Goal: Task Accomplishment & Management: Complete application form

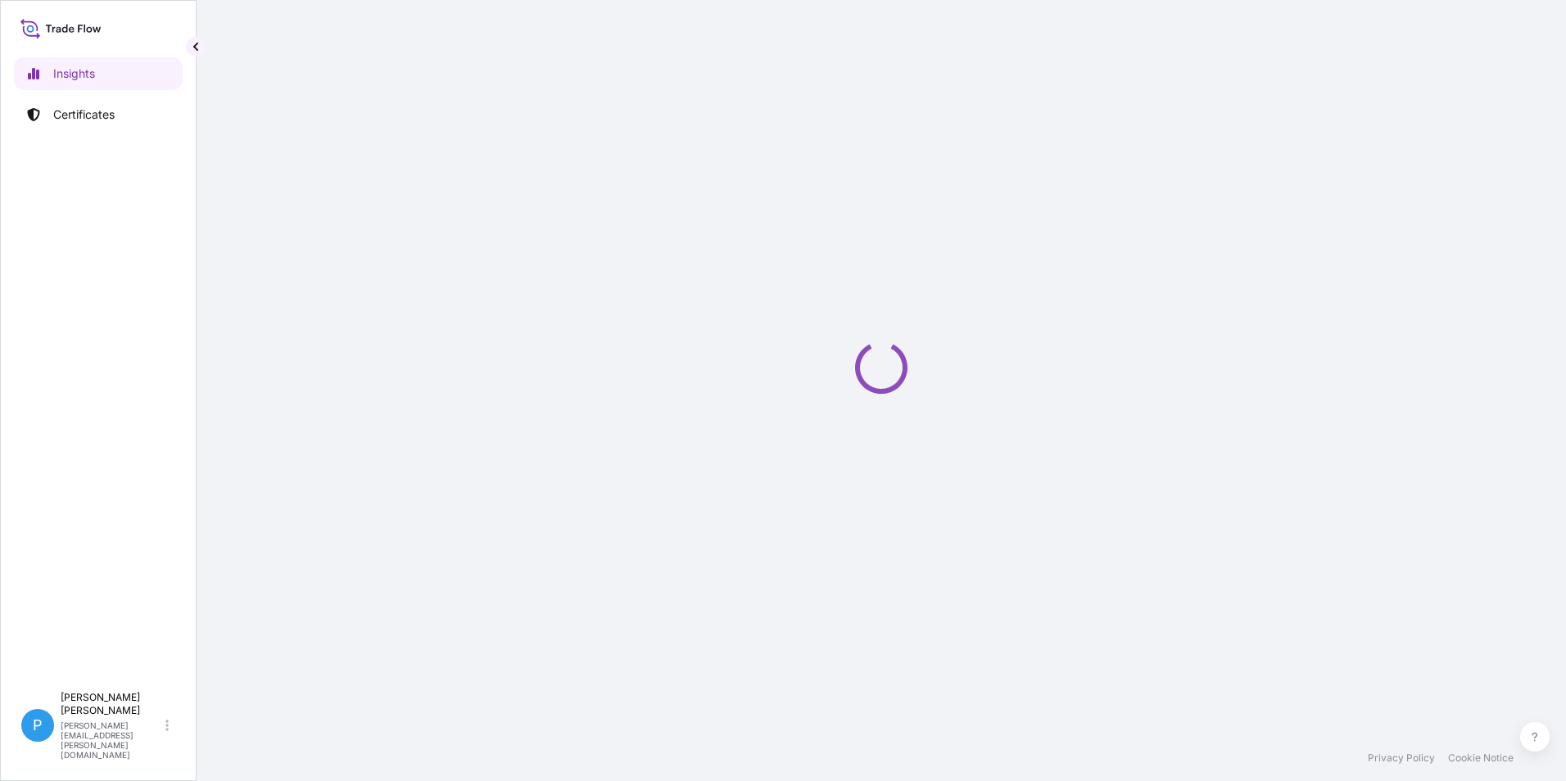
select select "2025"
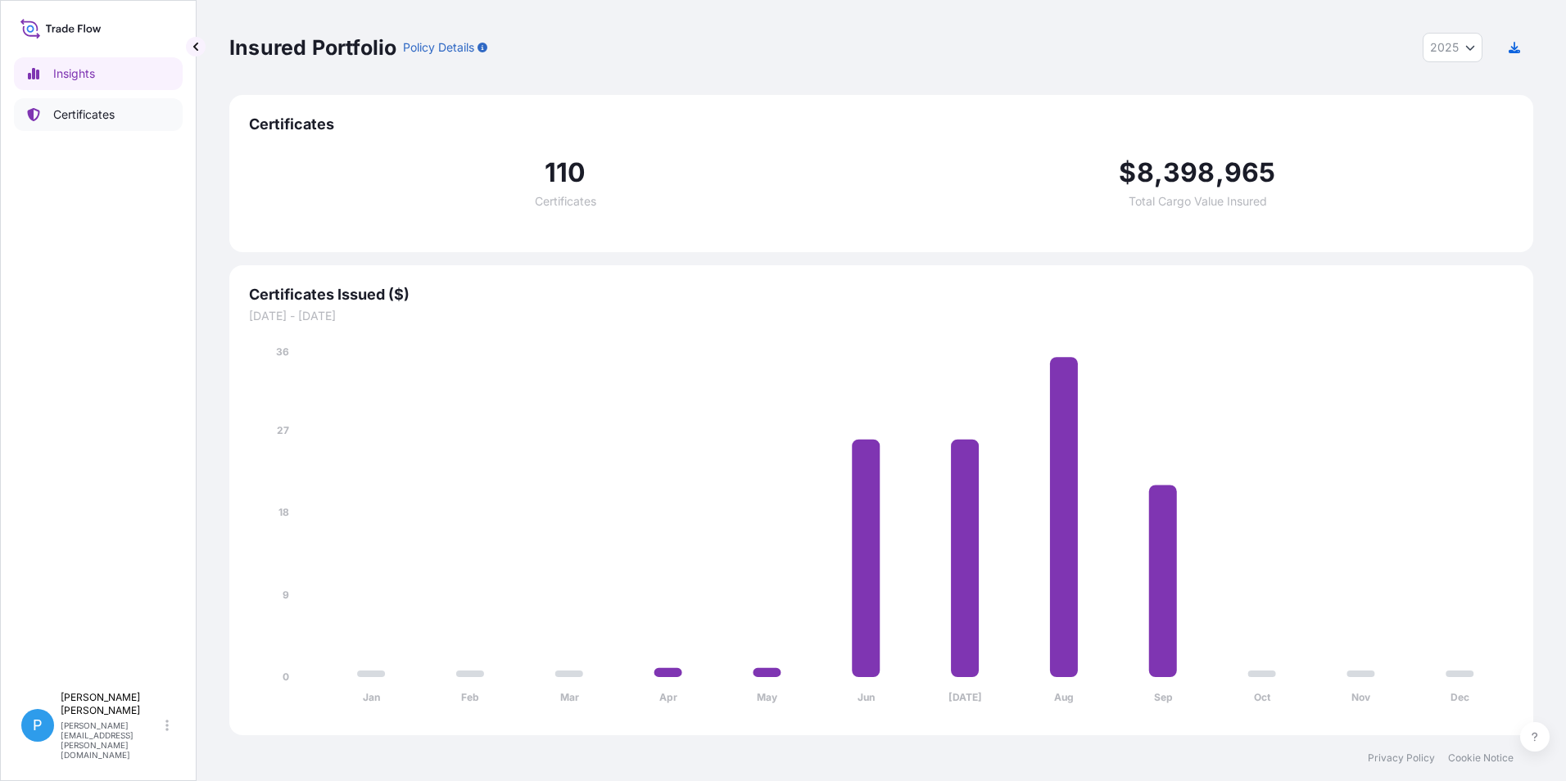
click at [94, 120] on p "Certificates" at bounding box center [83, 114] width 61 height 16
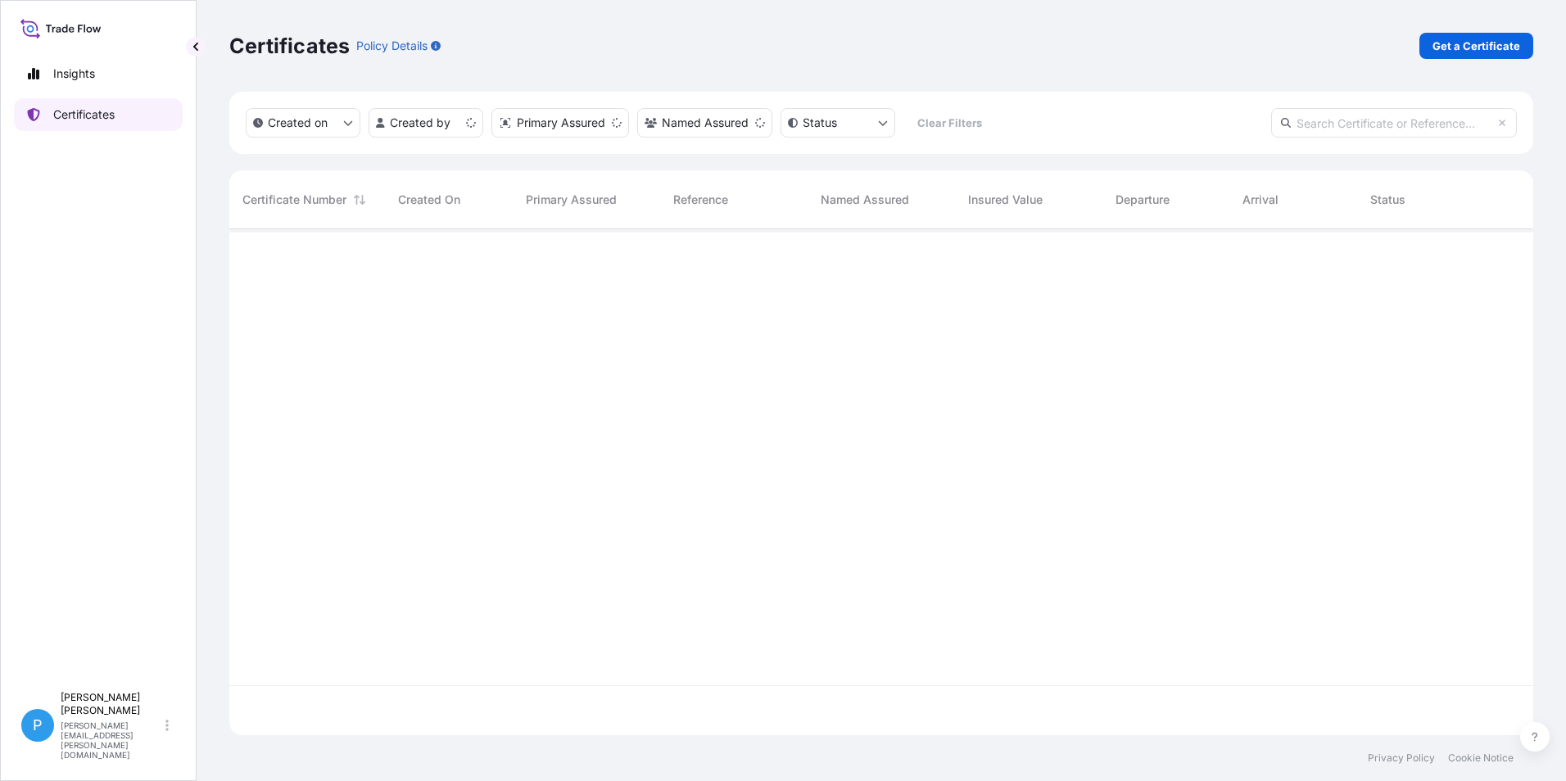
scroll to position [503, 1291]
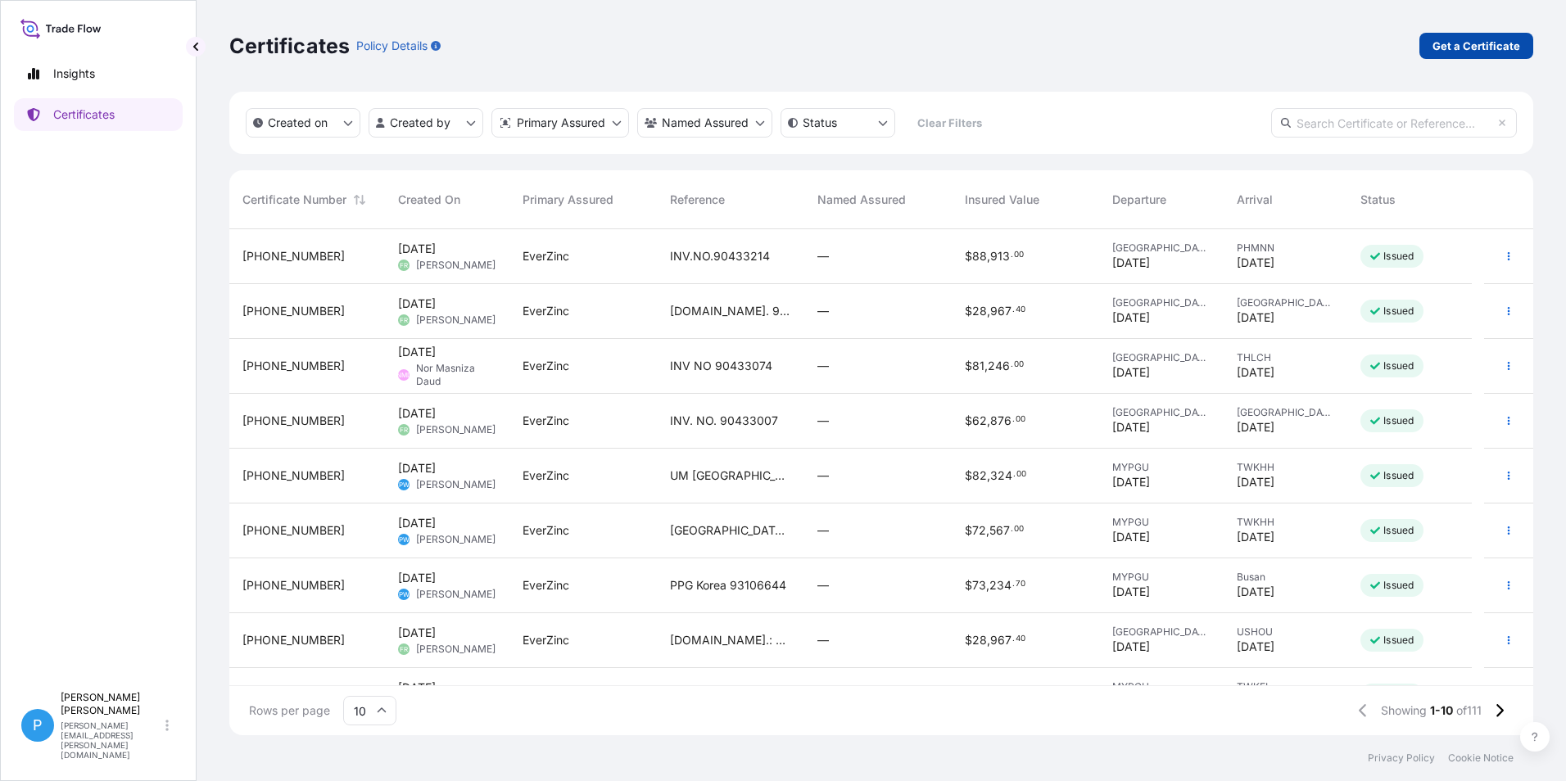
click at [1483, 40] on p "Get a Certificate" at bounding box center [1476, 46] width 88 height 16
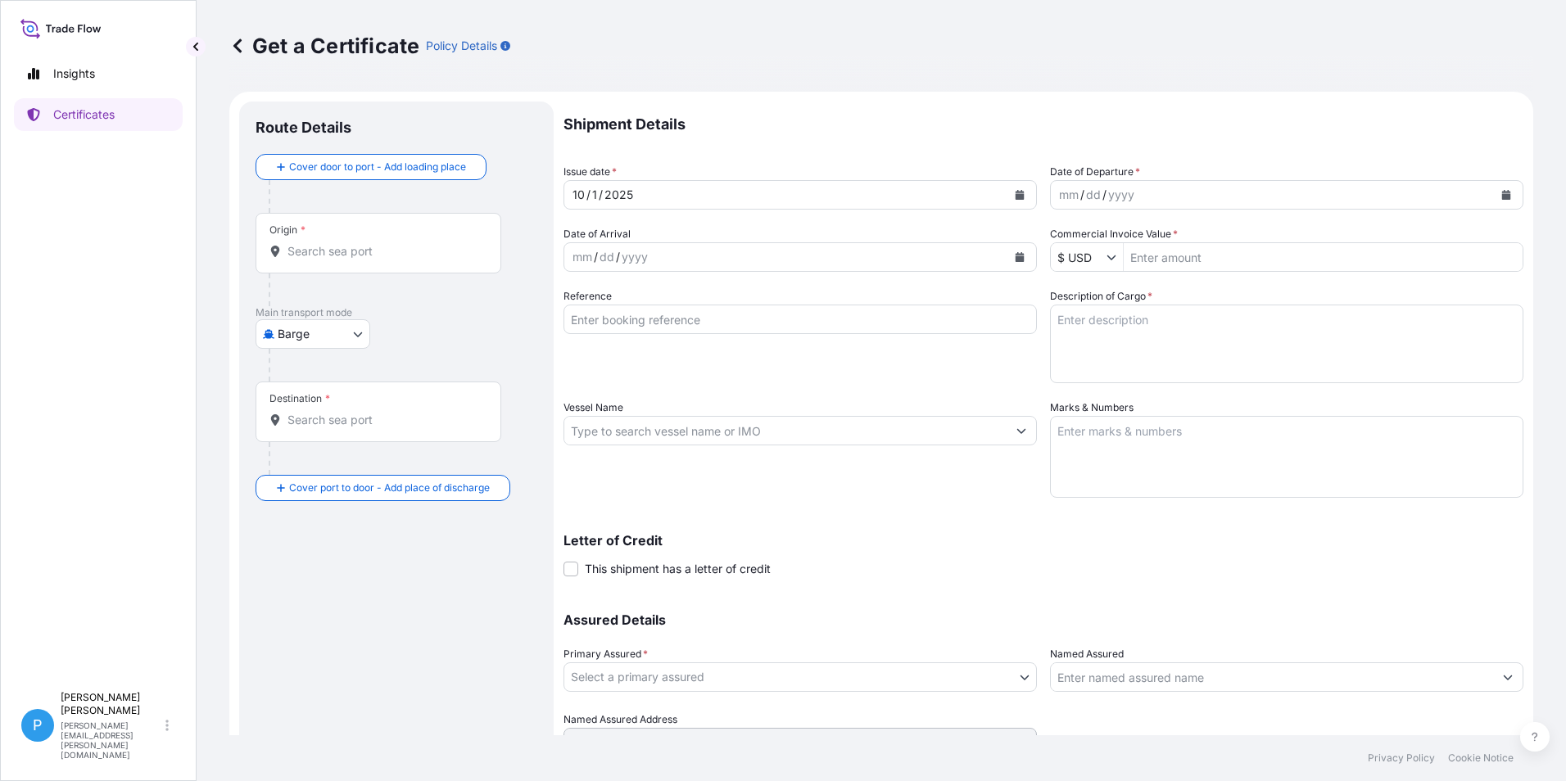
click at [321, 339] on body "Insights Certificates P Perline Wong [EMAIL_ADDRESS][PERSON_NAME][DOMAIN_NAME] …" at bounding box center [783, 390] width 1566 height 781
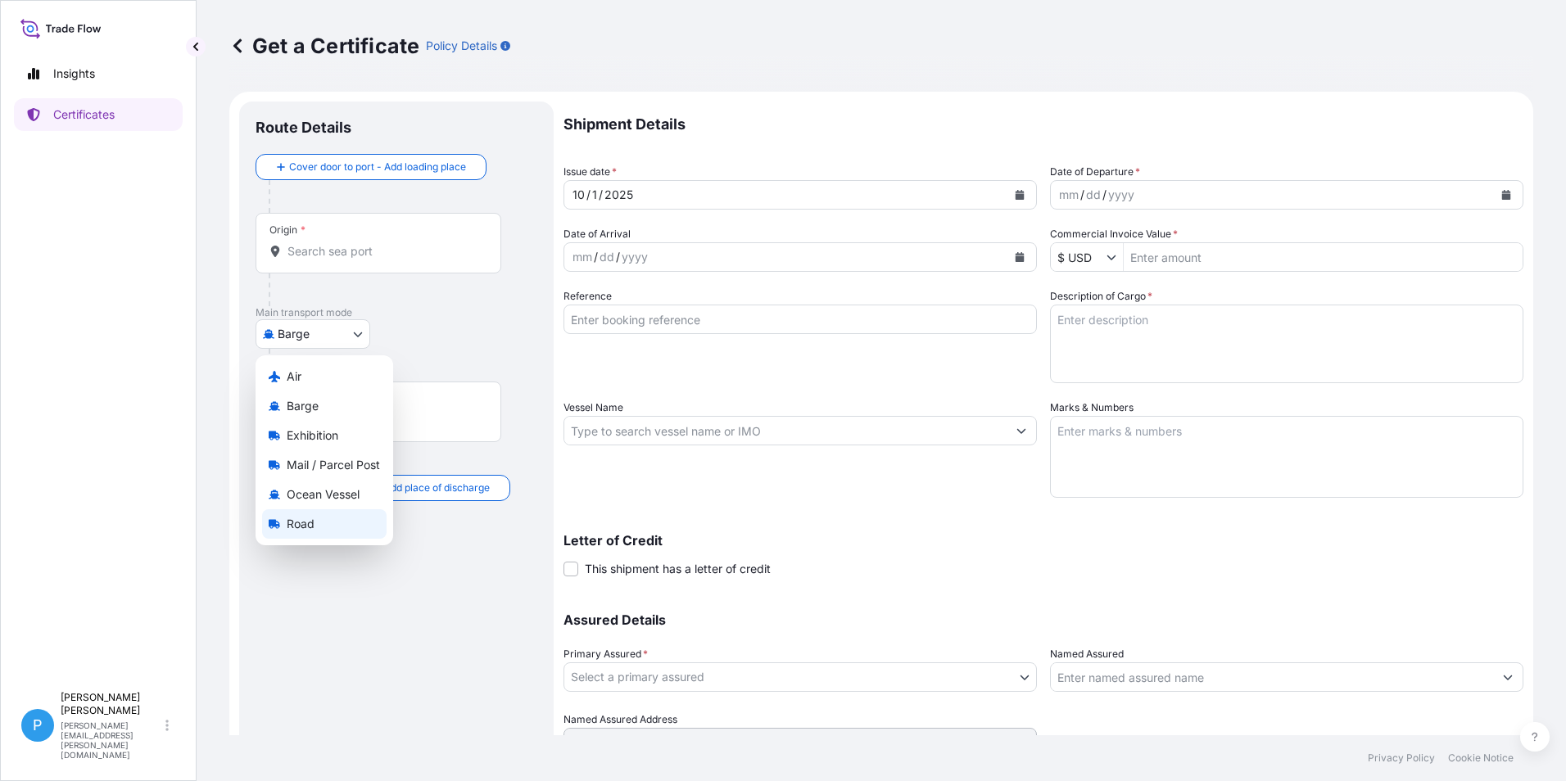
click at [300, 529] on span "Road" at bounding box center [301, 524] width 28 height 16
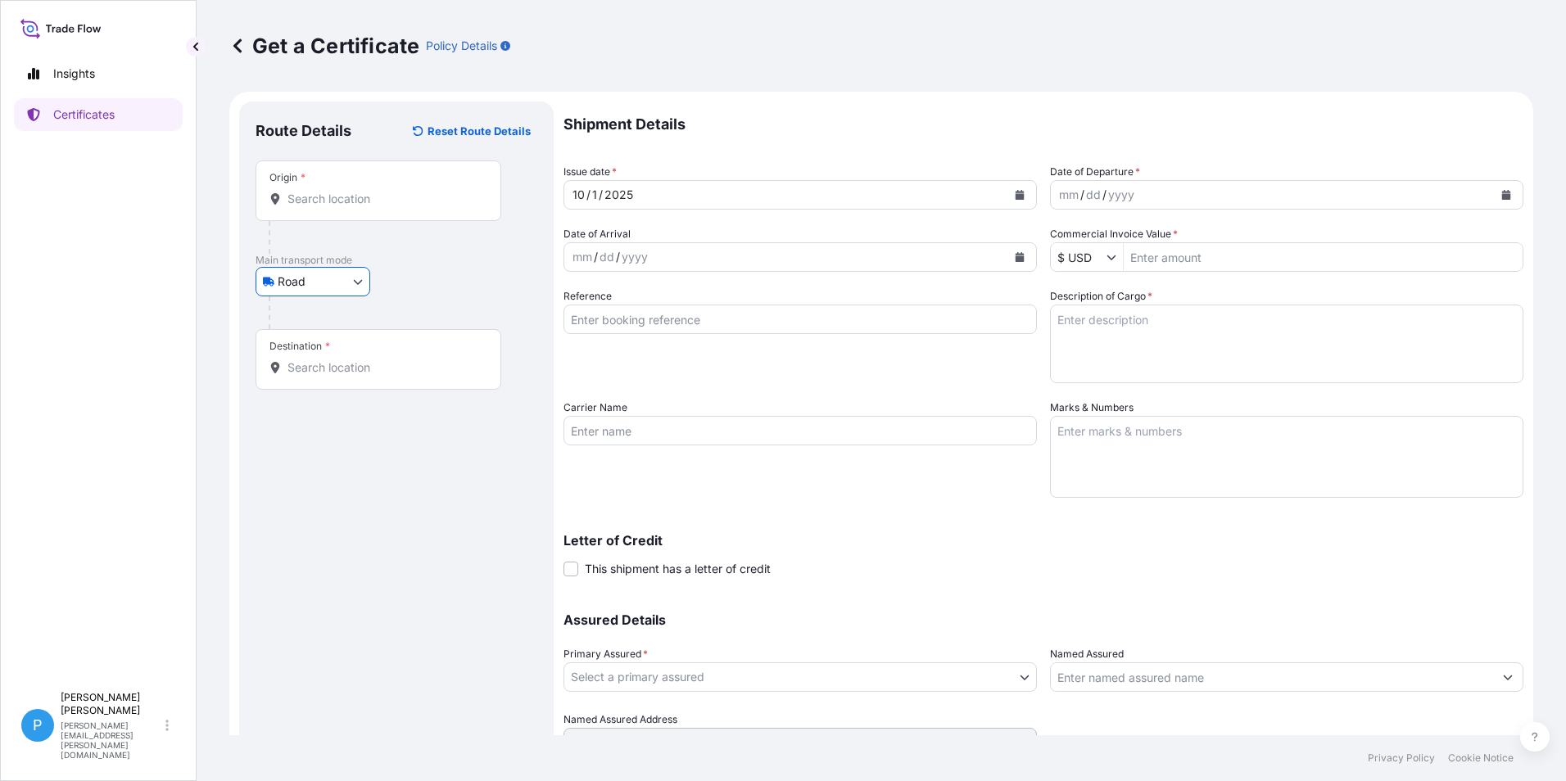
click at [329, 271] on body "Insights Certificates P Perline Wong [EMAIL_ADDRESS][PERSON_NAME][DOMAIN_NAME] …" at bounding box center [783, 390] width 1566 height 781
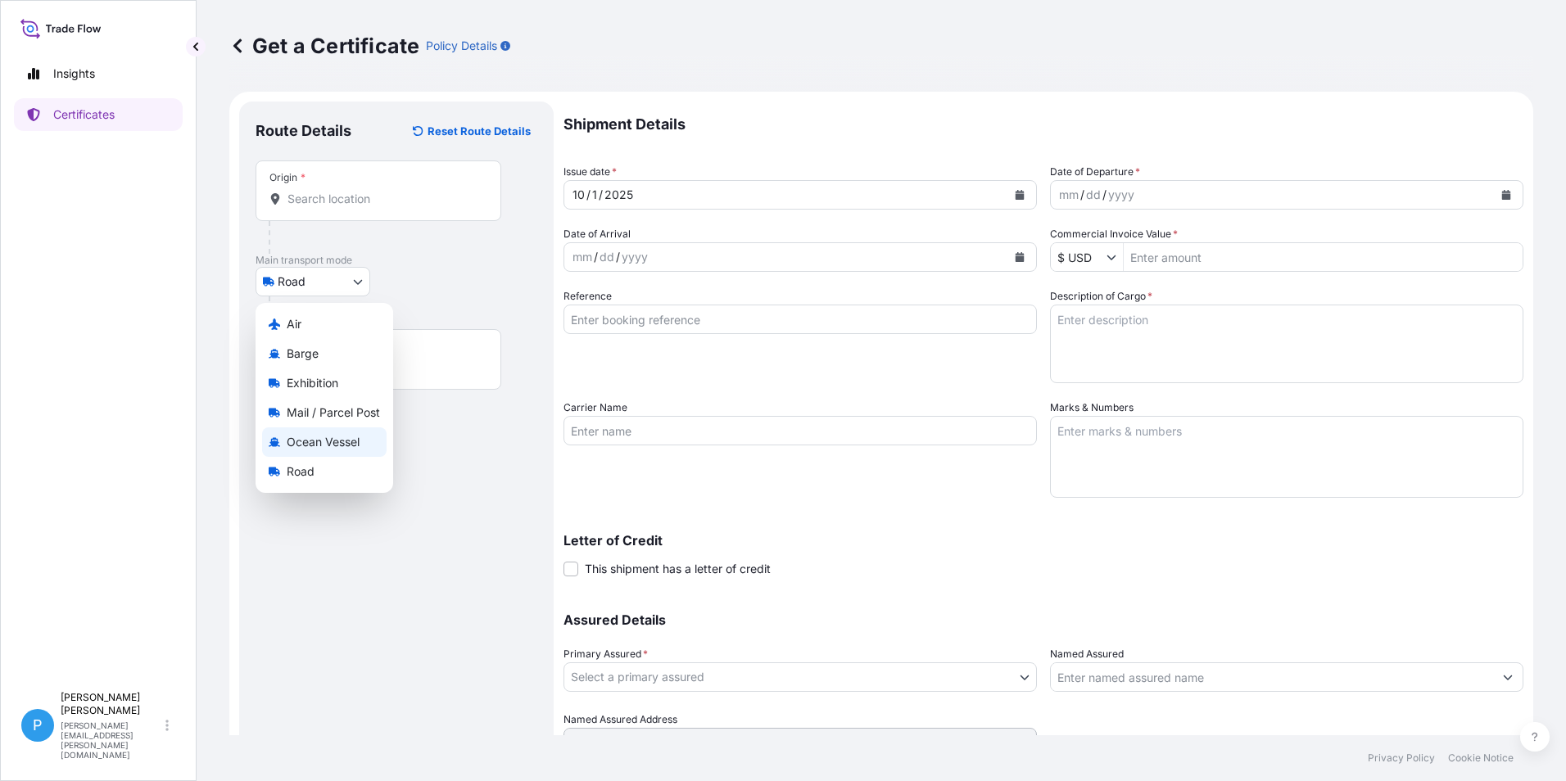
click at [305, 451] on div "Ocean Vessel" at bounding box center [324, 441] width 124 height 29
select select "Ocean Vessel"
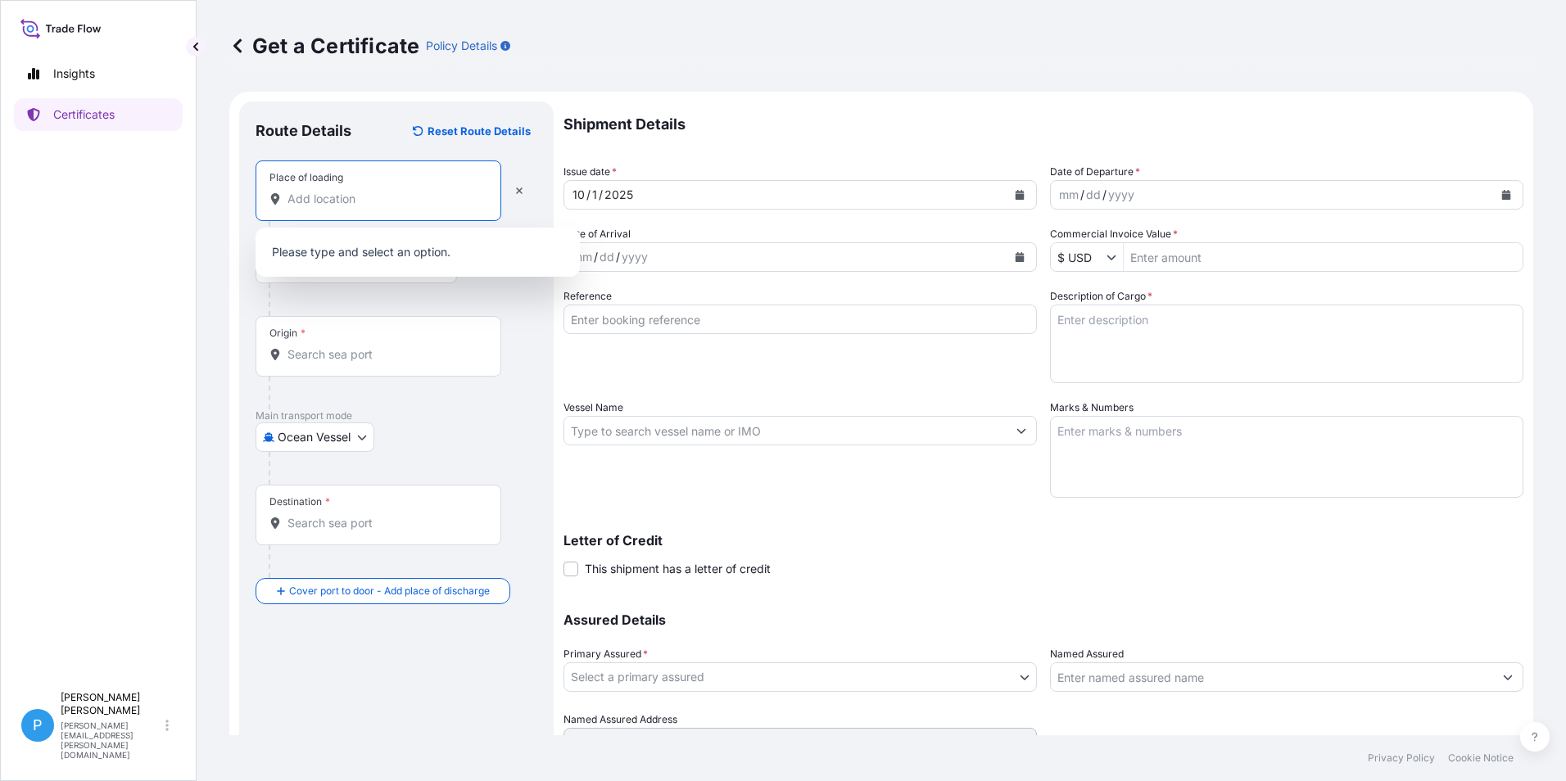
click at [326, 198] on input "Place of loading" at bounding box center [383, 199] width 193 height 16
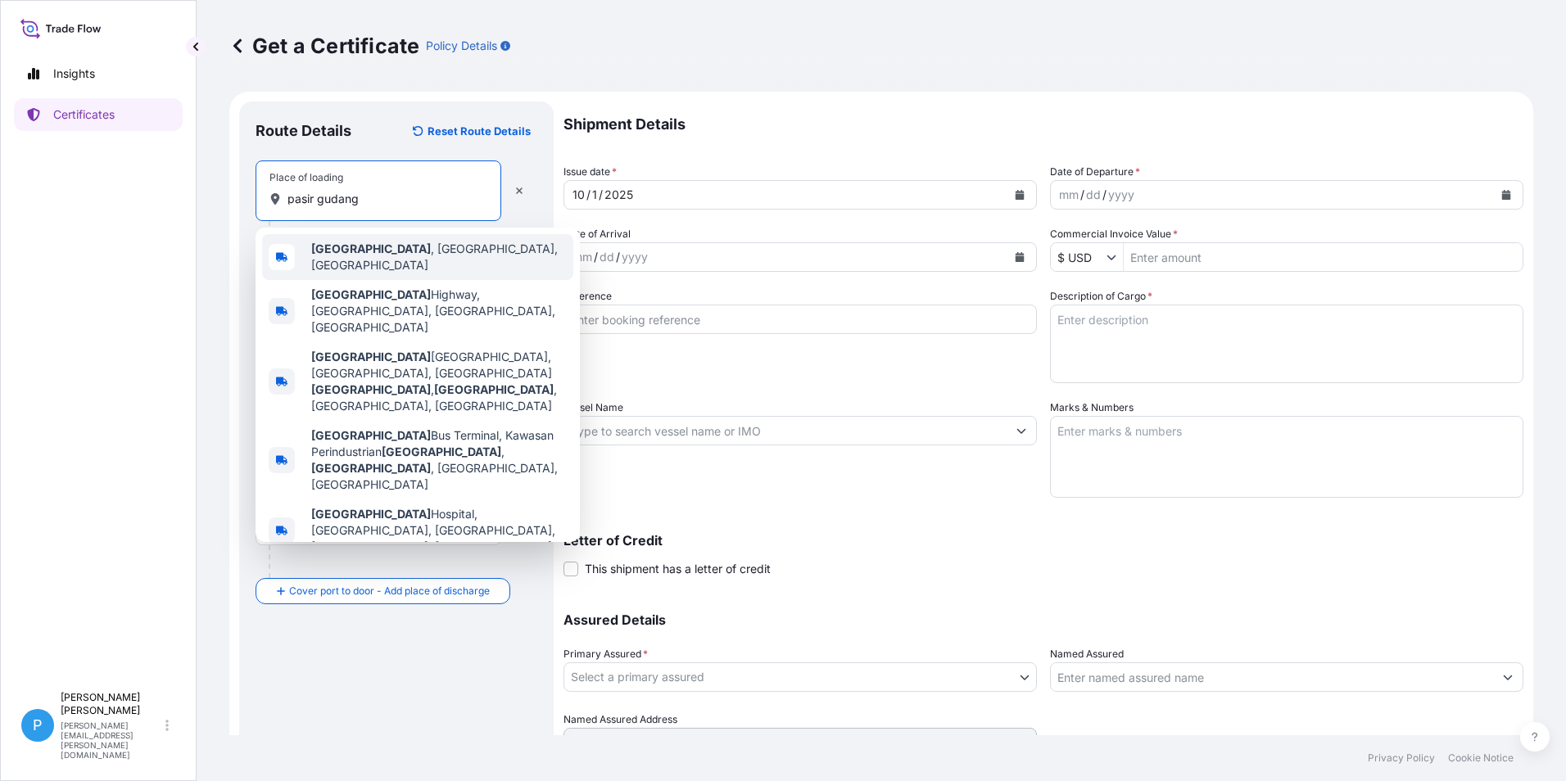
click at [340, 262] on div "[GEOGRAPHIC_DATA] , [GEOGRAPHIC_DATA], [GEOGRAPHIC_DATA]" at bounding box center [417, 257] width 311 height 46
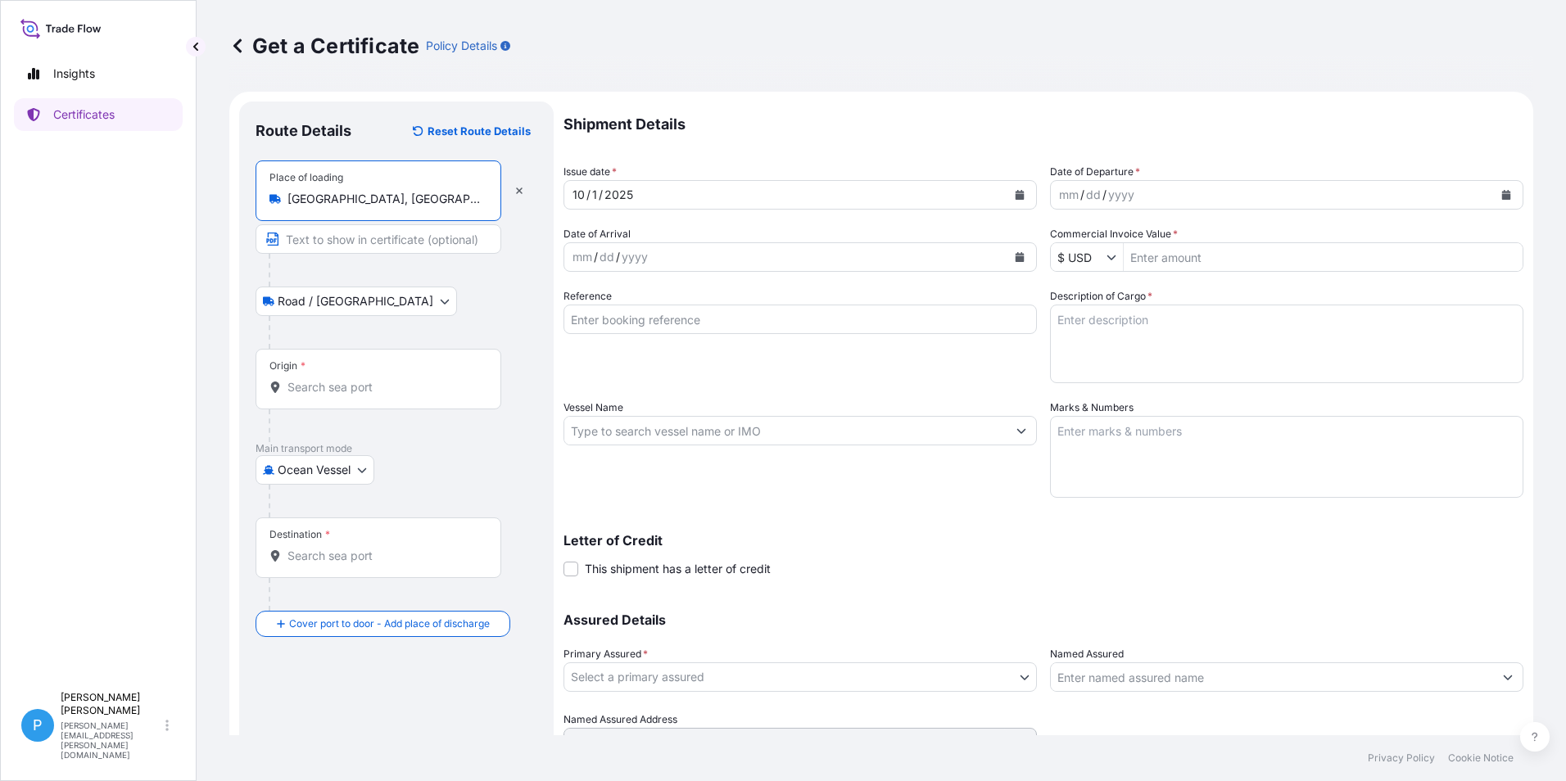
type input "[GEOGRAPHIC_DATA], [GEOGRAPHIC_DATA], [GEOGRAPHIC_DATA]"
click at [322, 301] on body "Insights Certificates P Perline Wong [EMAIL_ADDRESS][PERSON_NAME][DOMAIN_NAME] …" at bounding box center [783, 390] width 1566 height 781
click at [330, 242] on input "Text to appear on certificate" at bounding box center [378, 238] width 246 height 29
click at [321, 379] on input "Origin *" at bounding box center [383, 387] width 193 height 16
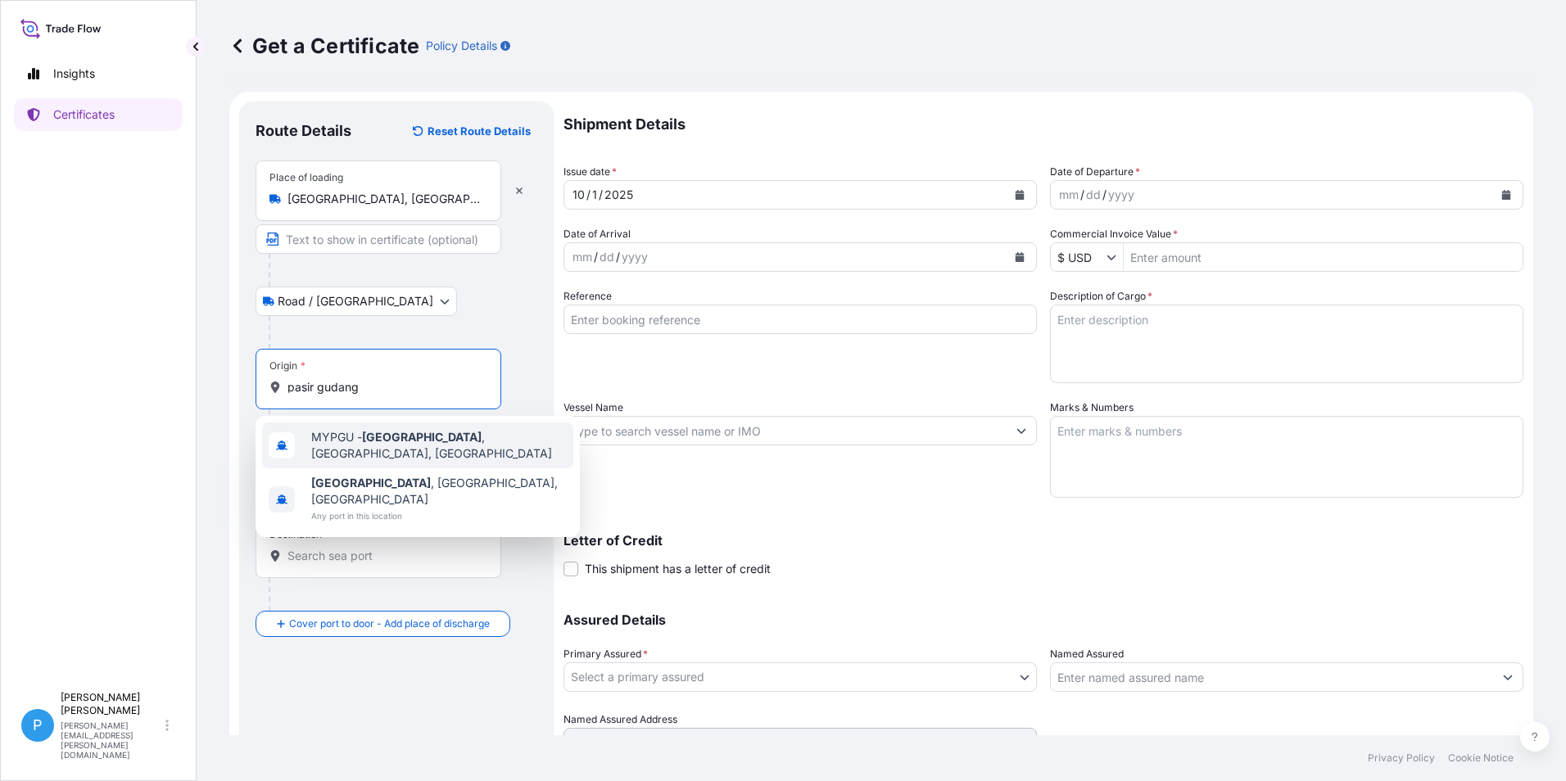
click at [352, 442] on span "MYPGU - [GEOGRAPHIC_DATA] , [GEOGRAPHIC_DATA], [GEOGRAPHIC_DATA]" at bounding box center [438, 445] width 255 height 33
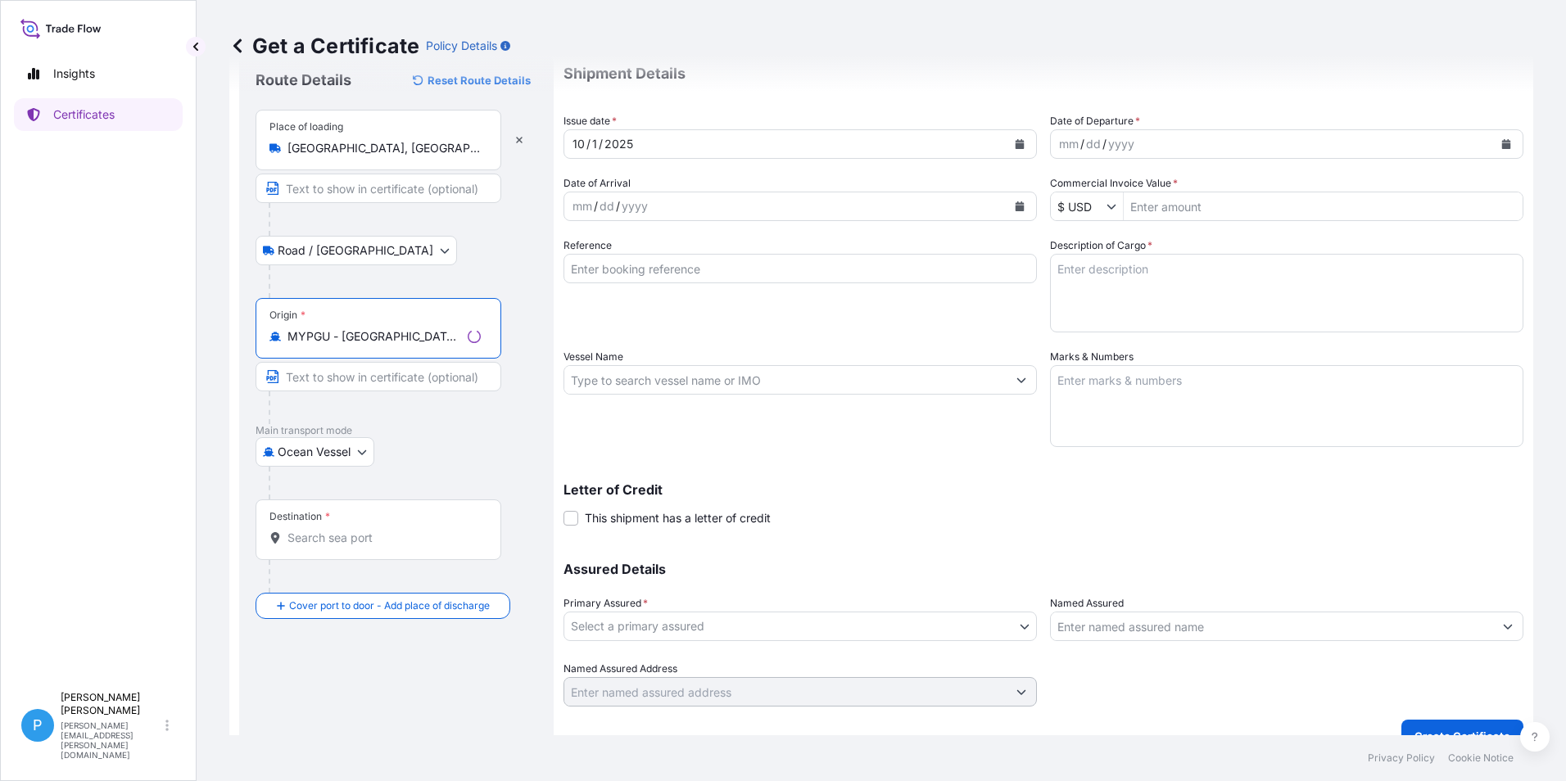
scroll to position [78, 0]
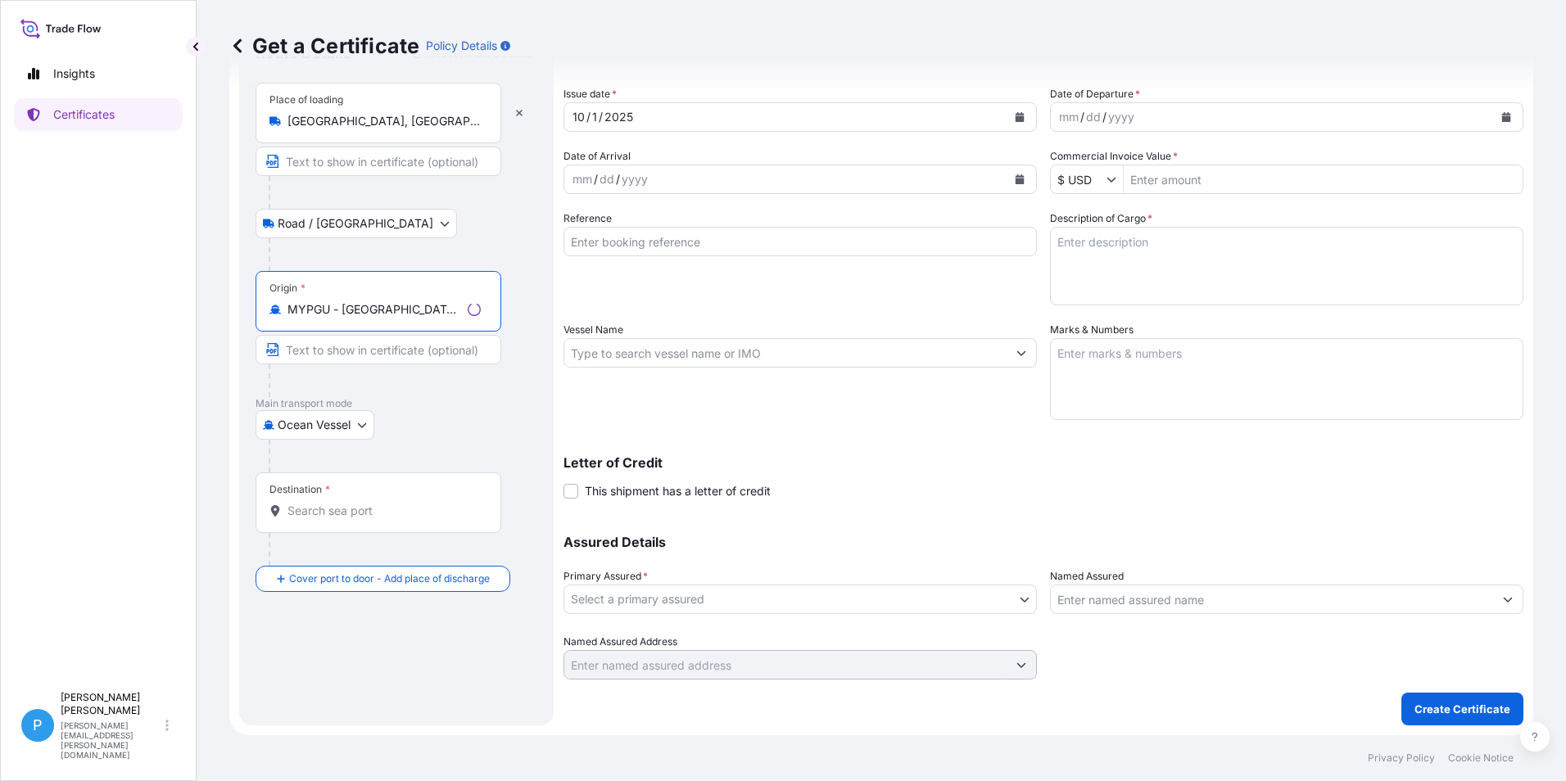
type input "MYPGU - [GEOGRAPHIC_DATA], [GEOGRAPHIC_DATA], [GEOGRAPHIC_DATA]"
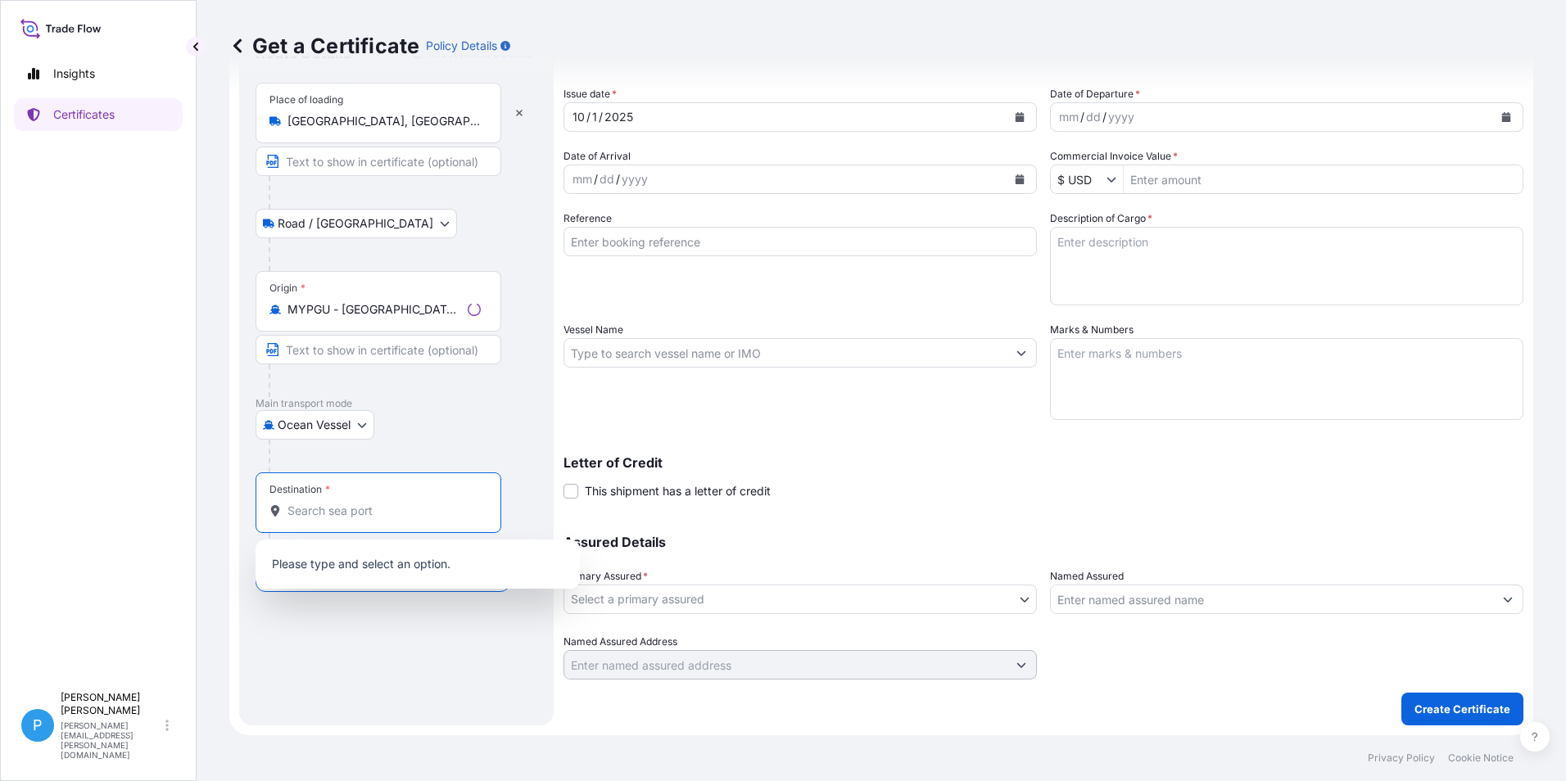
click at [334, 509] on input "Destination *" at bounding box center [383, 511] width 193 height 16
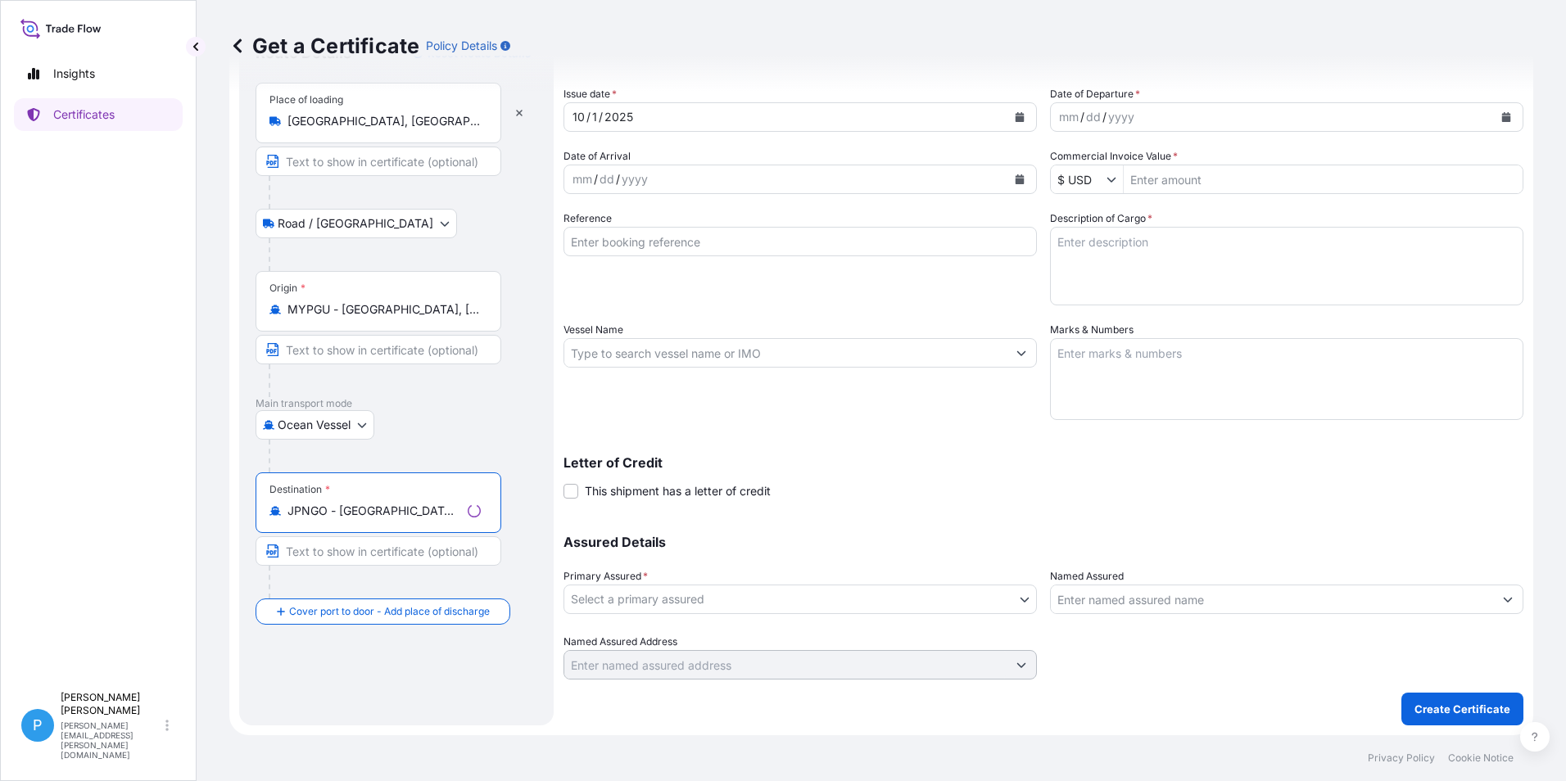
type input "JPNGO - [GEOGRAPHIC_DATA], [GEOGRAPHIC_DATA], [GEOGRAPHIC_DATA]"
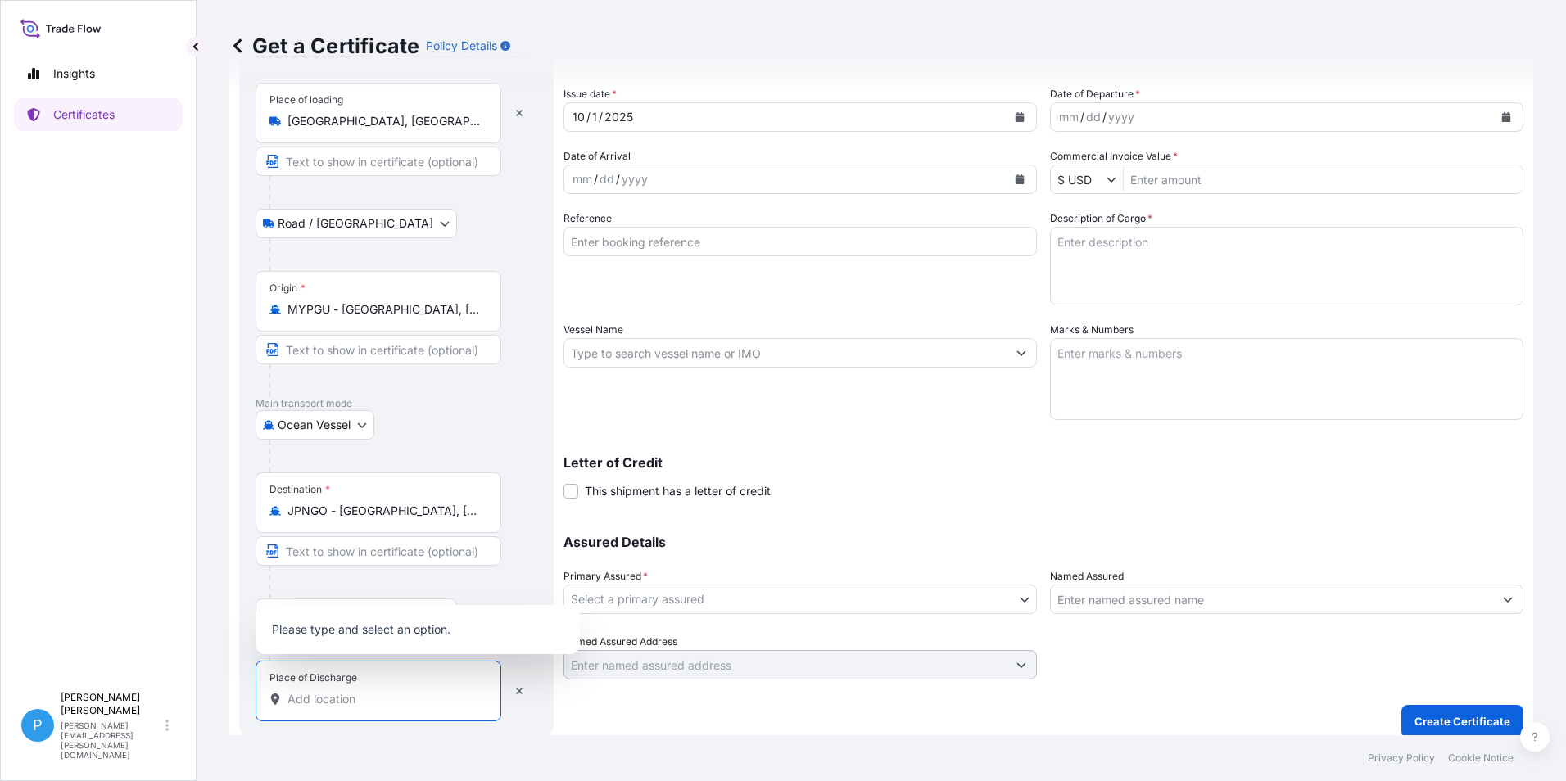
click at [310, 703] on input "Place of Discharge" at bounding box center [383, 699] width 193 height 16
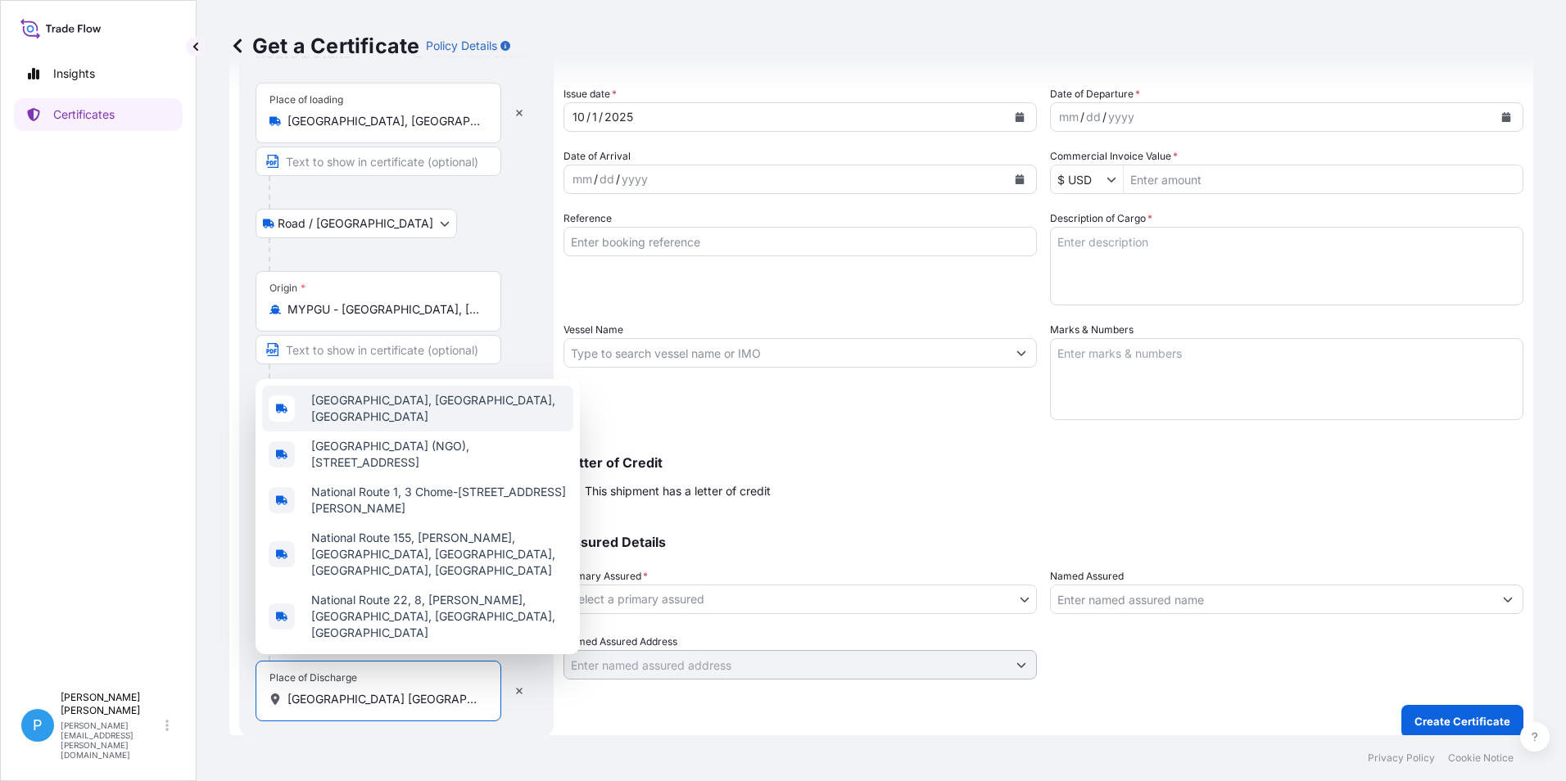
click at [362, 425] on span "[GEOGRAPHIC_DATA], [GEOGRAPHIC_DATA], [GEOGRAPHIC_DATA]" at bounding box center [438, 408] width 255 height 33
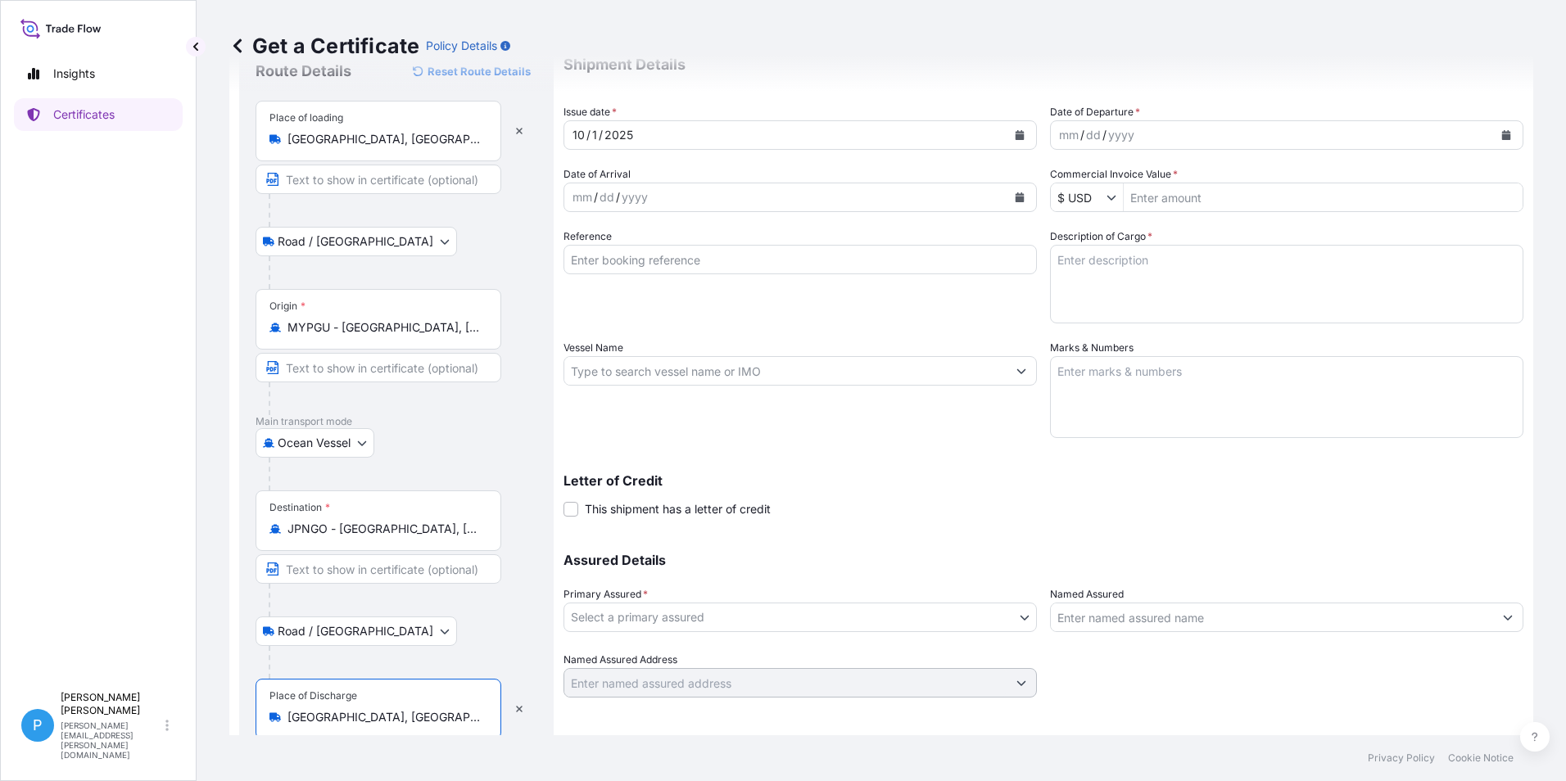
scroll to position [0, 0]
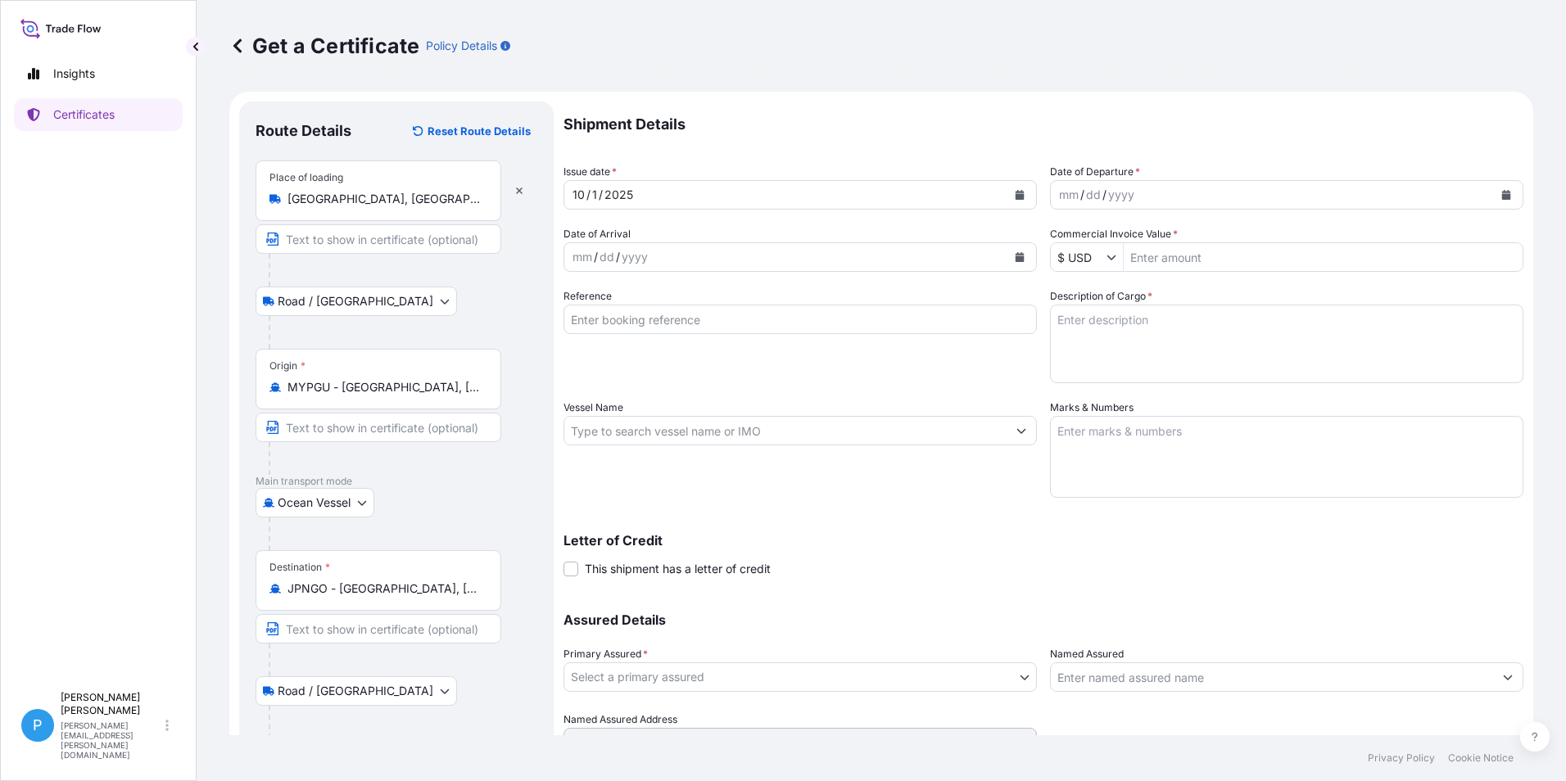
type input "[GEOGRAPHIC_DATA], [GEOGRAPHIC_DATA], [GEOGRAPHIC_DATA]"
click at [1016, 259] on icon "Calendar" at bounding box center [1019, 257] width 9 height 10
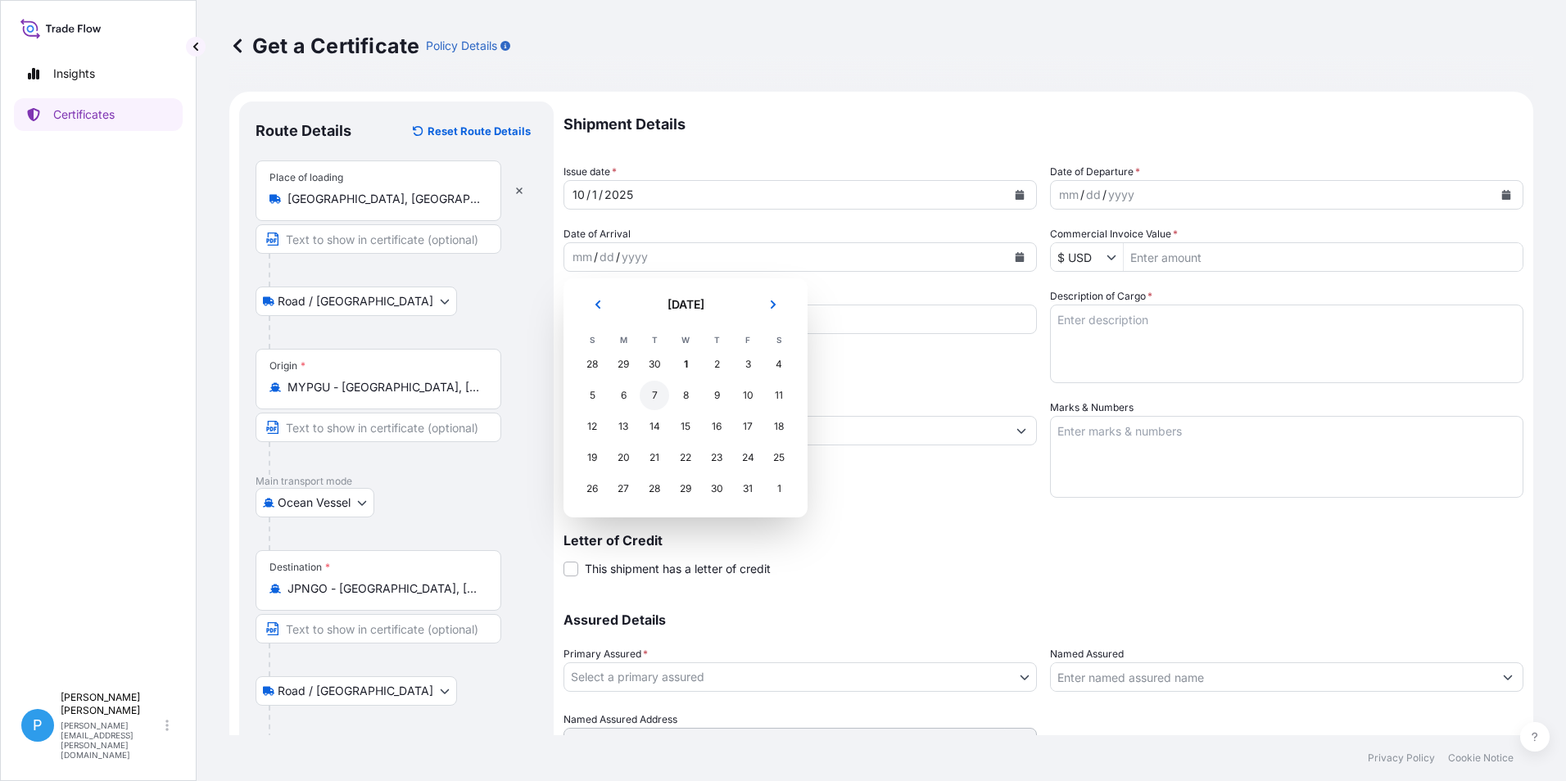
click at [652, 392] on div "7" at bounding box center [654, 395] width 29 height 29
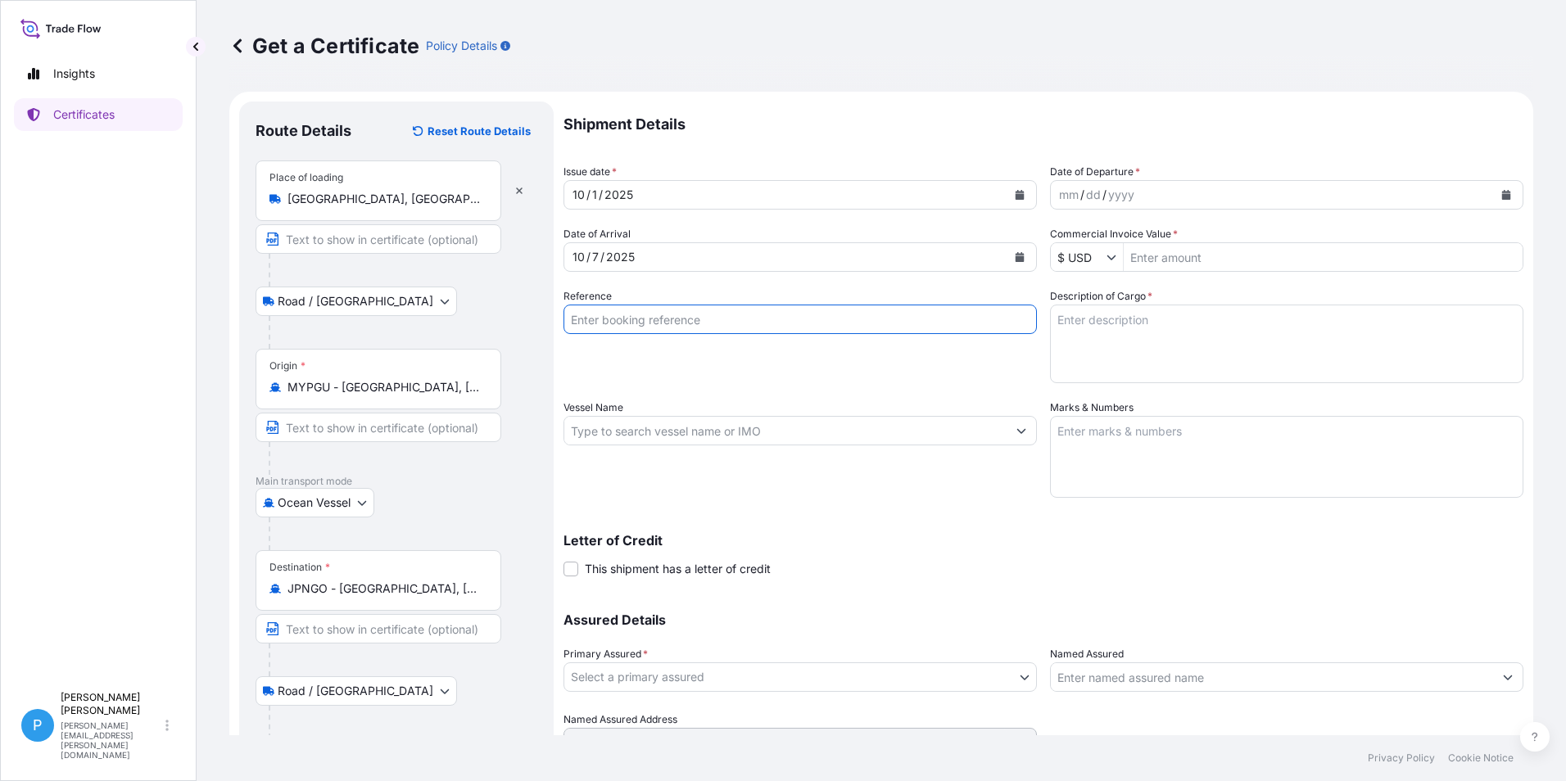
click at [588, 316] on input "Reference" at bounding box center [799, 319] width 473 height 29
type input "UM [GEOGRAPHIC_DATA] D-90432994"
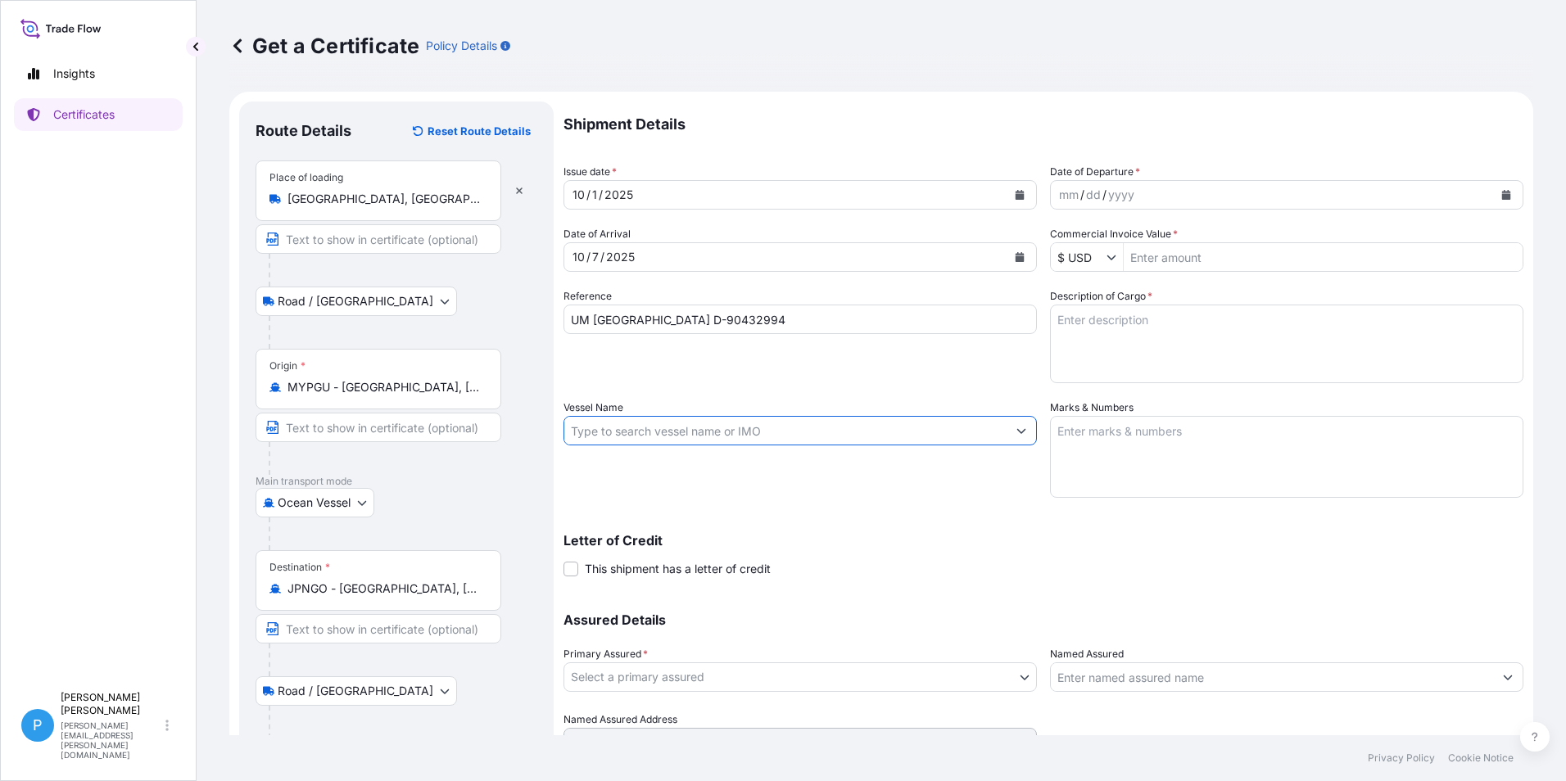
click at [603, 436] on input "Vessel Name" at bounding box center [785, 430] width 442 height 29
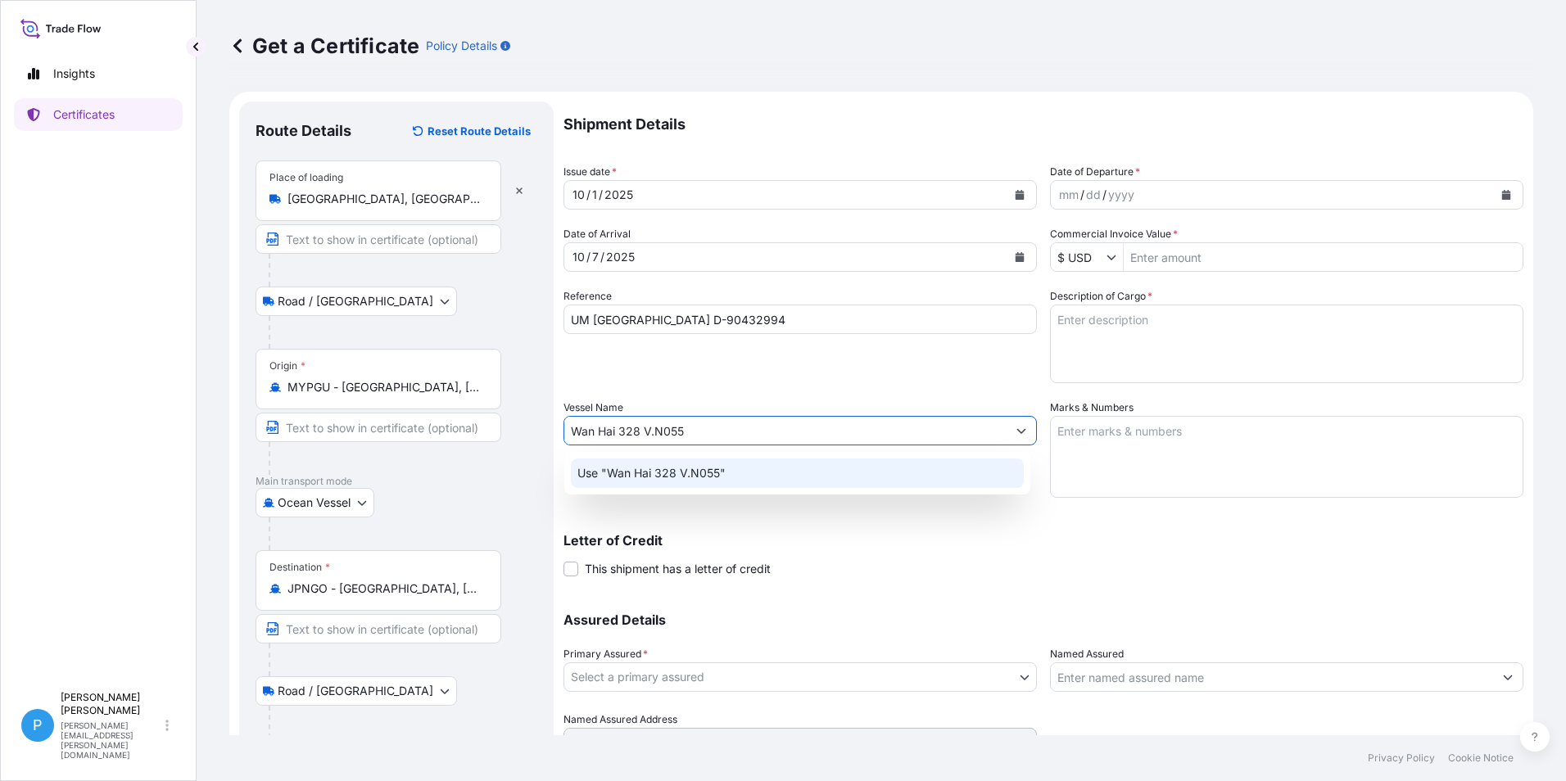
click at [611, 481] on div "Use "Wan Hai 328 V.N055"" at bounding box center [797, 473] width 453 height 29
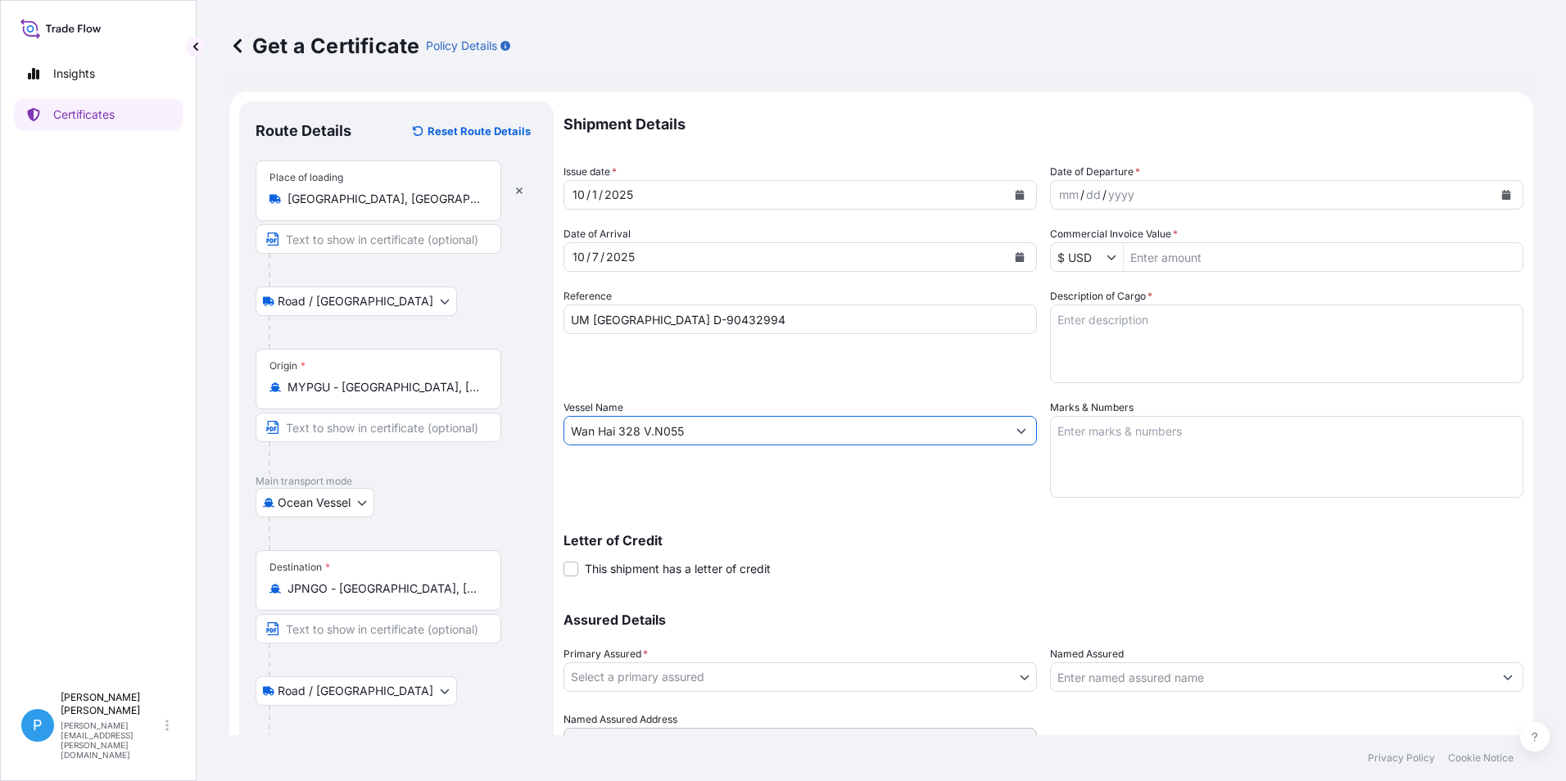
type input "Wan Hai 328 V.N055"
click at [1502, 196] on icon "Calendar" at bounding box center [1506, 195] width 9 height 10
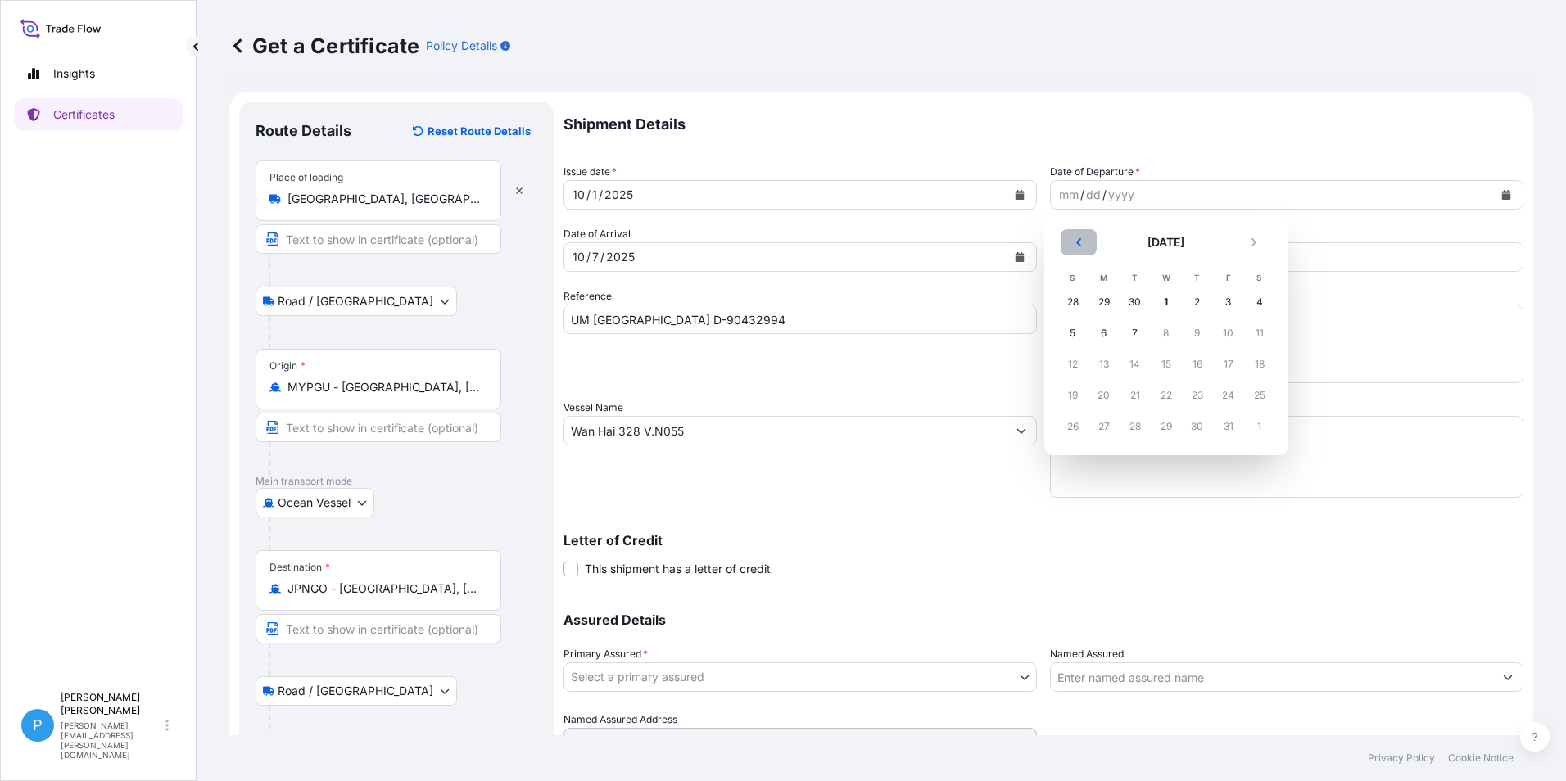
click at [1087, 246] on button "Previous" at bounding box center [1078, 242] width 36 height 26
click at [1229, 395] on div "26" at bounding box center [1228, 395] width 29 height 29
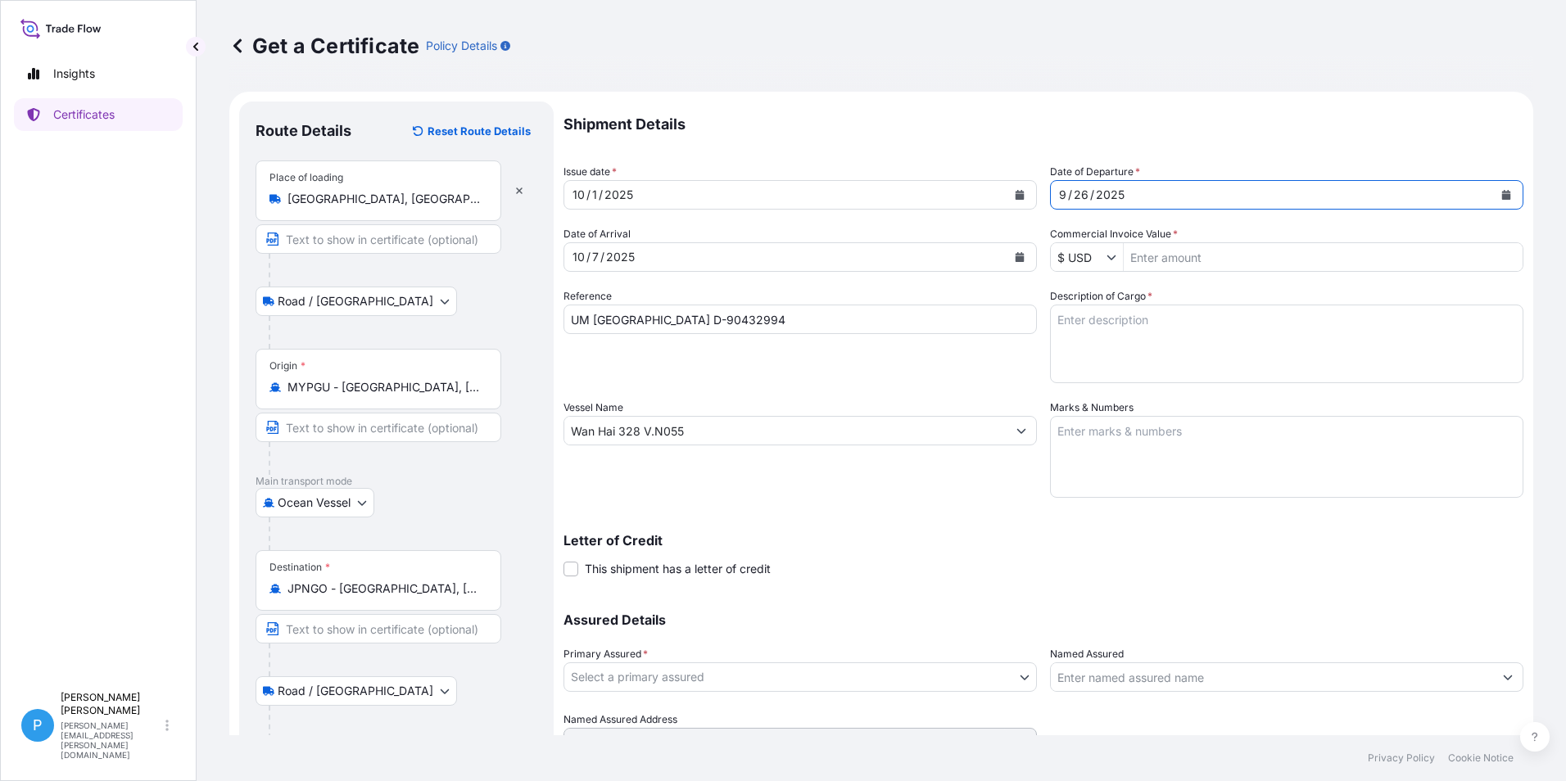
click at [1165, 260] on input "Commercial Invoice Value *" at bounding box center [1322, 256] width 399 height 29
type input "121,017.9"
click at [1109, 440] on textarea "Marks & Numbers" at bounding box center [1286, 457] width 473 height 82
paste textarea "PO/NO .: D-[DATE] [GEOGRAPHIC_DATA]"
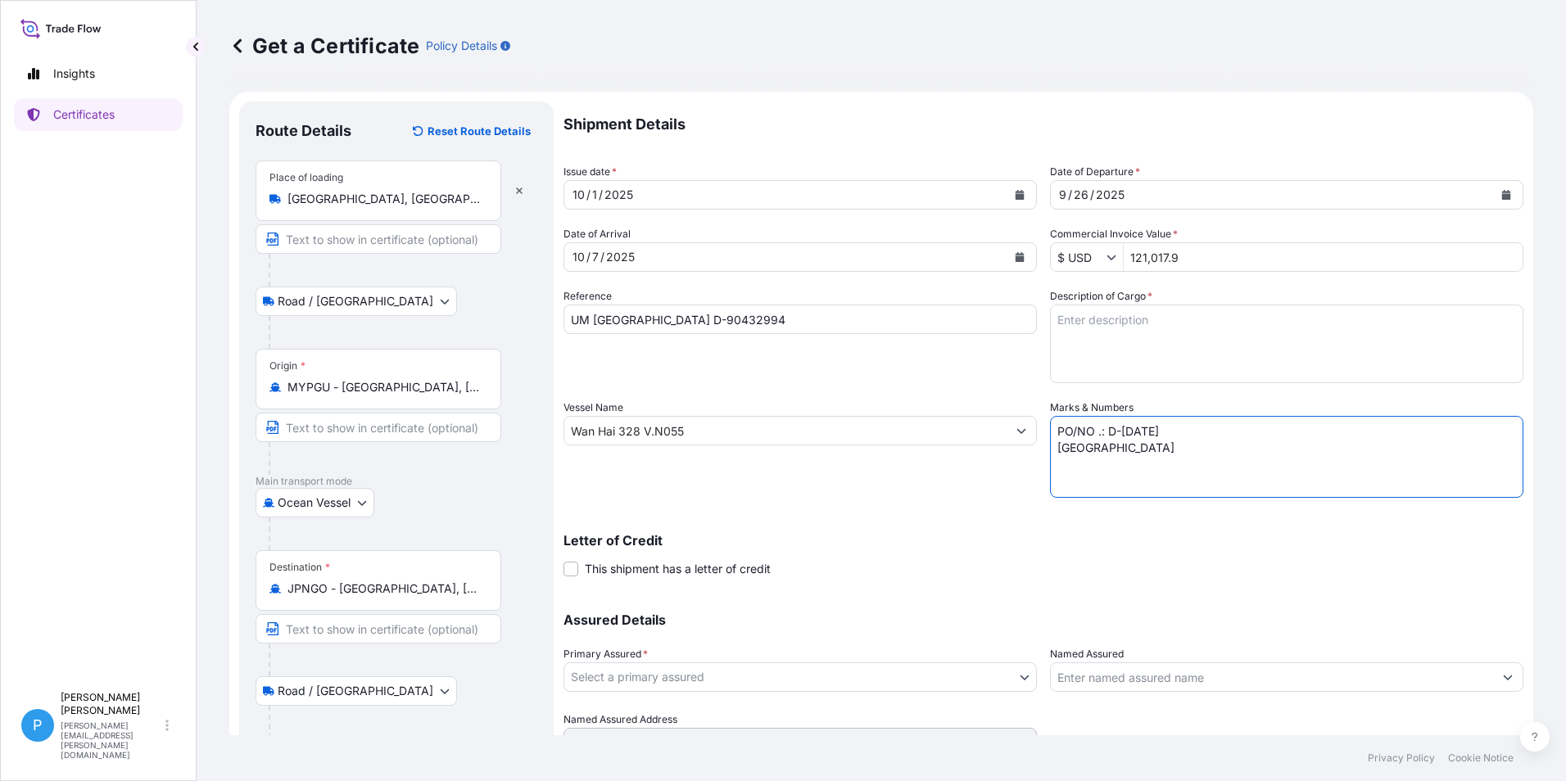
type textarea "PO/NO .: D-[DATE] [GEOGRAPHIC_DATA]"
click at [1090, 317] on textarea "Description of Cargo *" at bounding box center [1286, 344] width 473 height 79
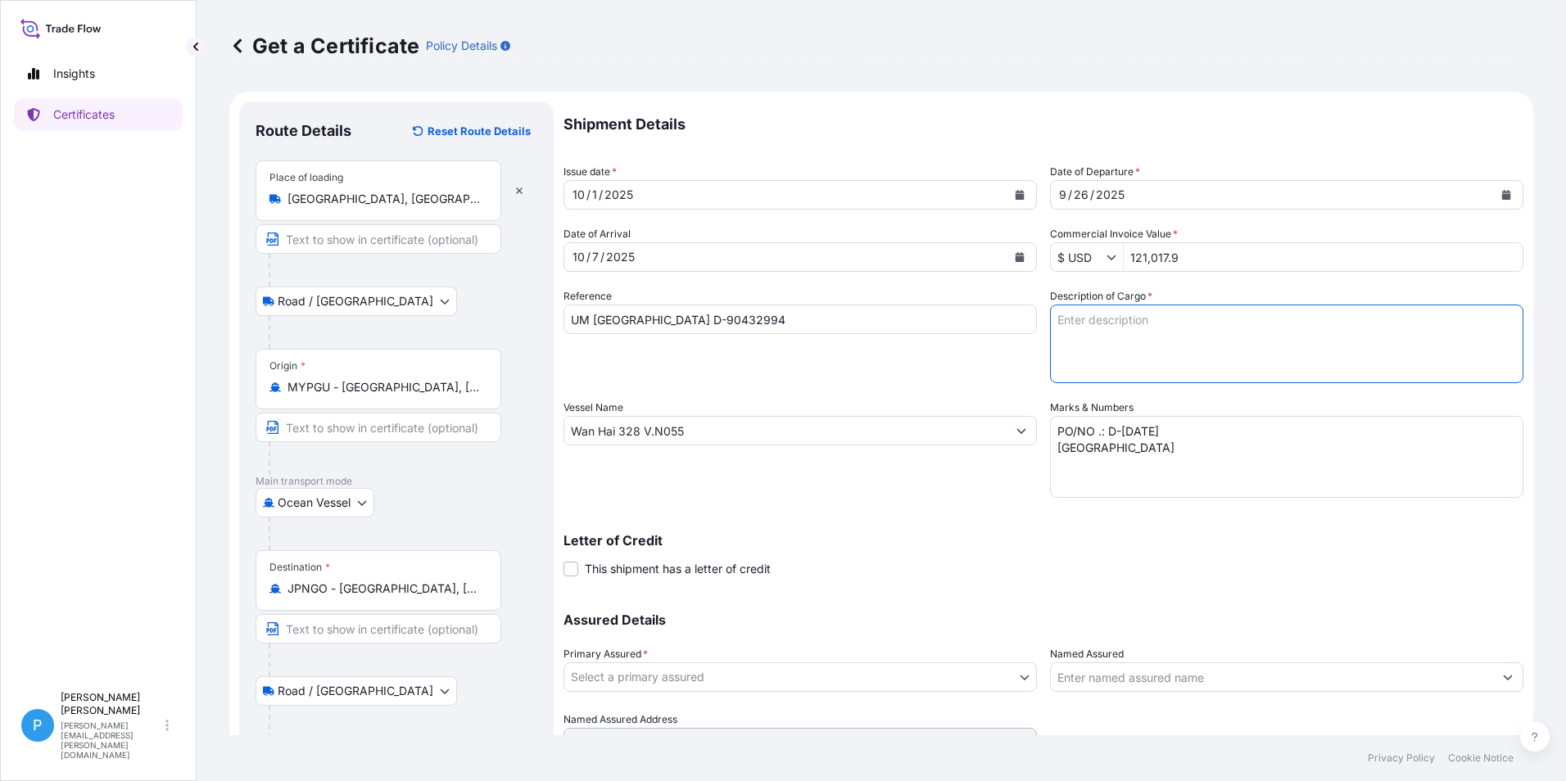
paste textarea "ZINC METAL PIGMENT - STANDARD 5 EP 68 BAGS X 500 KG 20 PALLETS GROSS WEIGHT : 3…"
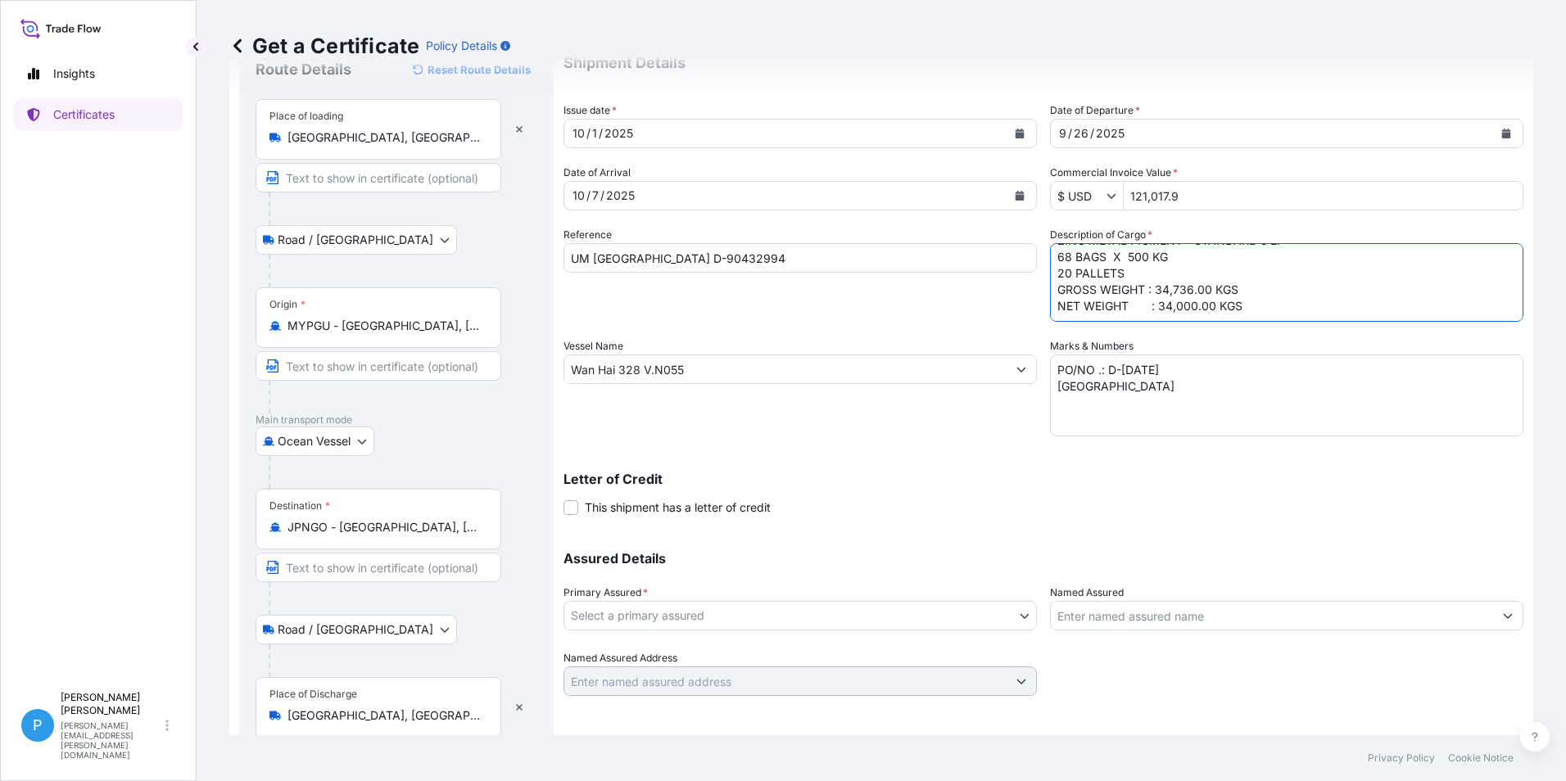
scroll to position [123, 0]
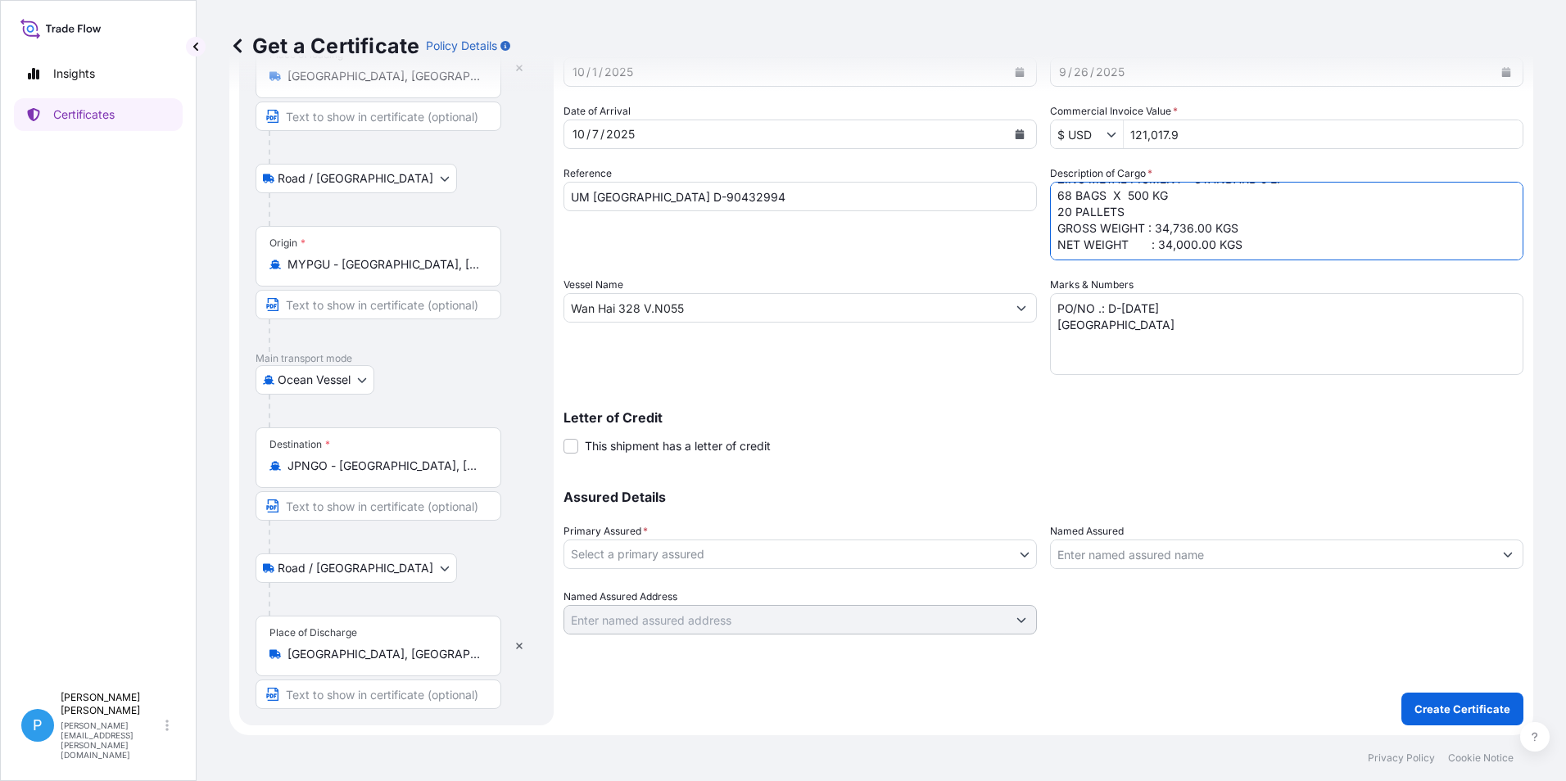
type textarea "ZINC METAL PIGMENT - STANDARD 5 EP 68 BAGS X 500 KG 20 PALLETS GROSS WEIGHT : 3…"
click at [662, 555] on body "Insights Certificates P Perline Wong [EMAIL_ADDRESS][PERSON_NAME][DOMAIN_NAME] …" at bounding box center [783, 390] width 1566 height 781
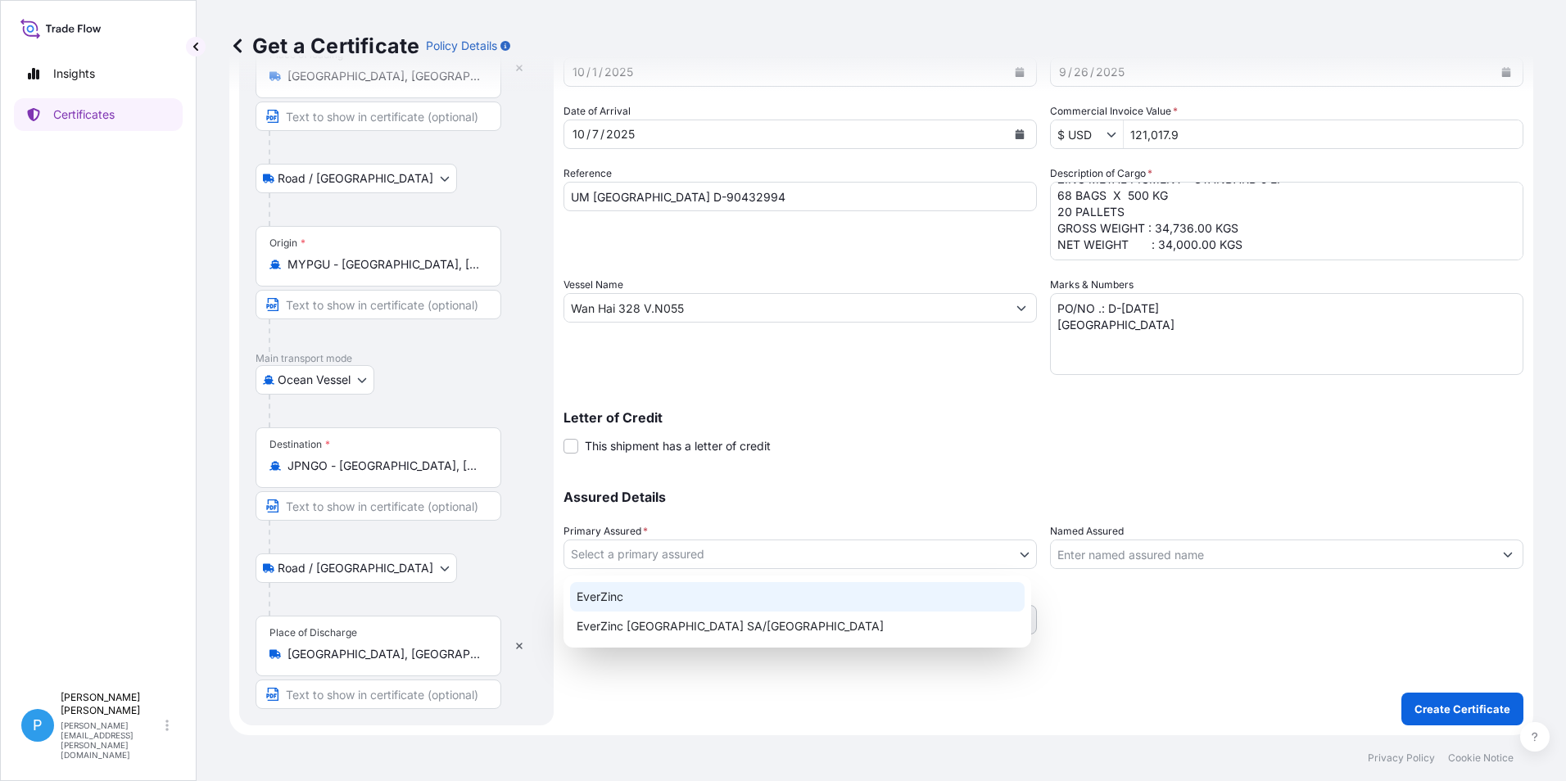
click at [635, 593] on div "EverZinc" at bounding box center [797, 596] width 454 height 29
select select "31493"
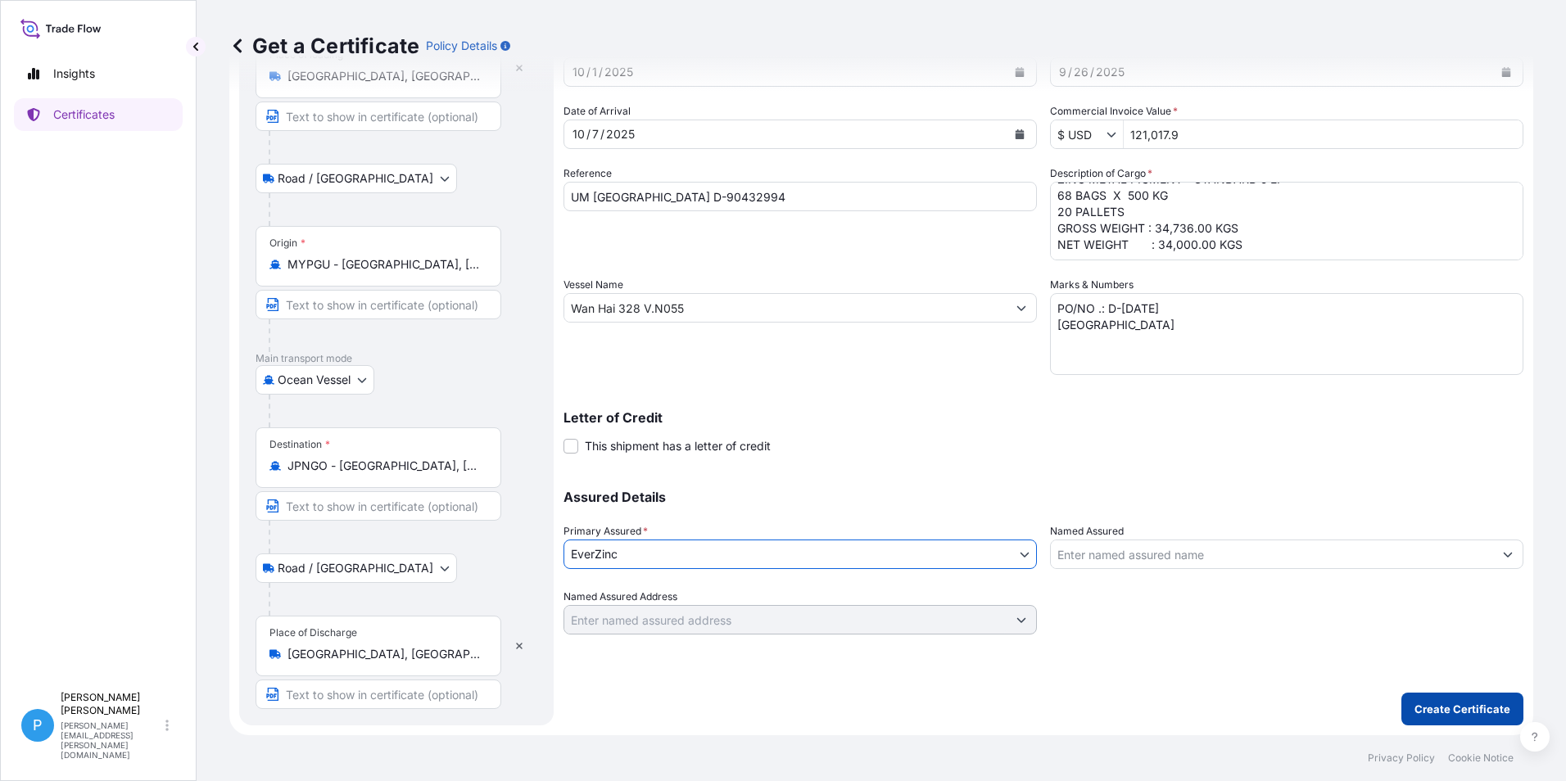
click at [1444, 711] on p "Create Certificate" at bounding box center [1462, 709] width 96 height 16
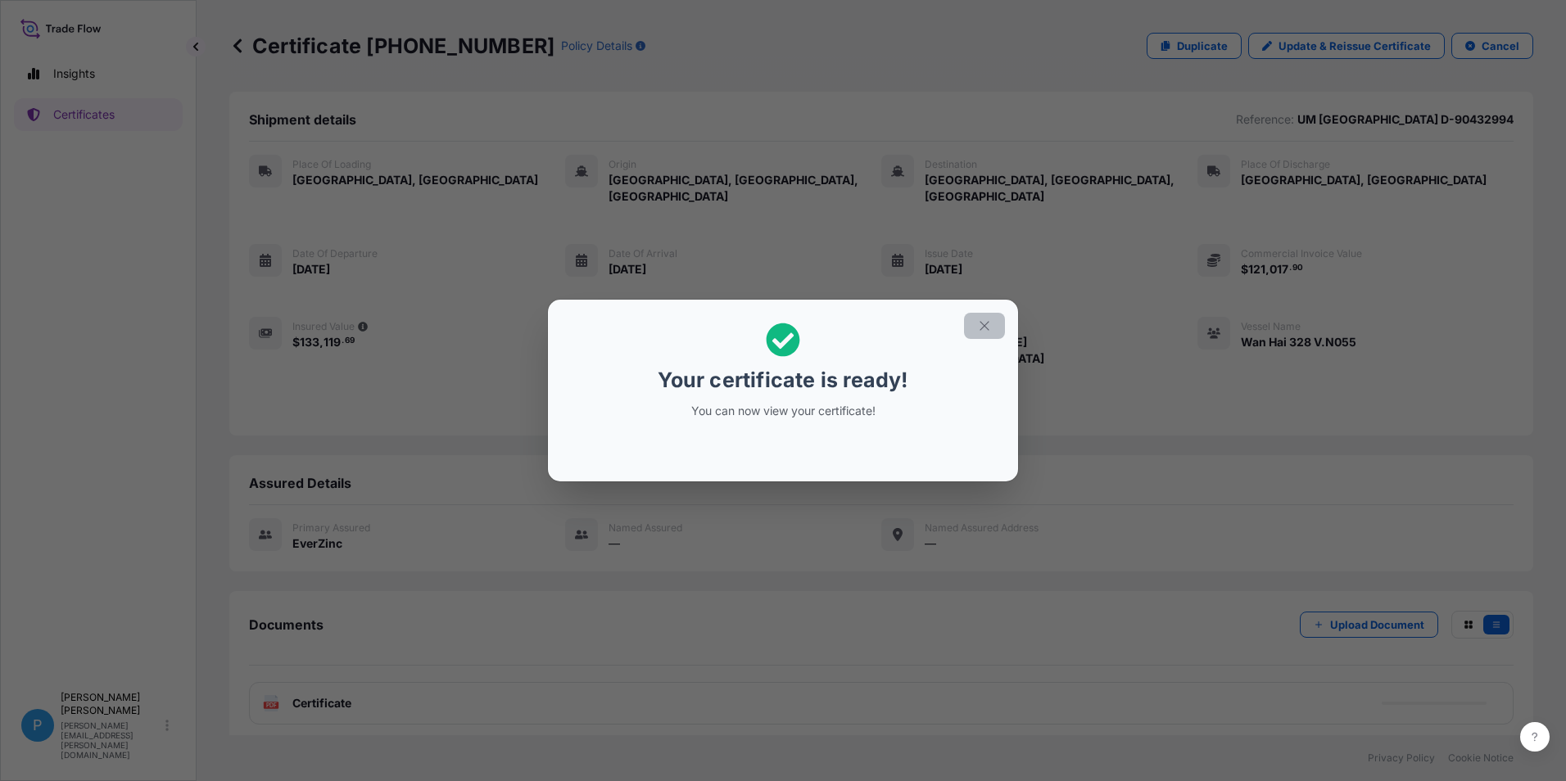
click at [986, 329] on icon "button" at bounding box center [984, 326] width 15 height 15
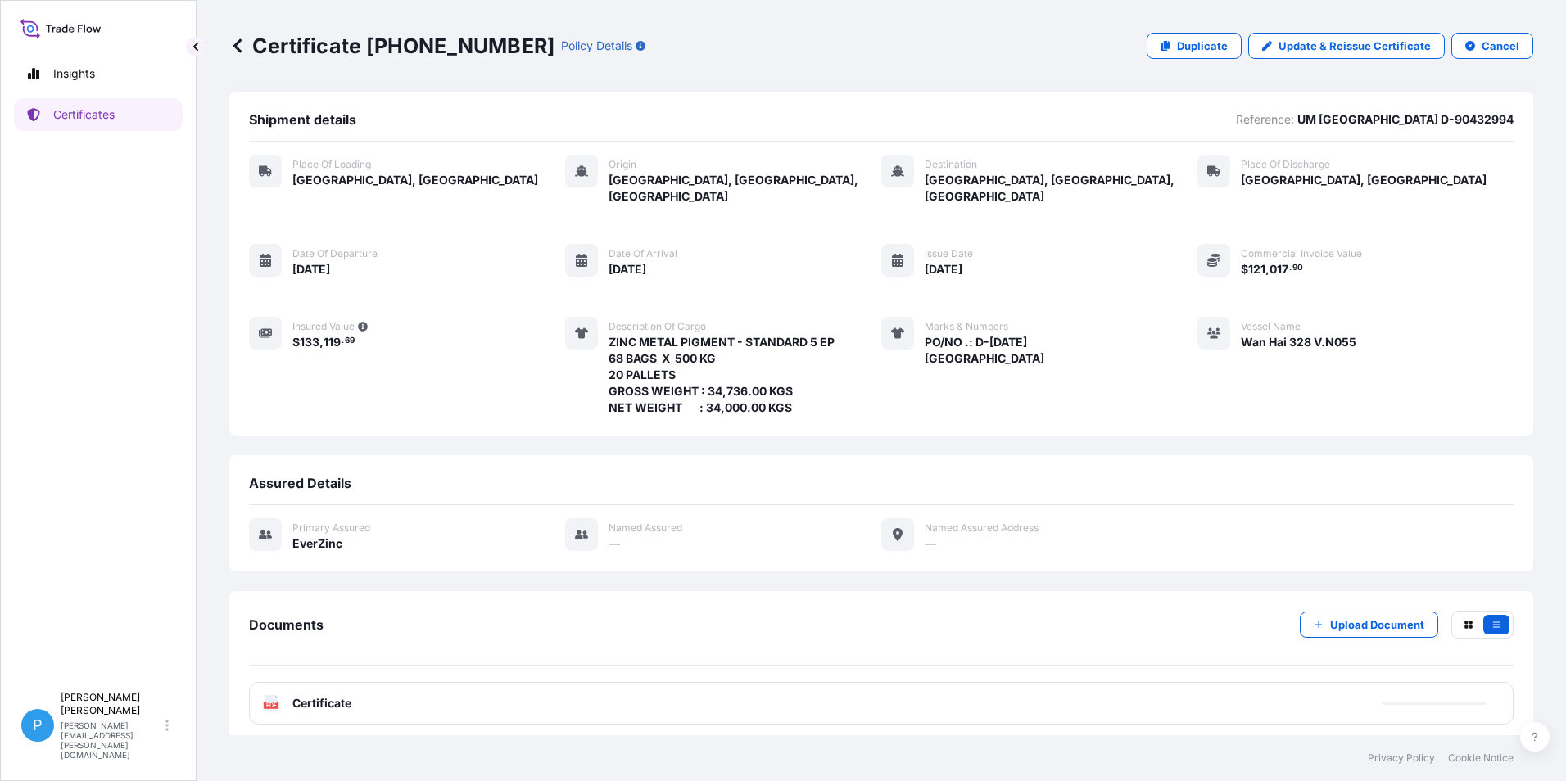
click at [307, 695] on span "Certificate" at bounding box center [321, 703] width 59 height 16
click at [242, 44] on icon at bounding box center [237, 46] width 16 height 16
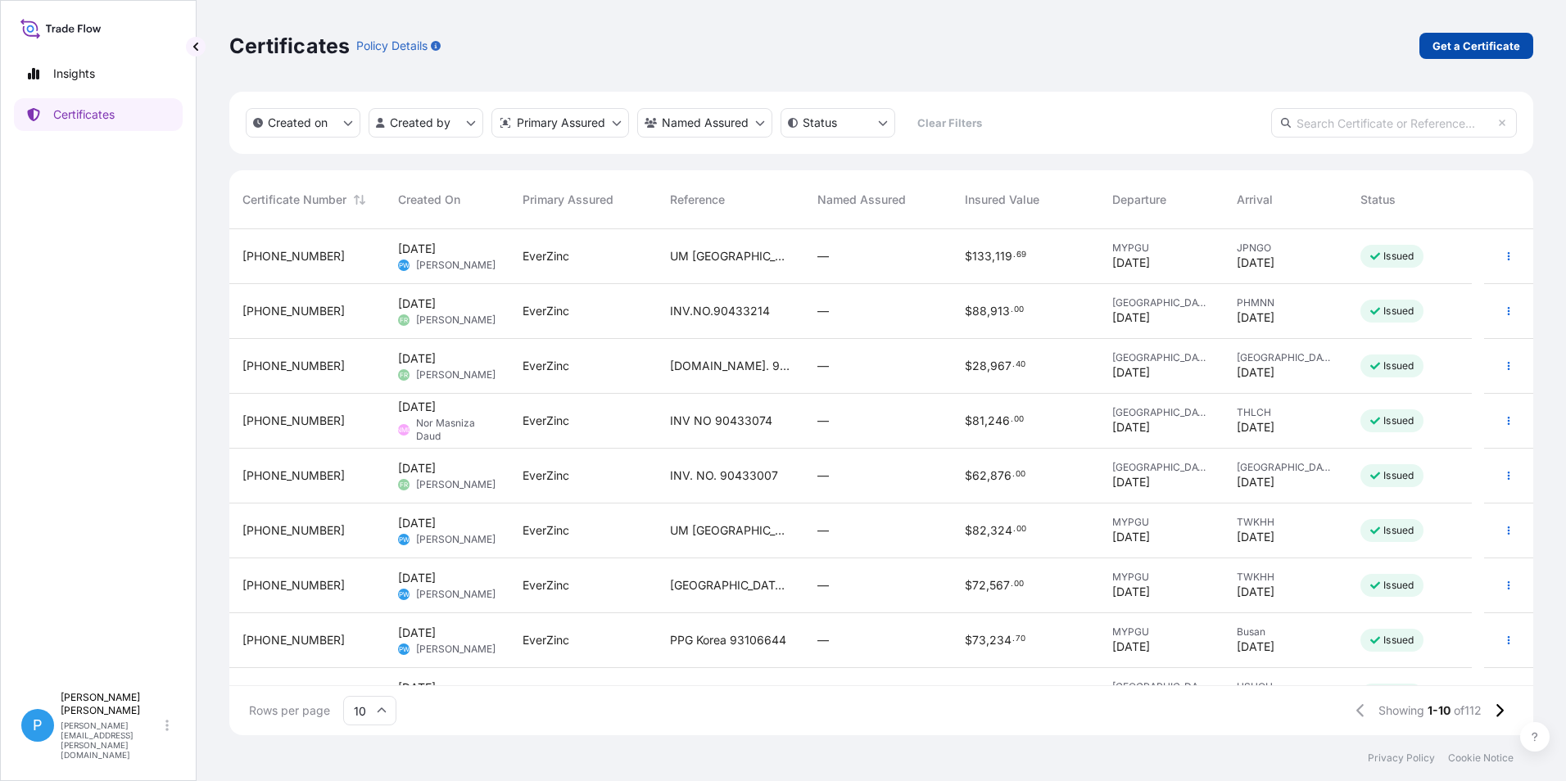
click at [1463, 46] on p "Get a Certificate" at bounding box center [1476, 46] width 88 height 16
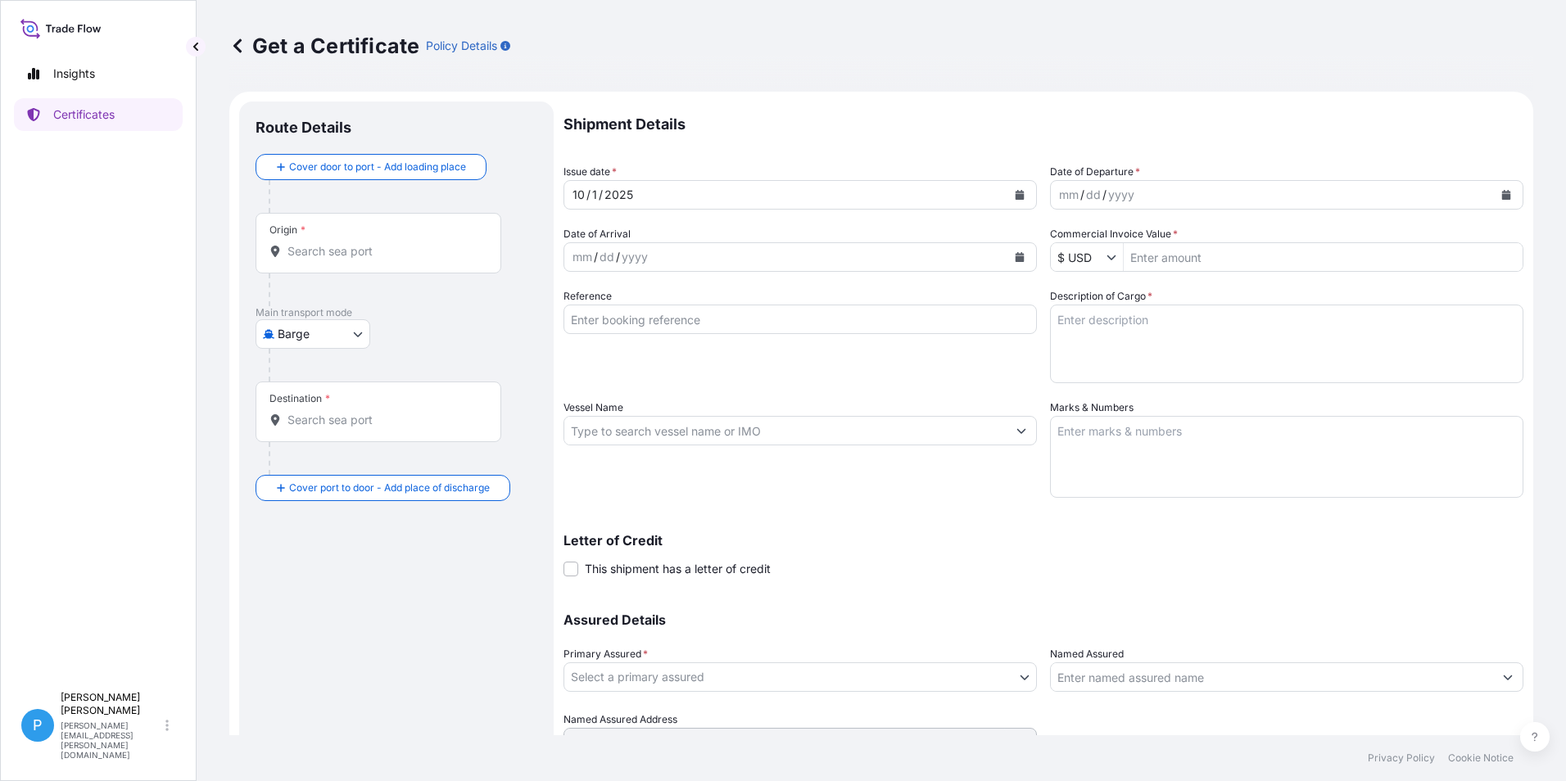
click at [300, 339] on body "Insights Certificates P Perline Wong [EMAIL_ADDRESS][PERSON_NAME][DOMAIN_NAME] …" at bounding box center [783, 390] width 1566 height 781
click at [300, 496] on span "Ocean Vessel" at bounding box center [323, 494] width 73 height 16
select select "Ocean Vessel"
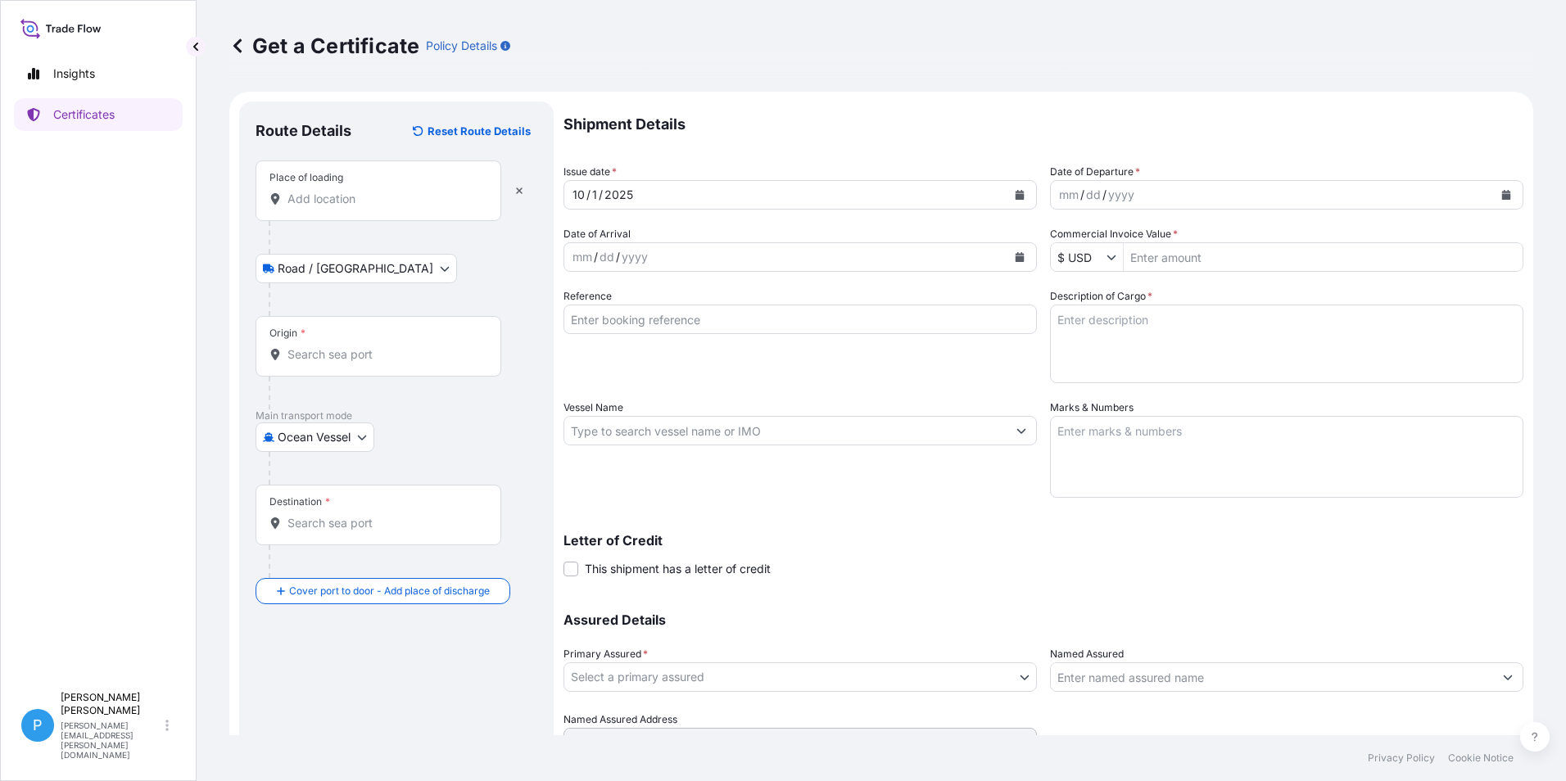
click at [319, 205] on input "Place of loading" at bounding box center [383, 199] width 193 height 16
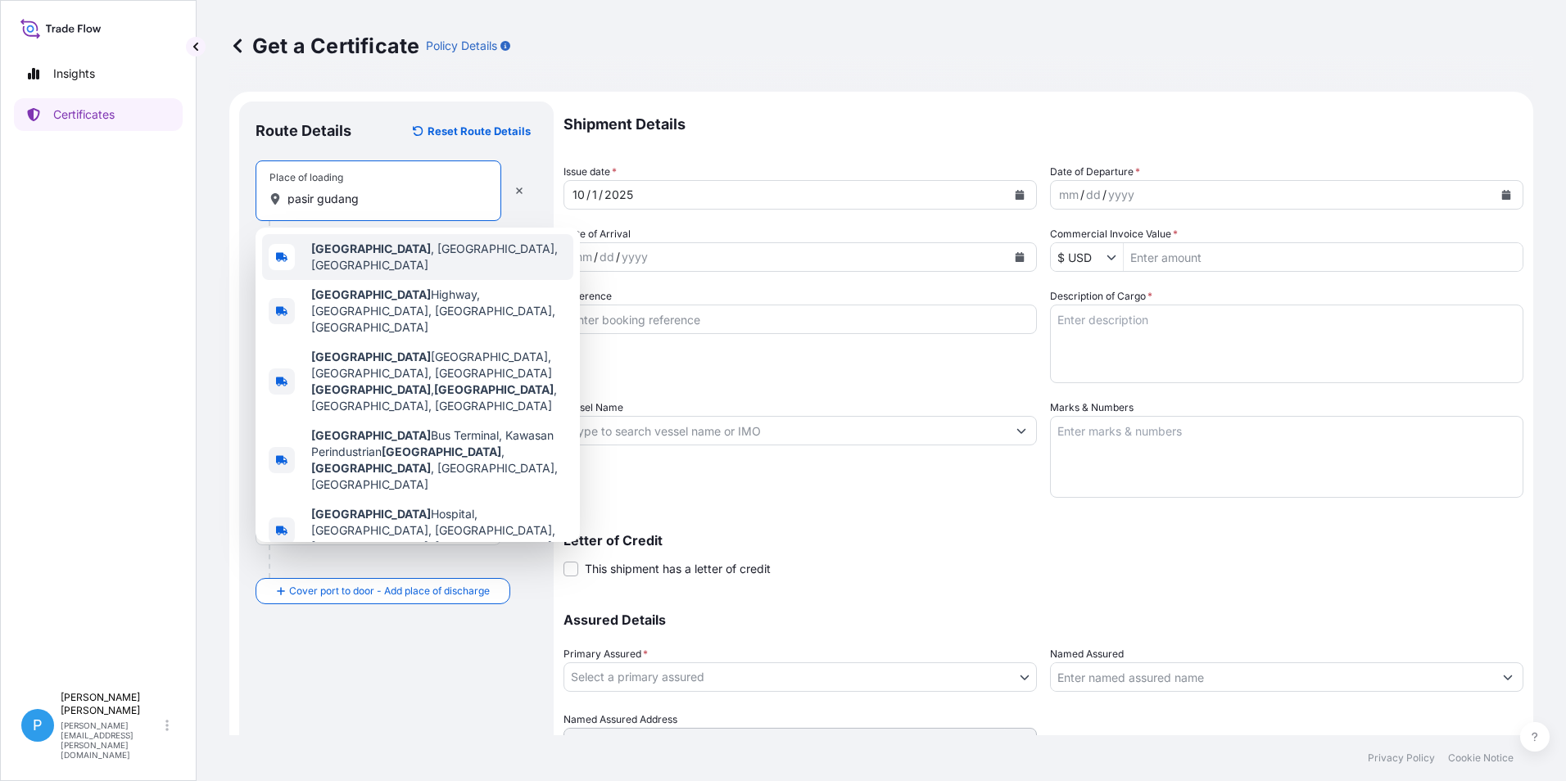
click at [332, 251] on b "[GEOGRAPHIC_DATA]" at bounding box center [371, 249] width 120 height 14
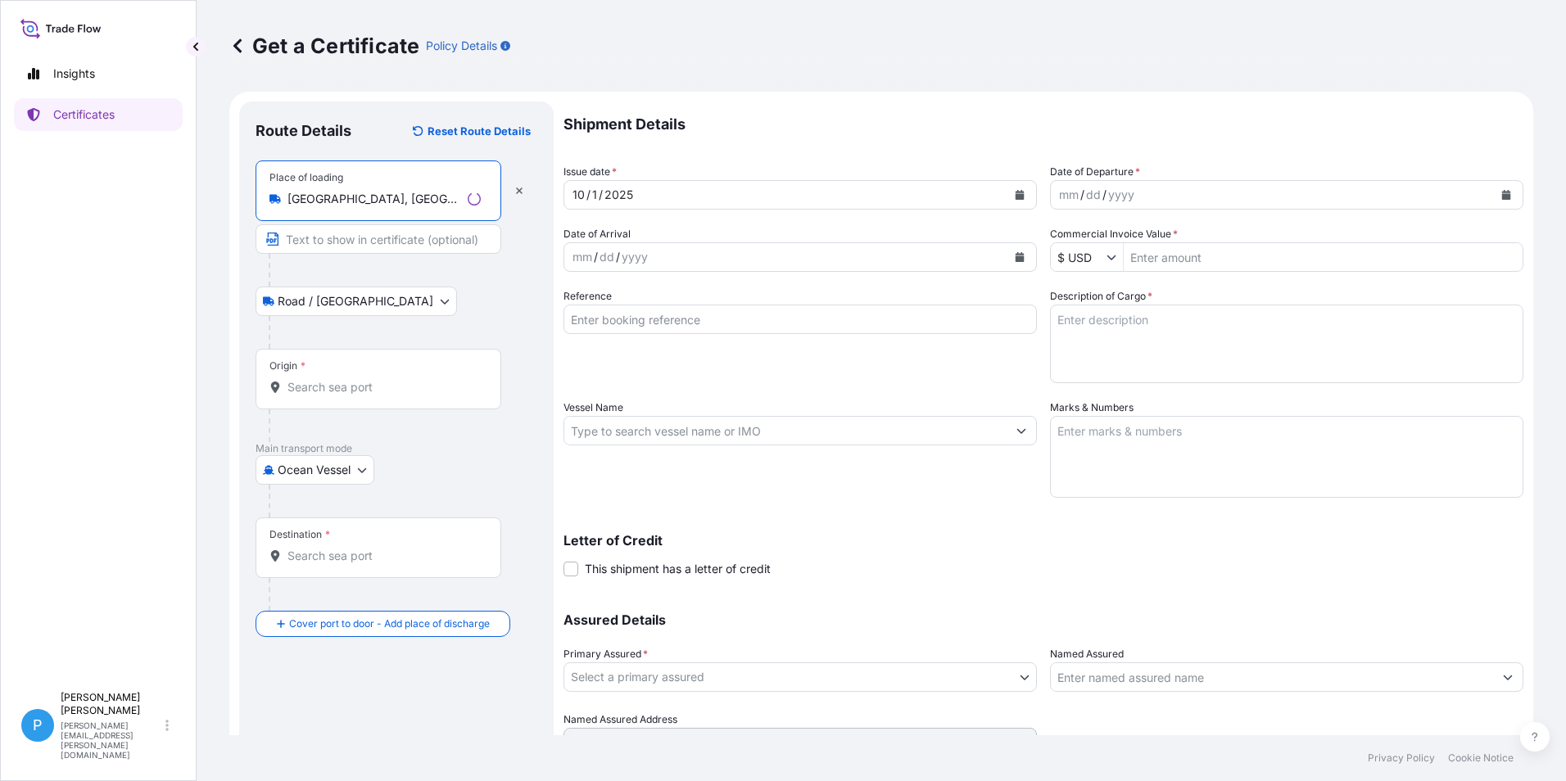
type input "[GEOGRAPHIC_DATA], [GEOGRAPHIC_DATA], [GEOGRAPHIC_DATA]"
click at [319, 306] on body "0 options available. 5 options available. Insights Certificates P Perline Wong …" at bounding box center [783, 390] width 1566 height 781
click at [337, 388] on input "Origin *" at bounding box center [383, 387] width 193 height 16
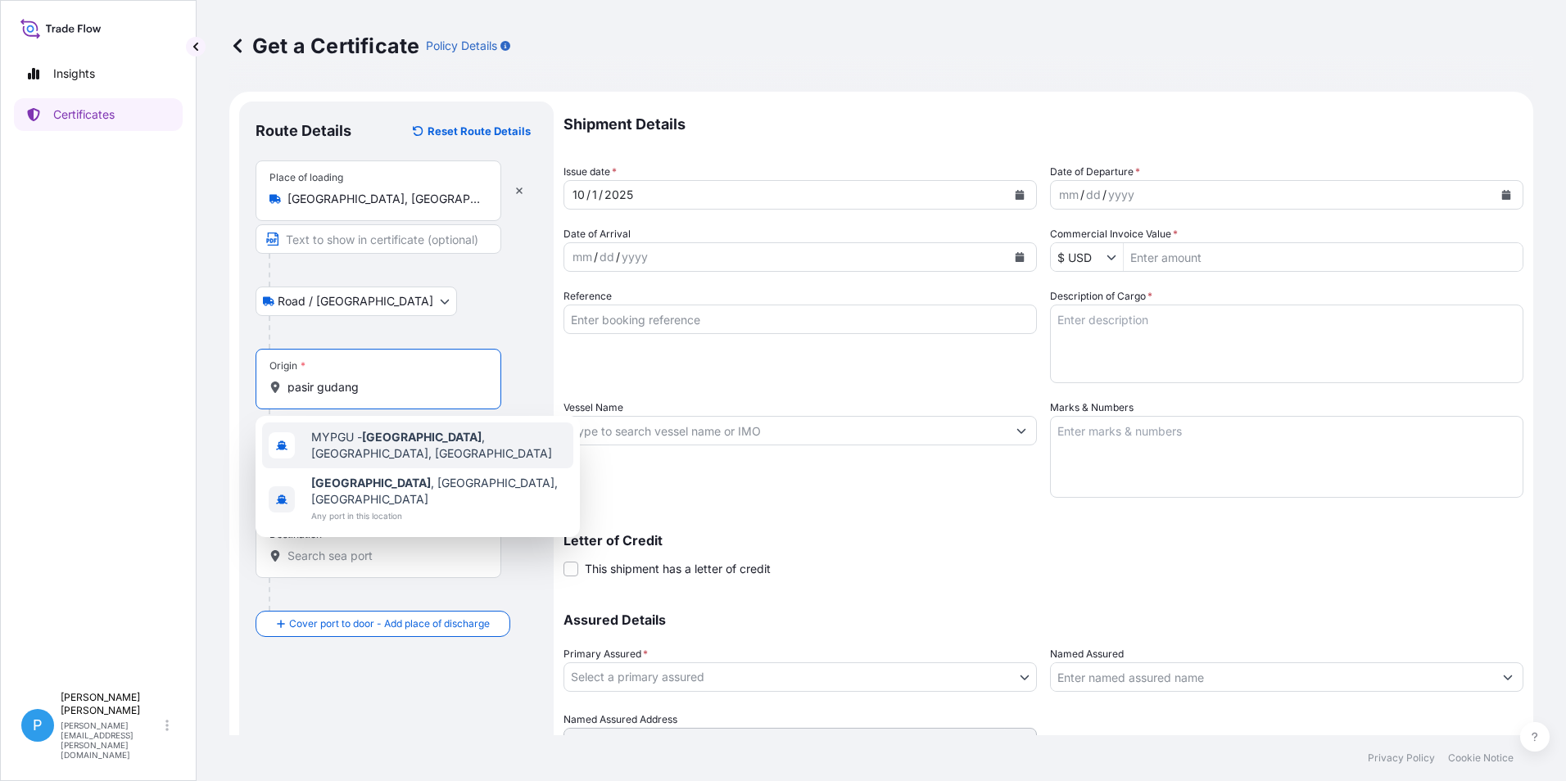
click at [347, 441] on span "MYPGU - [GEOGRAPHIC_DATA] , [GEOGRAPHIC_DATA], [GEOGRAPHIC_DATA]" at bounding box center [438, 445] width 255 height 33
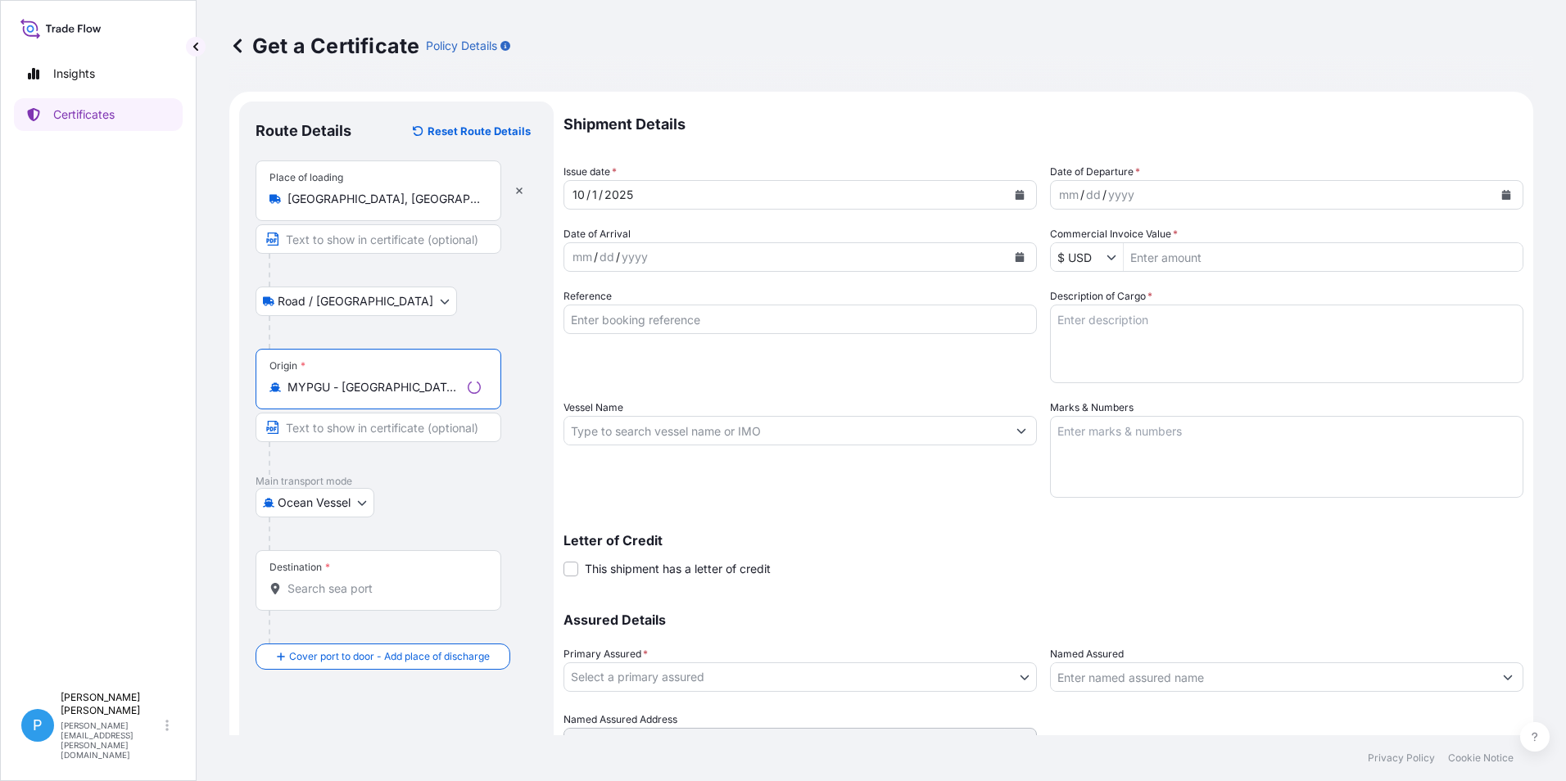
type input "MYPGU - [GEOGRAPHIC_DATA], [GEOGRAPHIC_DATA], [GEOGRAPHIC_DATA]"
click at [329, 598] on div "Destination *" at bounding box center [378, 580] width 246 height 61
click at [329, 597] on input "Destination *" at bounding box center [383, 589] width 193 height 16
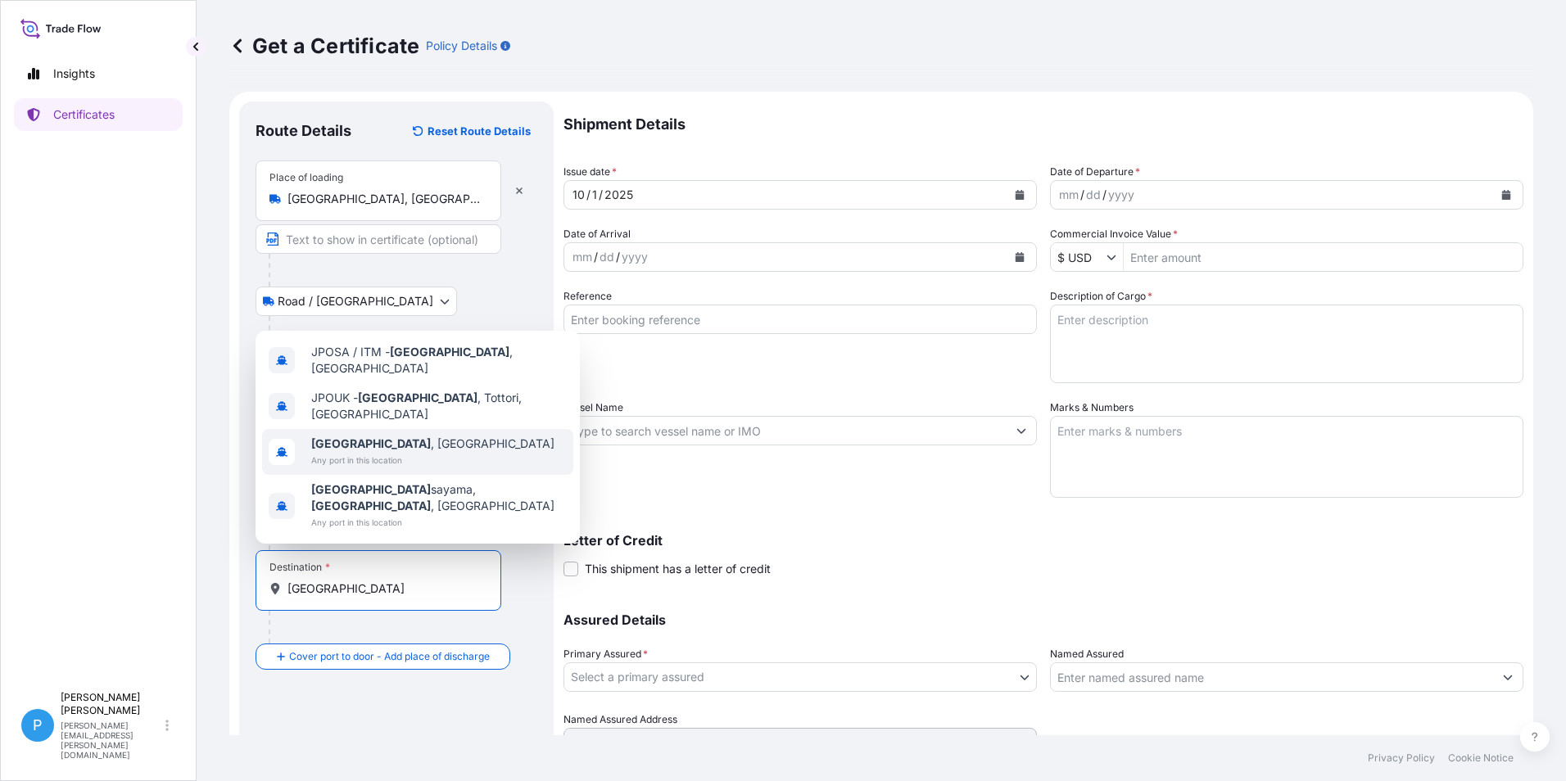
click at [356, 452] on span "[GEOGRAPHIC_DATA] , [GEOGRAPHIC_DATA]" at bounding box center [432, 444] width 243 height 16
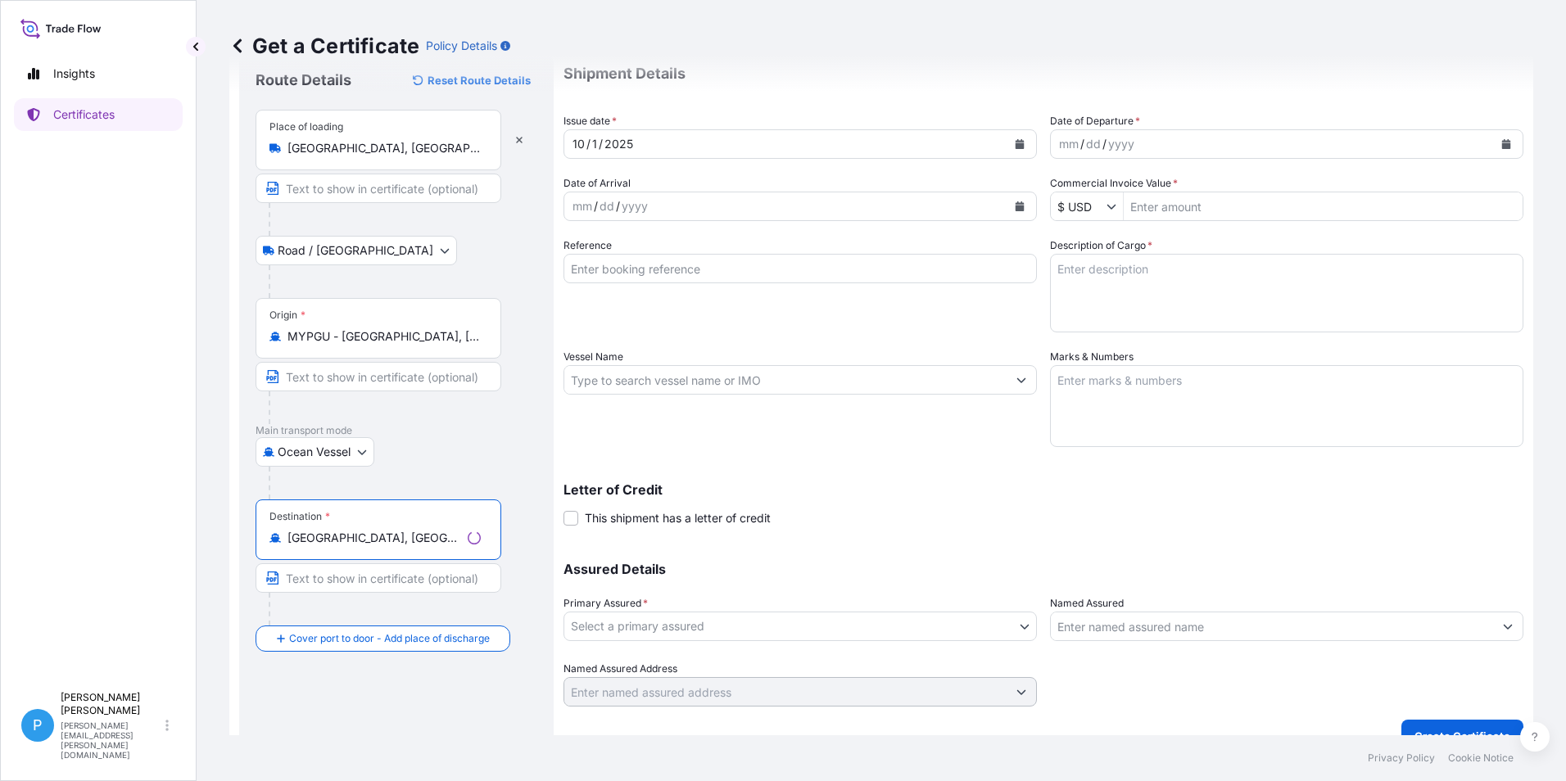
scroll to position [78, 0]
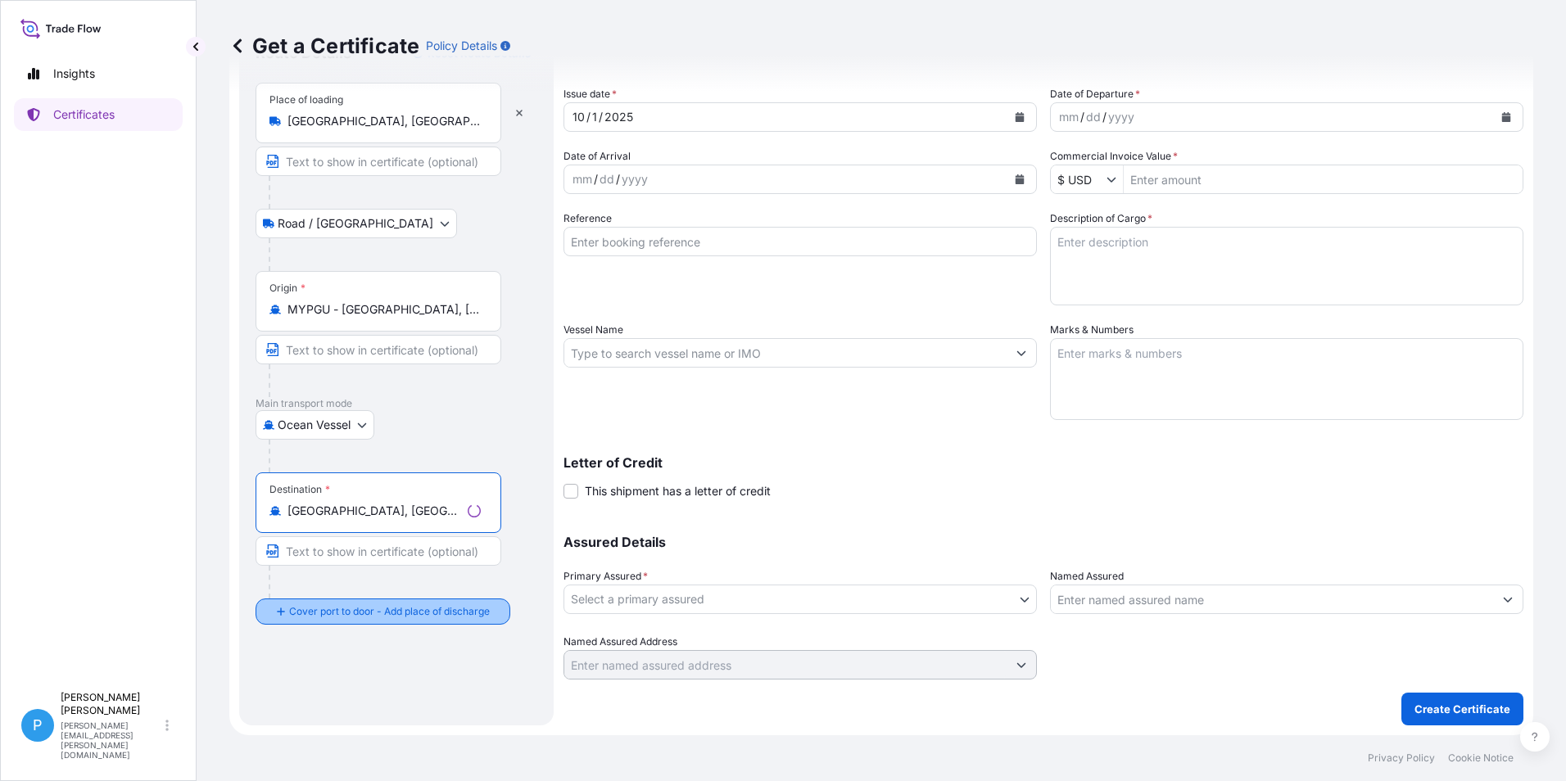
type input "[GEOGRAPHIC_DATA], [GEOGRAPHIC_DATA]"
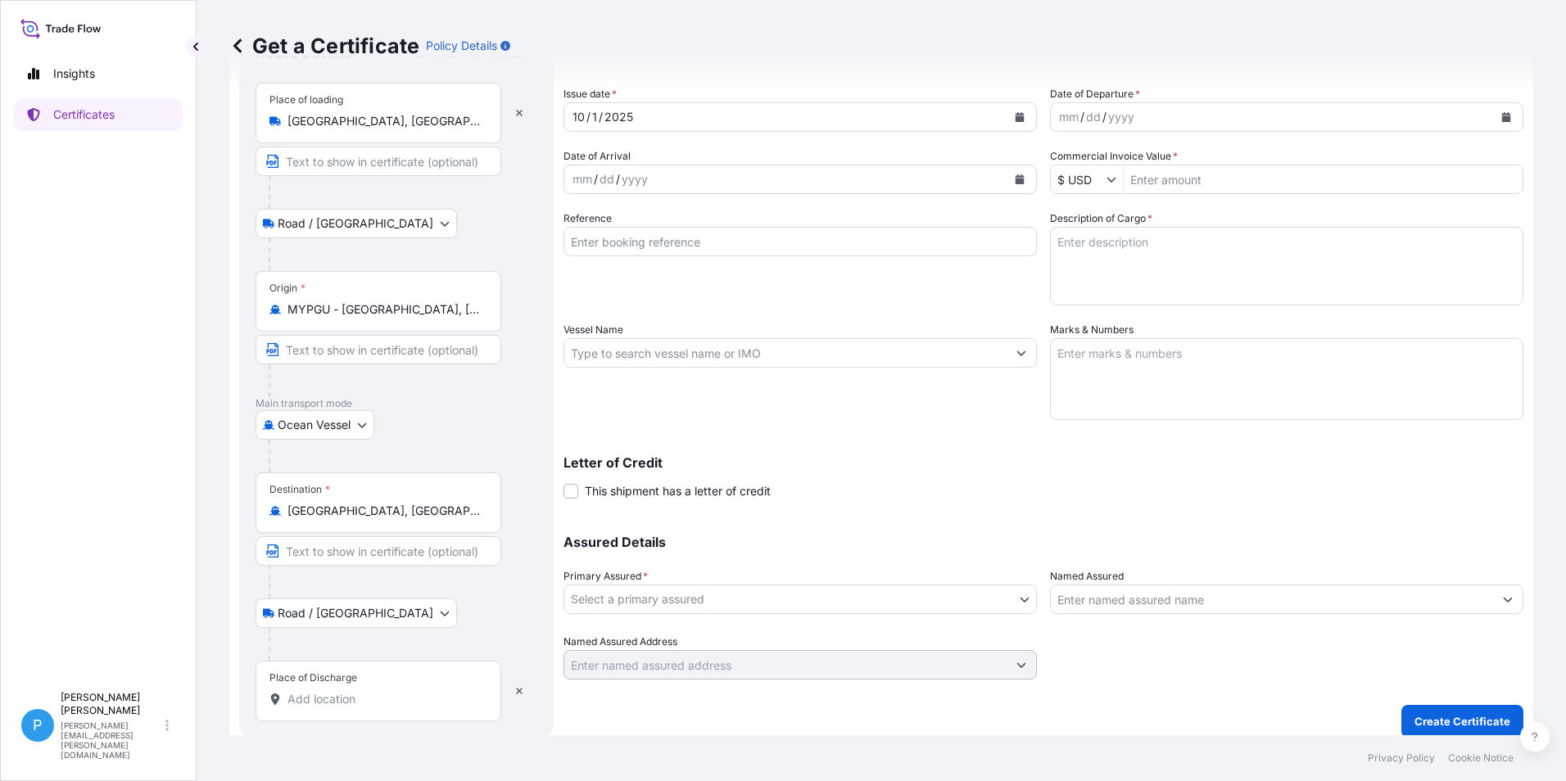
click at [298, 688] on div "Place of Discharge" at bounding box center [378, 691] width 246 height 61
click at [298, 691] on input "Place of Discharge" at bounding box center [383, 699] width 193 height 16
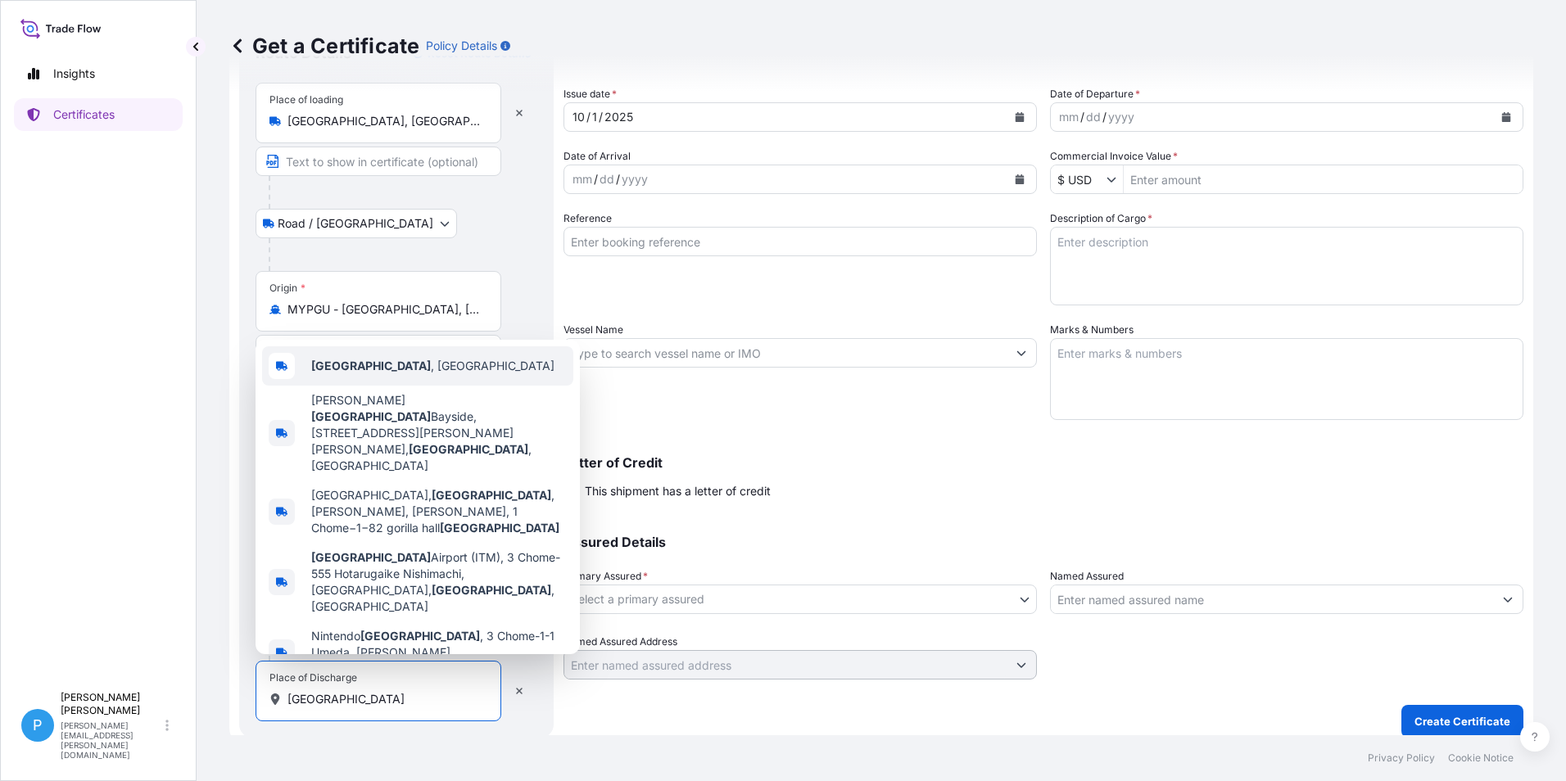
click at [364, 374] on span "[GEOGRAPHIC_DATA] , [GEOGRAPHIC_DATA]" at bounding box center [432, 366] width 243 height 16
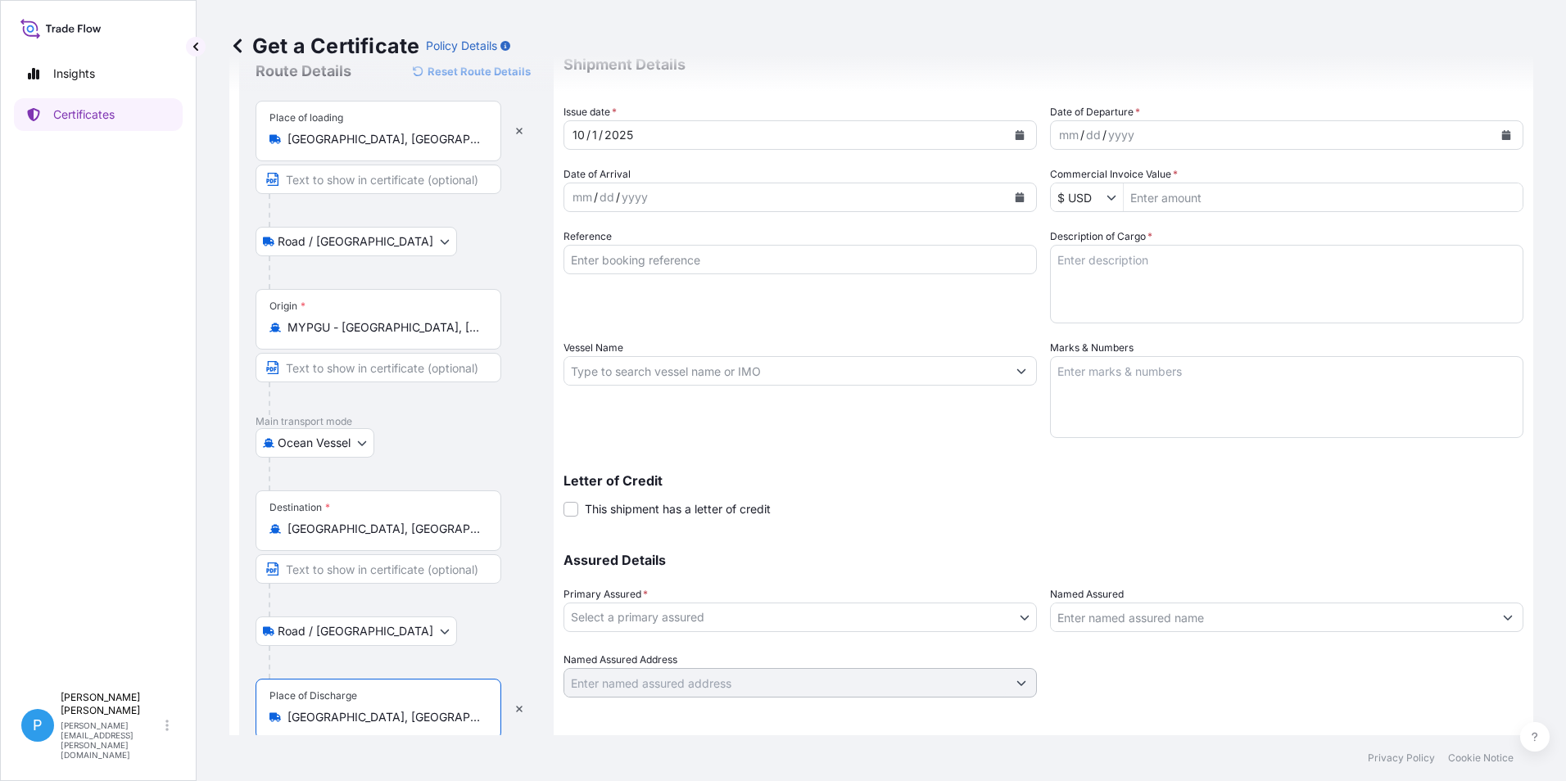
scroll to position [0, 0]
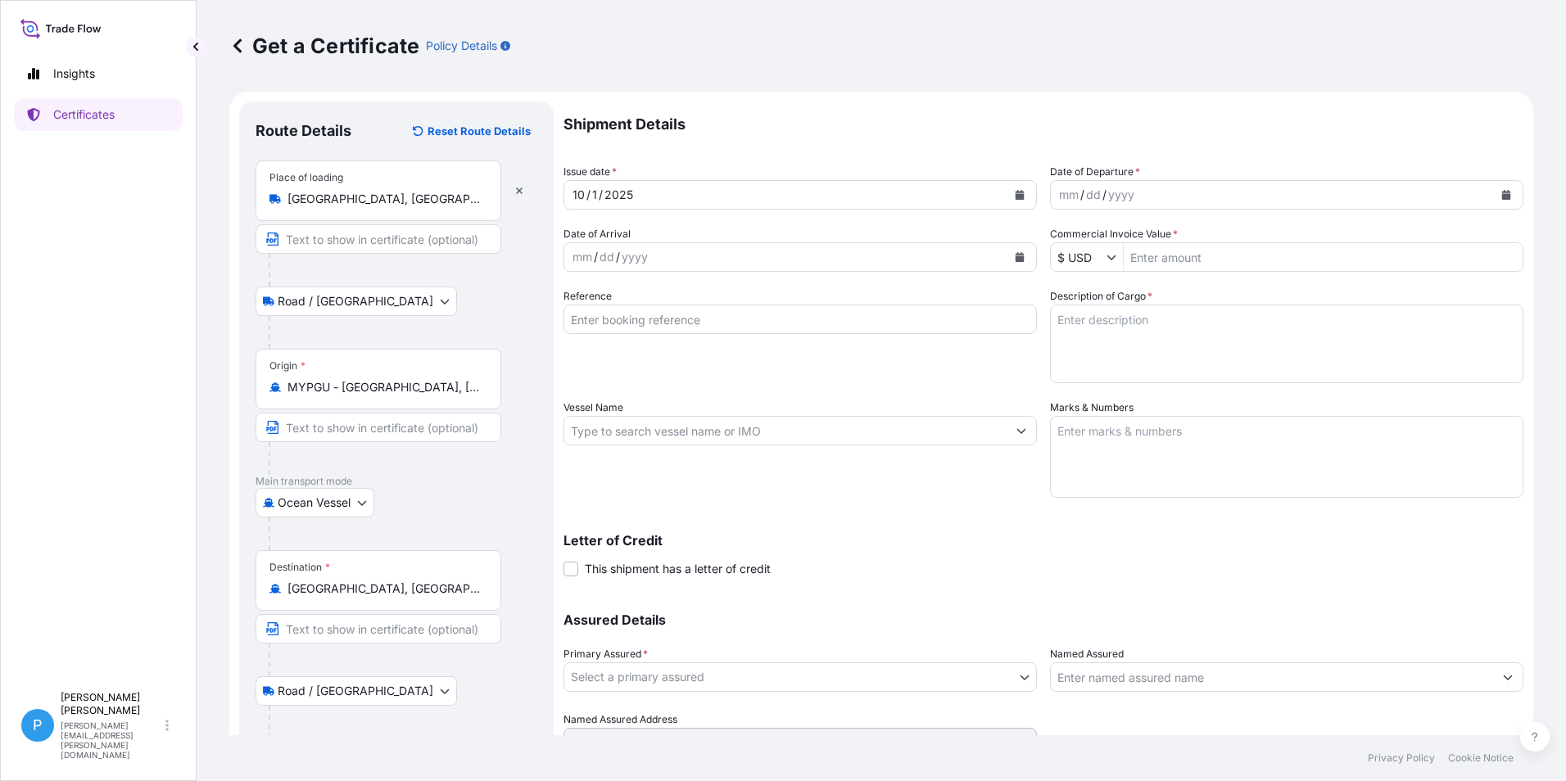
type input "[GEOGRAPHIC_DATA], [GEOGRAPHIC_DATA]"
click at [1015, 259] on icon "Calendar" at bounding box center [1019, 257] width 9 height 10
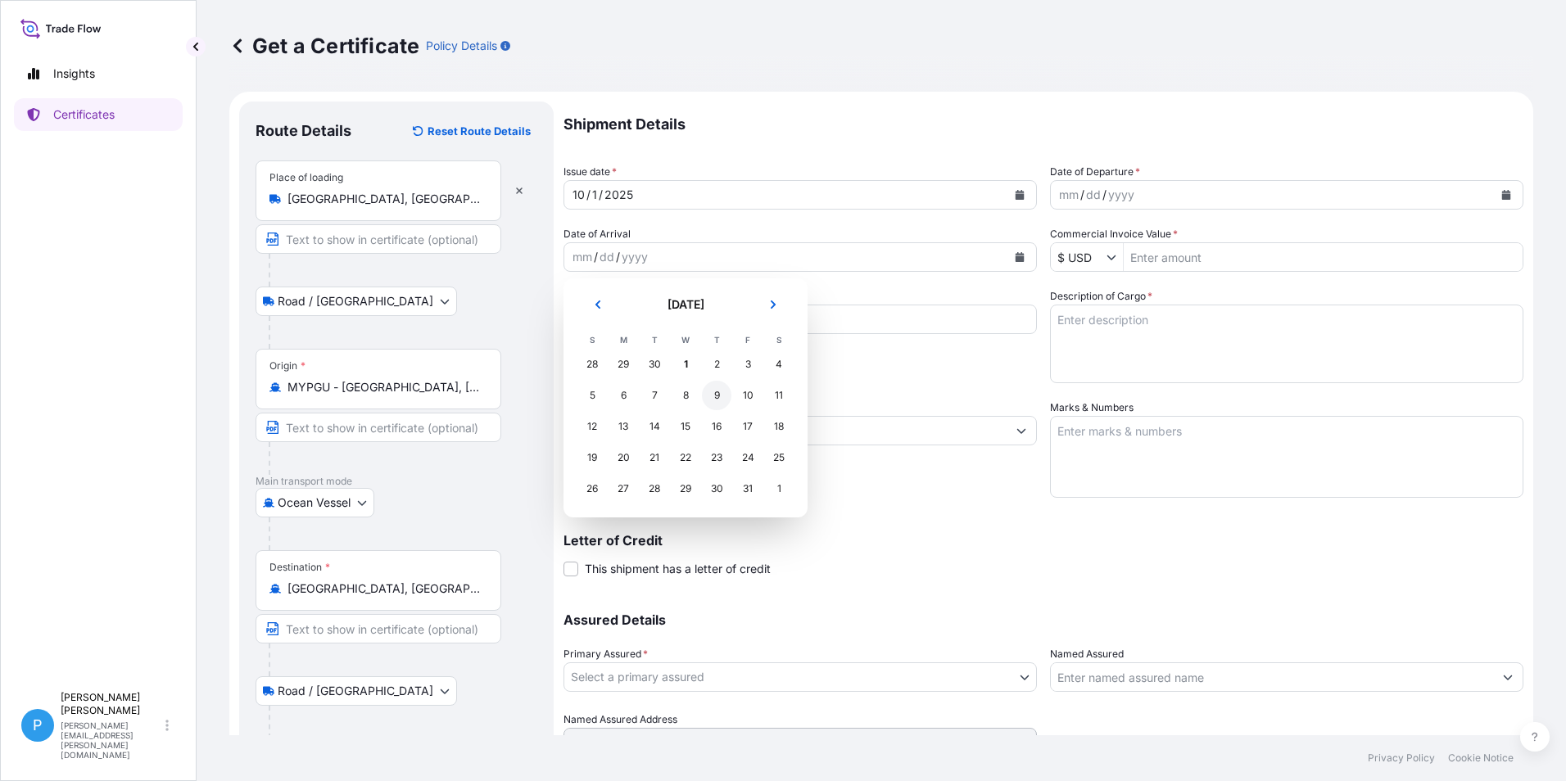
click at [714, 396] on div "9" at bounding box center [716, 395] width 29 height 29
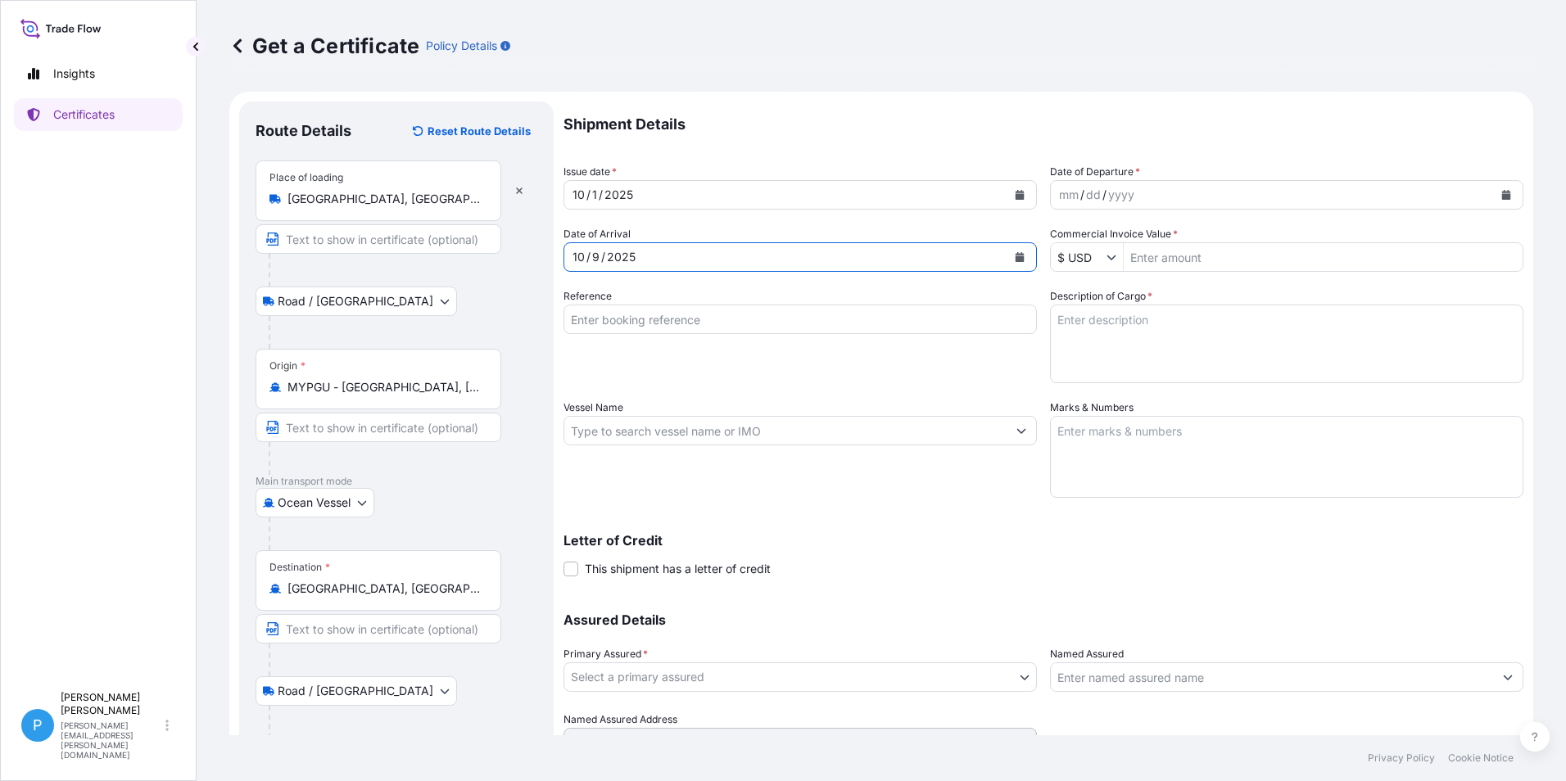
click at [604, 320] on input "Reference" at bounding box center [799, 319] width 473 height 29
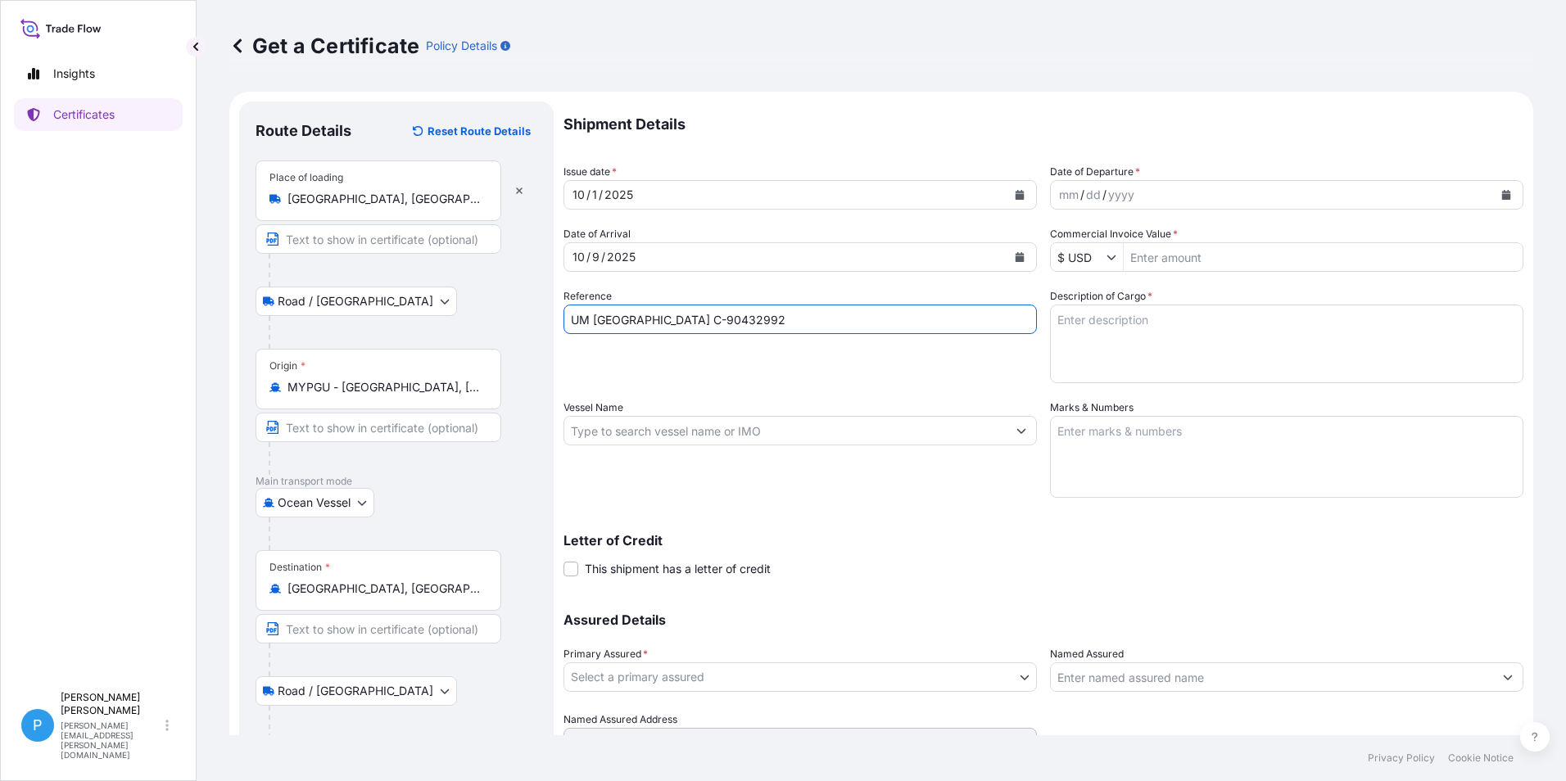
type input "UM [GEOGRAPHIC_DATA] C-90432992"
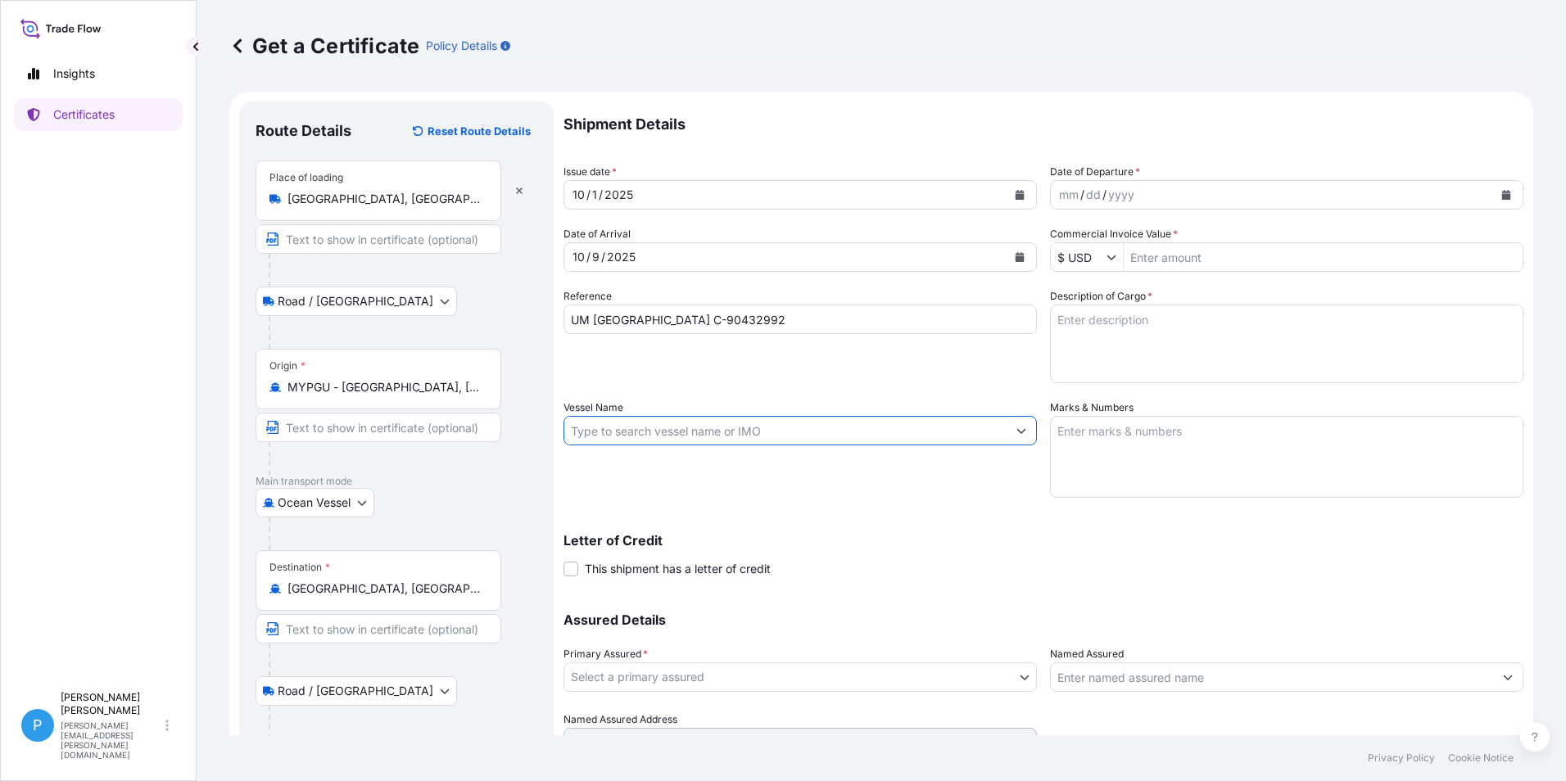
click at [659, 434] on input "Vessel Name" at bounding box center [785, 430] width 442 height 29
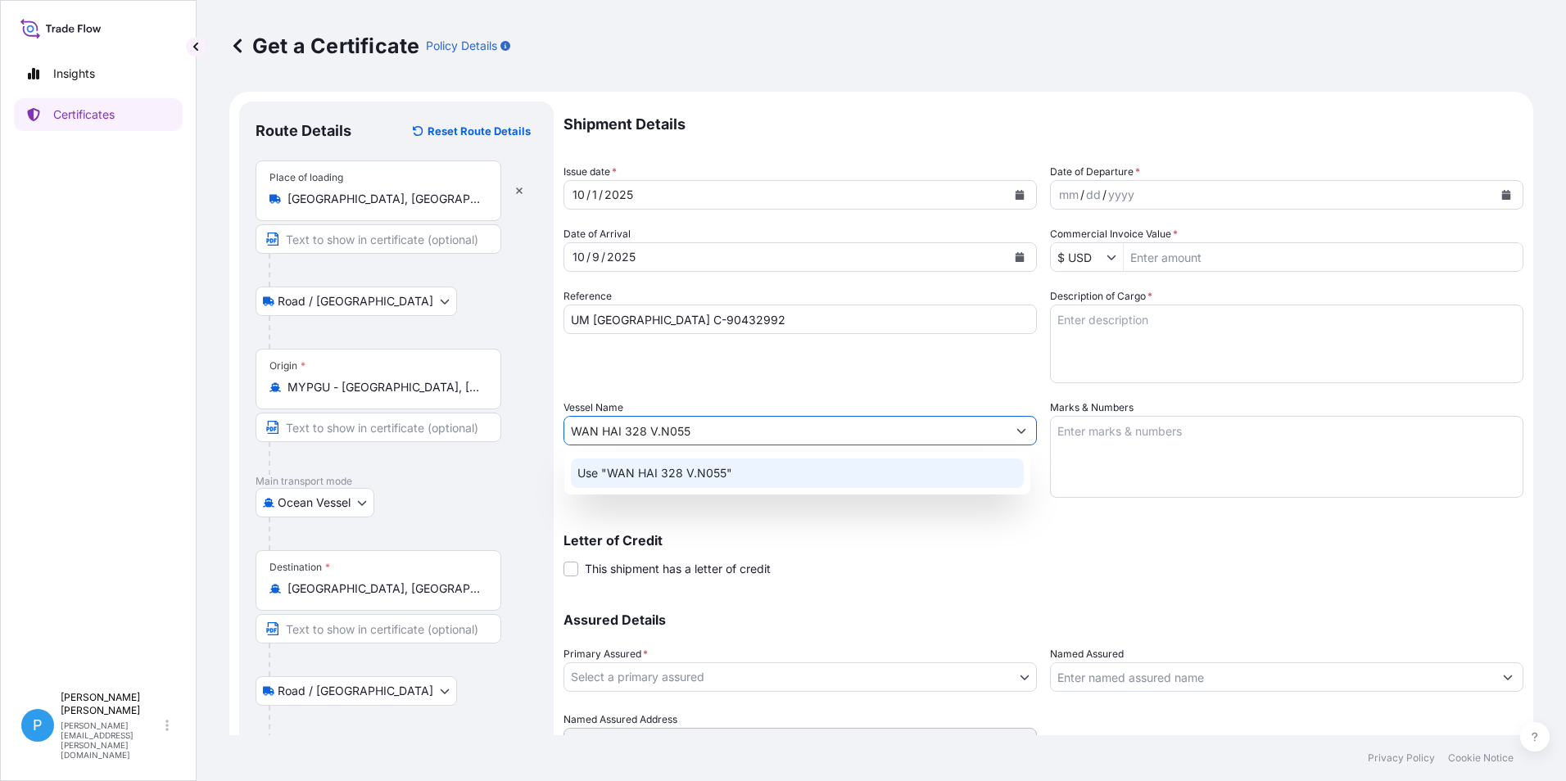
click at [699, 474] on p "Use "WAN HAI 328 V.N055"" at bounding box center [654, 473] width 155 height 16
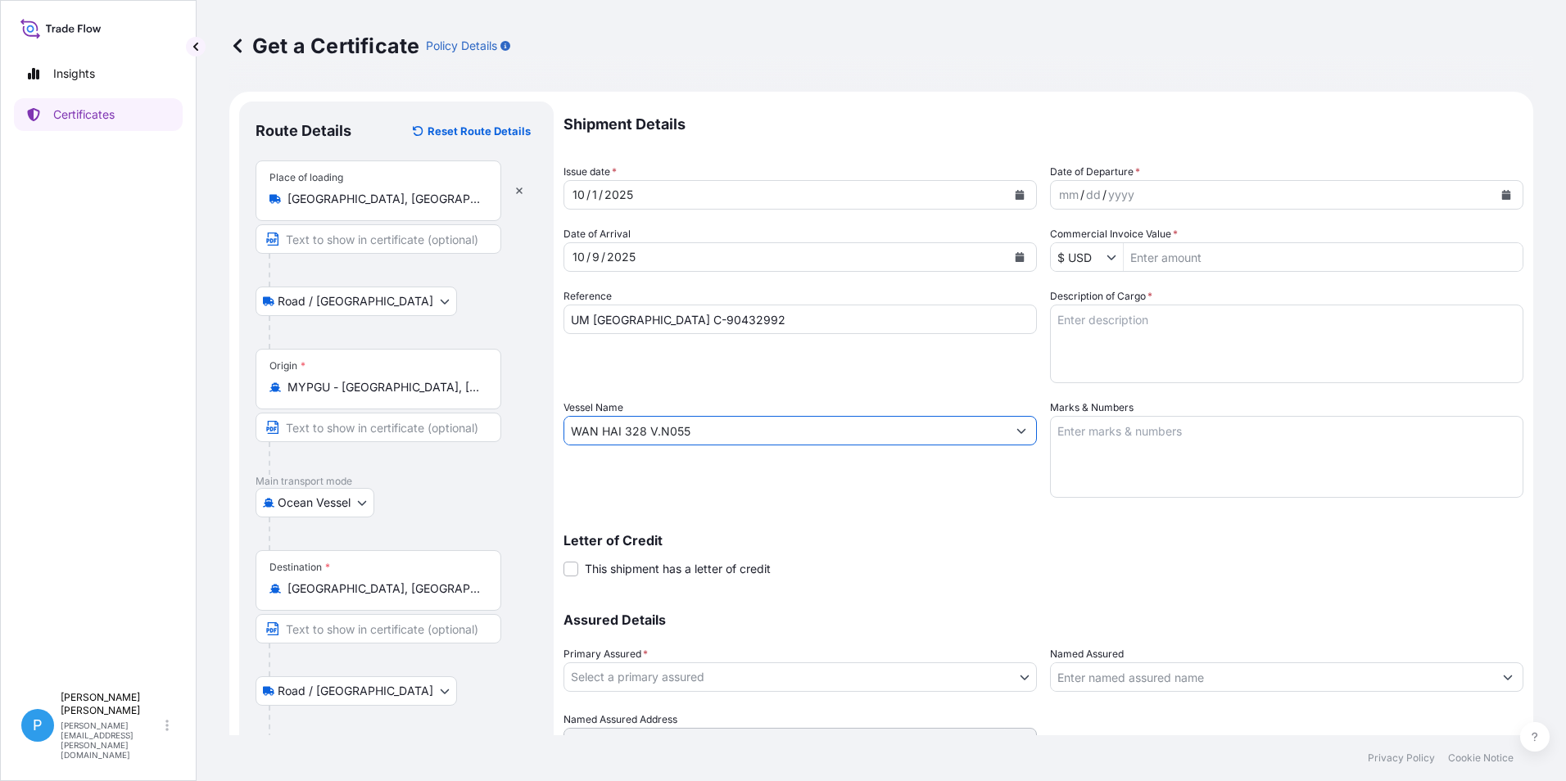
type input "WAN HAI 328 V.N055"
click at [1502, 195] on icon "Calendar" at bounding box center [1506, 195] width 9 height 10
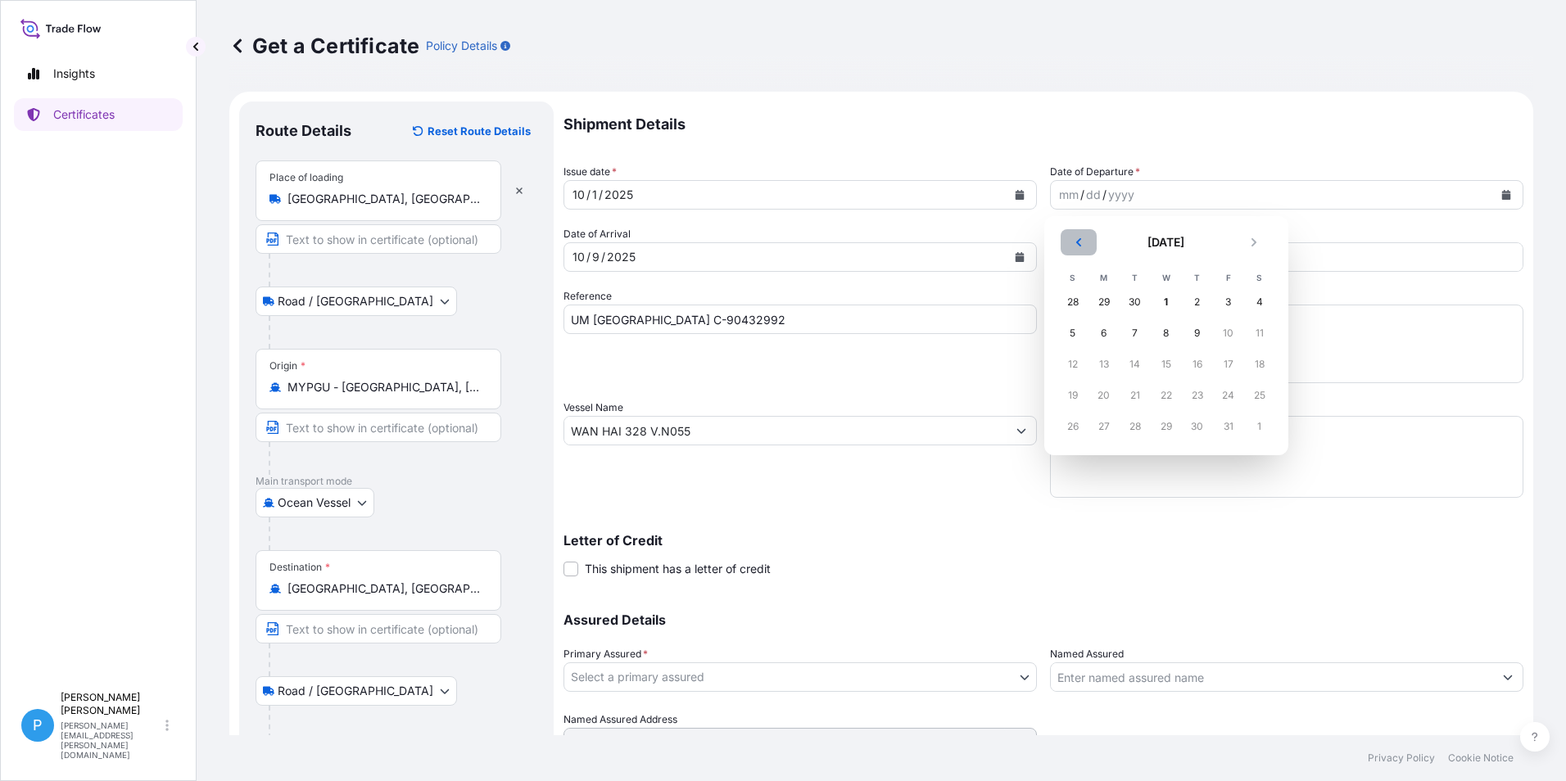
click at [1074, 239] on icon "Previous" at bounding box center [1079, 242] width 10 height 10
click at [1223, 393] on div "26" at bounding box center [1228, 395] width 29 height 29
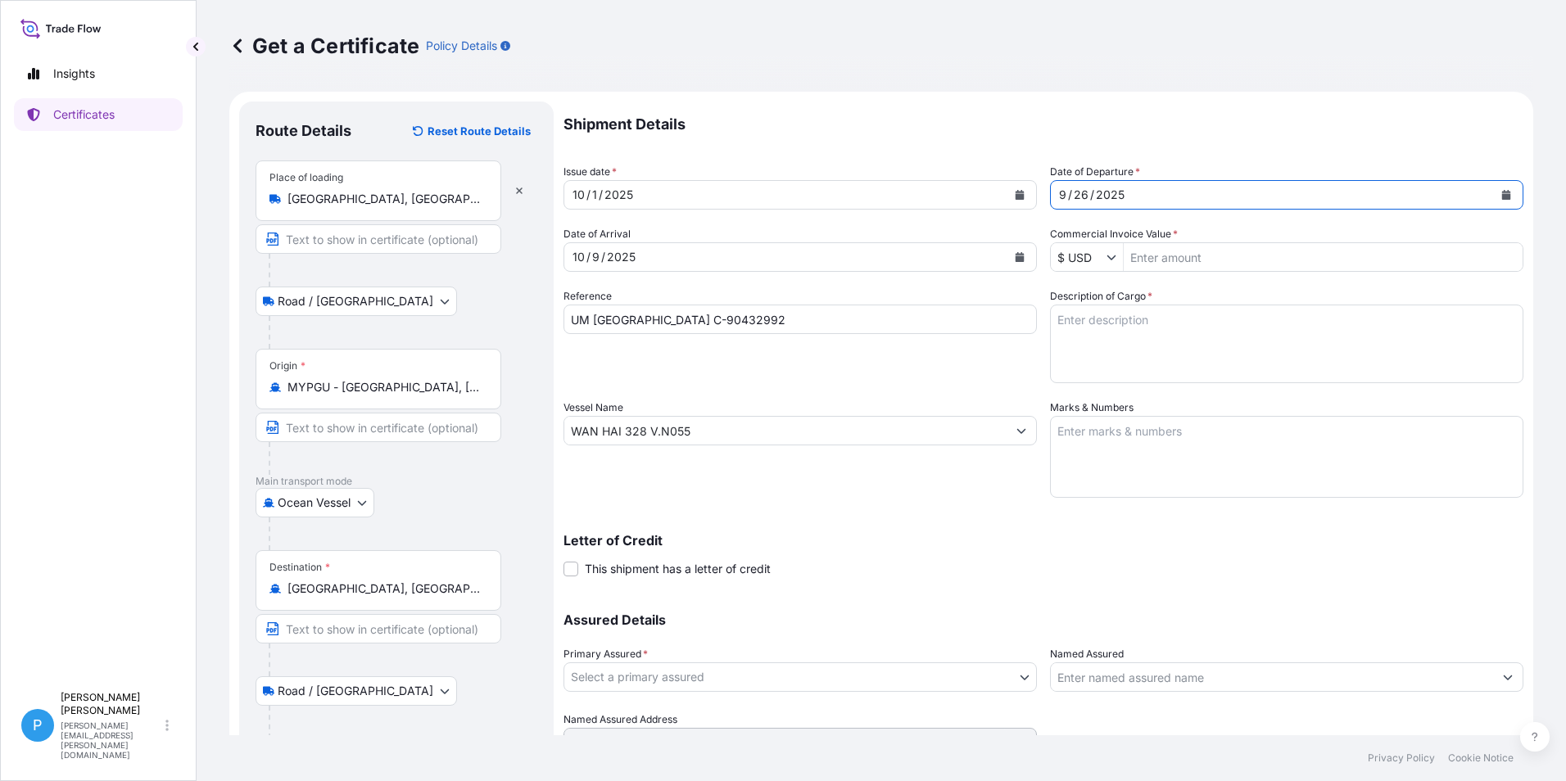
click at [1157, 261] on input "Commercial Invoice Value *" at bounding box center [1322, 256] width 399 height 29
type input "117,453.64"
click at [1158, 454] on textarea "Marks & Numbers" at bounding box center [1286, 457] width 473 height 82
paste textarea "PO/NO .: C-[DATE] [GEOGRAPHIC_DATA]"
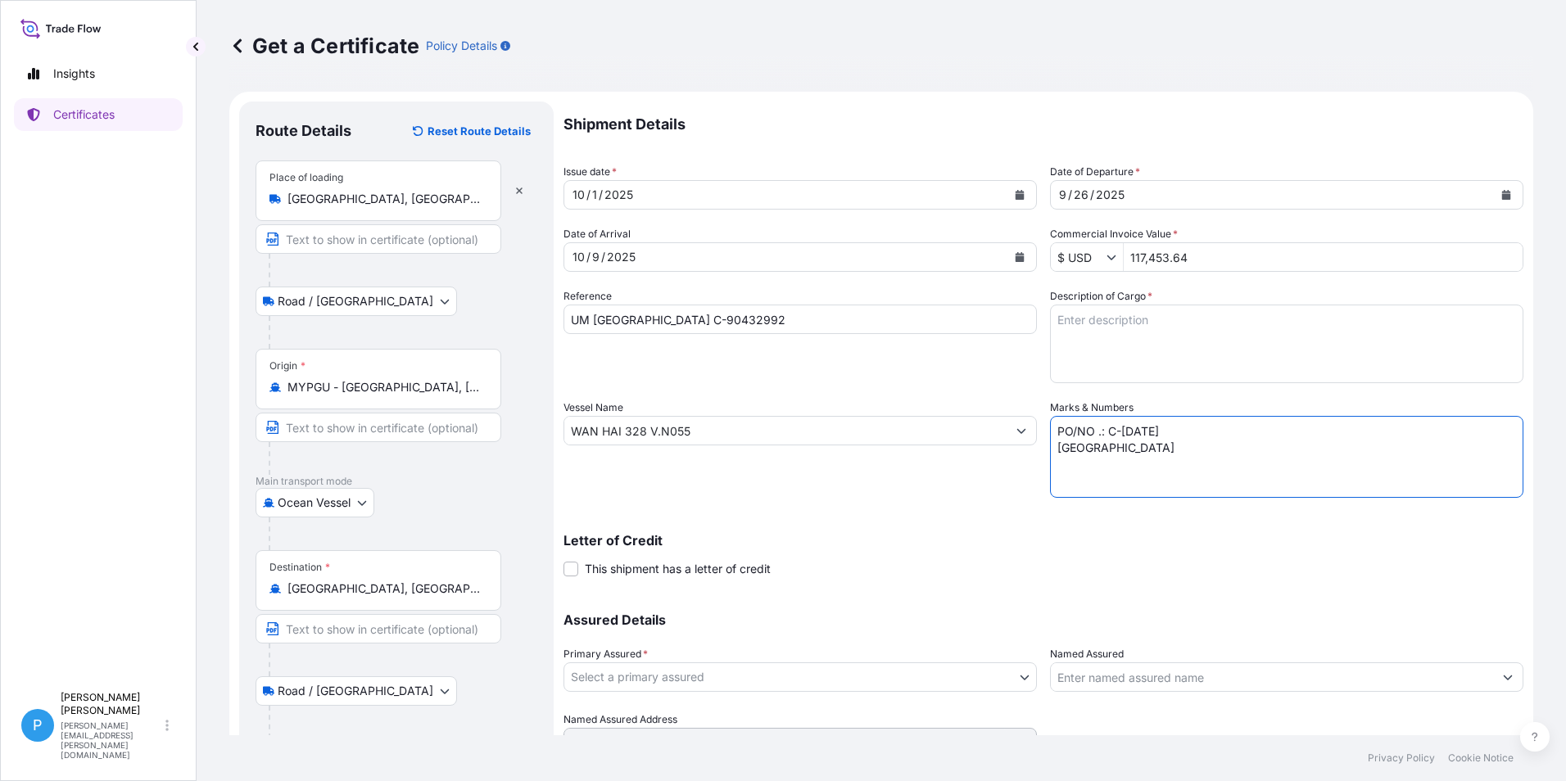
type textarea "PO/NO .: C-[DATE] [GEOGRAPHIC_DATA]"
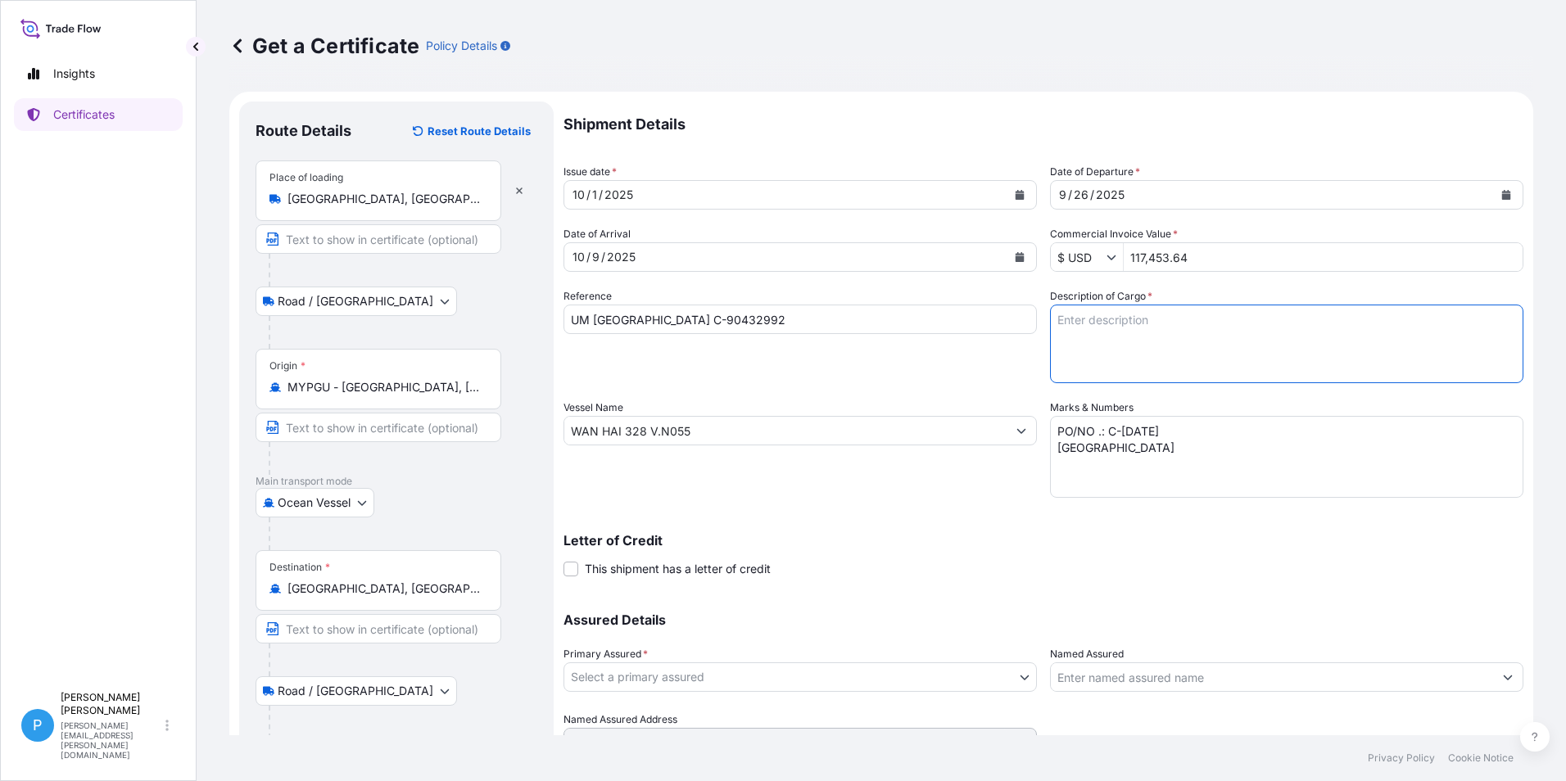
click at [1116, 307] on textarea "Description of Cargo *" at bounding box center [1286, 344] width 473 height 79
paste textarea "ZINC METAL PIGMENT SUPERFINE LARVIK SUPERFINE 25 86 BAGS IN DRUMS X 400 KG 32 P…"
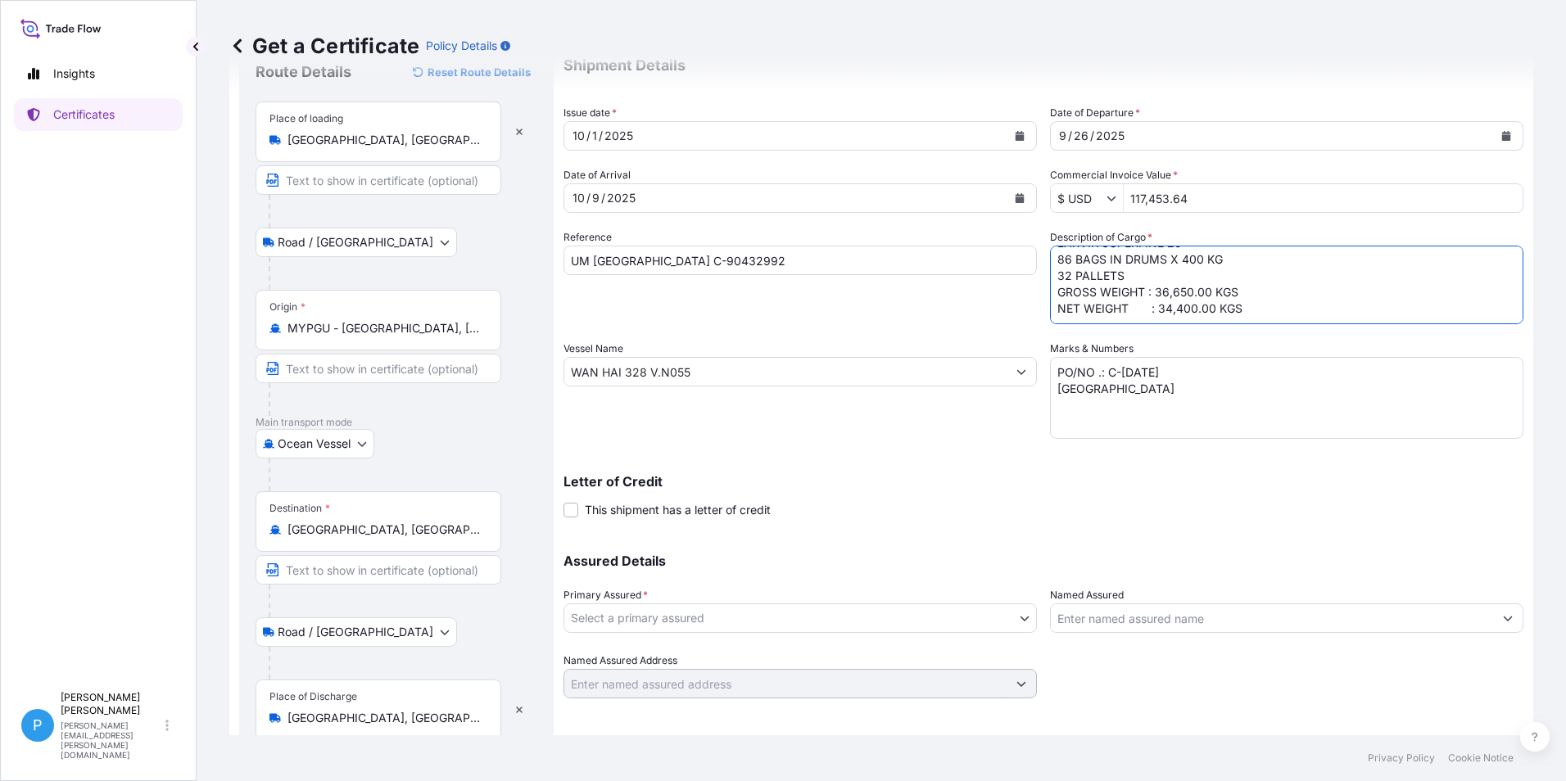
scroll to position [123, 0]
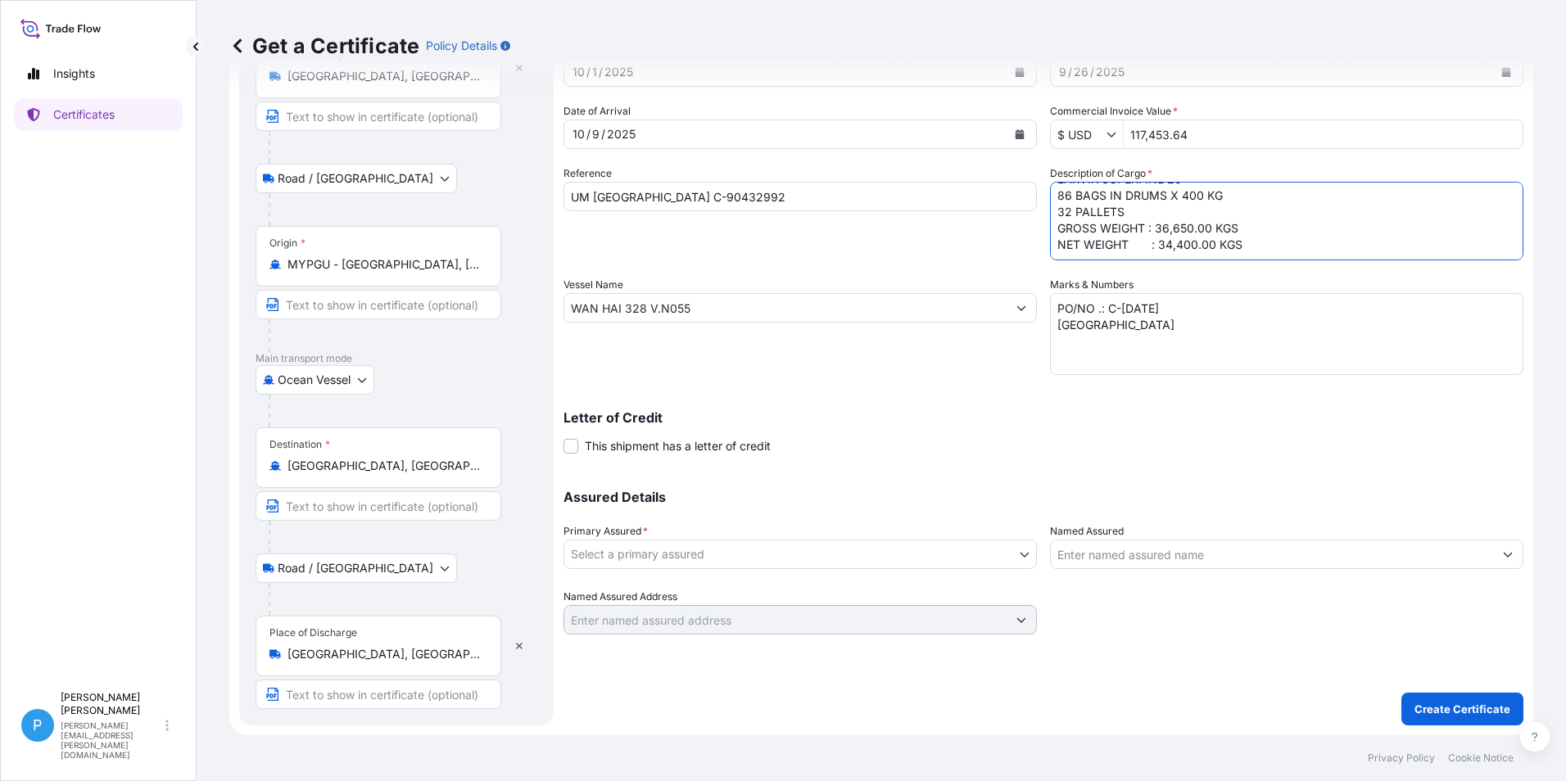
type textarea "ZINC METAL PIGMENT SUPERFINE LARVIK SUPERFINE 25 86 BAGS IN DRUMS X 400 KG 32 P…"
click at [599, 551] on body "Insights Certificates P Perline Wong [EMAIL_ADDRESS][PERSON_NAME][DOMAIN_NAME] …" at bounding box center [783, 390] width 1566 height 781
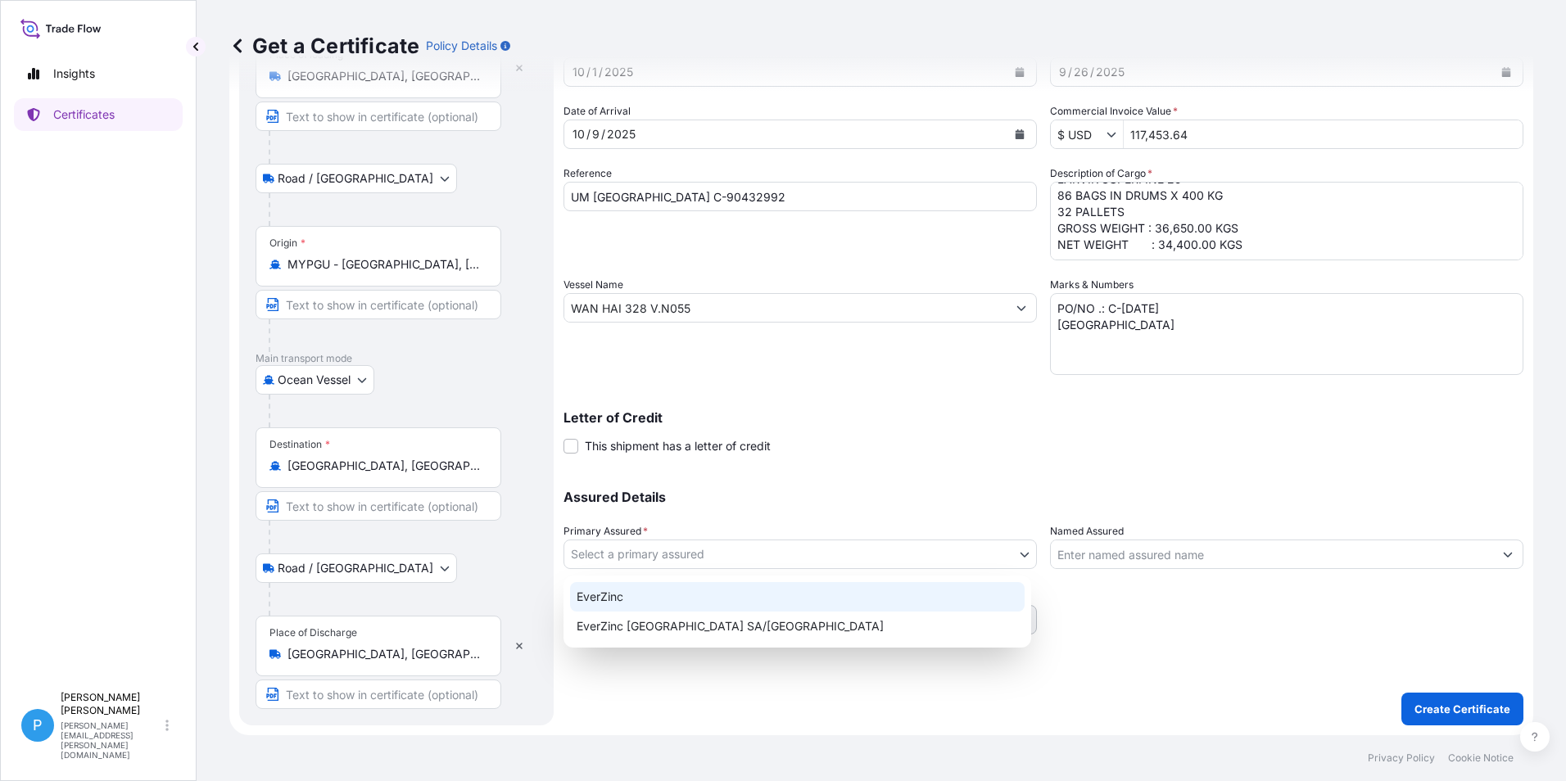
click at [591, 596] on div "EverZinc" at bounding box center [797, 596] width 454 height 29
select select "31493"
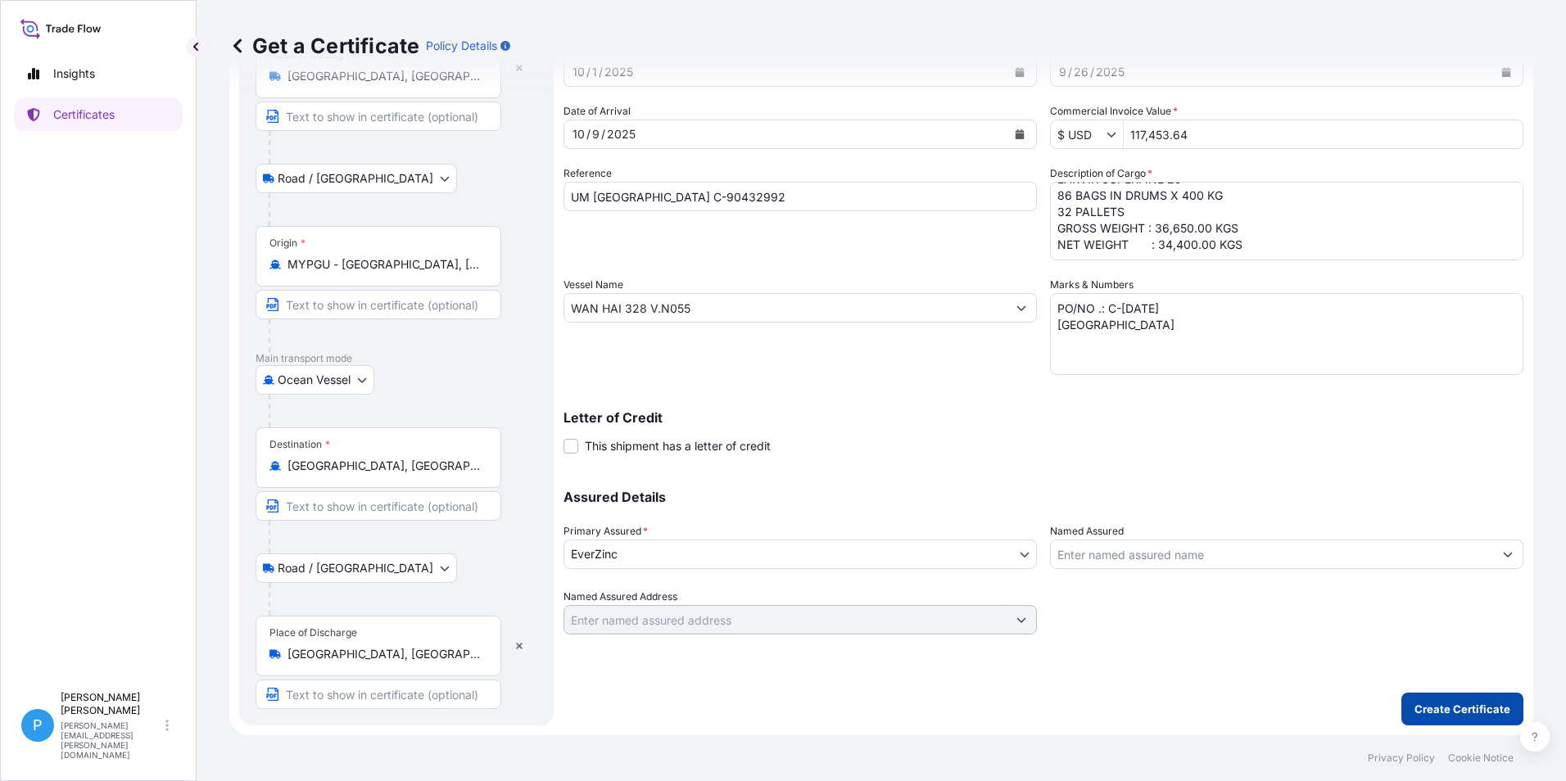
click at [1437, 706] on p "Create Certificate" at bounding box center [1462, 709] width 96 height 16
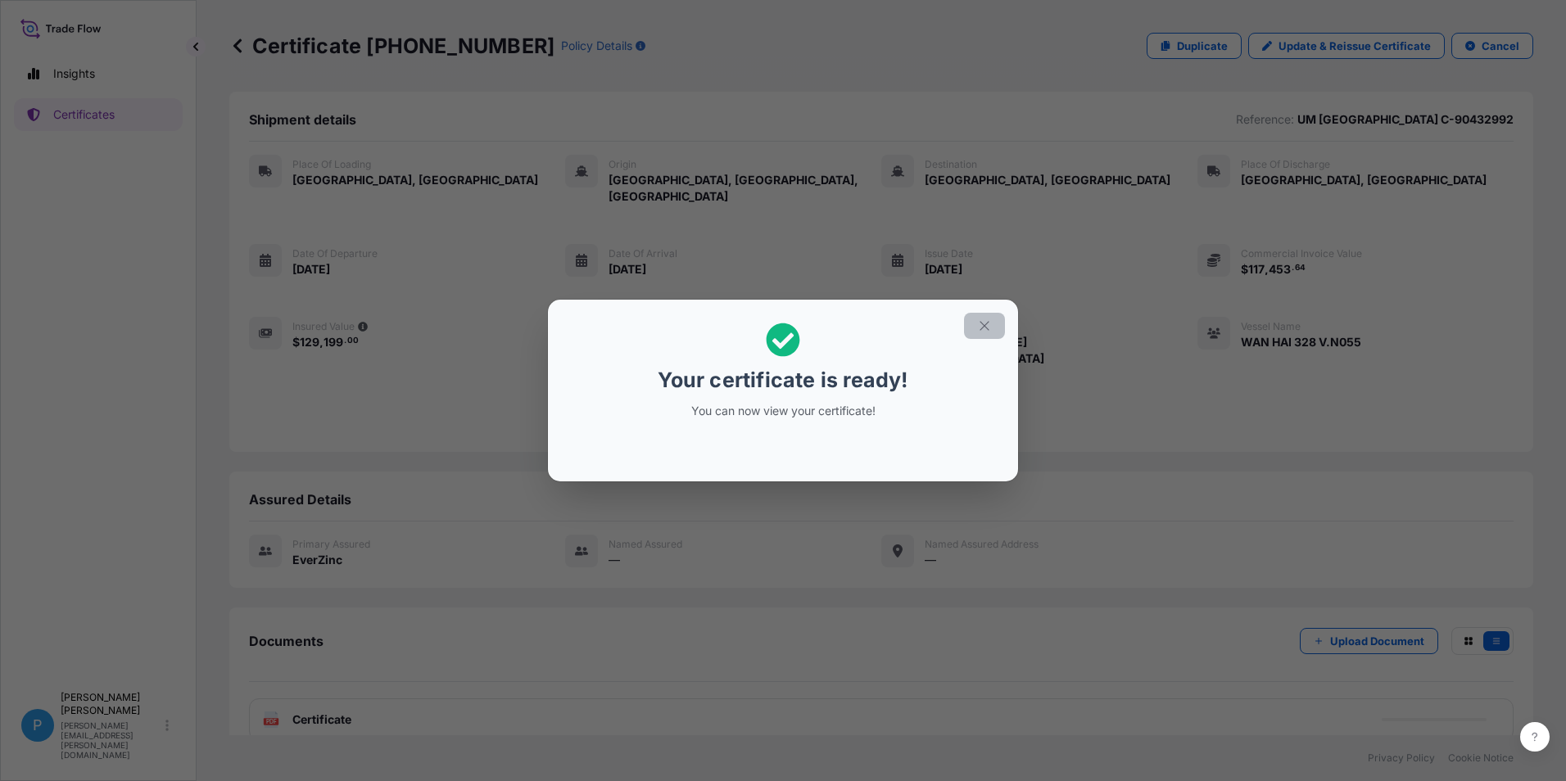
click at [988, 324] on icon "button" at bounding box center [984, 326] width 15 height 15
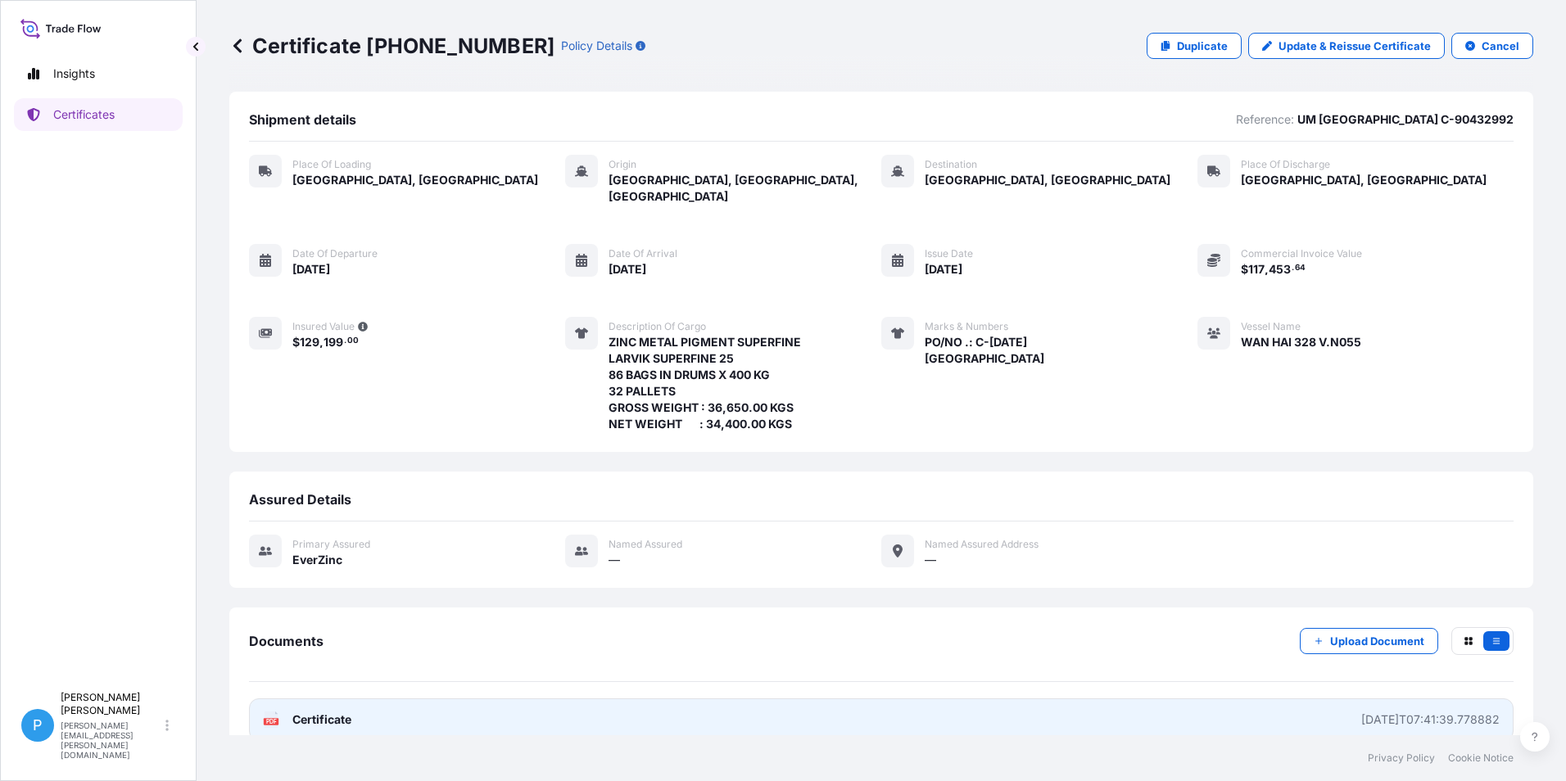
click at [313, 712] on span "Certificate" at bounding box center [321, 720] width 59 height 16
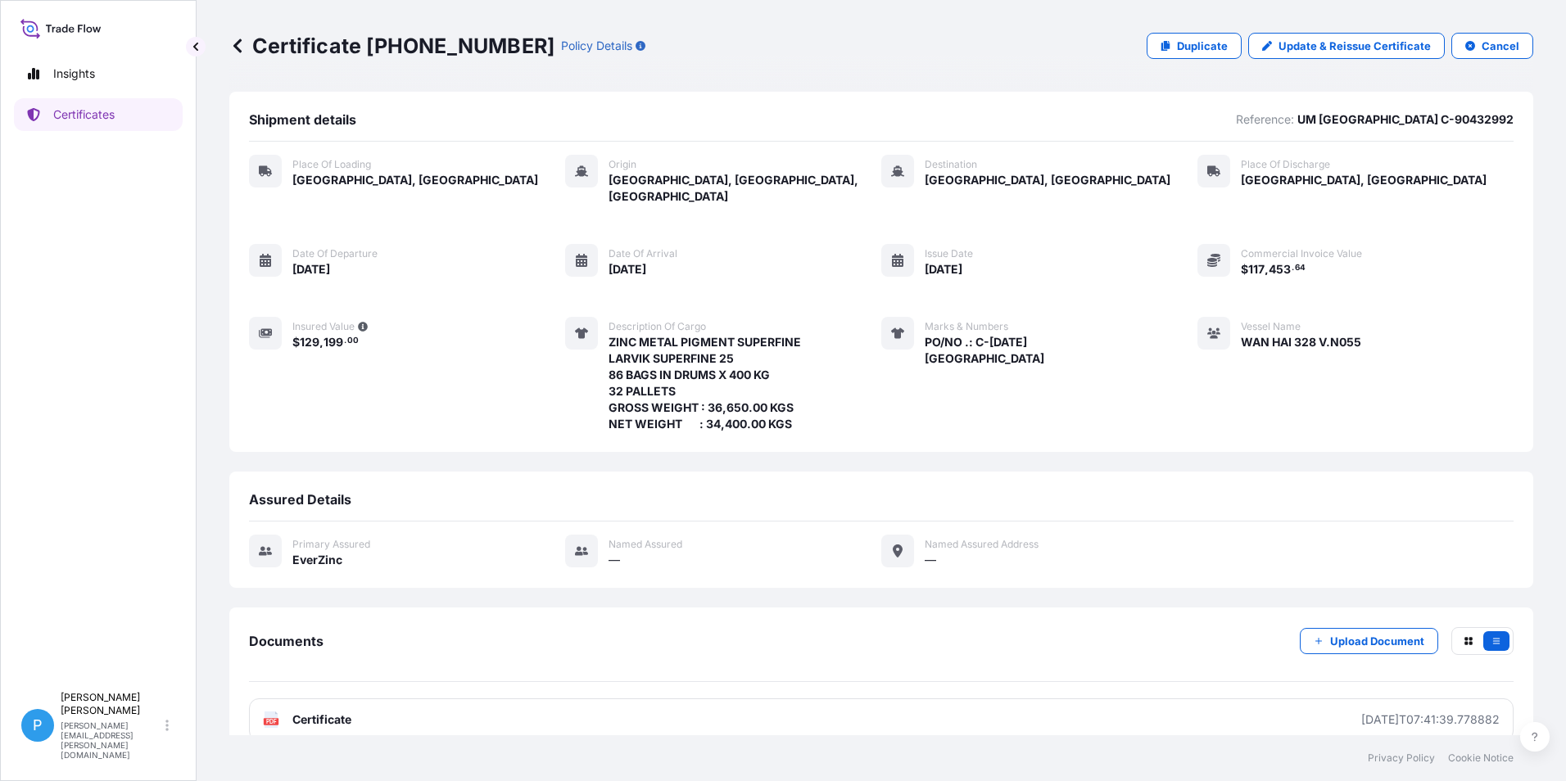
click at [235, 43] on icon at bounding box center [237, 46] width 16 height 16
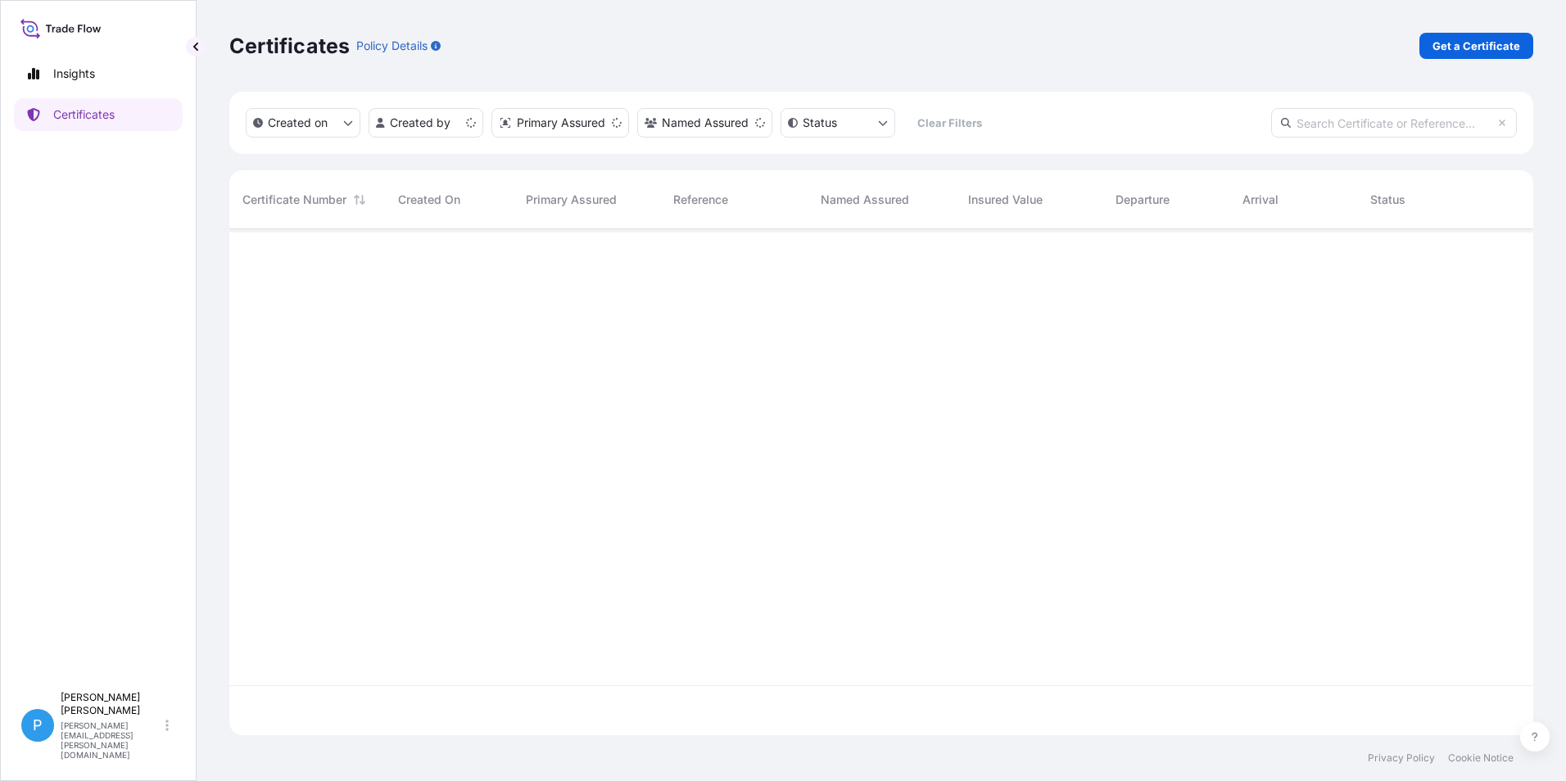
scroll to position [503, 1291]
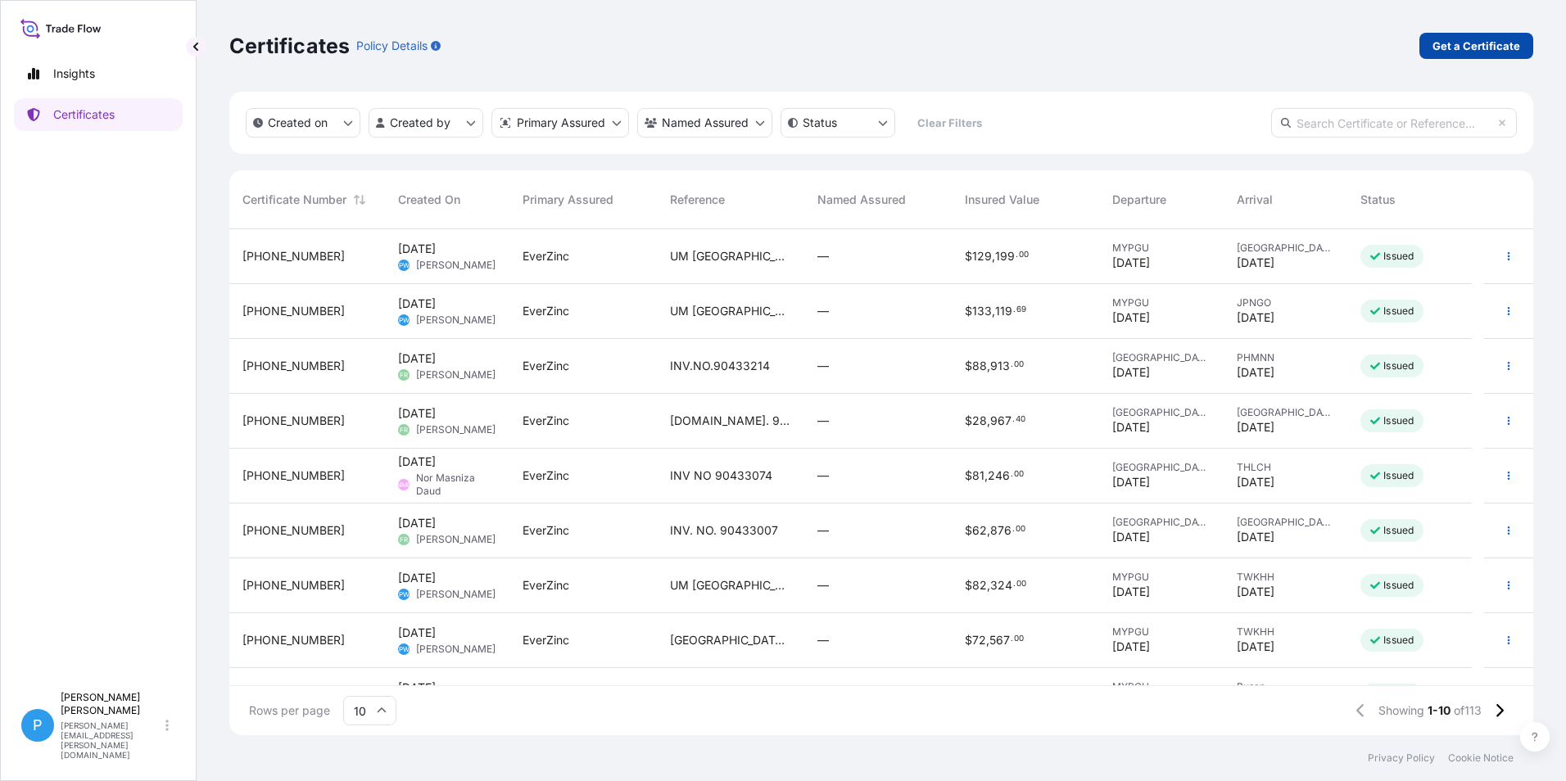
click at [1508, 43] on p "Get a Certificate" at bounding box center [1476, 46] width 88 height 16
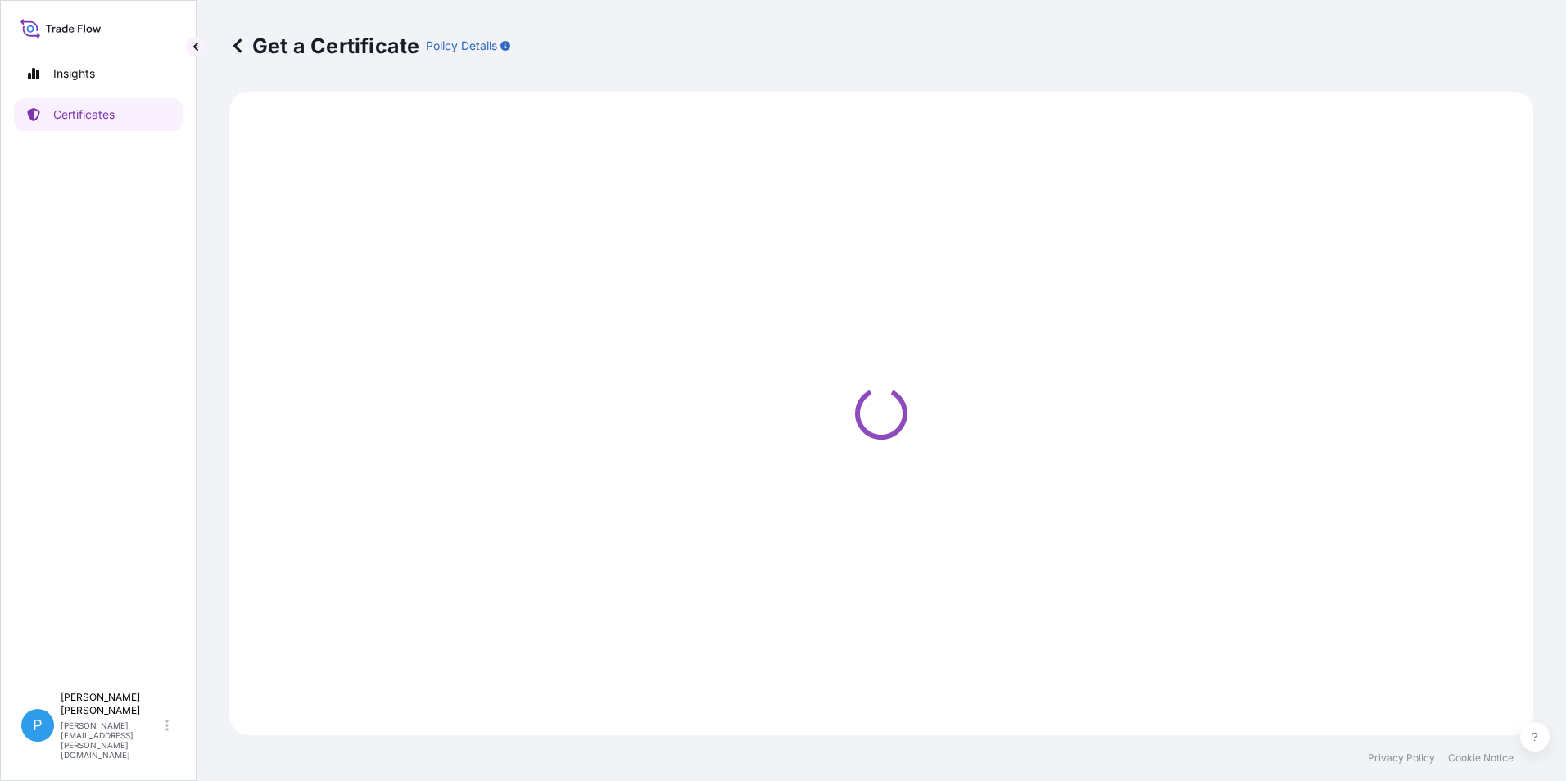
select select "Barge"
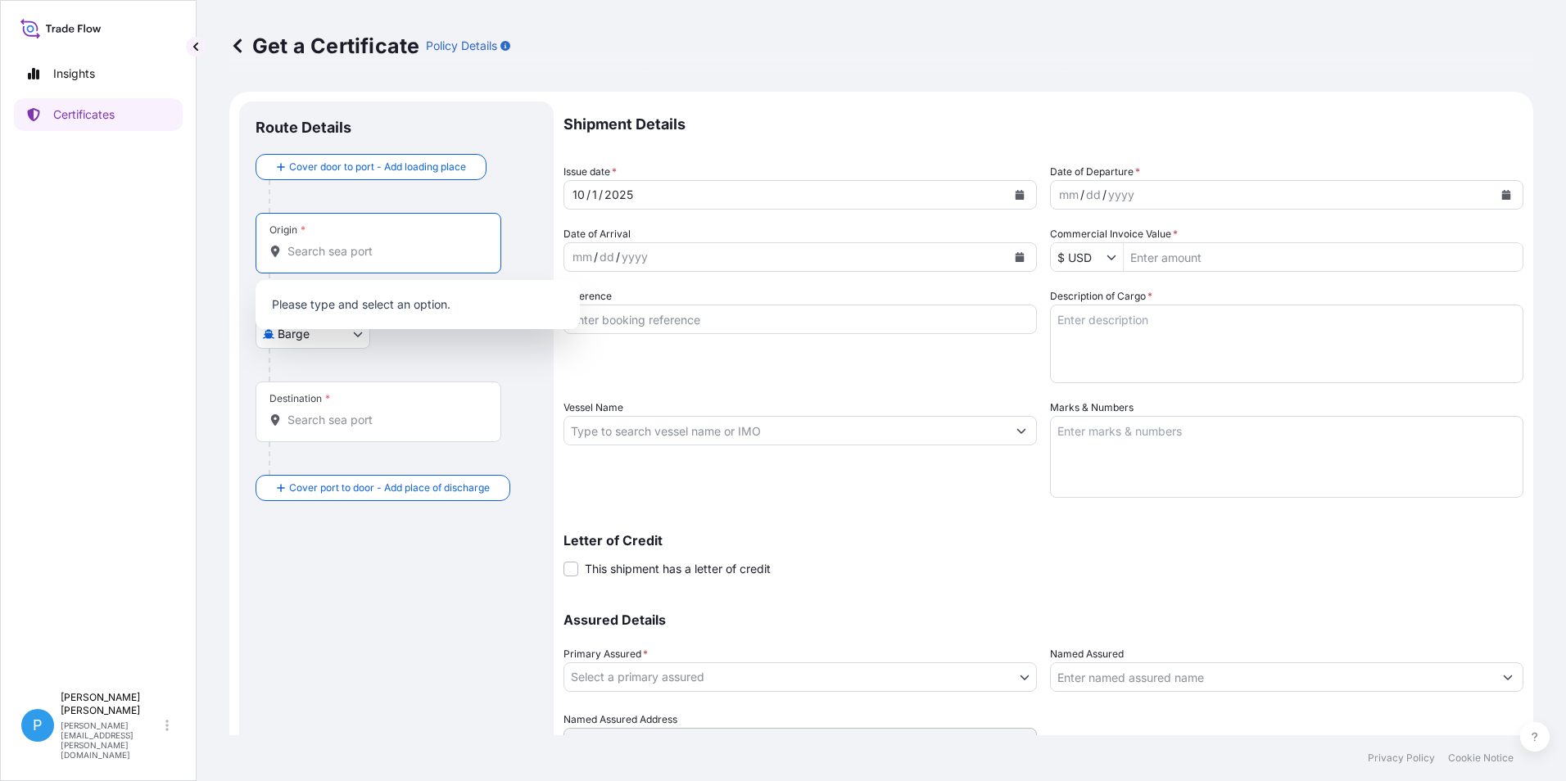
click at [301, 247] on input "Origin *" at bounding box center [383, 251] width 193 height 16
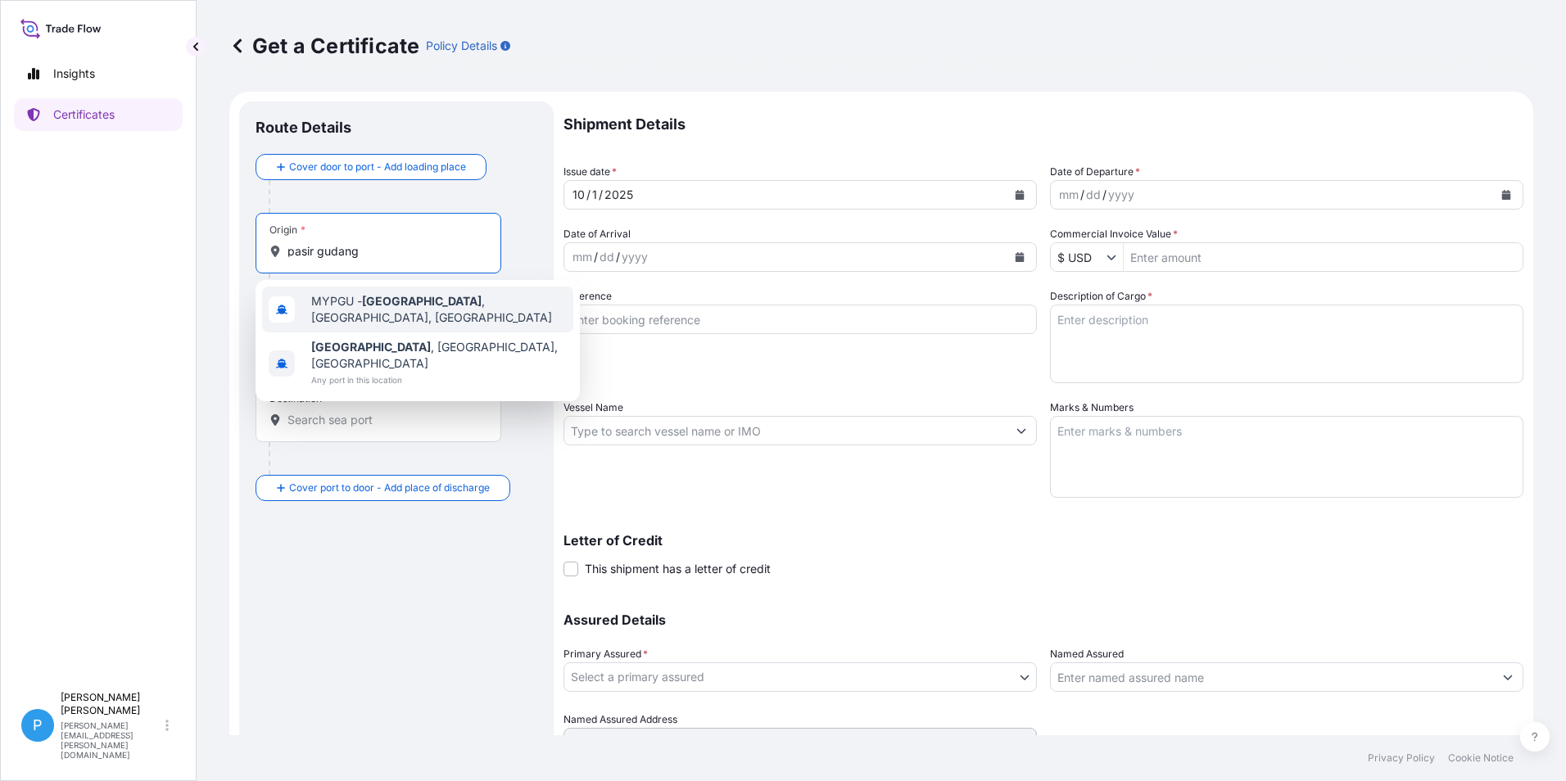
click at [358, 310] on span "MYPGU - [GEOGRAPHIC_DATA] , [GEOGRAPHIC_DATA], [GEOGRAPHIC_DATA]" at bounding box center [438, 309] width 255 height 33
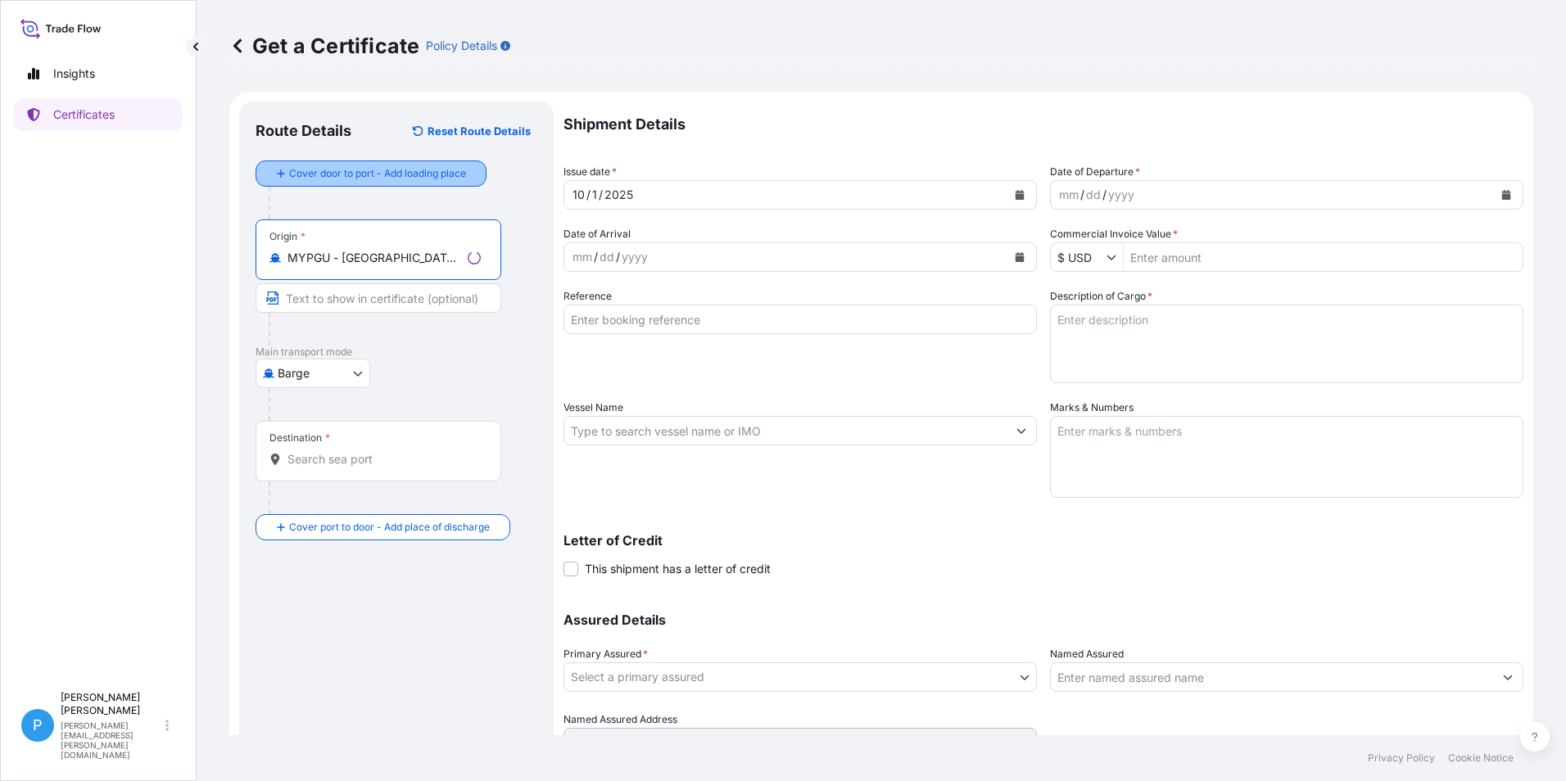
type input "MYPGU - [GEOGRAPHIC_DATA], [GEOGRAPHIC_DATA], [GEOGRAPHIC_DATA]"
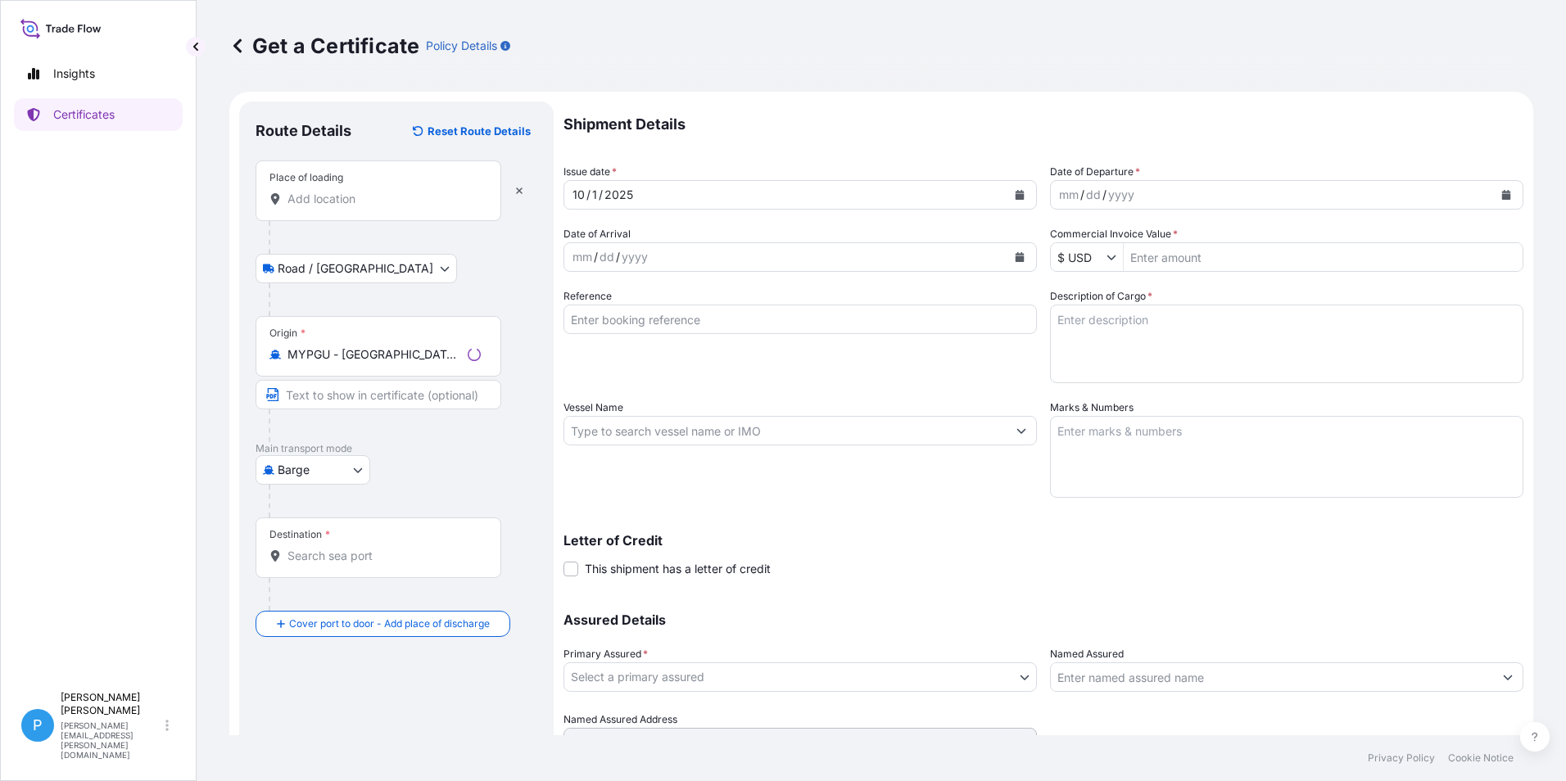
click at [323, 207] on div "Place of loading" at bounding box center [378, 190] width 246 height 61
click at [323, 207] on input "Place of loading" at bounding box center [383, 199] width 193 height 16
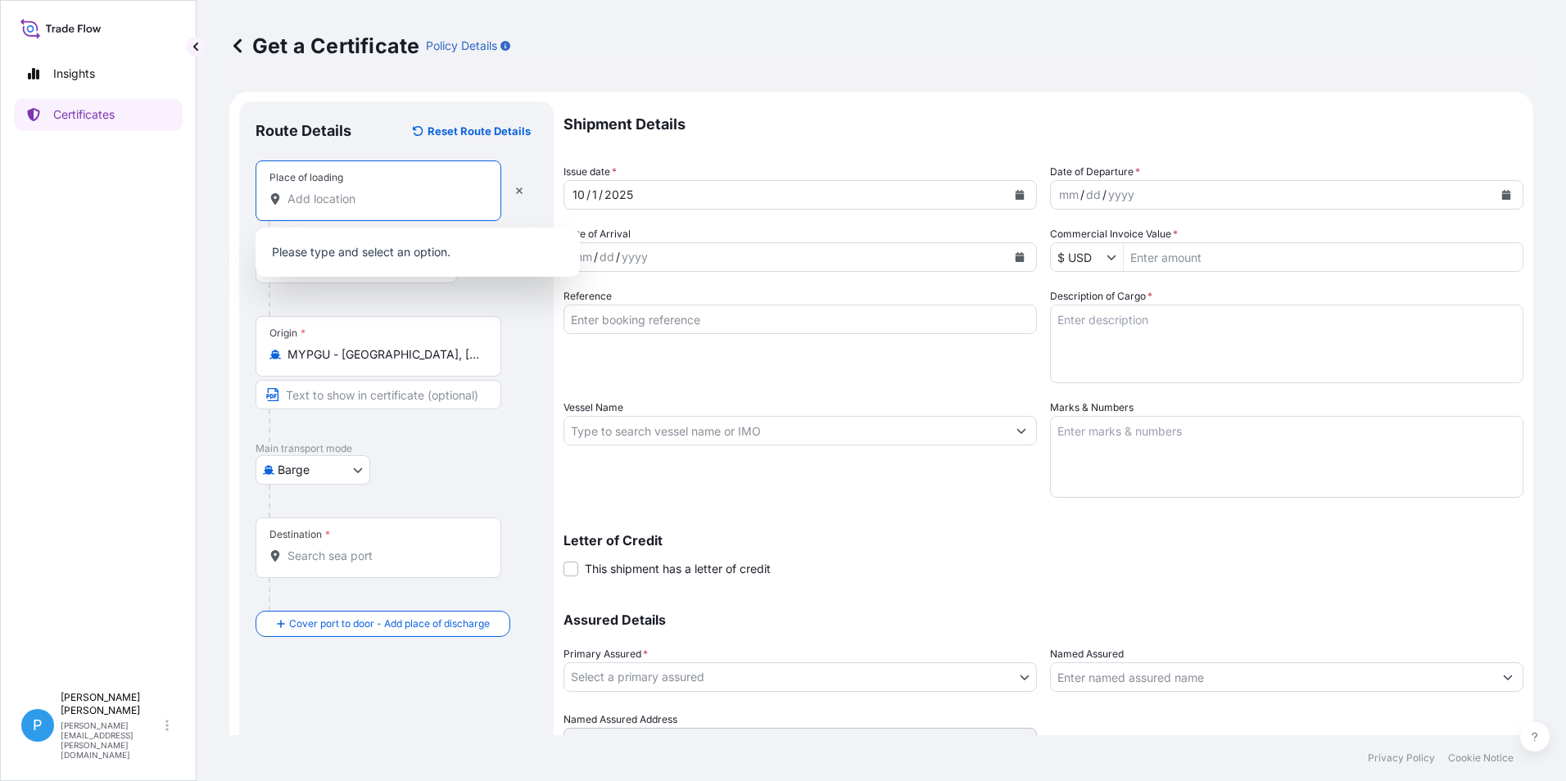
click at [355, 465] on body "2 options available. 0 options available. Insights Certificates P Perline Wong …" at bounding box center [783, 390] width 1566 height 781
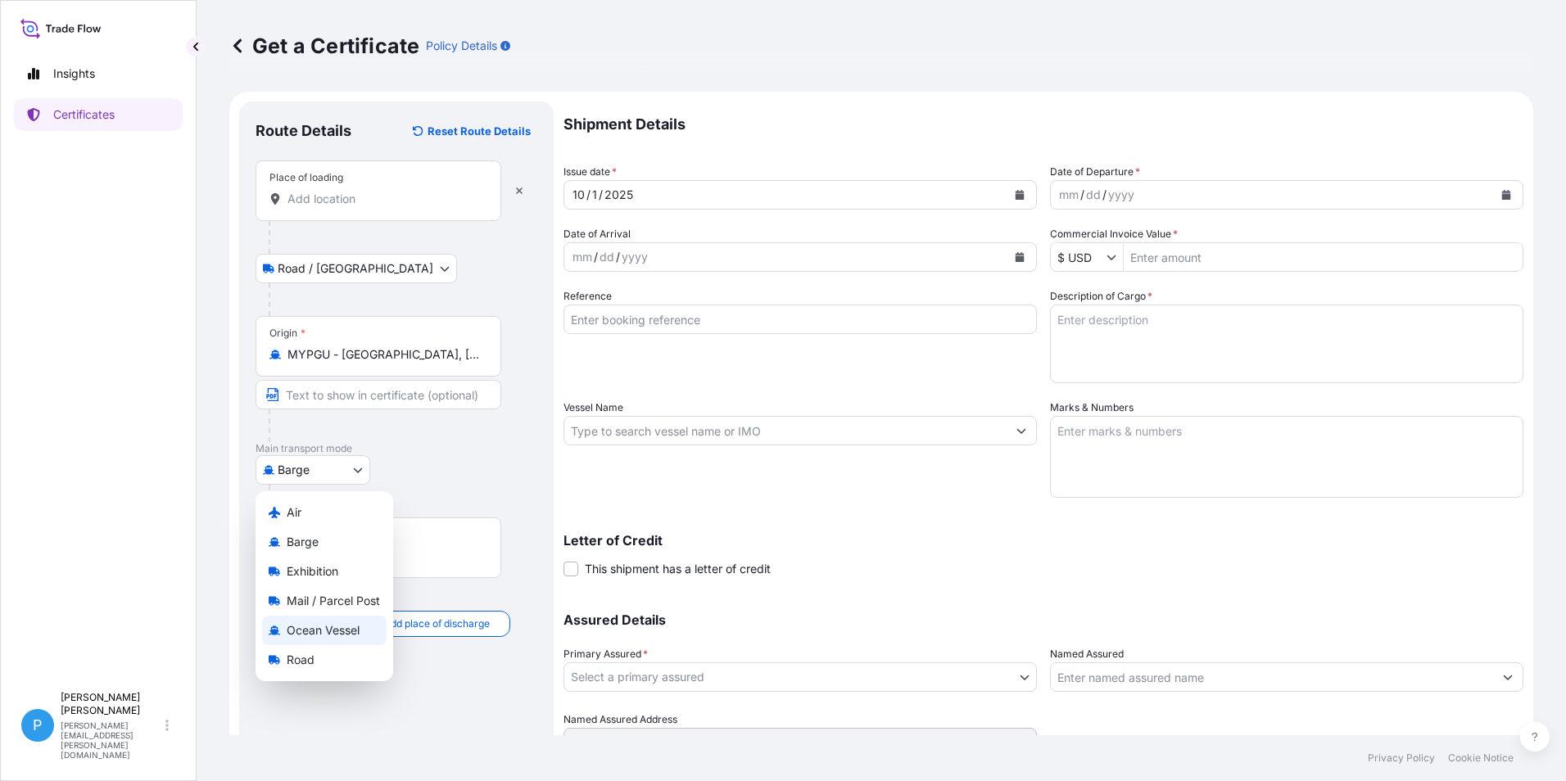
click at [296, 632] on span "Ocean Vessel" at bounding box center [323, 630] width 73 height 16
select select "Ocean Vessel"
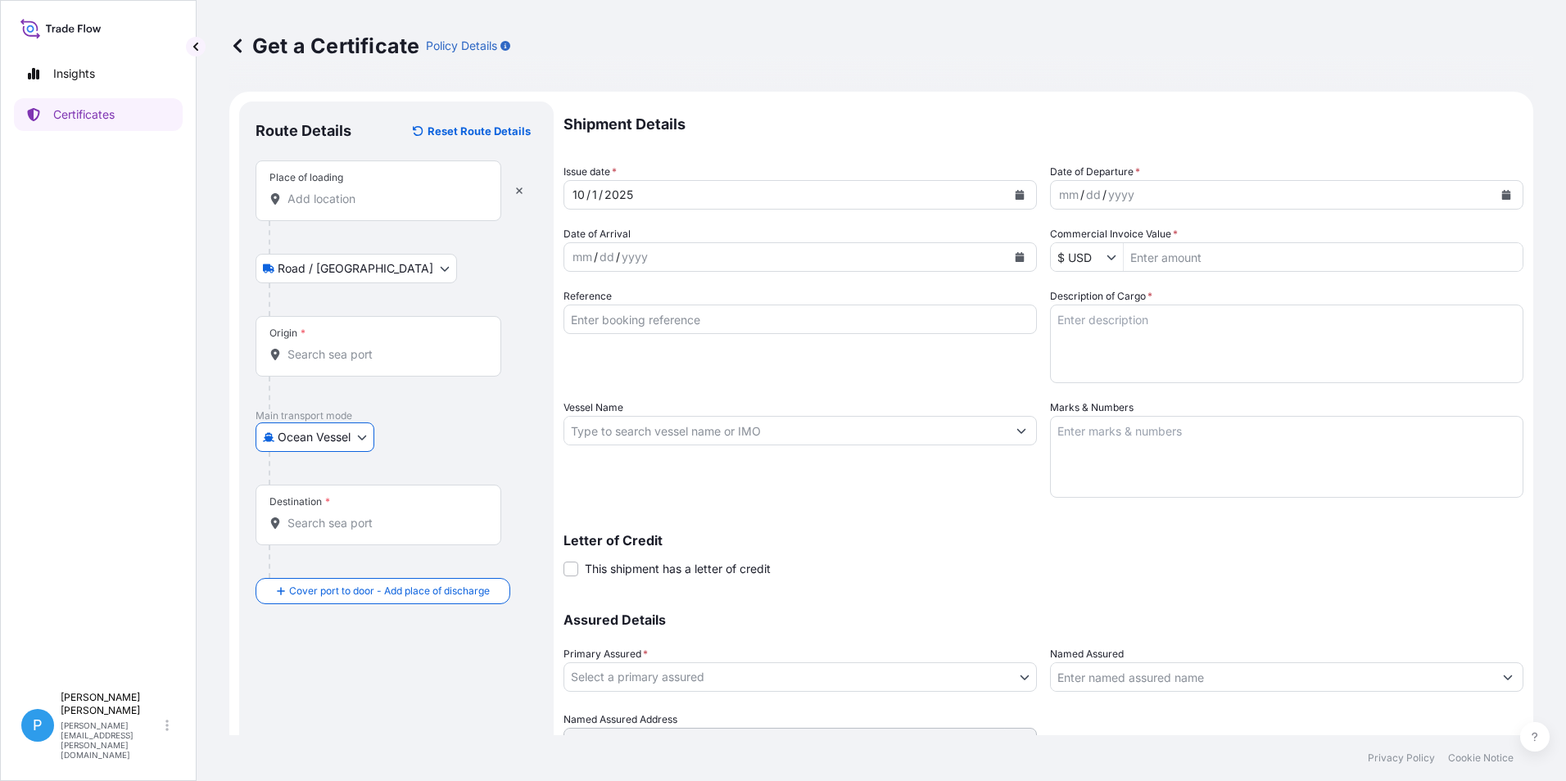
click at [315, 202] on input "Place of loading" at bounding box center [383, 199] width 193 height 16
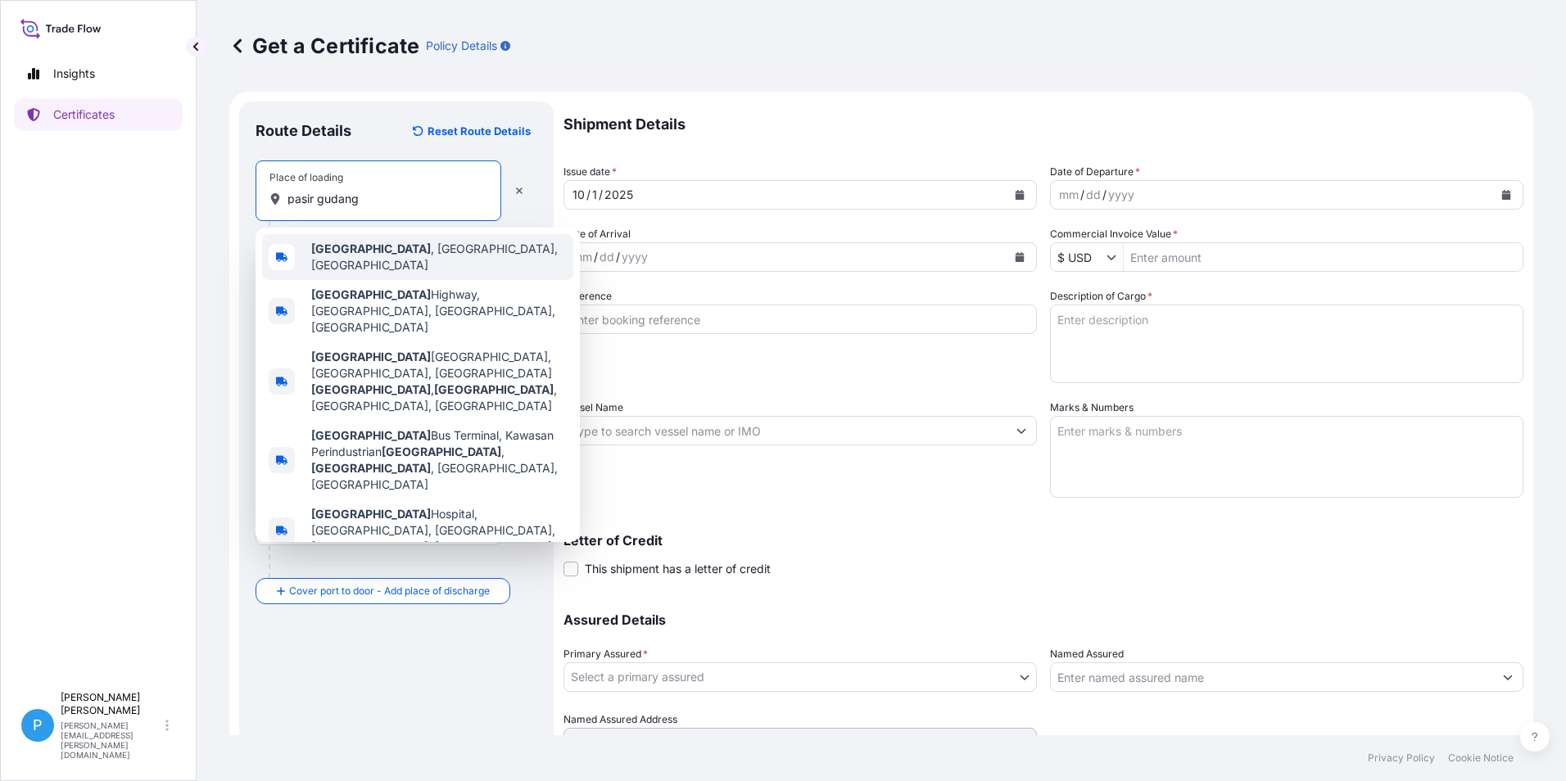
click at [373, 255] on b "[GEOGRAPHIC_DATA]" at bounding box center [371, 249] width 120 height 14
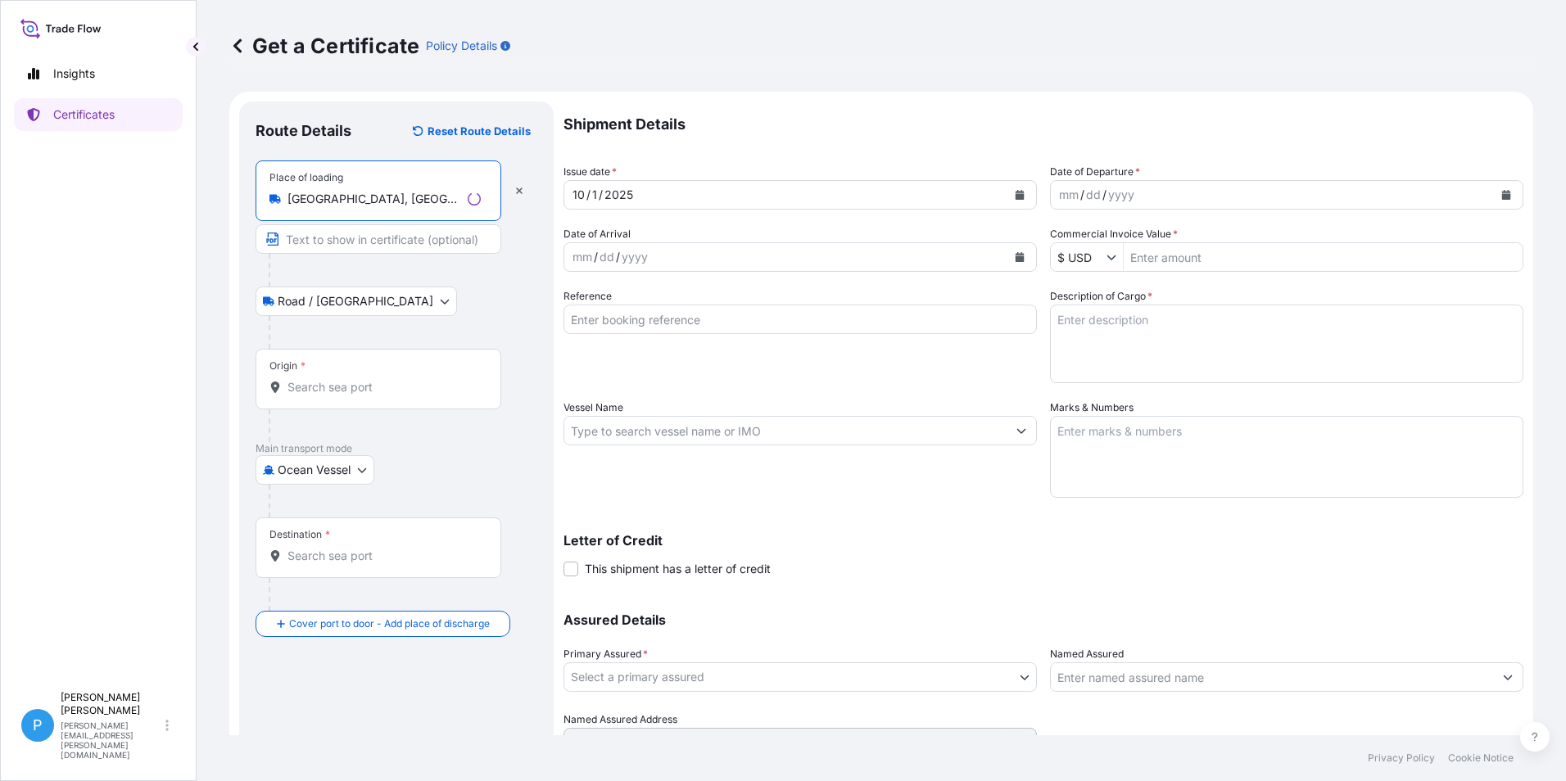
type input "[GEOGRAPHIC_DATA], [GEOGRAPHIC_DATA], [GEOGRAPHIC_DATA]"
click at [351, 384] on input "Origin *" at bounding box center [383, 387] width 193 height 16
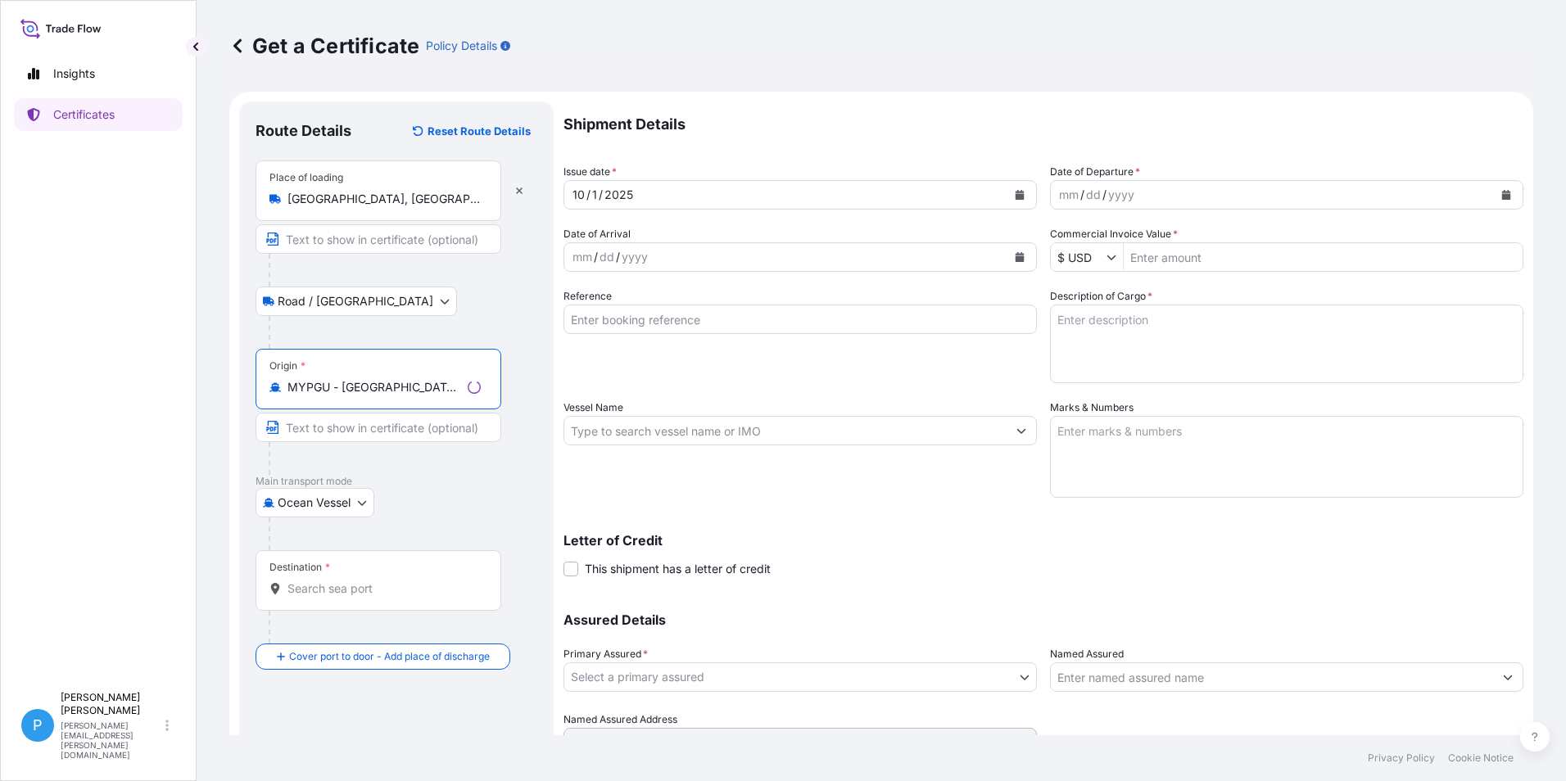
type input "MYPGU - [GEOGRAPHIC_DATA], [GEOGRAPHIC_DATA], [GEOGRAPHIC_DATA]"
click at [346, 597] on div "Destination *" at bounding box center [378, 580] width 246 height 61
click at [346, 597] on input "Destination *" at bounding box center [383, 589] width 193 height 16
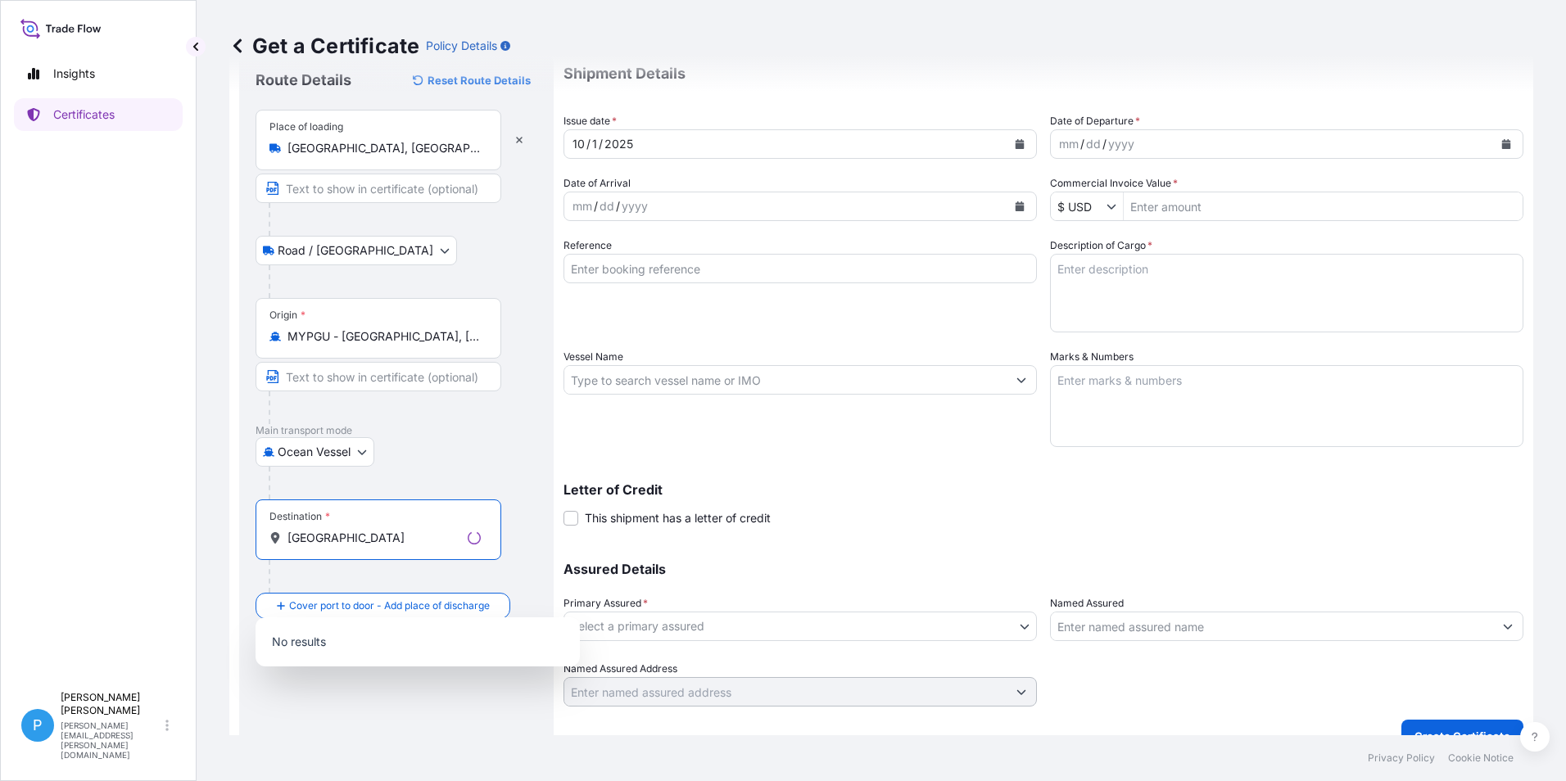
scroll to position [78, 0]
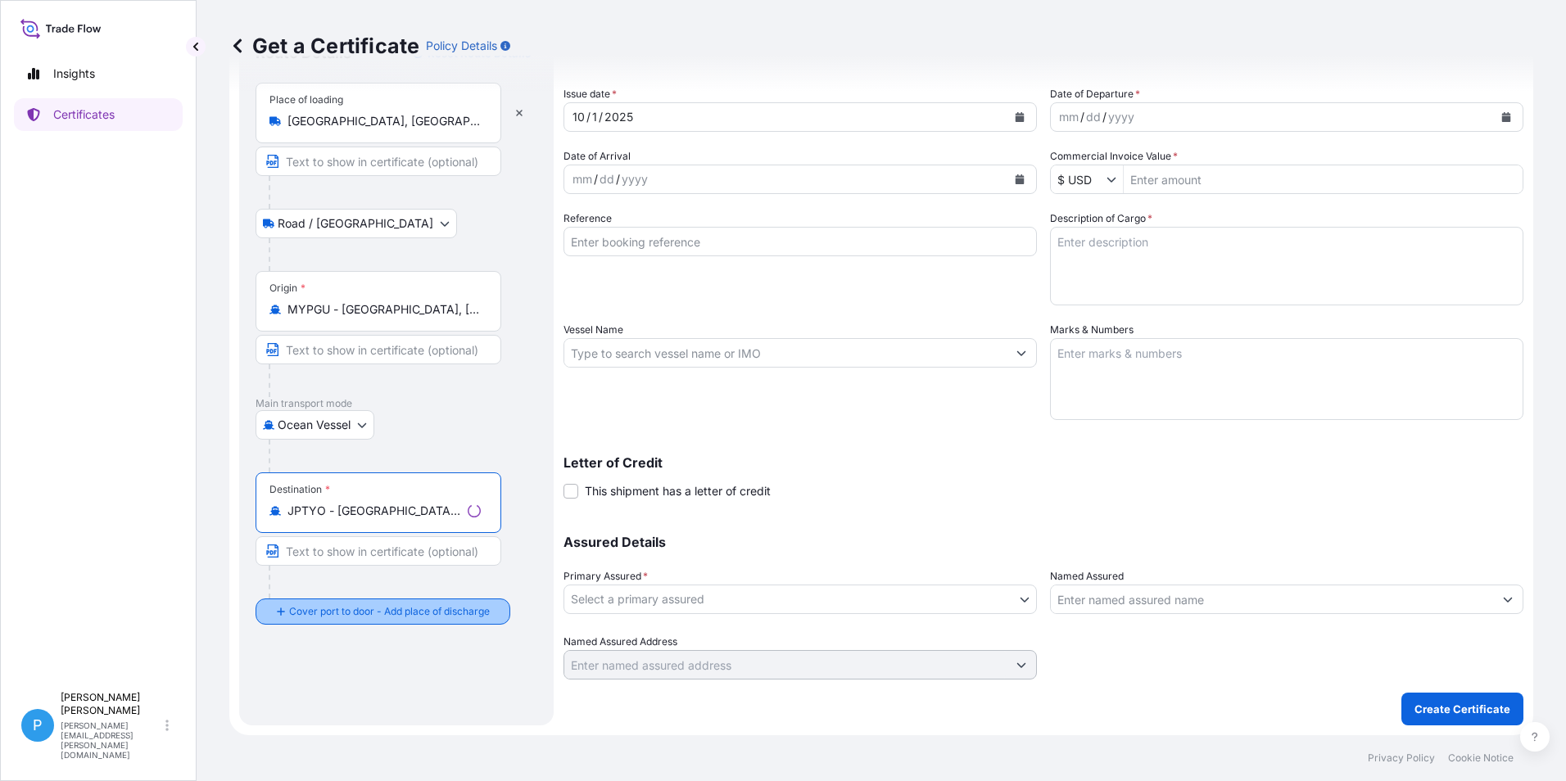
type input "JPTYO - [GEOGRAPHIC_DATA], [GEOGRAPHIC_DATA]"
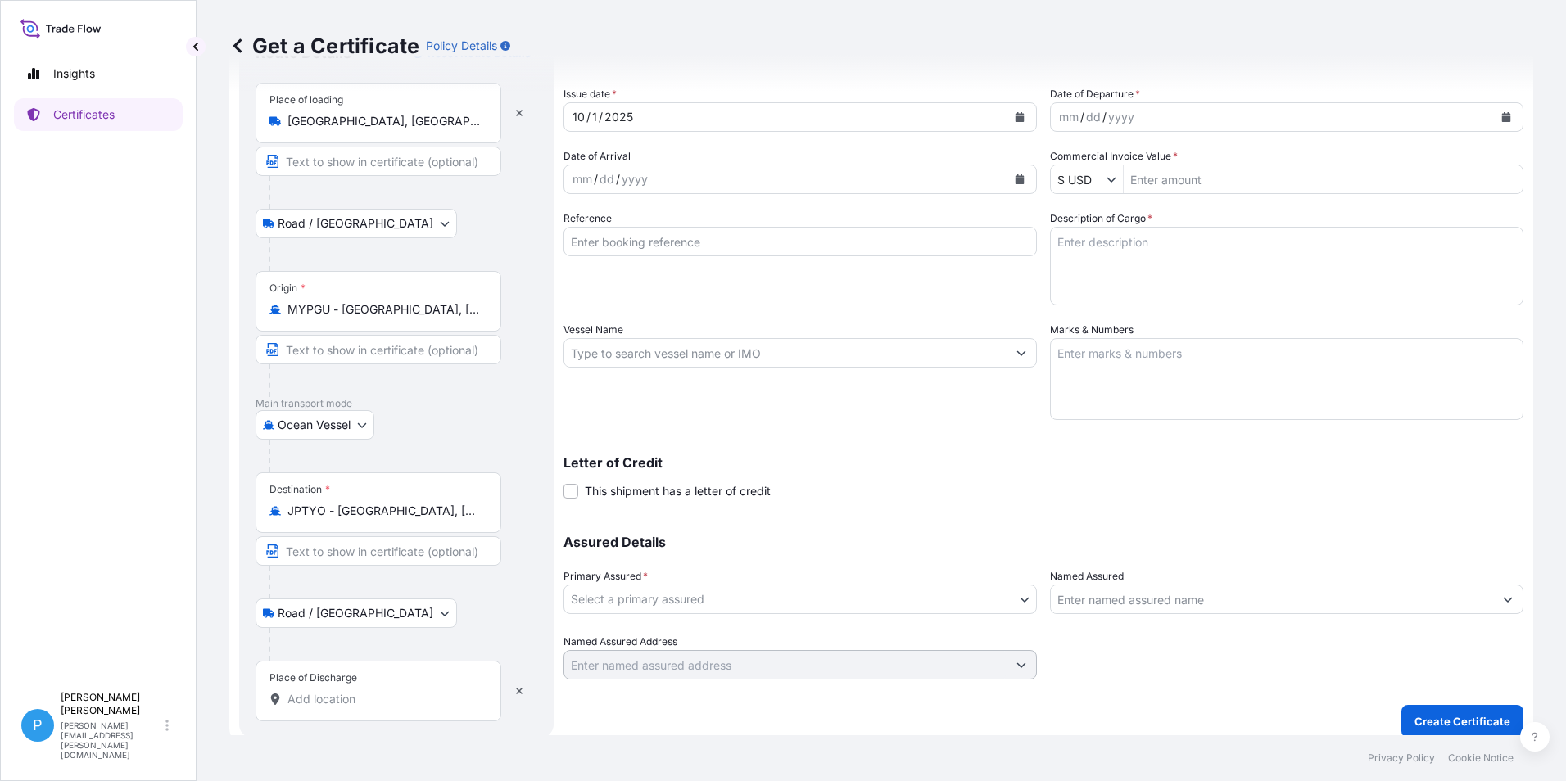
click at [307, 699] on input "Place of Discharge" at bounding box center [383, 699] width 193 height 16
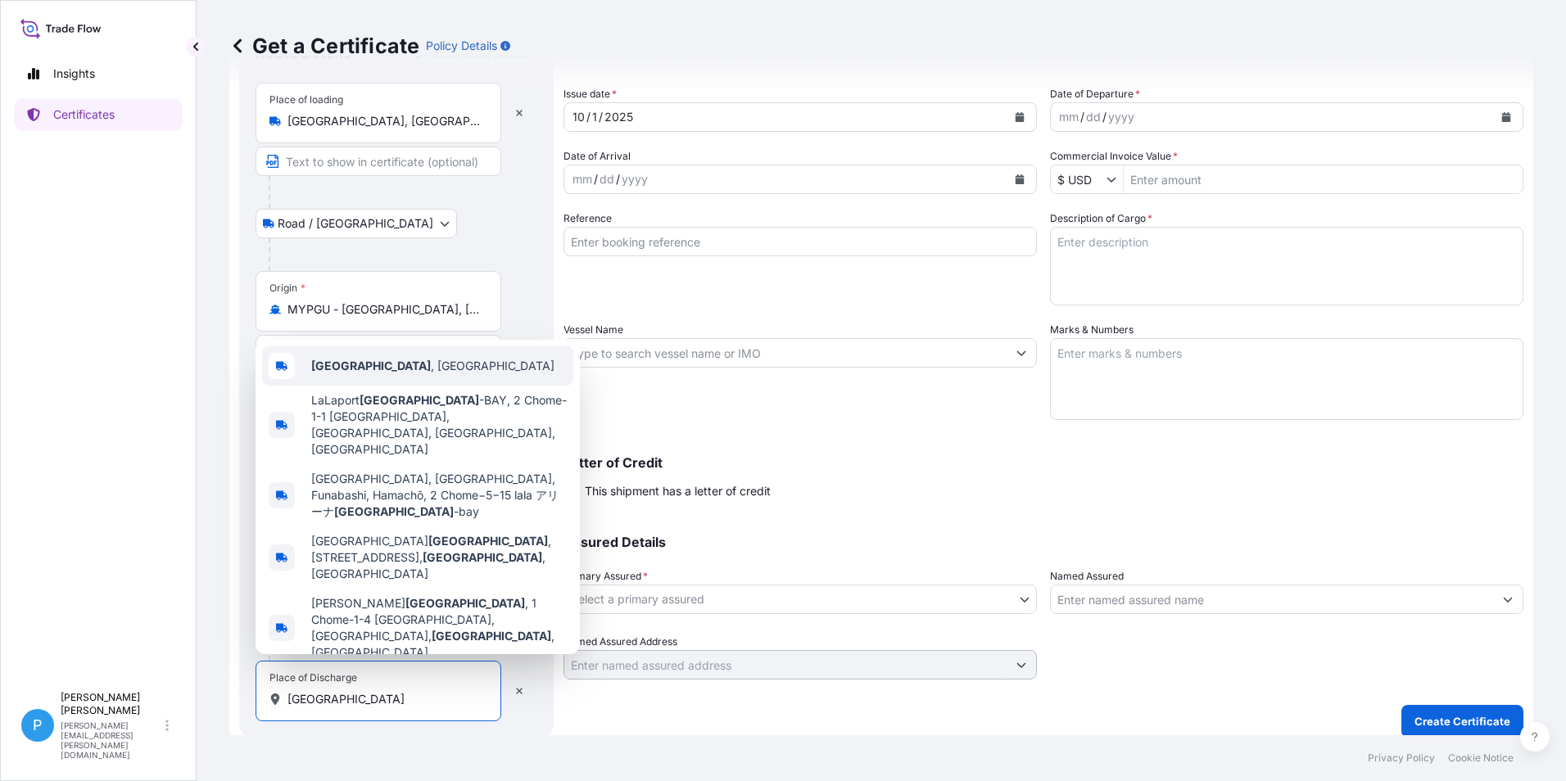
click at [367, 374] on span "[GEOGRAPHIC_DATA] , [GEOGRAPHIC_DATA]" at bounding box center [432, 366] width 243 height 16
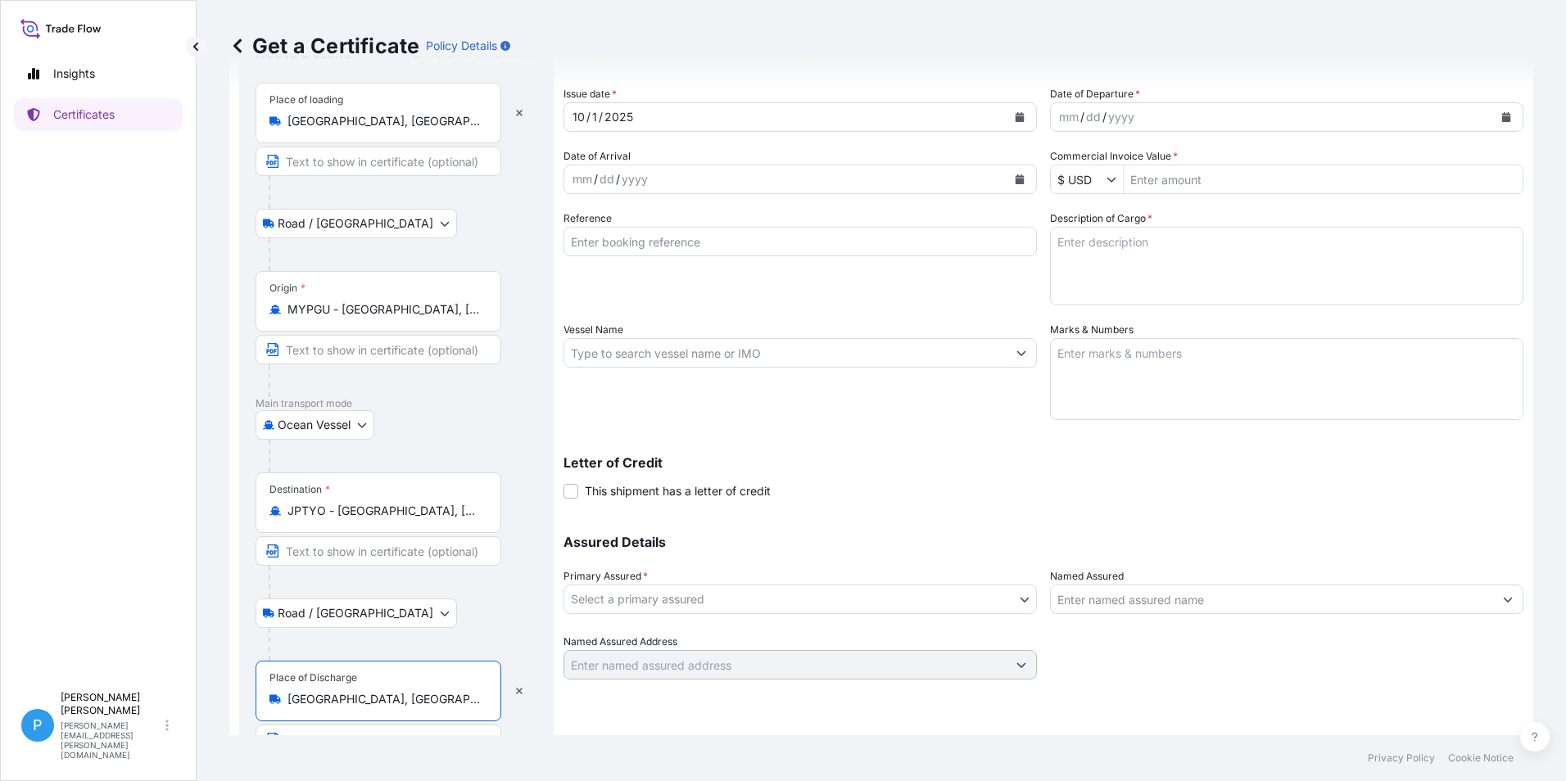
type input "[GEOGRAPHIC_DATA], [GEOGRAPHIC_DATA]"
click at [1018, 174] on button "Calendar" at bounding box center [1019, 179] width 26 height 26
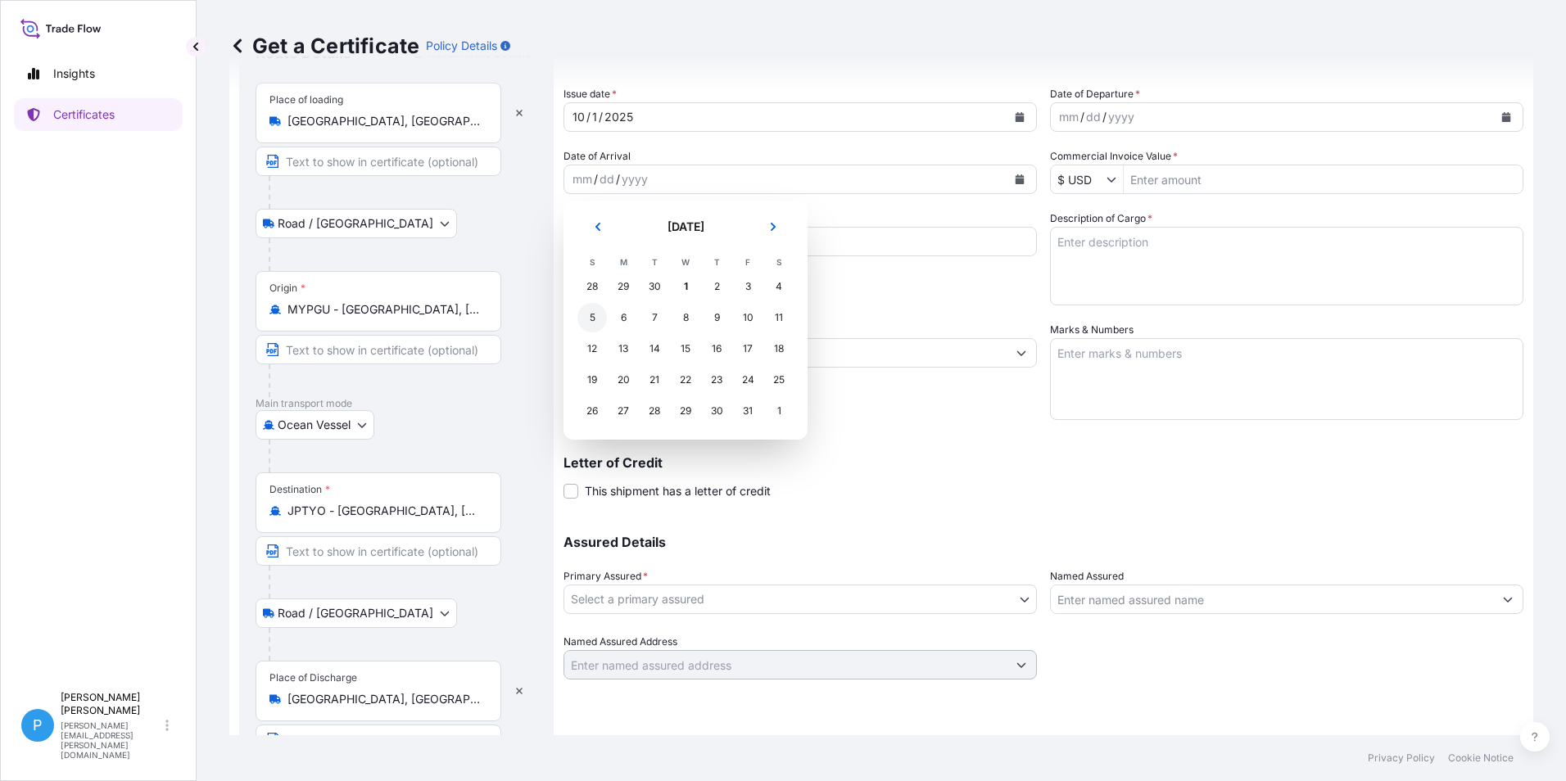
click at [594, 320] on div "5" at bounding box center [591, 317] width 29 height 29
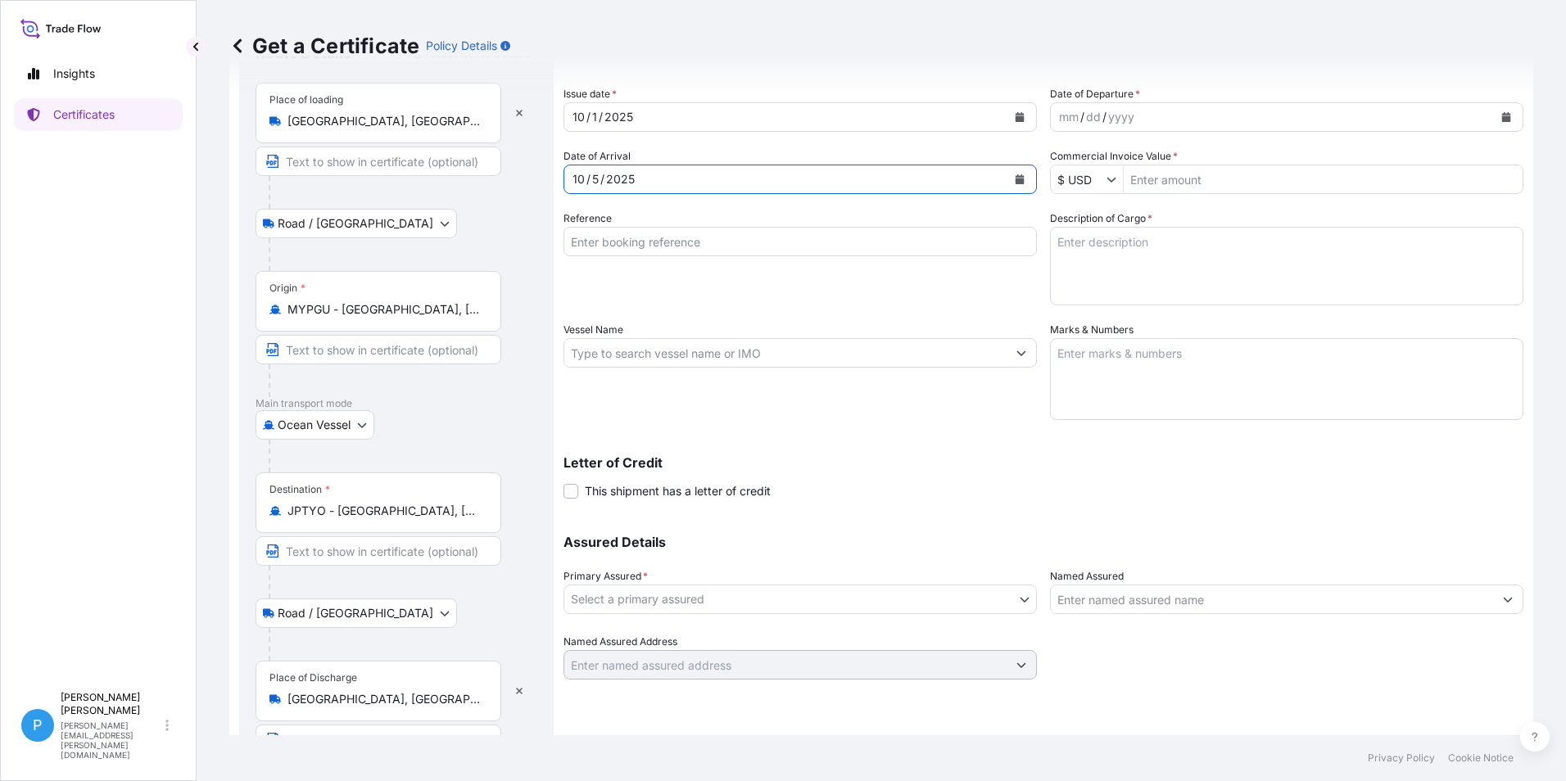
click at [602, 239] on input "Reference" at bounding box center [799, 241] width 473 height 29
type input "Nippon Japan 90432997"
click at [660, 358] on input "Vessel Name" at bounding box center [785, 352] width 442 height 29
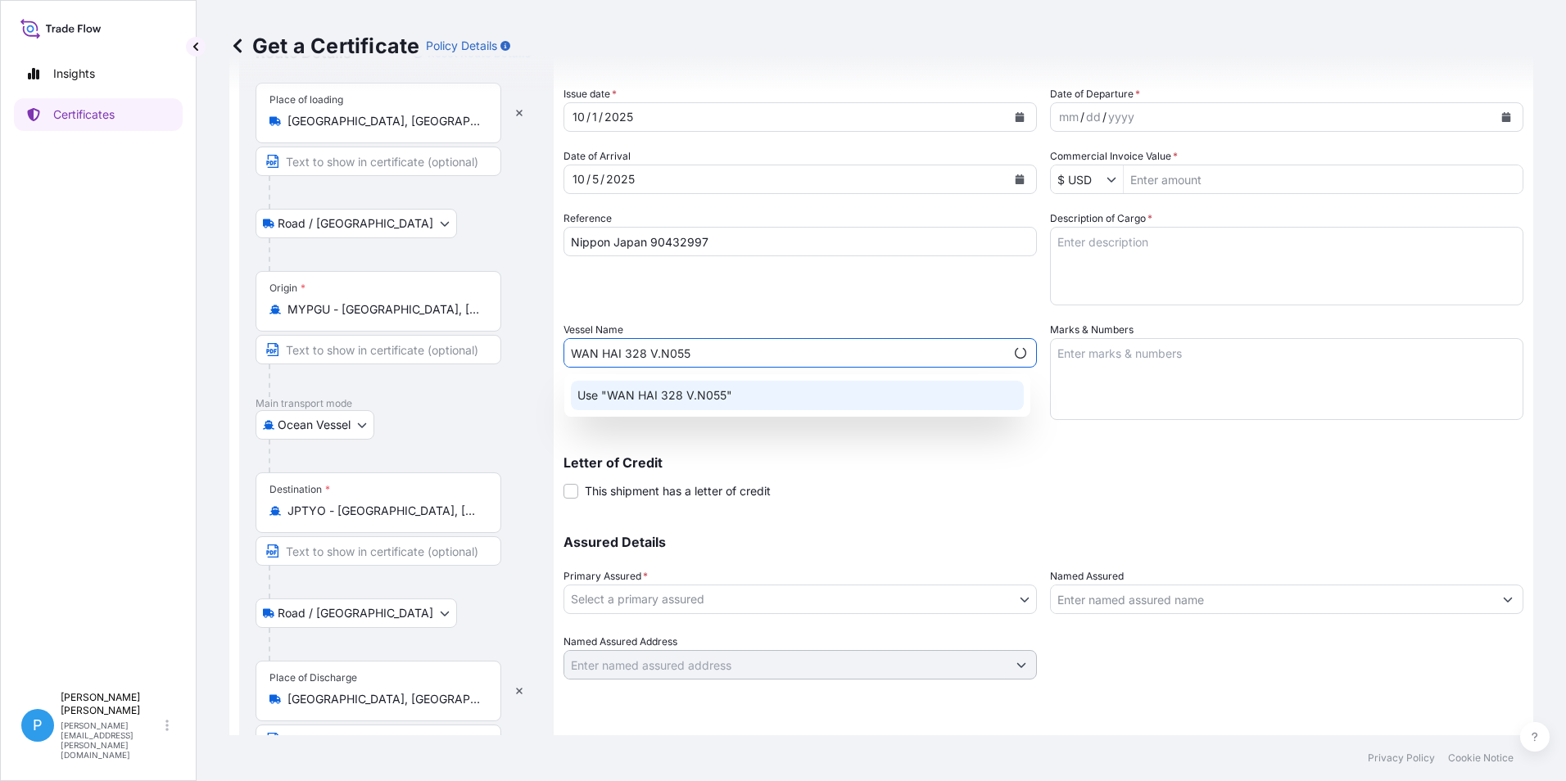
click at [669, 392] on p "Use "WAN HAI 328 V.N055"" at bounding box center [654, 395] width 155 height 16
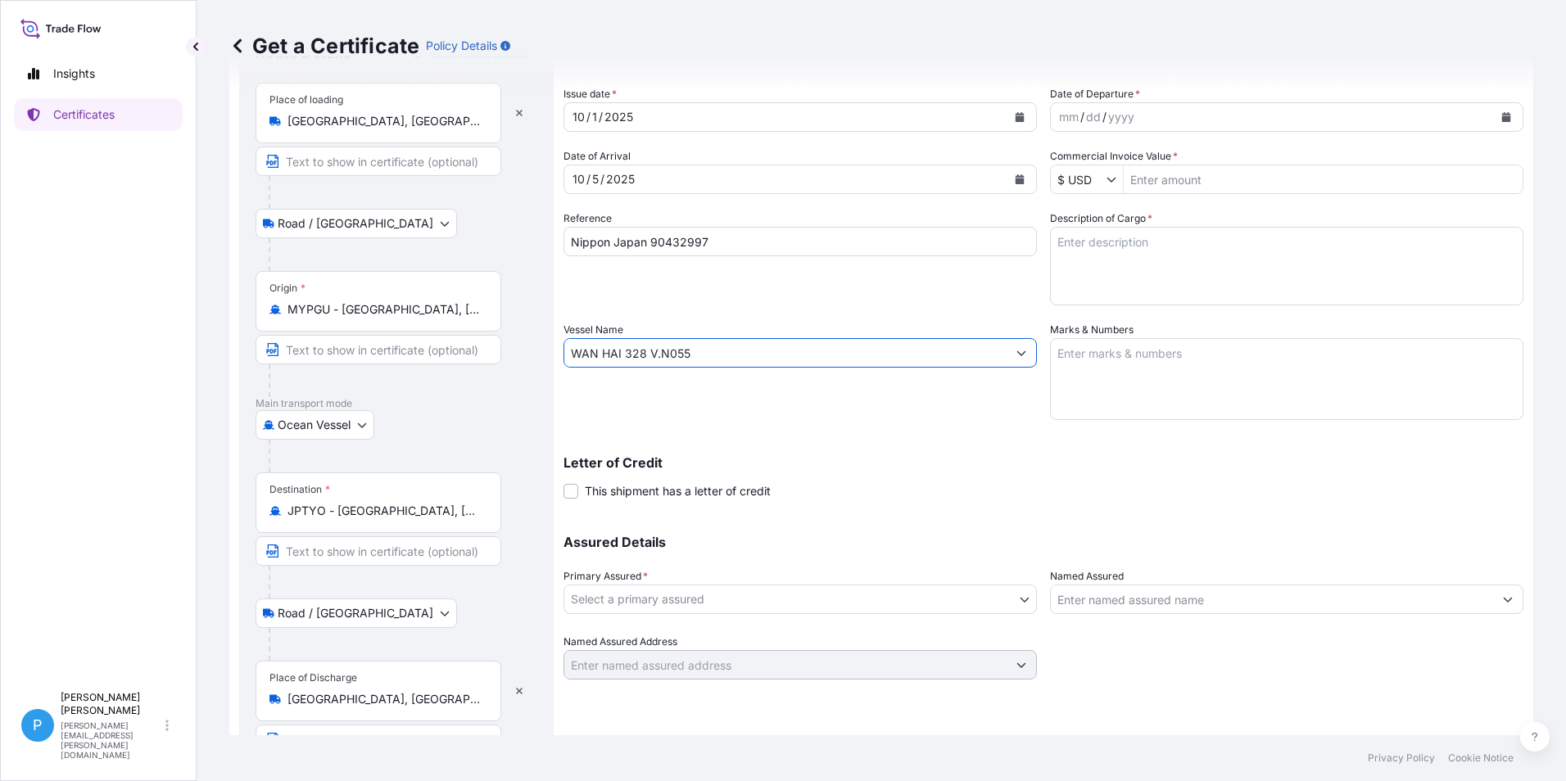
type input "WAN HAI 328 V.N055"
click at [1502, 115] on icon "Calendar" at bounding box center [1506, 117] width 9 height 10
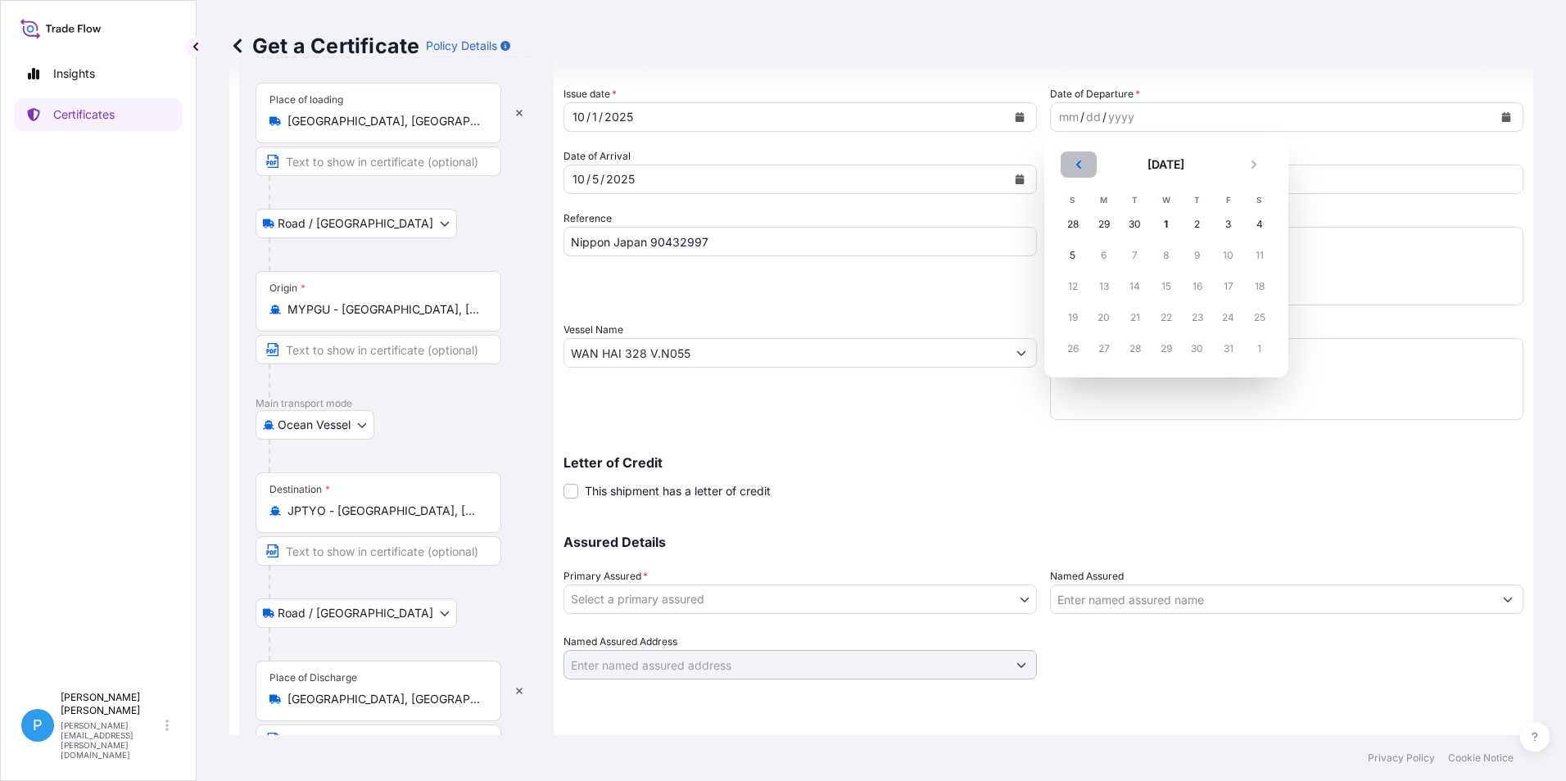
click at [1074, 166] on icon "Previous" at bounding box center [1079, 165] width 10 height 10
click at [1225, 321] on div "26" at bounding box center [1228, 317] width 29 height 29
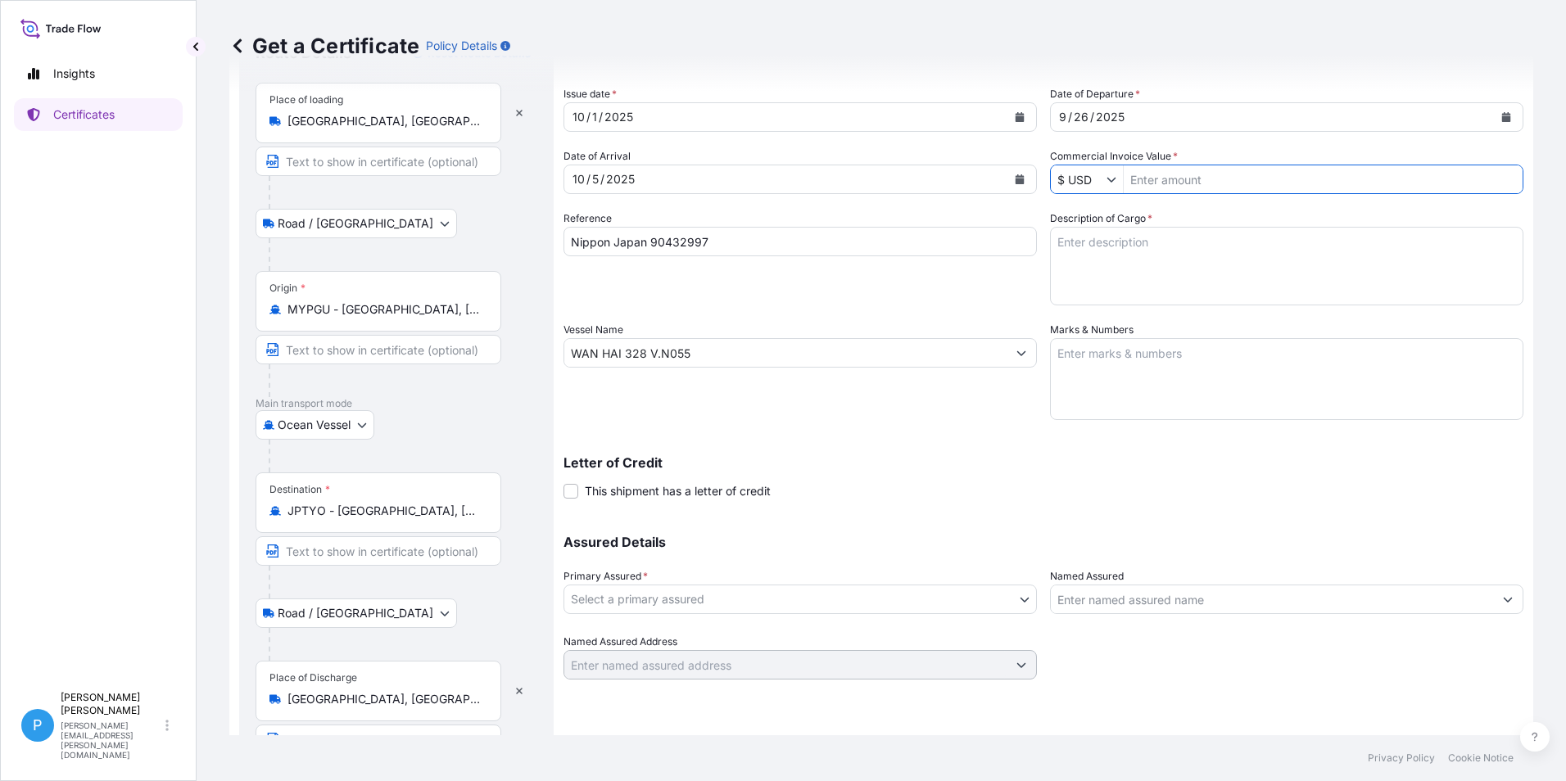
click at [1169, 185] on input "Commercial Invoice Value *" at bounding box center [1322, 179] width 399 height 29
type input "71,880"
click at [1109, 373] on textarea "Marks & Numbers" at bounding box center [1286, 379] width 473 height 82
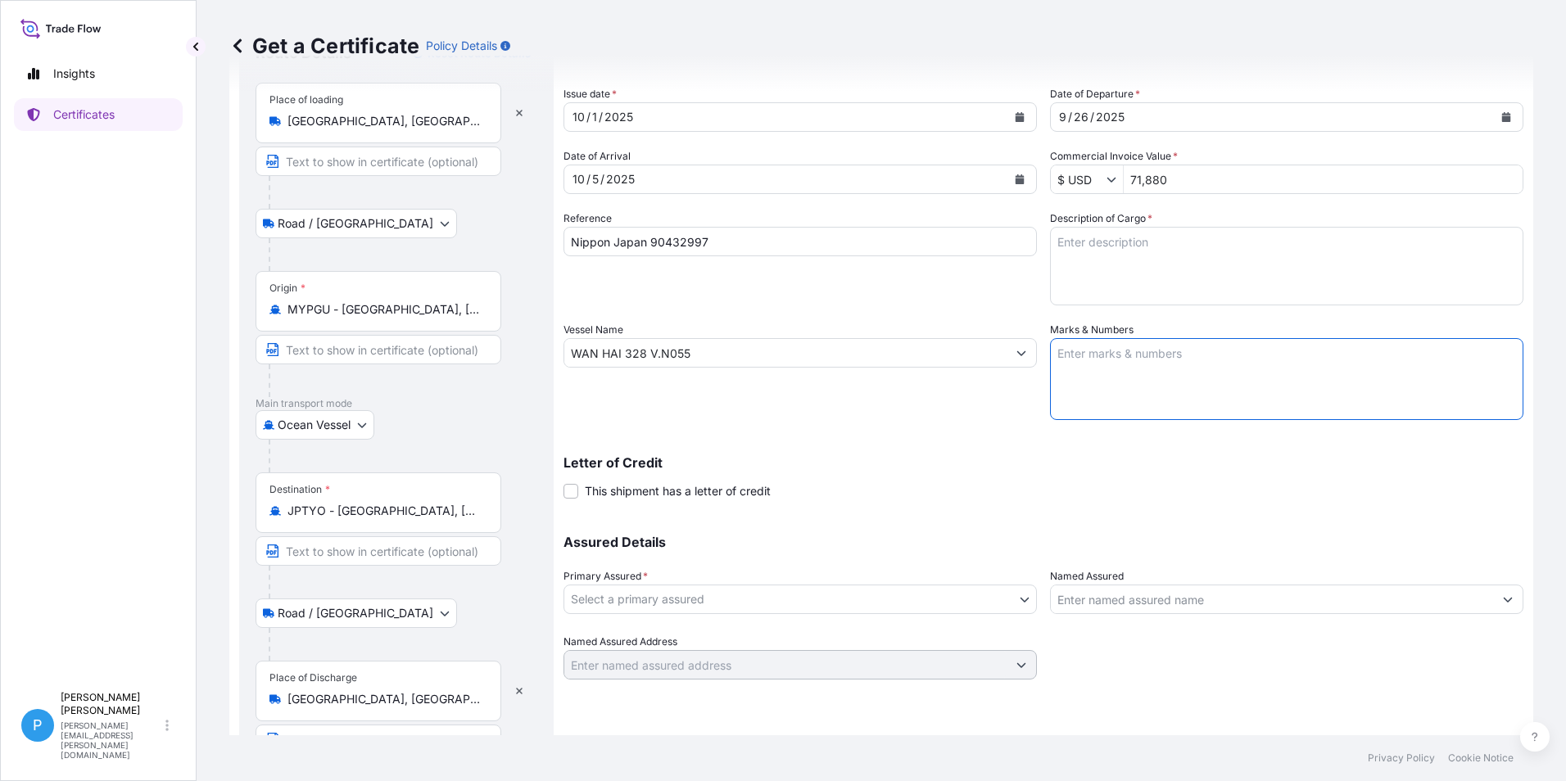
paste textarea "EVER-99 NPMJ - [GEOGRAPHIC_DATA] NO. 1- MADE IN [GEOGRAPHIC_DATA]"
type textarea "EVER-99 NPMJ - [GEOGRAPHIC_DATA] NO. 1- MADE IN [GEOGRAPHIC_DATA]"
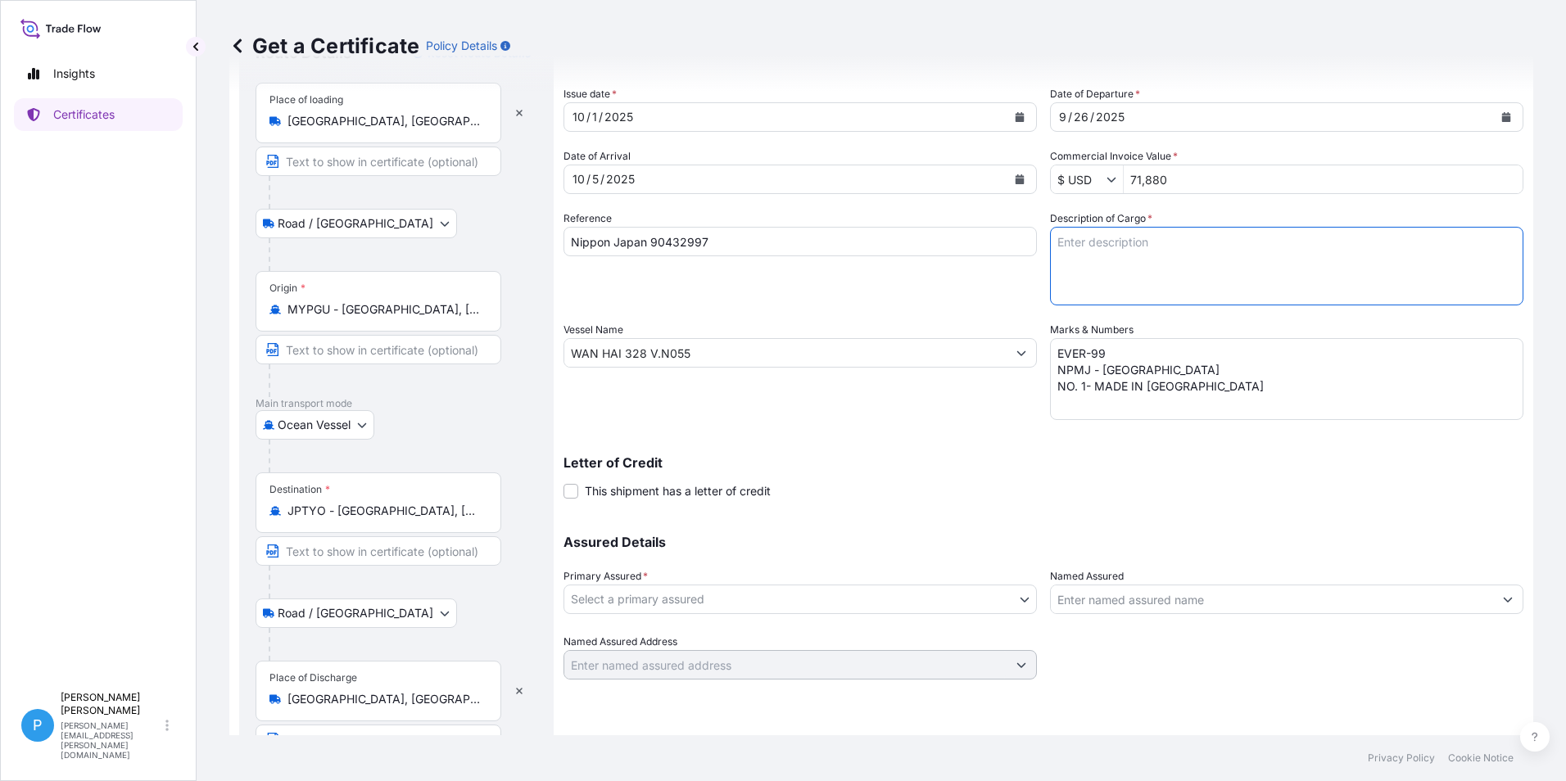
click at [1116, 246] on textarea "Description of Cargo *" at bounding box center [1286, 266] width 473 height 79
paste textarea "ZINC METAL PIGMENT SUPERFINE EP (3.7-4.5) 50 BAGS IN DRUMS X 400 KG 200 GRAMS x…"
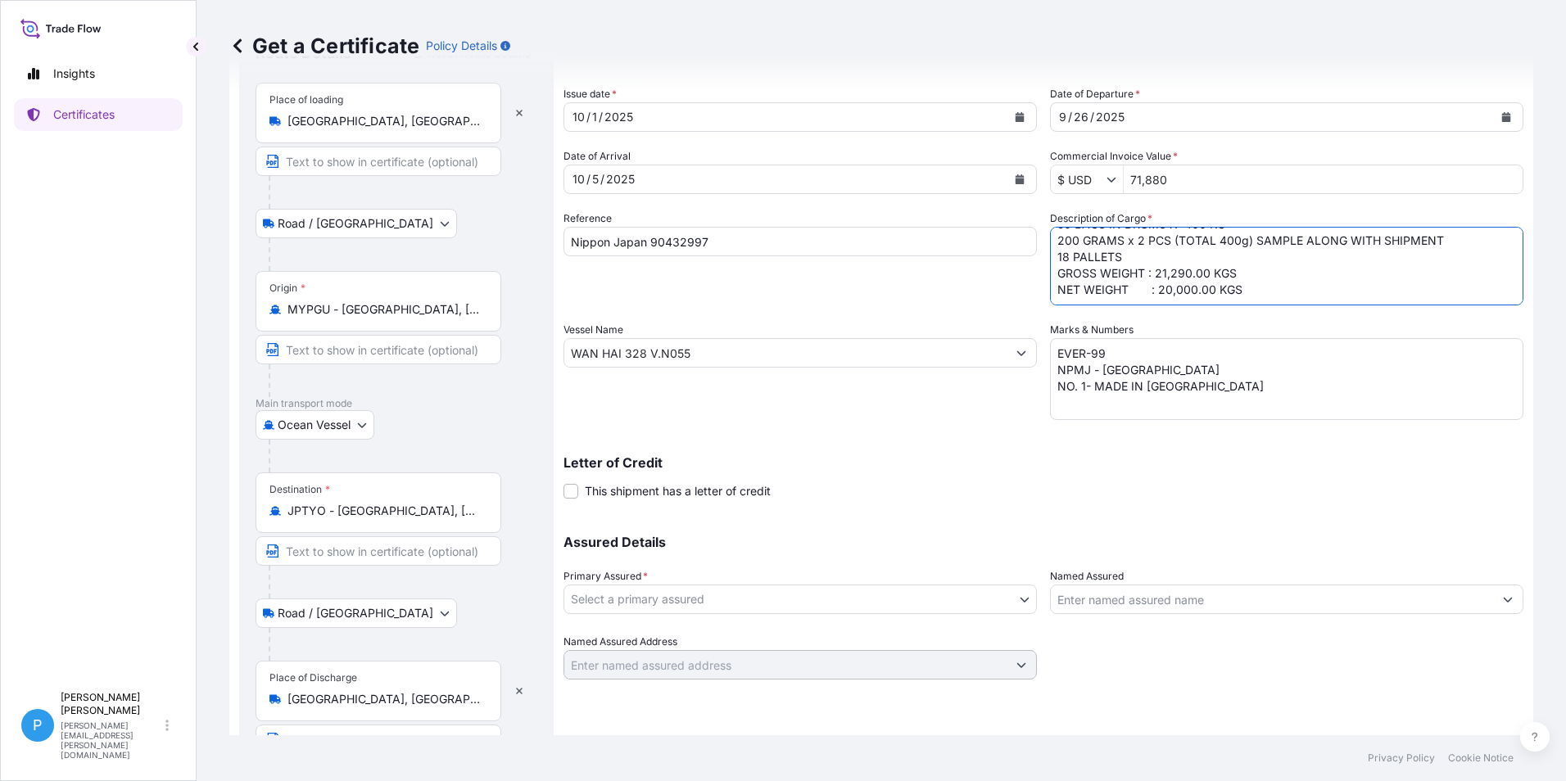
scroll to position [34, 0]
type textarea "ZINC METAL PIGMENT SUPERFINE EP (3.7-4.5) 50 BAGS IN DRUMS X 400 KG 200 GRAMS x…"
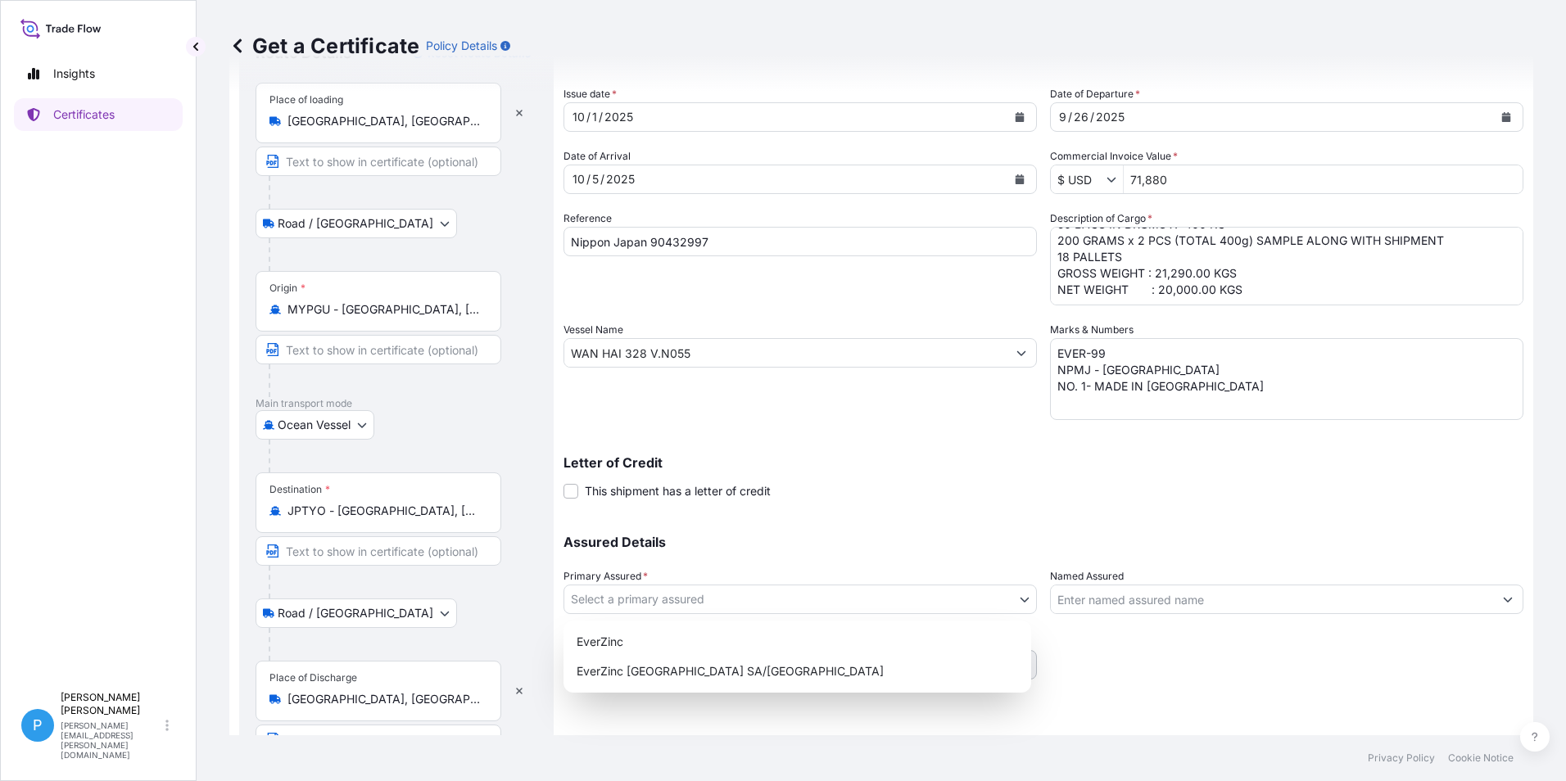
click at [614, 602] on body "Insights Certificates P Perline Wong [EMAIL_ADDRESS][PERSON_NAME][DOMAIN_NAME] …" at bounding box center [783, 390] width 1566 height 781
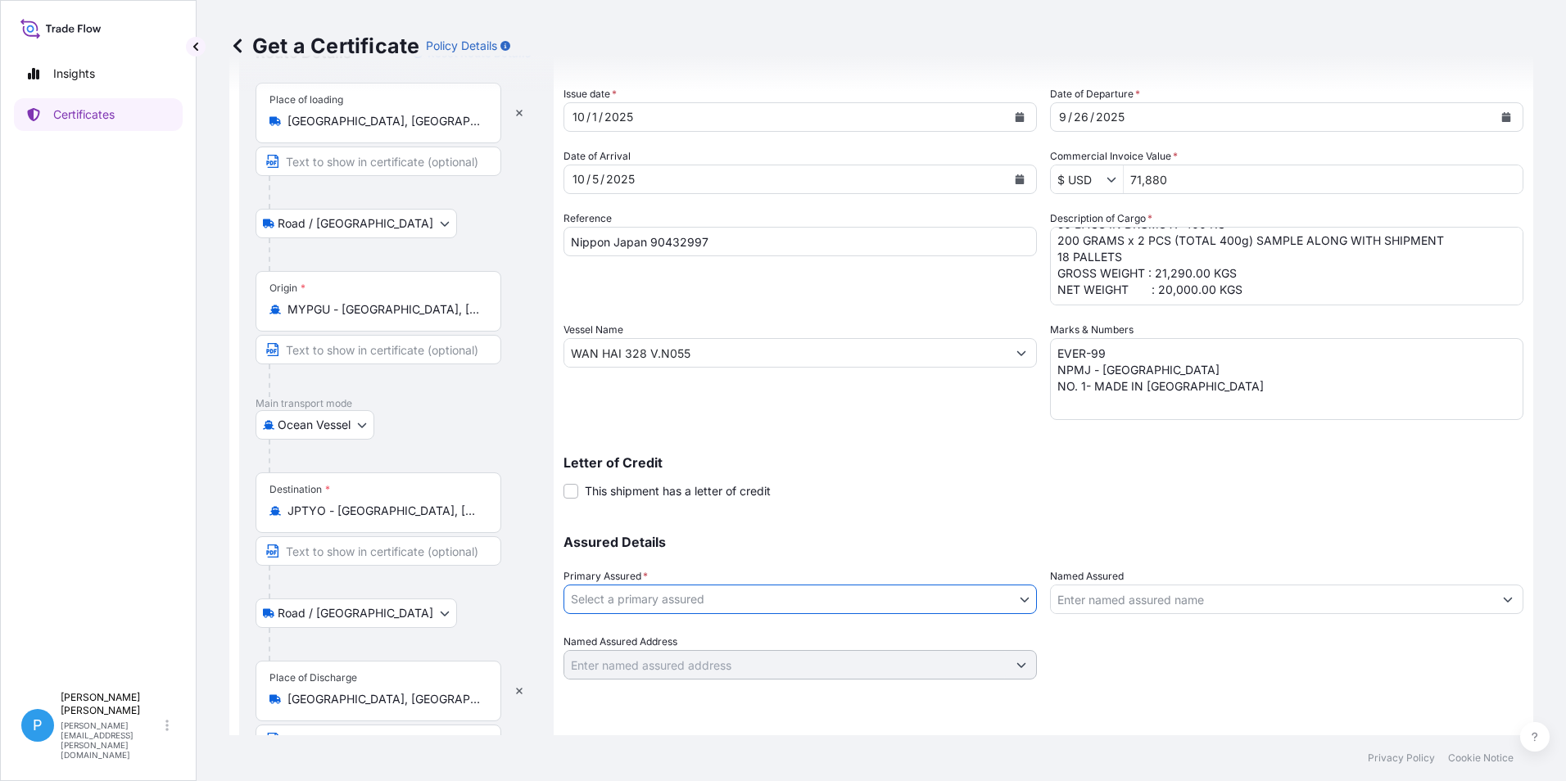
click at [614, 602] on body "Insights Certificates P Perline Wong [EMAIL_ADDRESS][PERSON_NAME][DOMAIN_NAME] …" at bounding box center [783, 390] width 1566 height 781
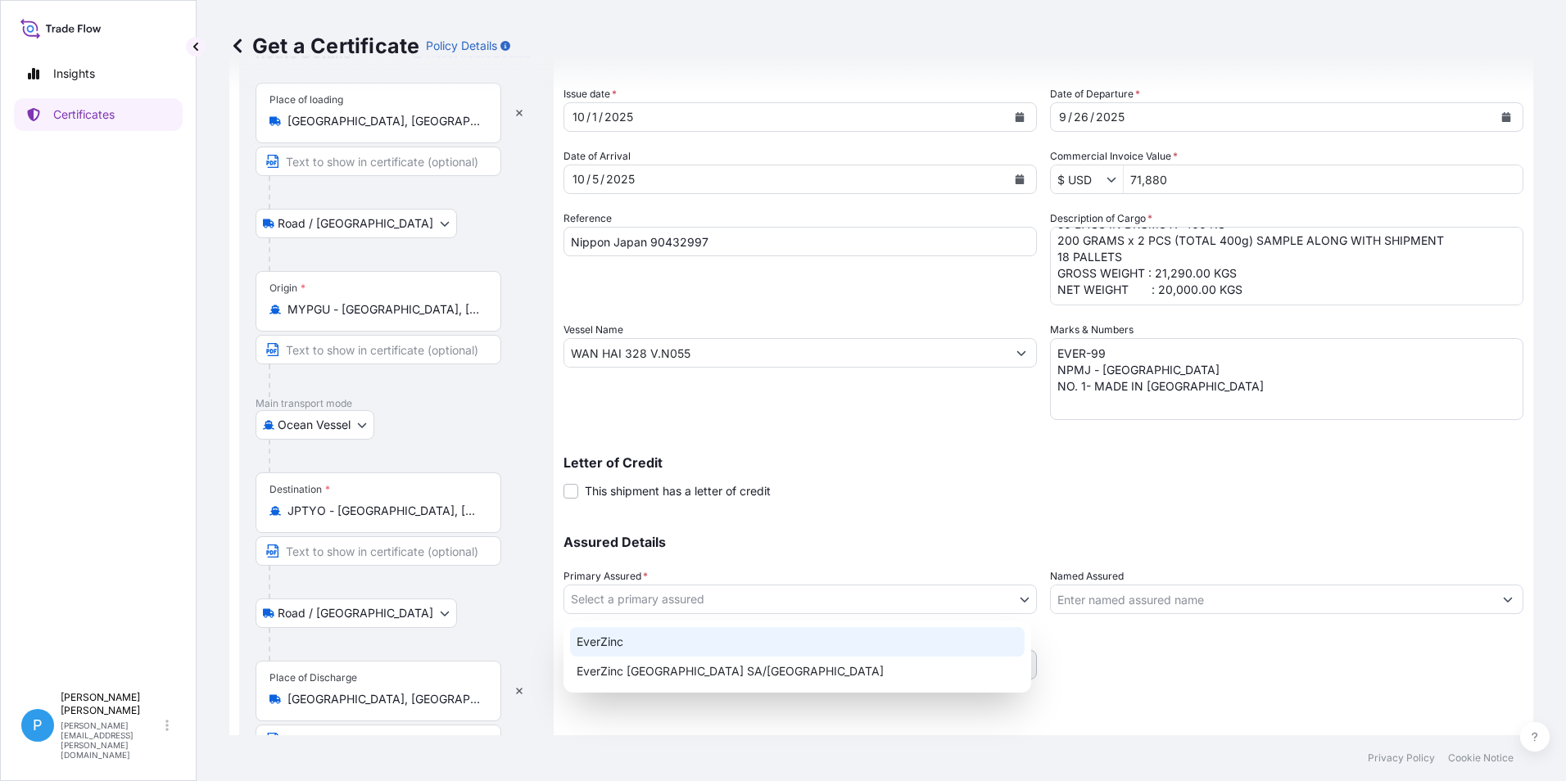
click at [604, 640] on div "EverZinc" at bounding box center [797, 641] width 454 height 29
select select "31493"
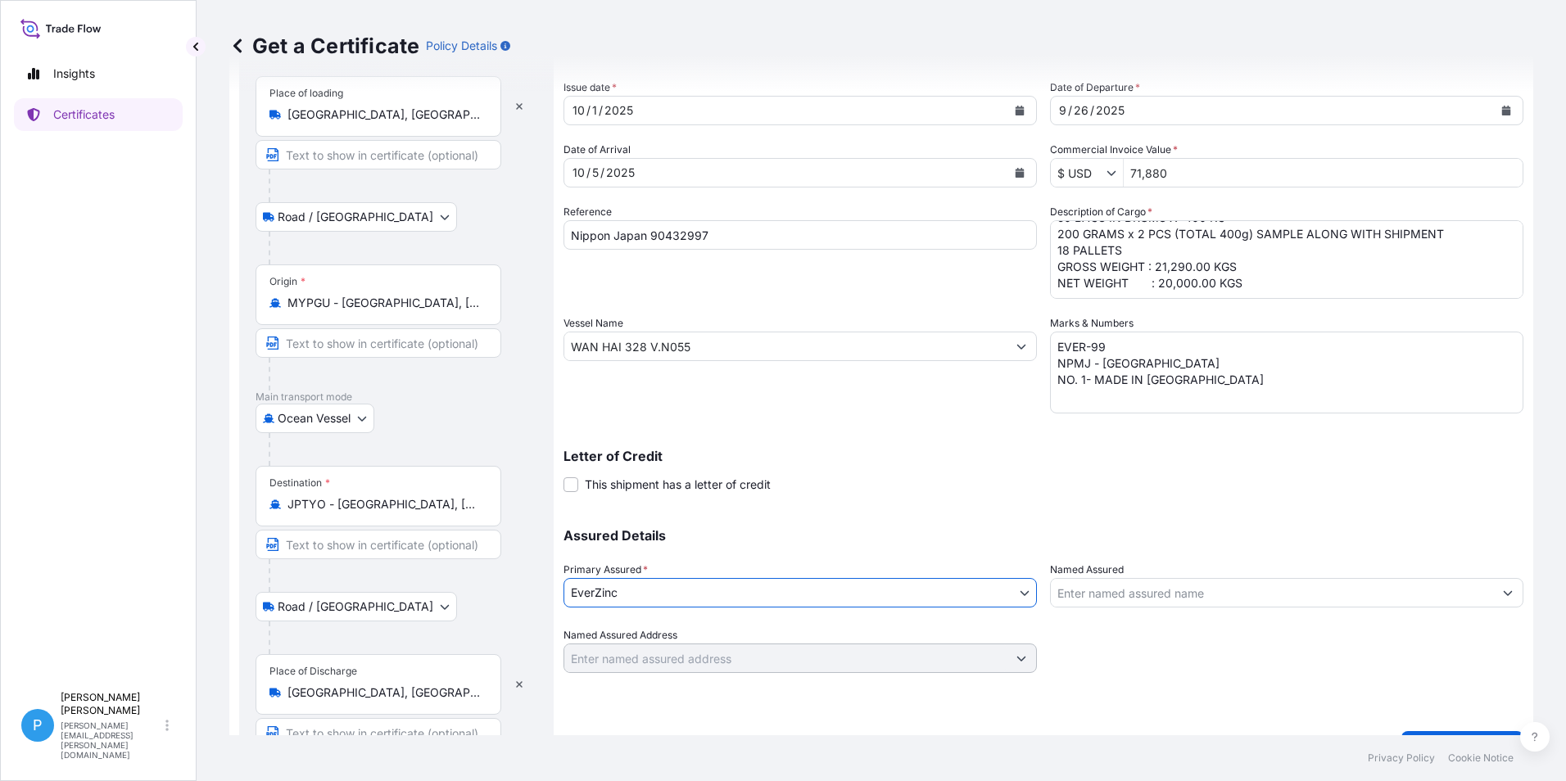
scroll to position [123, 0]
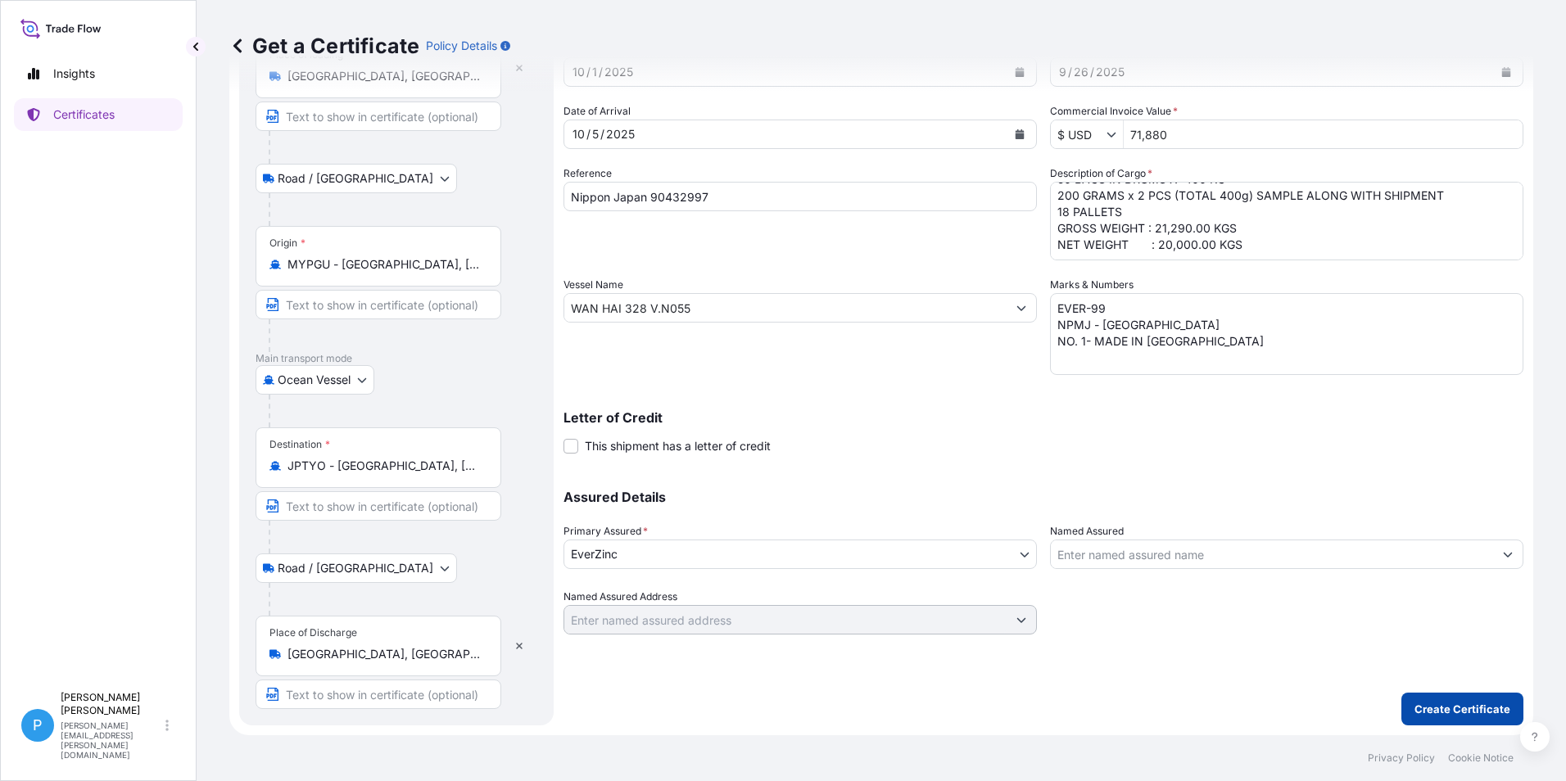
click at [1436, 708] on p "Create Certificate" at bounding box center [1462, 709] width 96 height 16
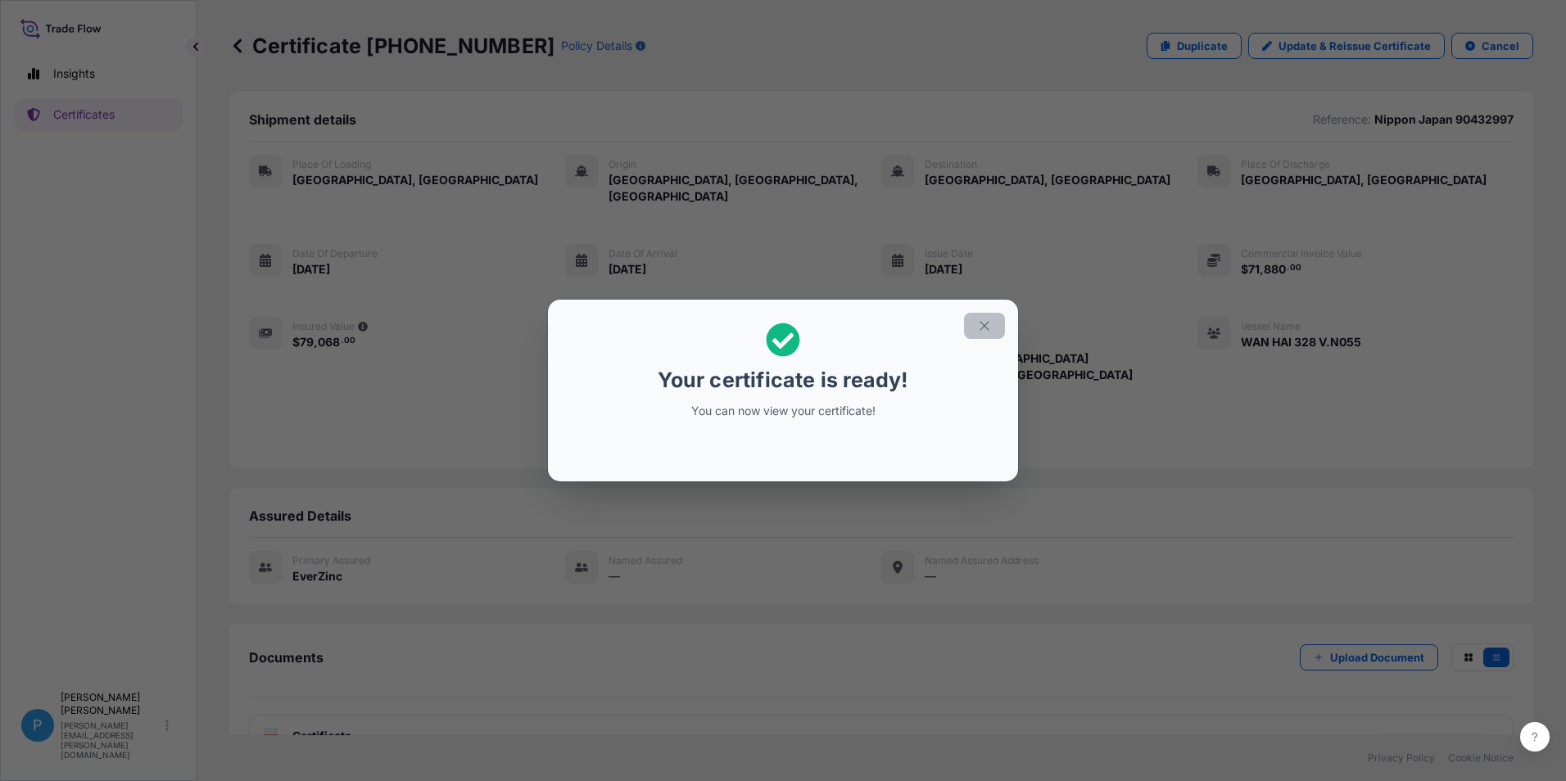
click at [981, 328] on icon "button" at bounding box center [984, 326] width 15 height 15
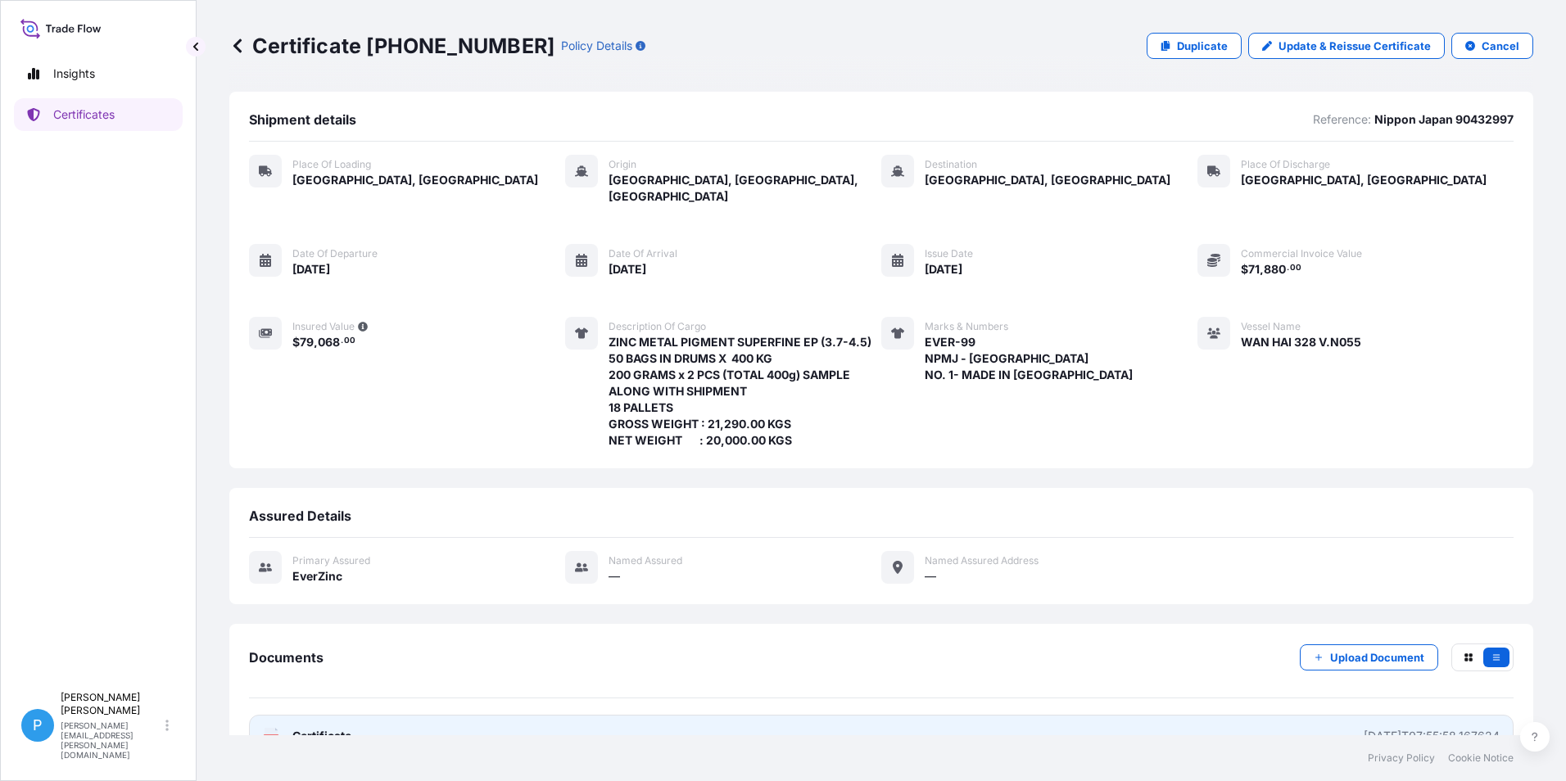
click at [313, 728] on span "Certificate" at bounding box center [321, 736] width 59 height 16
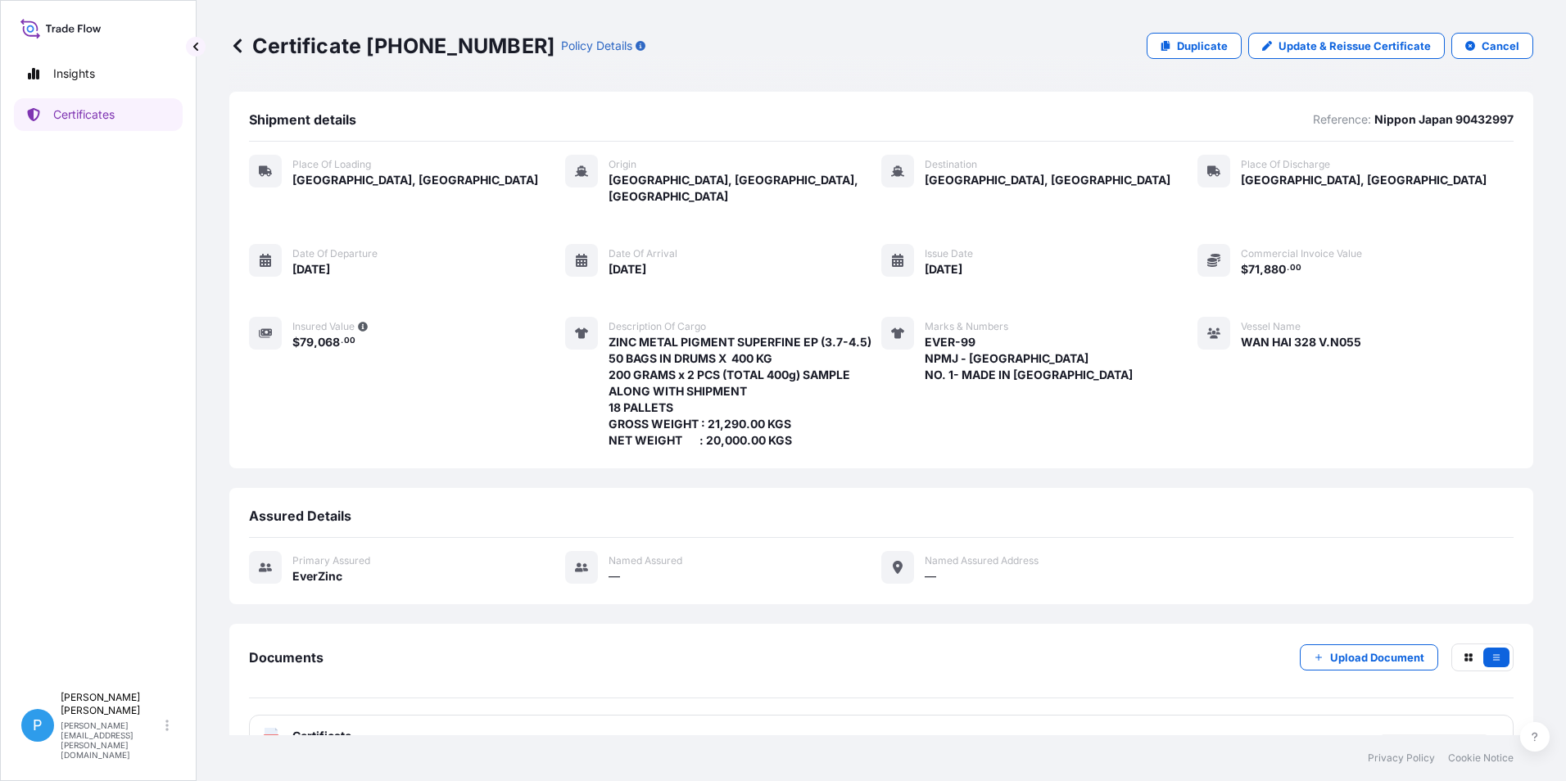
click at [239, 47] on icon at bounding box center [237, 46] width 16 height 16
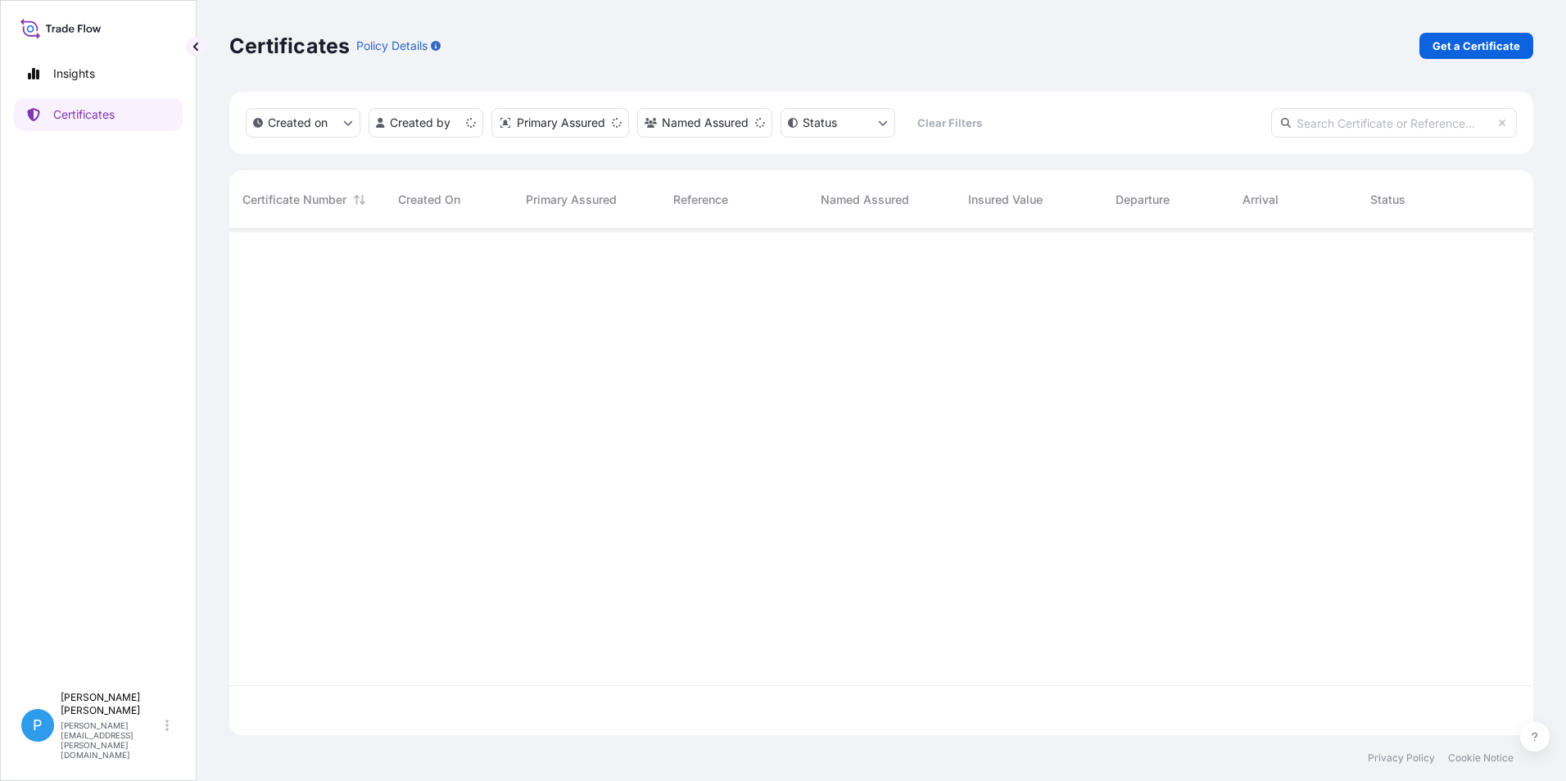
scroll to position [503, 1291]
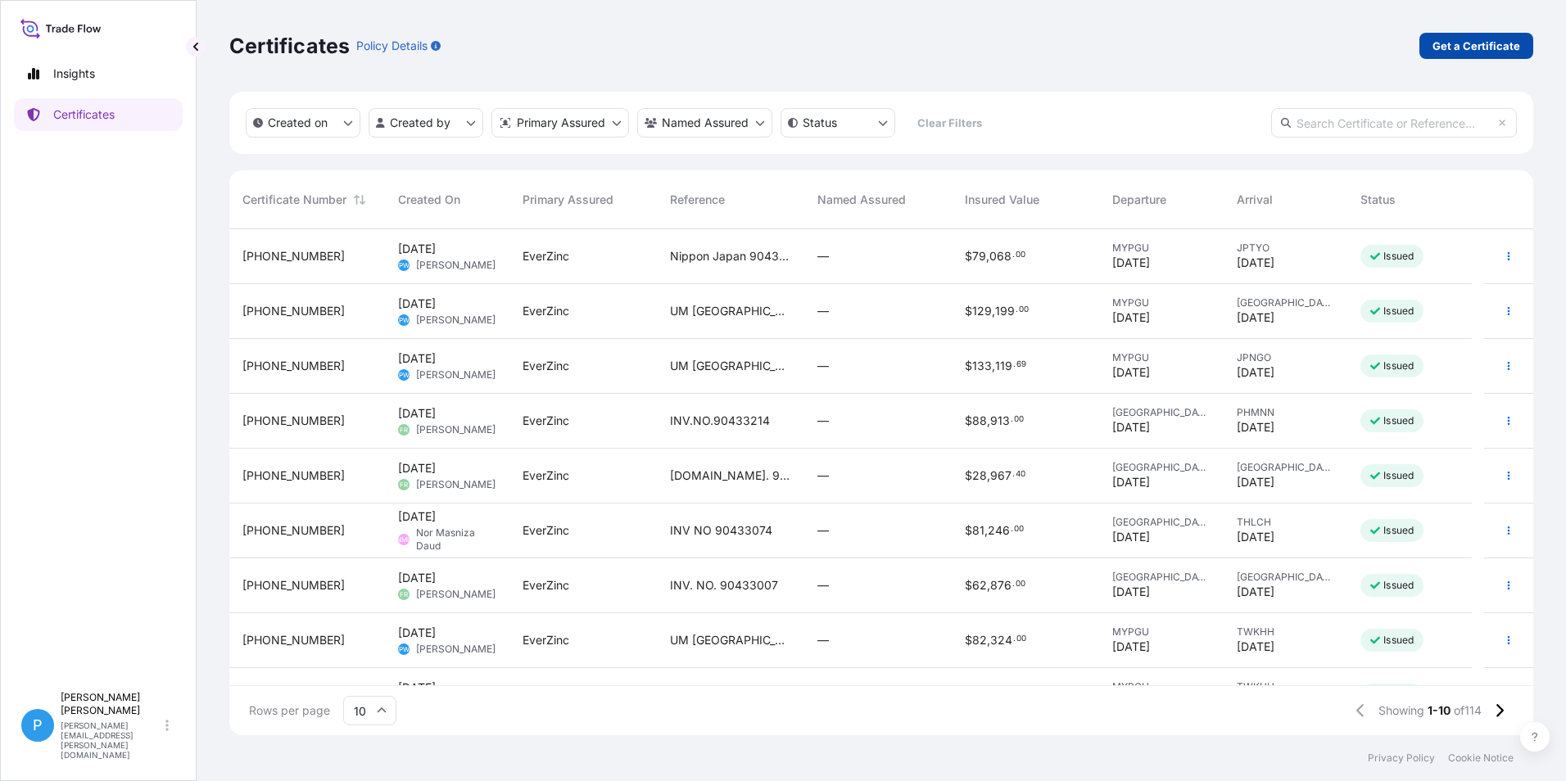
click at [1490, 50] on p "Get a Certificate" at bounding box center [1476, 46] width 88 height 16
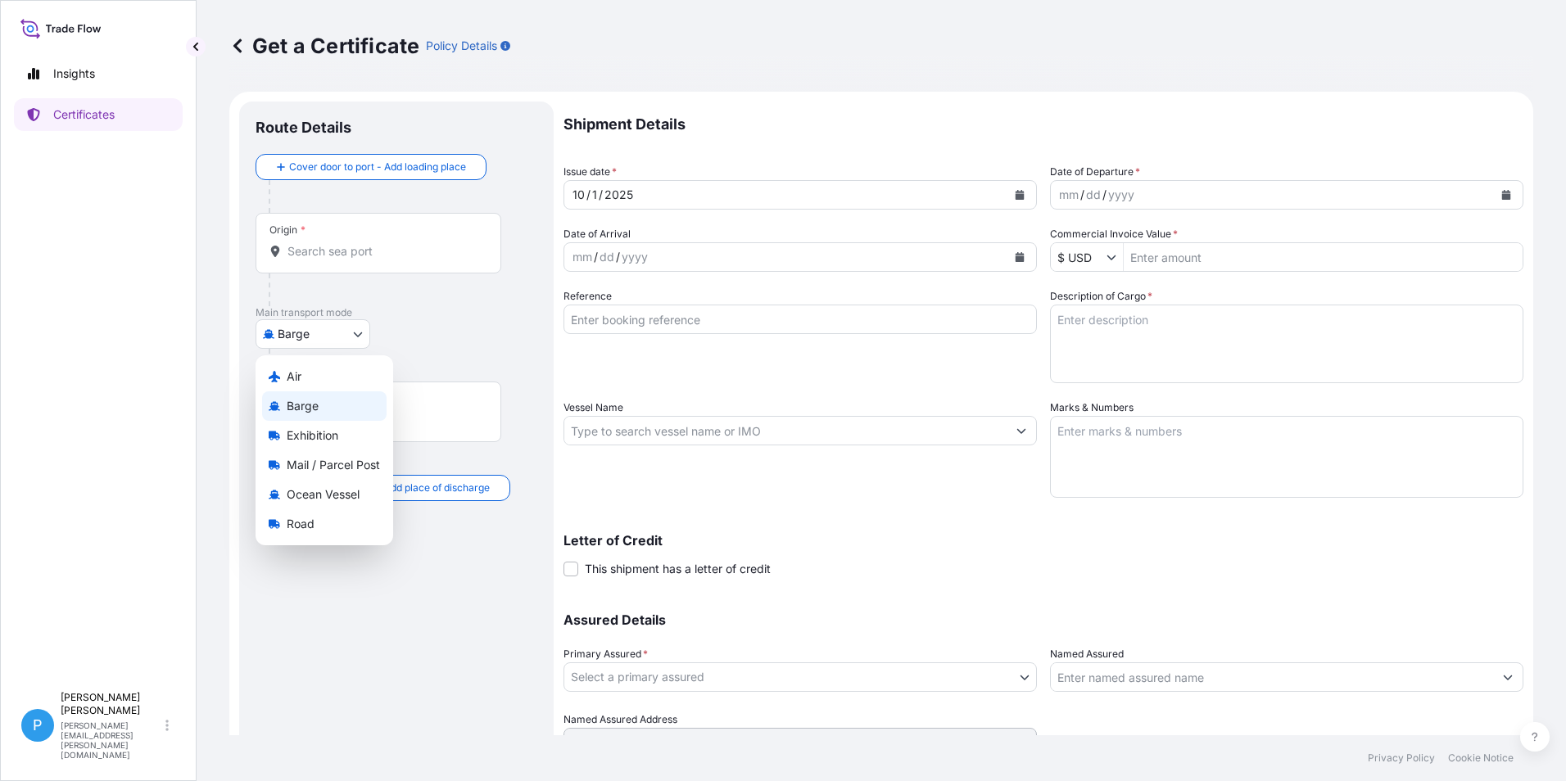
click at [301, 335] on body "Insights Certificates P Perline Wong [EMAIL_ADDRESS][PERSON_NAME][DOMAIN_NAME] …" at bounding box center [783, 390] width 1566 height 781
click at [322, 499] on span "Ocean Vessel" at bounding box center [323, 494] width 73 height 16
select select "Ocean Vessel"
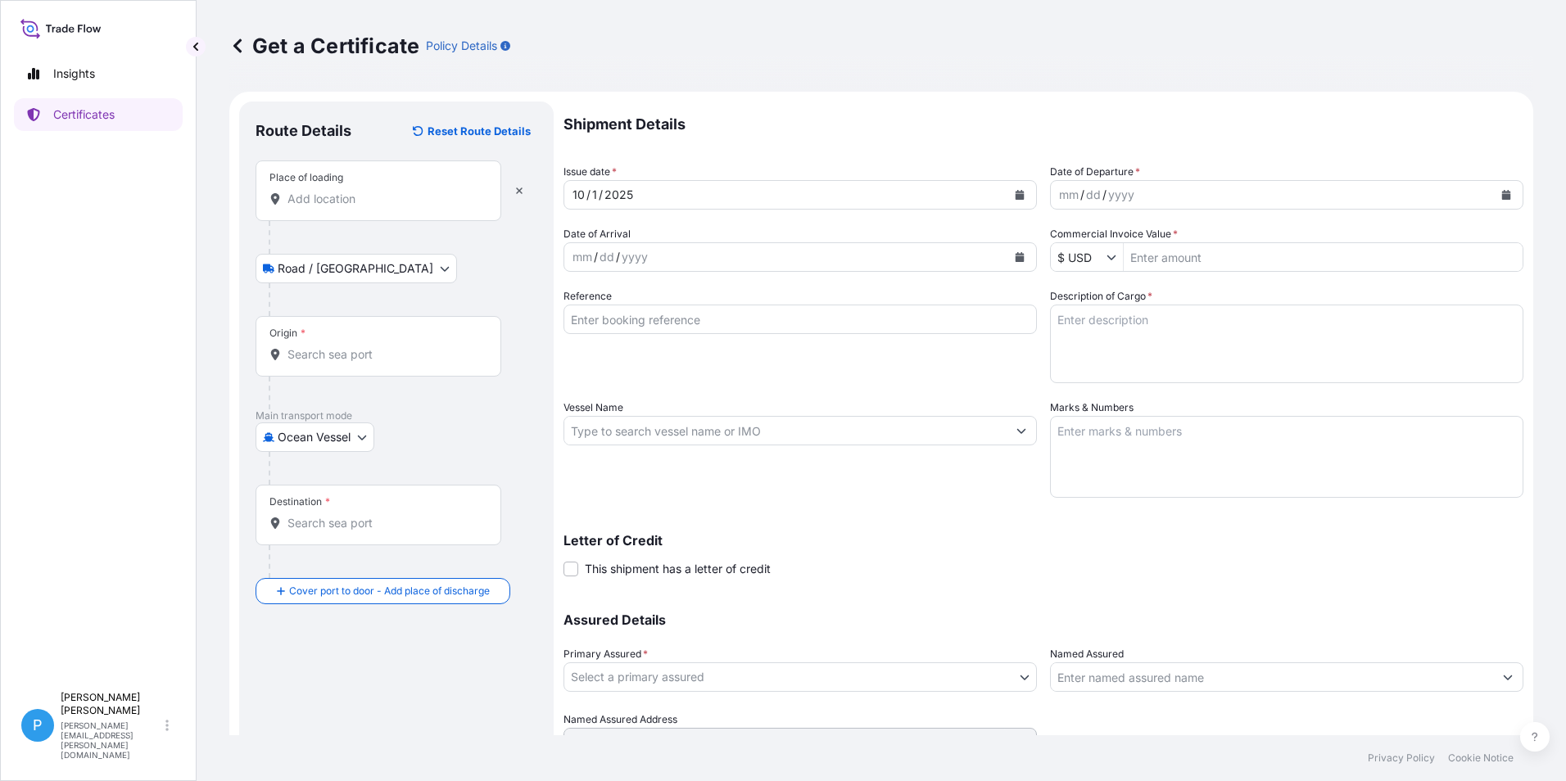
click at [320, 204] on input "Place of loading" at bounding box center [383, 199] width 193 height 16
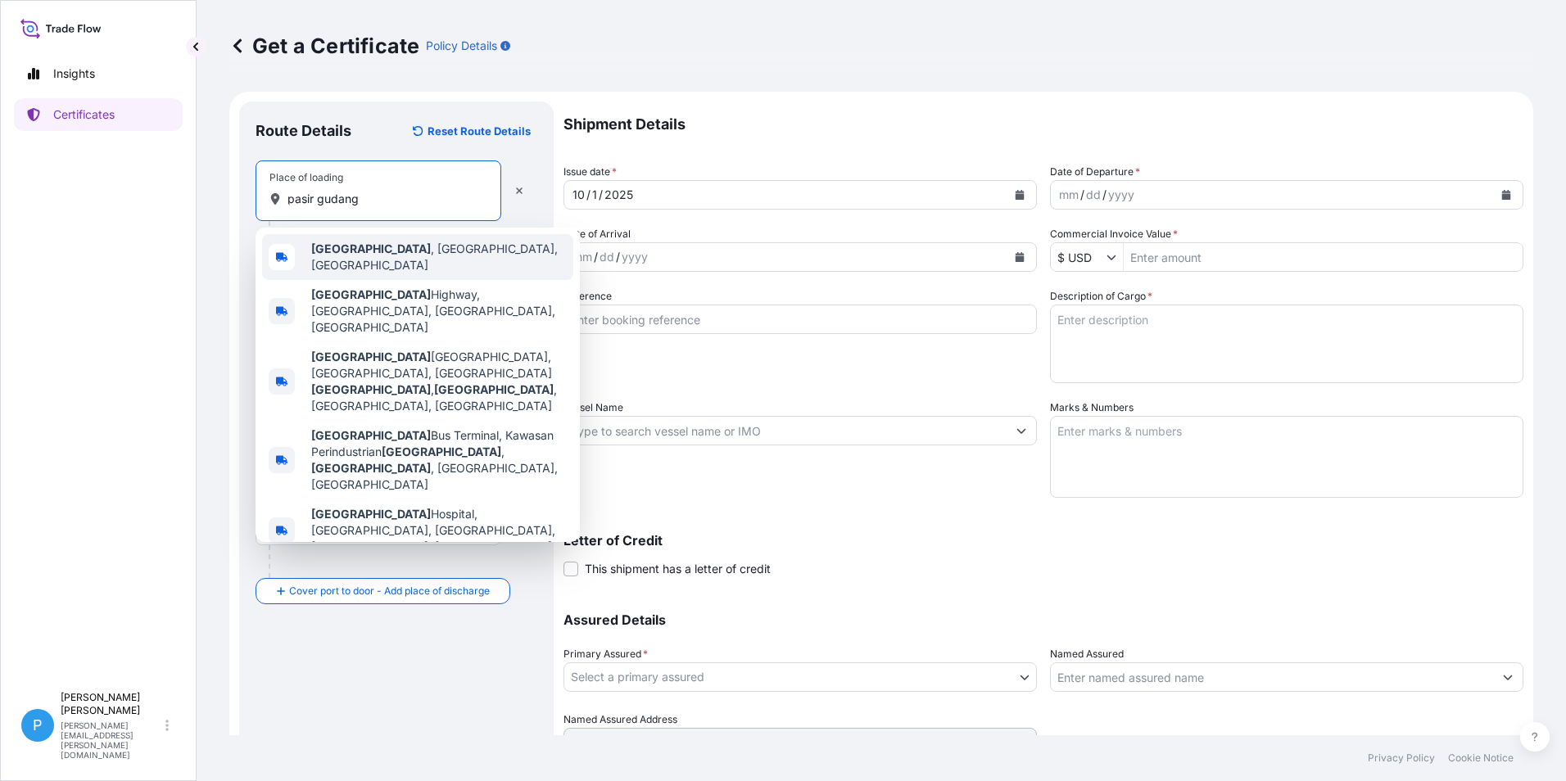
click at [351, 250] on b "[GEOGRAPHIC_DATA]" at bounding box center [371, 249] width 120 height 14
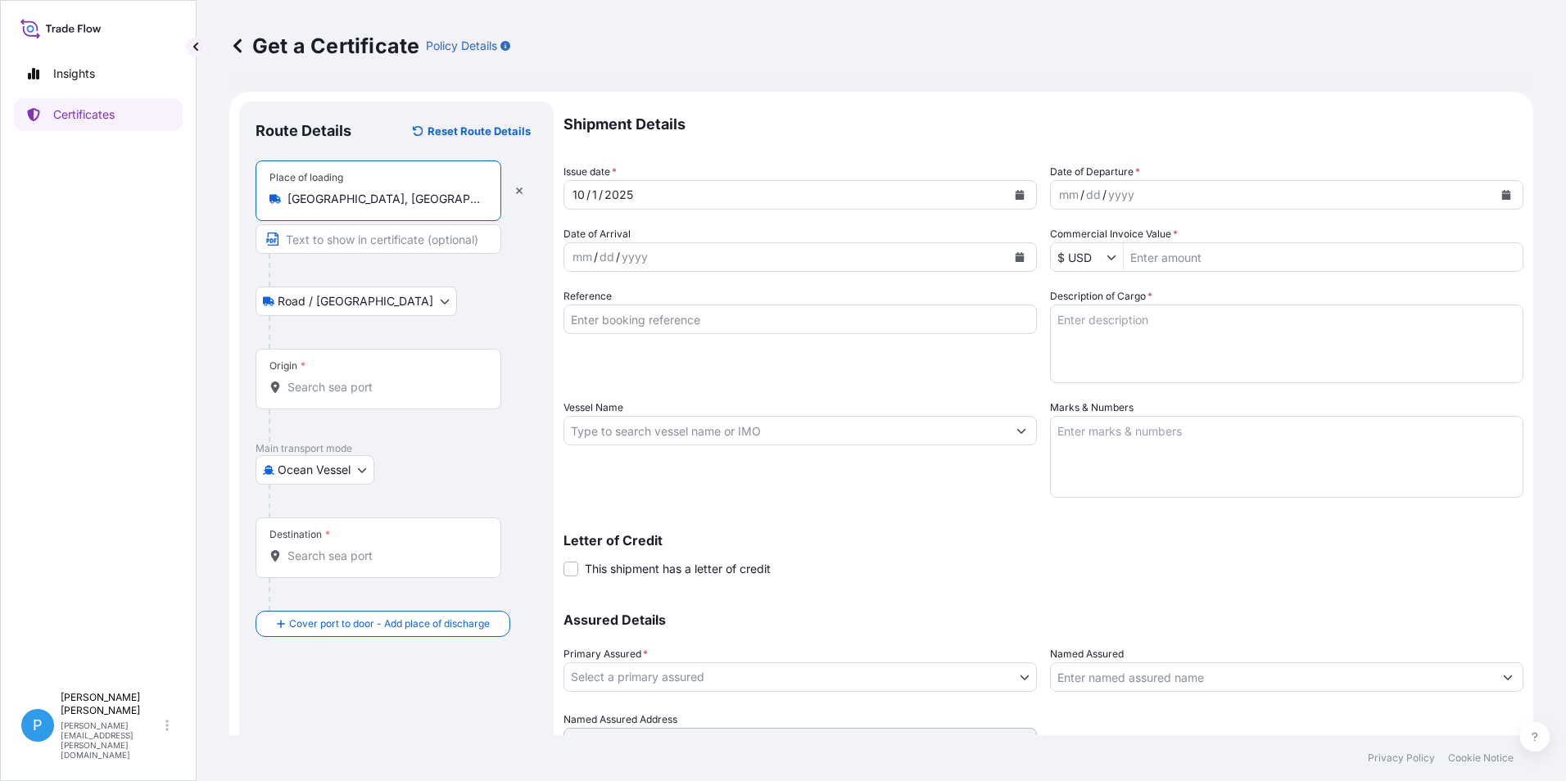
type input "[GEOGRAPHIC_DATA], [GEOGRAPHIC_DATA], [GEOGRAPHIC_DATA]"
click at [290, 391] on input "Origin *" at bounding box center [383, 387] width 193 height 16
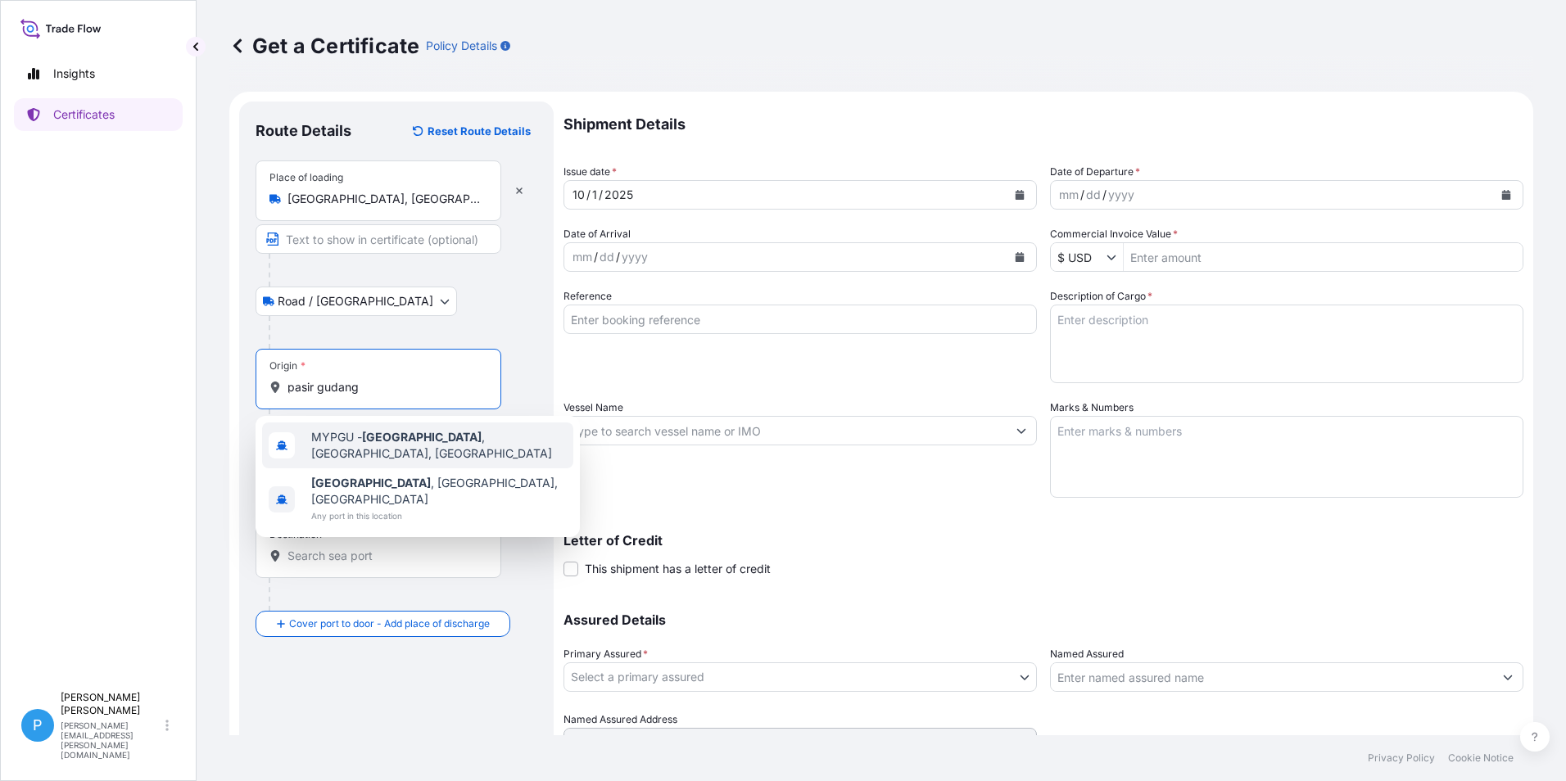
click at [354, 443] on span "MYPGU - [GEOGRAPHIC_DATA] , [GEOGRAPHIC_DATA], [GEOGRAPHIC_DATA]" at bounding box center [438, 445] width 255 height 33
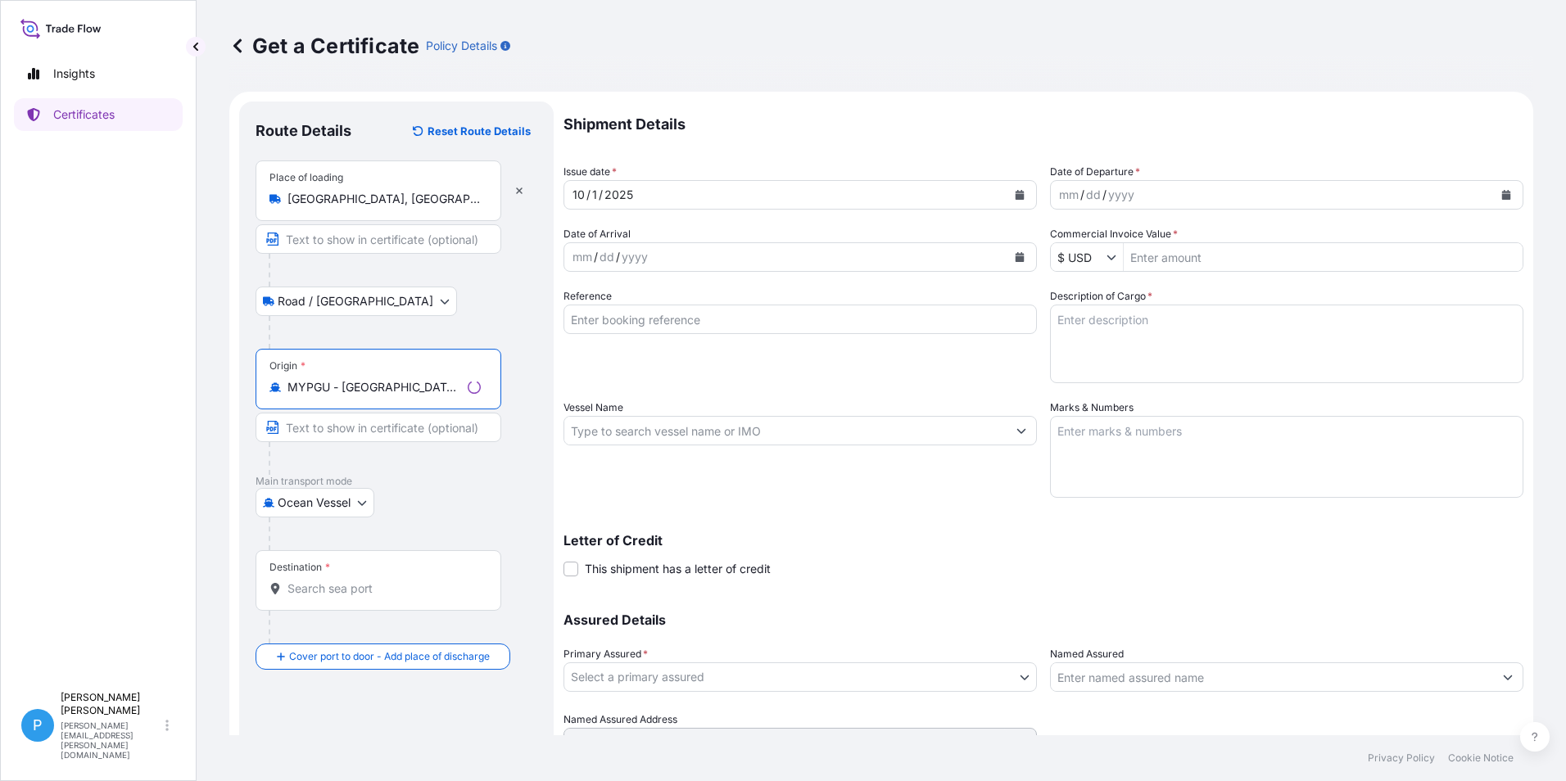
type input "MYPGU - [GEOGRAPHIC_DATA], [GEOGRAPHIC_DATA], [GEOGRAPHIC_DATA]"
click at [332, 590] on input "Destination *" at bounding box center [383, 589] width 193 height 16
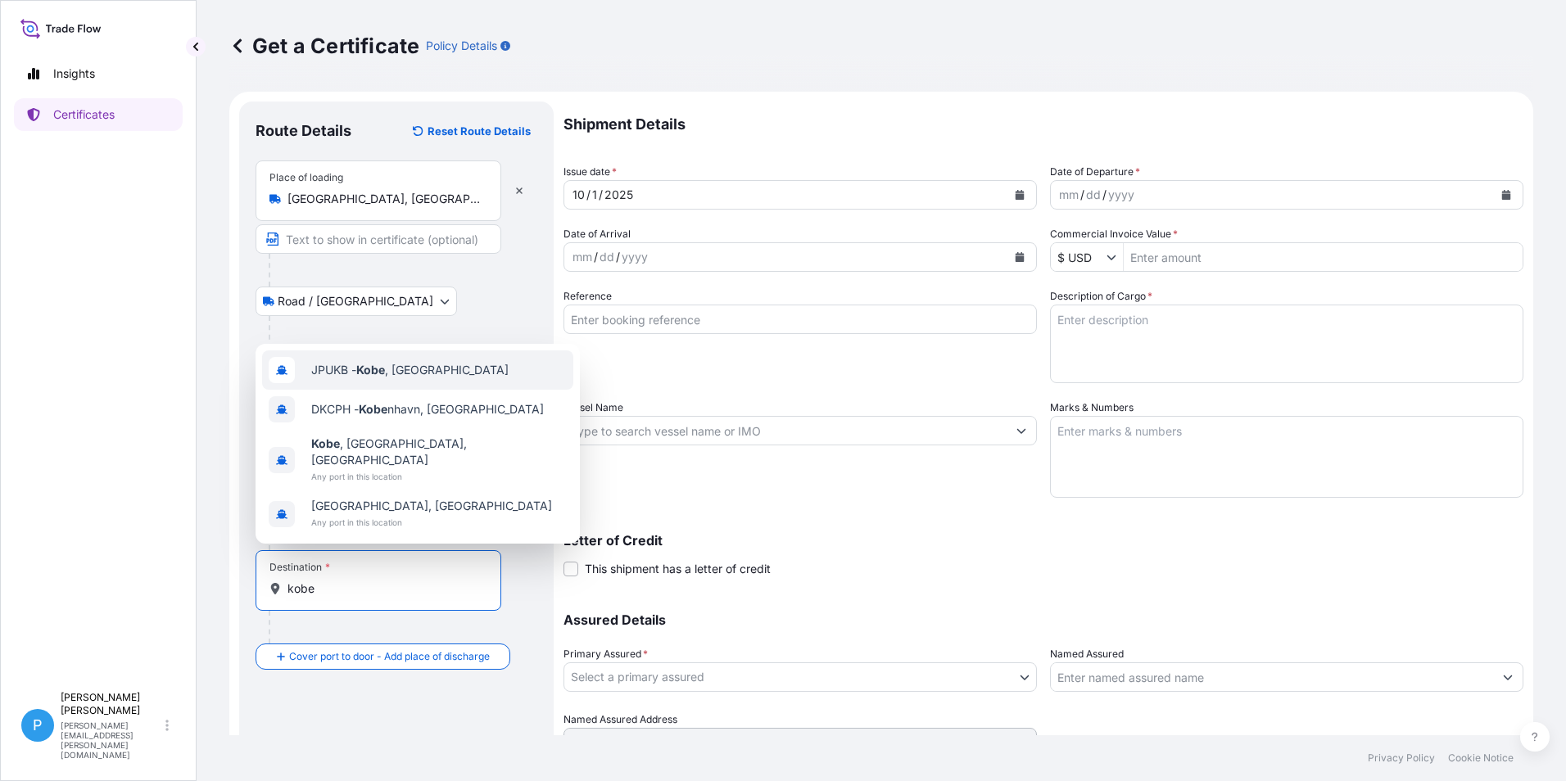
click at [390, 390] on div "JPUKB - [GEOGRAPHIC_DATA] , [GEOGRAPHIC_DATA]" at bounding box center [417, 369] width 311 height 39
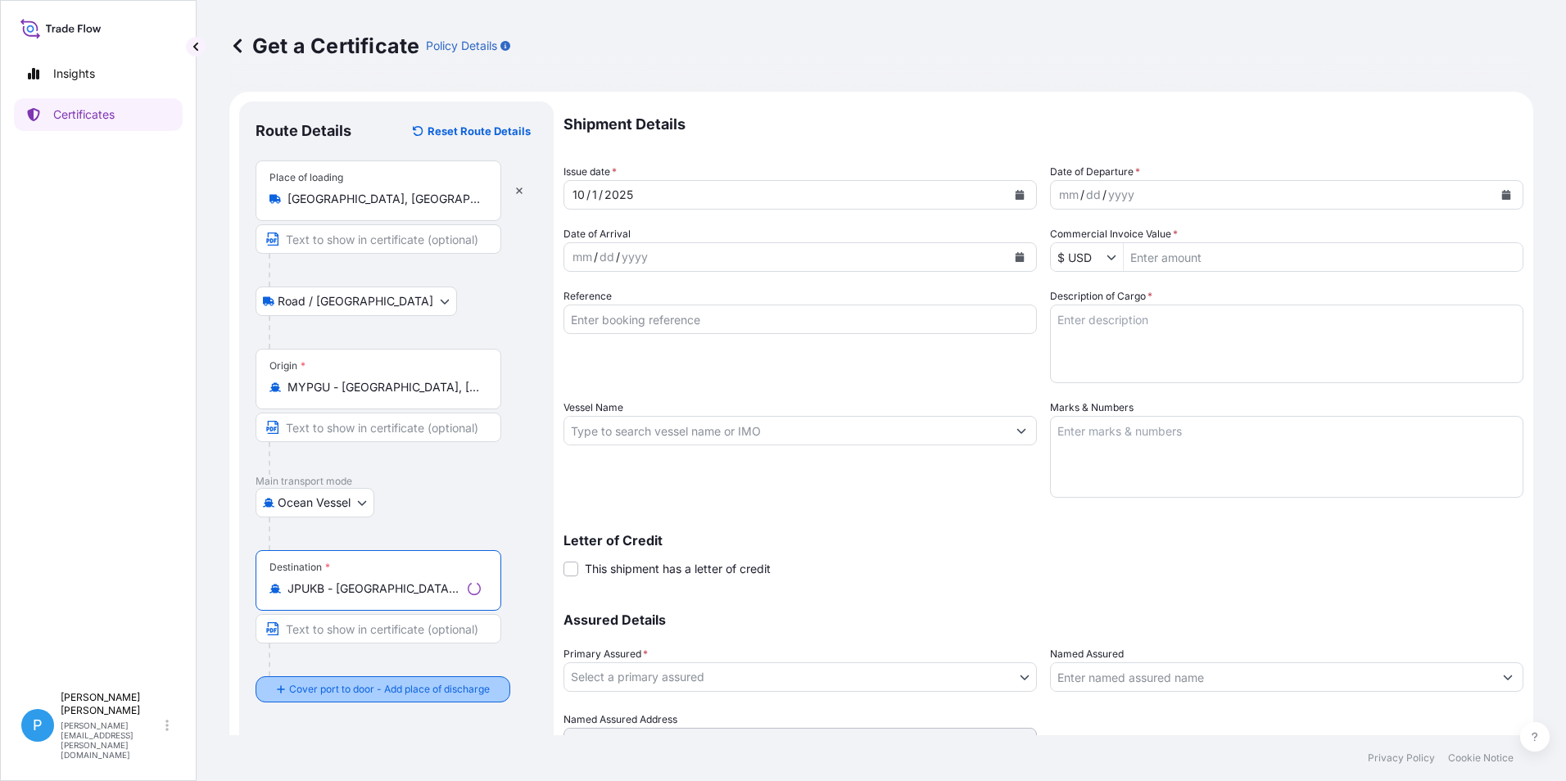
type input "JPUKB - [GEOGRAPHIC_DATA], [GEOGRAPHIC_DATA]"
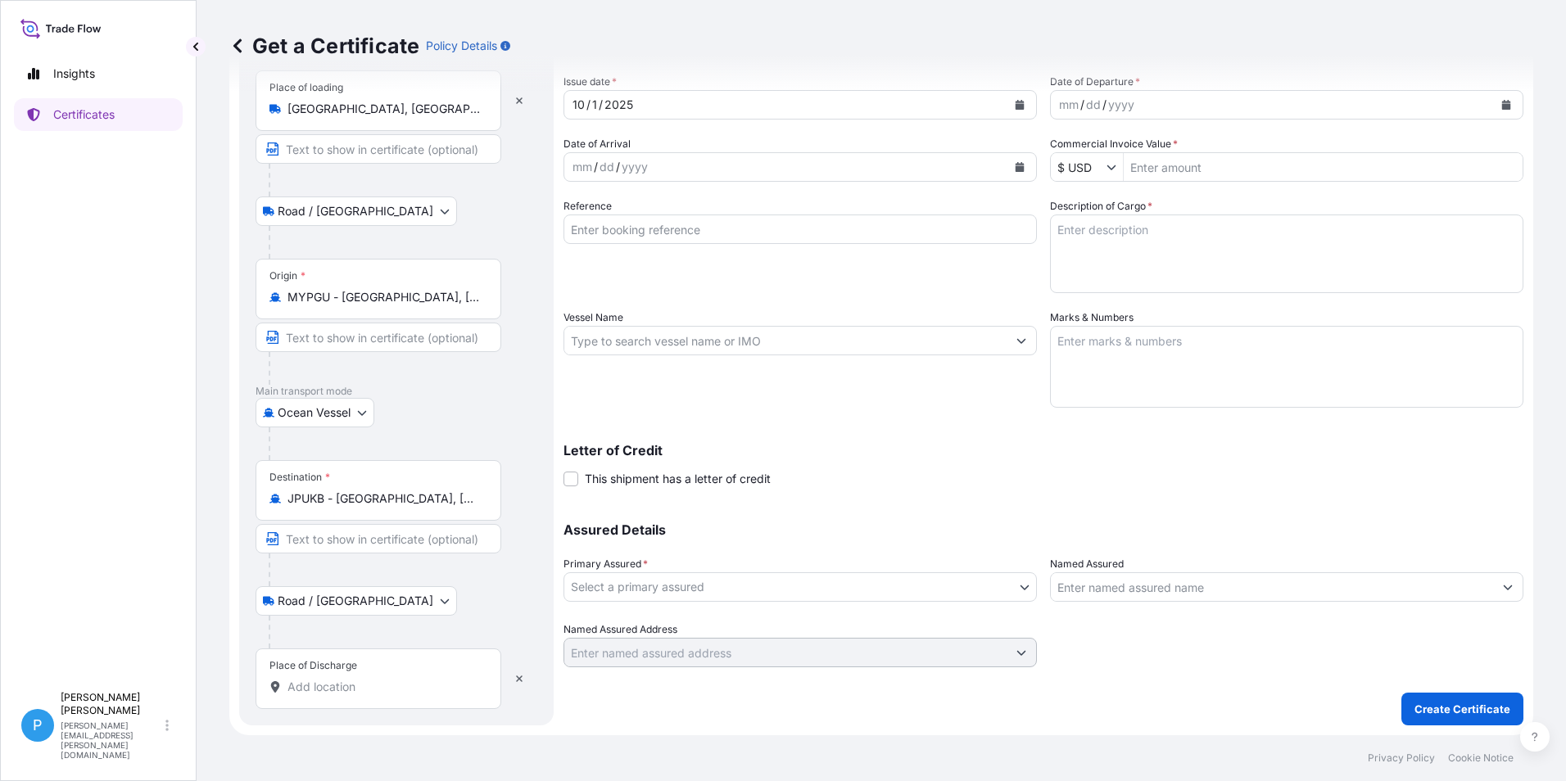
click at [327, 687] on input "Place of Discharge" at bounding box center [383, 687] width 193 height 16
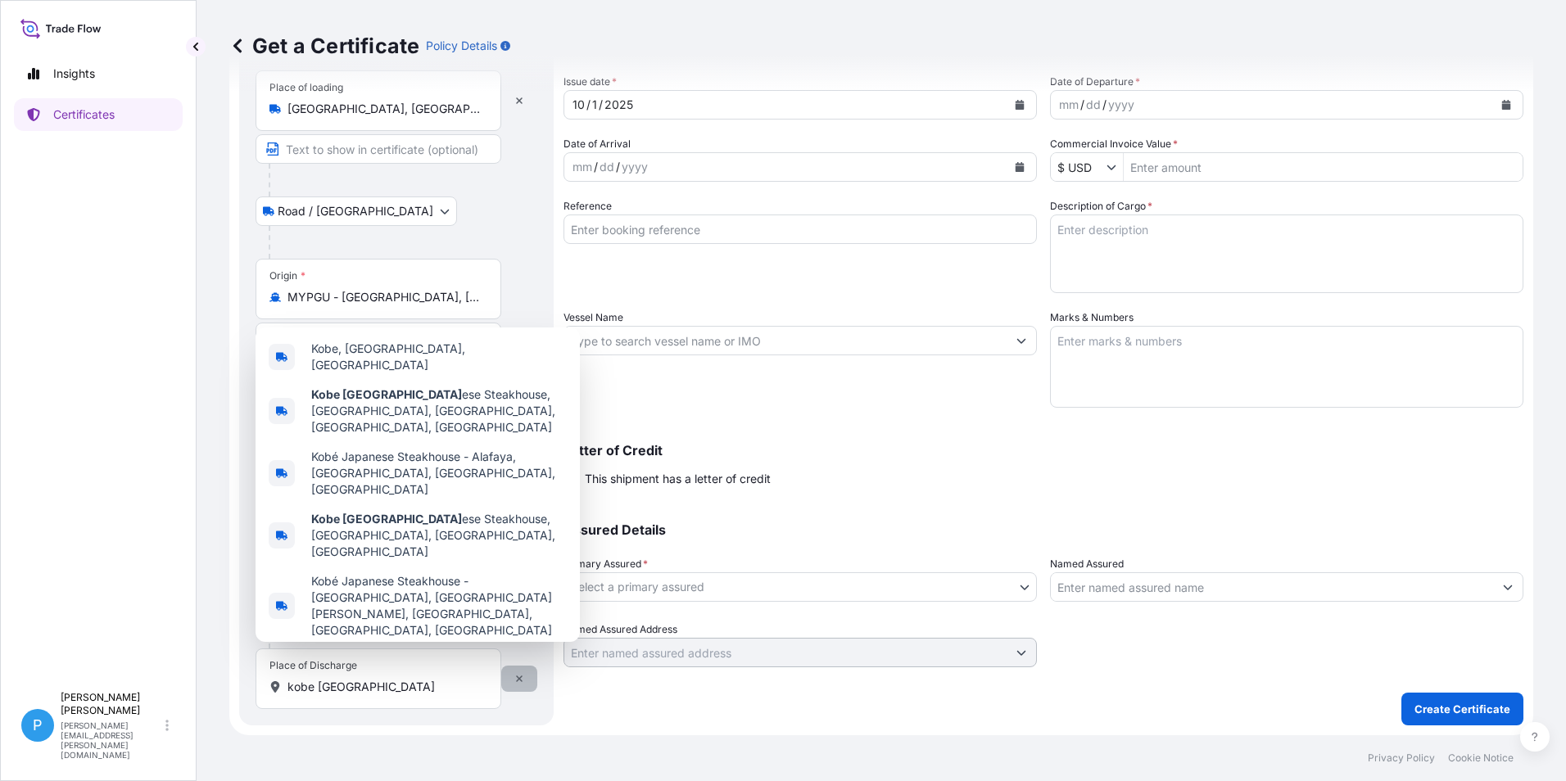
click at [522, 683] on icon "button" at bounding box center [519, 679] width 10 height 10
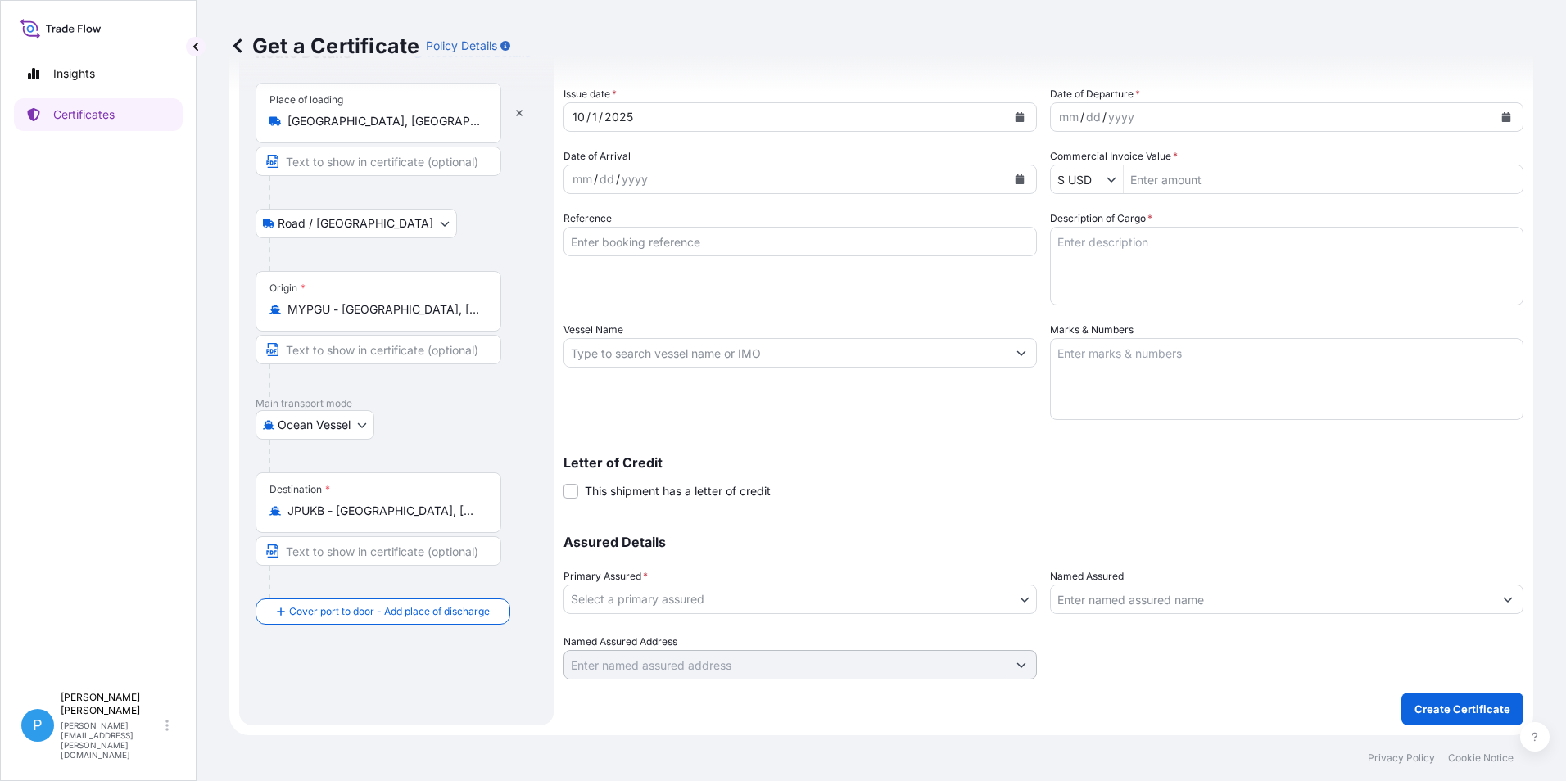
click at [438, 519] on div "Destination * JPUKB - [GEOGRAPHIC_DATA], [GEOGRAPHIC_DATA]" at bounding box center [378, 502] width 246 height 61
click at [438, 519] on input "JPUKB - [GEOGRAPHIC_DATA], [GEOGRAPHIC_DATA]" at bounding box center [383, 511] width 193 height 16
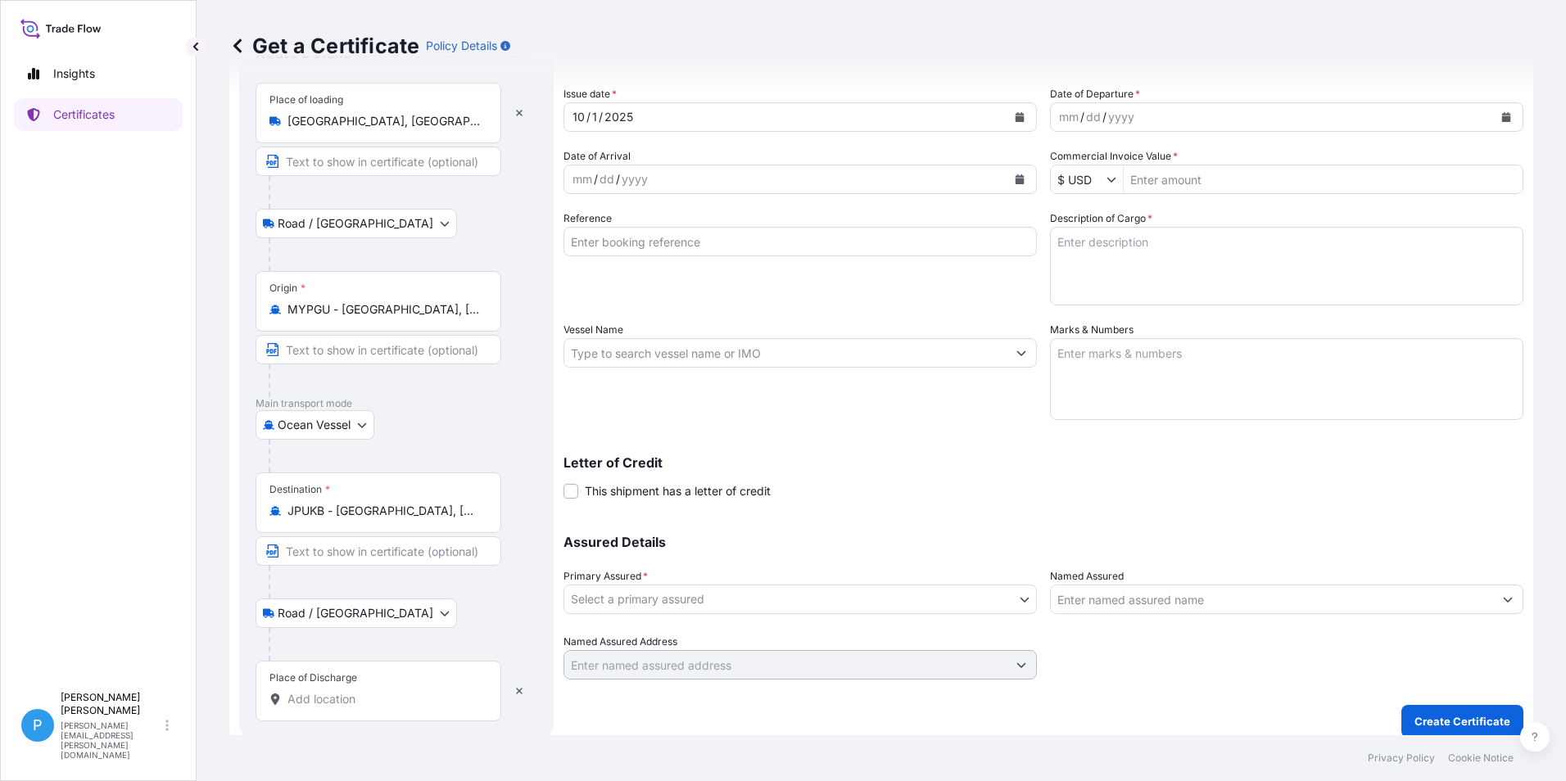
click at [305, 696] on input "Place of Discharge" at bounding box center [383, 699] width 193 height 16
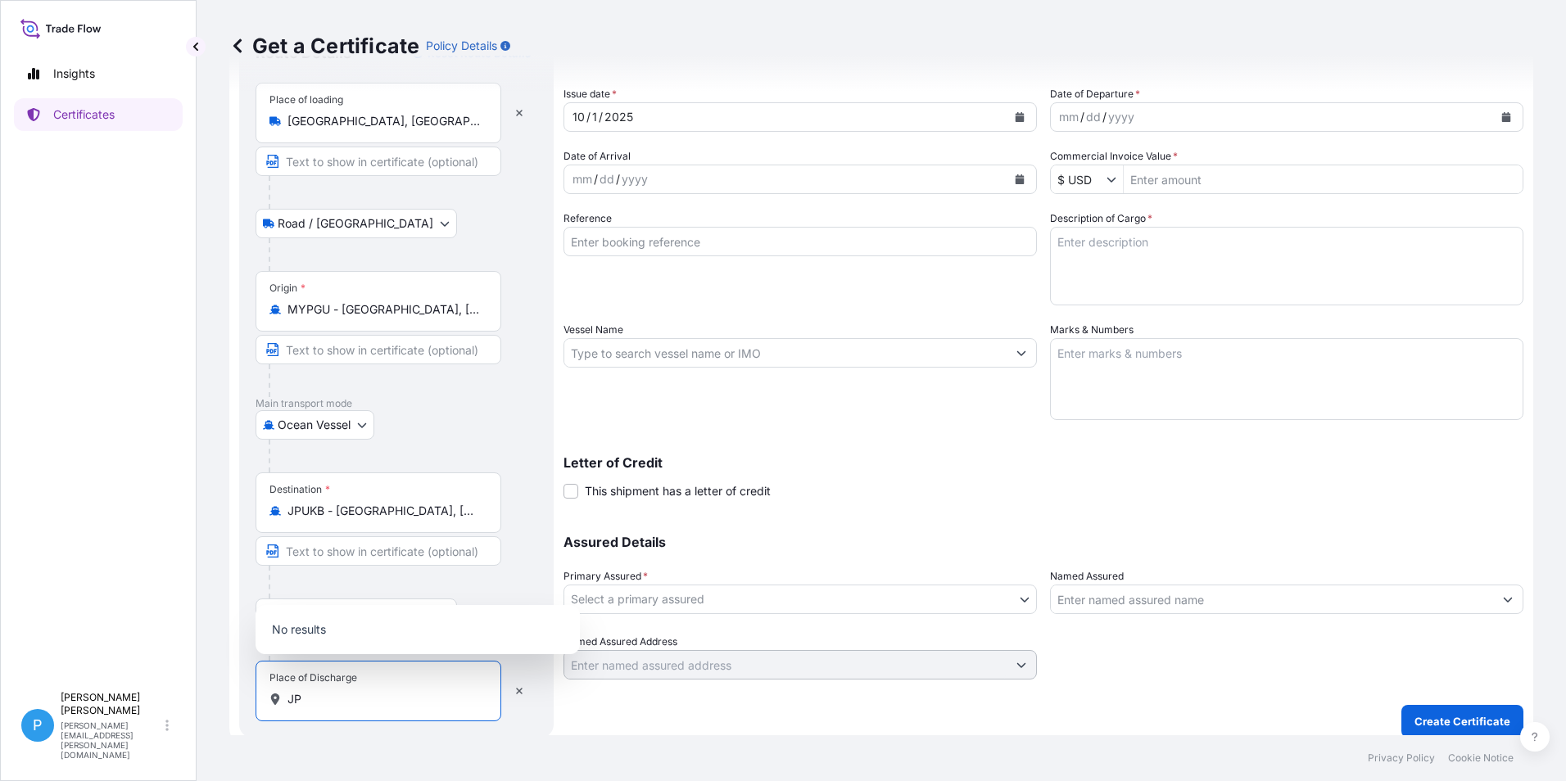
type input "J"
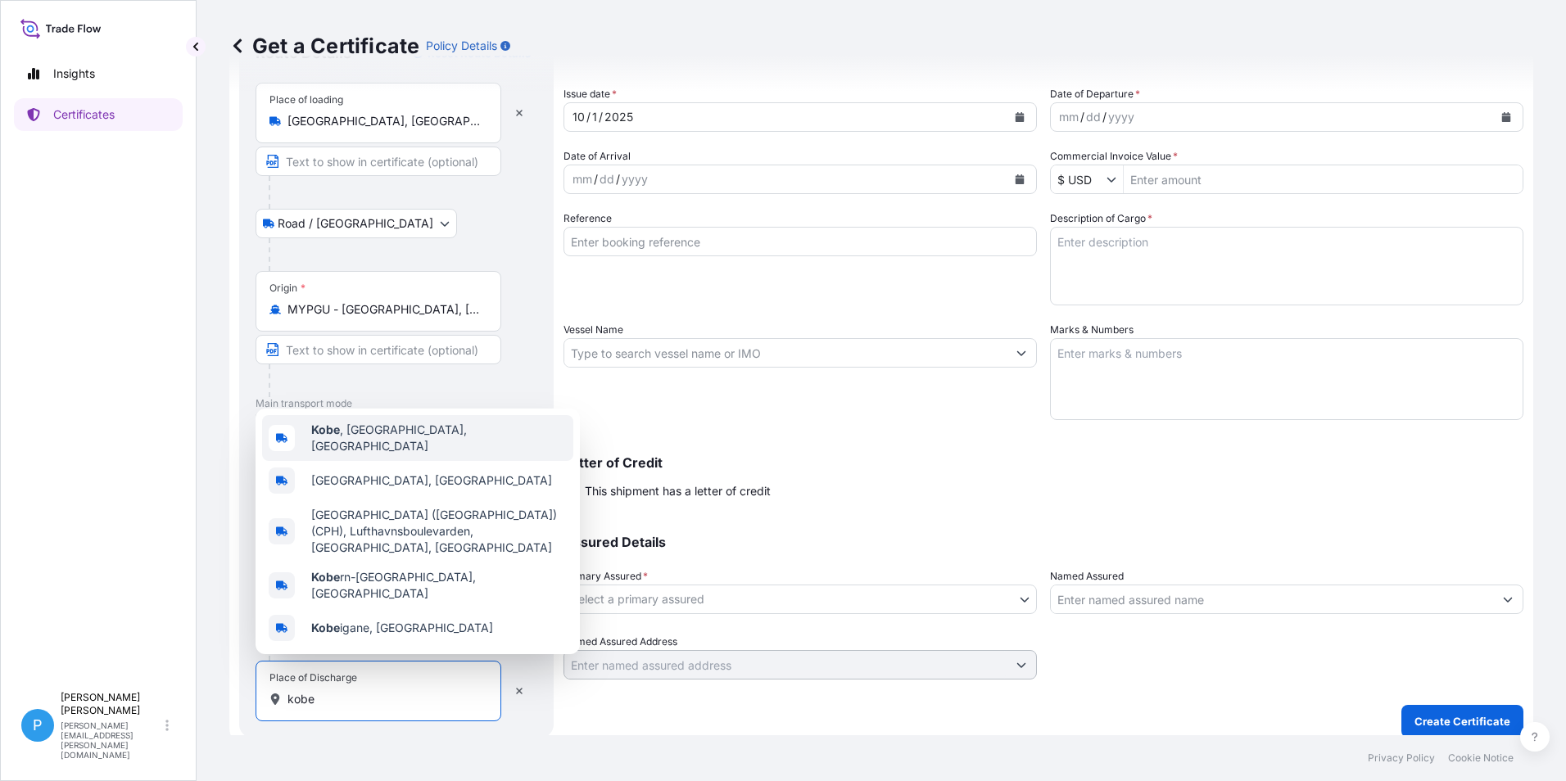
click at [378, 455] on div "Kobe , [GEOGRAPHIC_DATA], [GEOGRAPHIC_DATA]" at bounding box center [417, 438] width 311 height 46
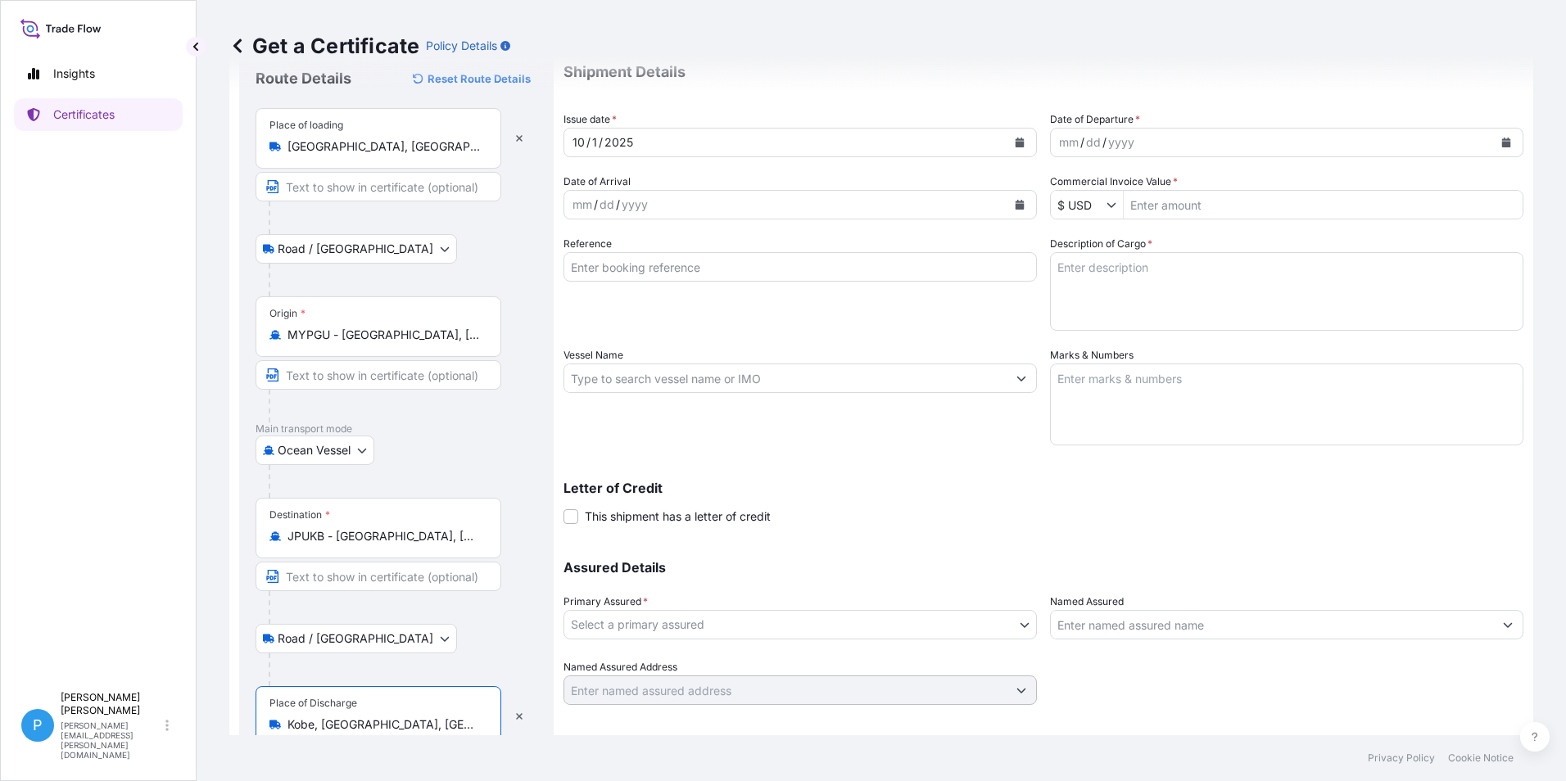
scroll to position [0, 0]
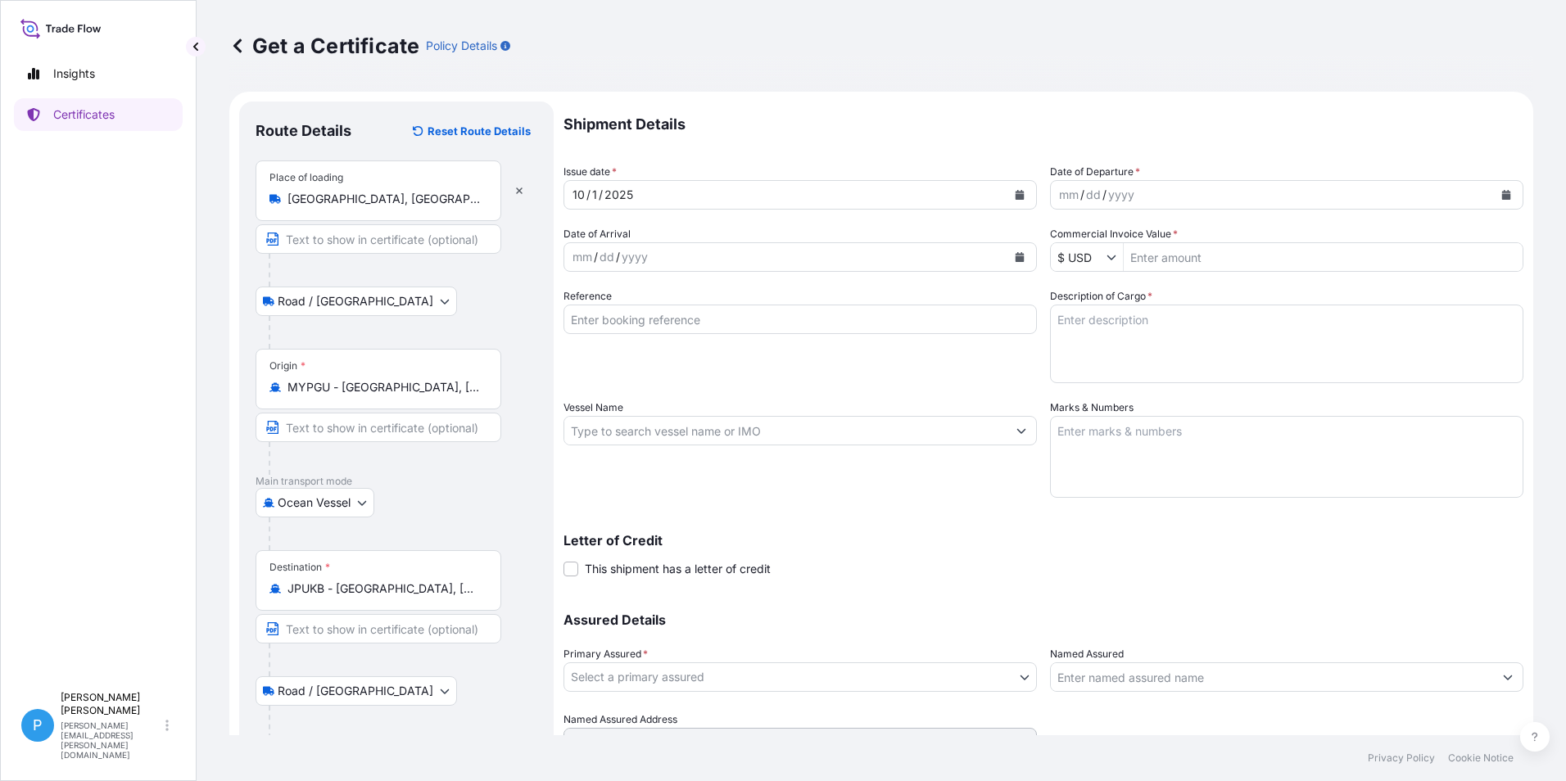
type input "Kobe, [GEOGRAPHIC_DATA], [GEOGRAPHIC_DATA]"
click at [1015, 256] on icon "Calendar" at bounding box center [1019, 257] width 9 height 10
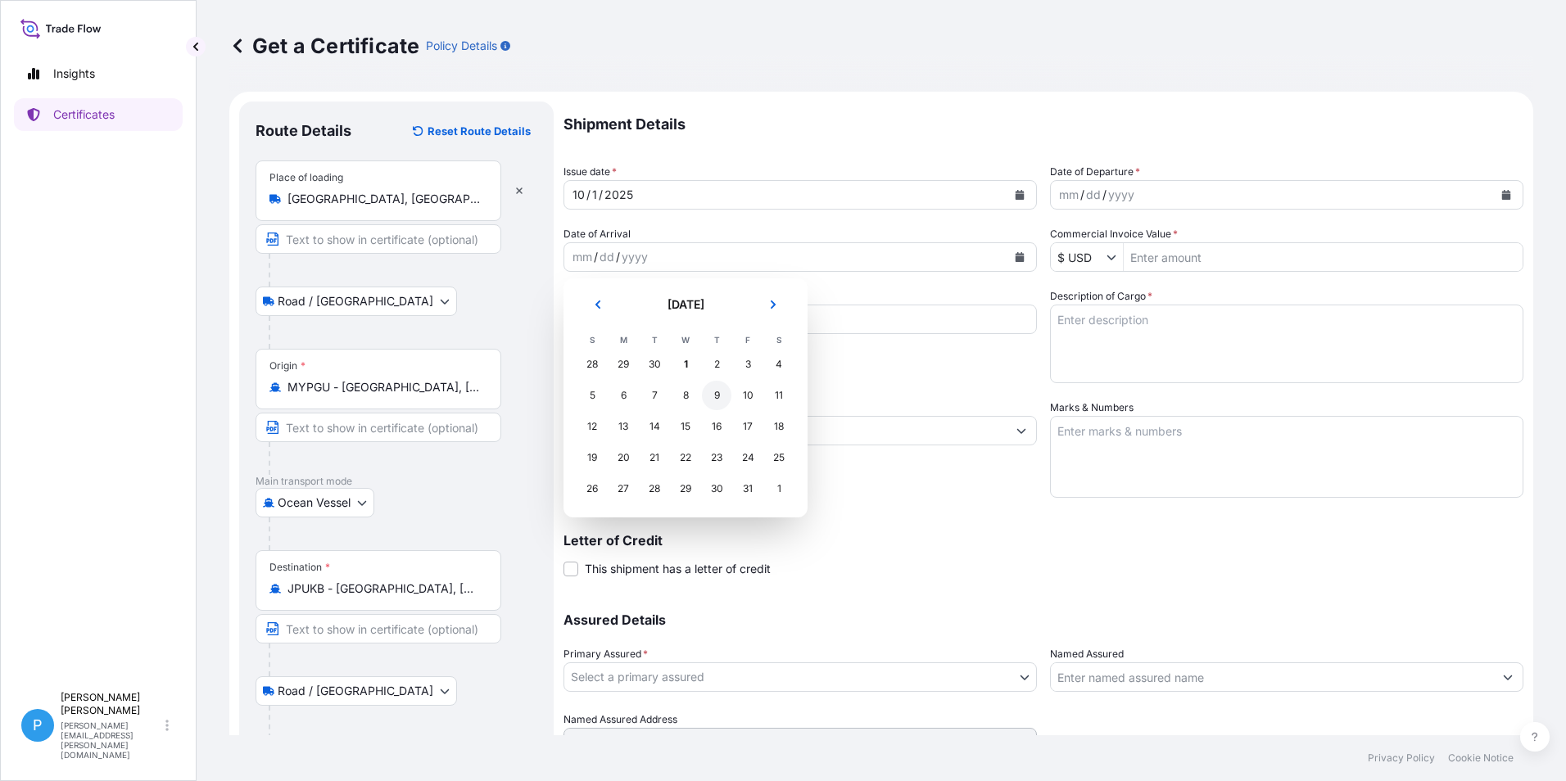
click at [719, 396] on div "9" at bounding box center [716, 395] width 29 height 29
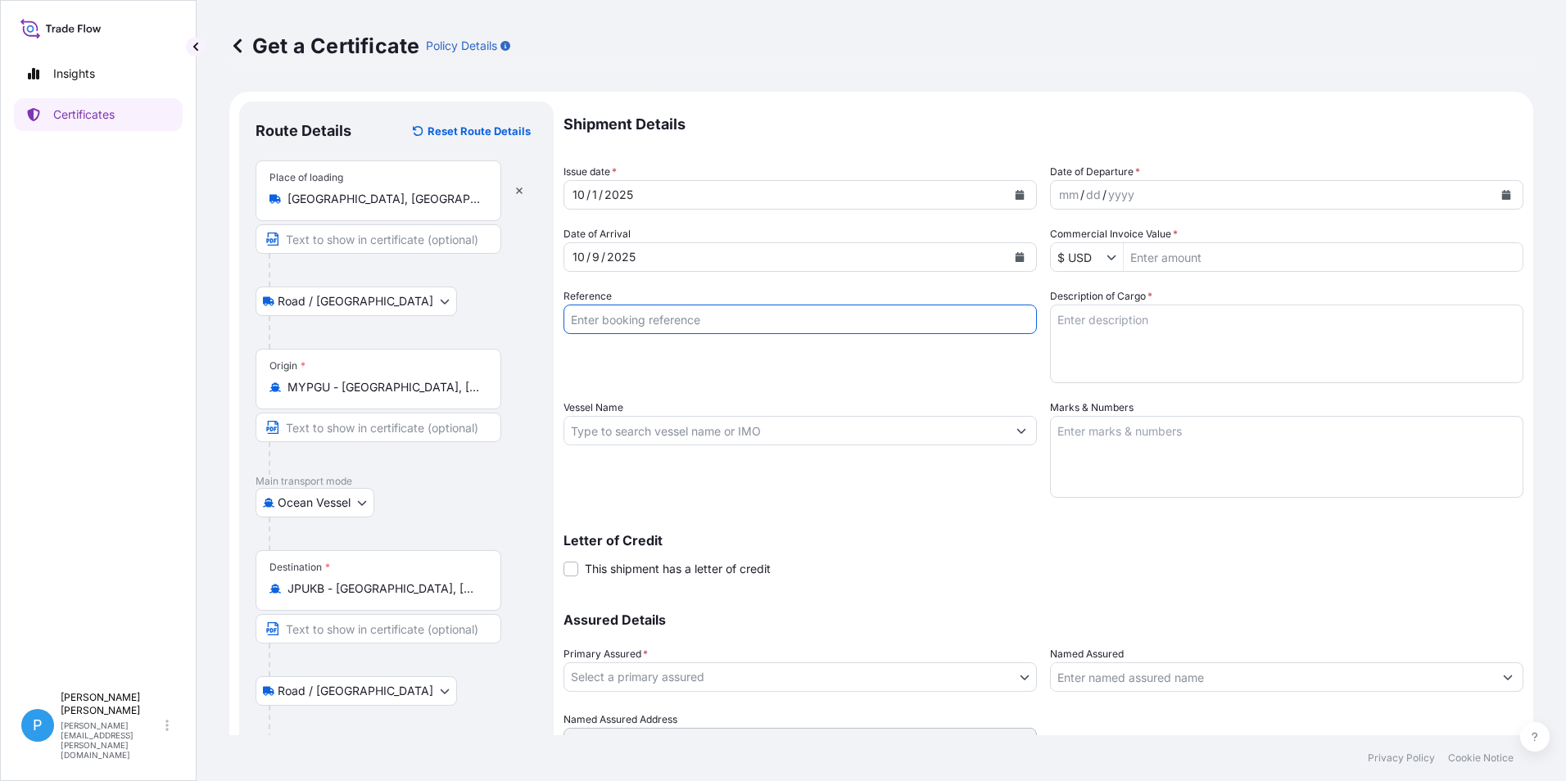
click at [603, 317] on input "Reference" at bounding box center [799, 319] width 473 height 29
type input "UM [GEOGRAPHIC_DATA] KM-90432993"
click at [596, 431] on input "Vessel Name" at bounding box center [785, 430] width 442 height 29
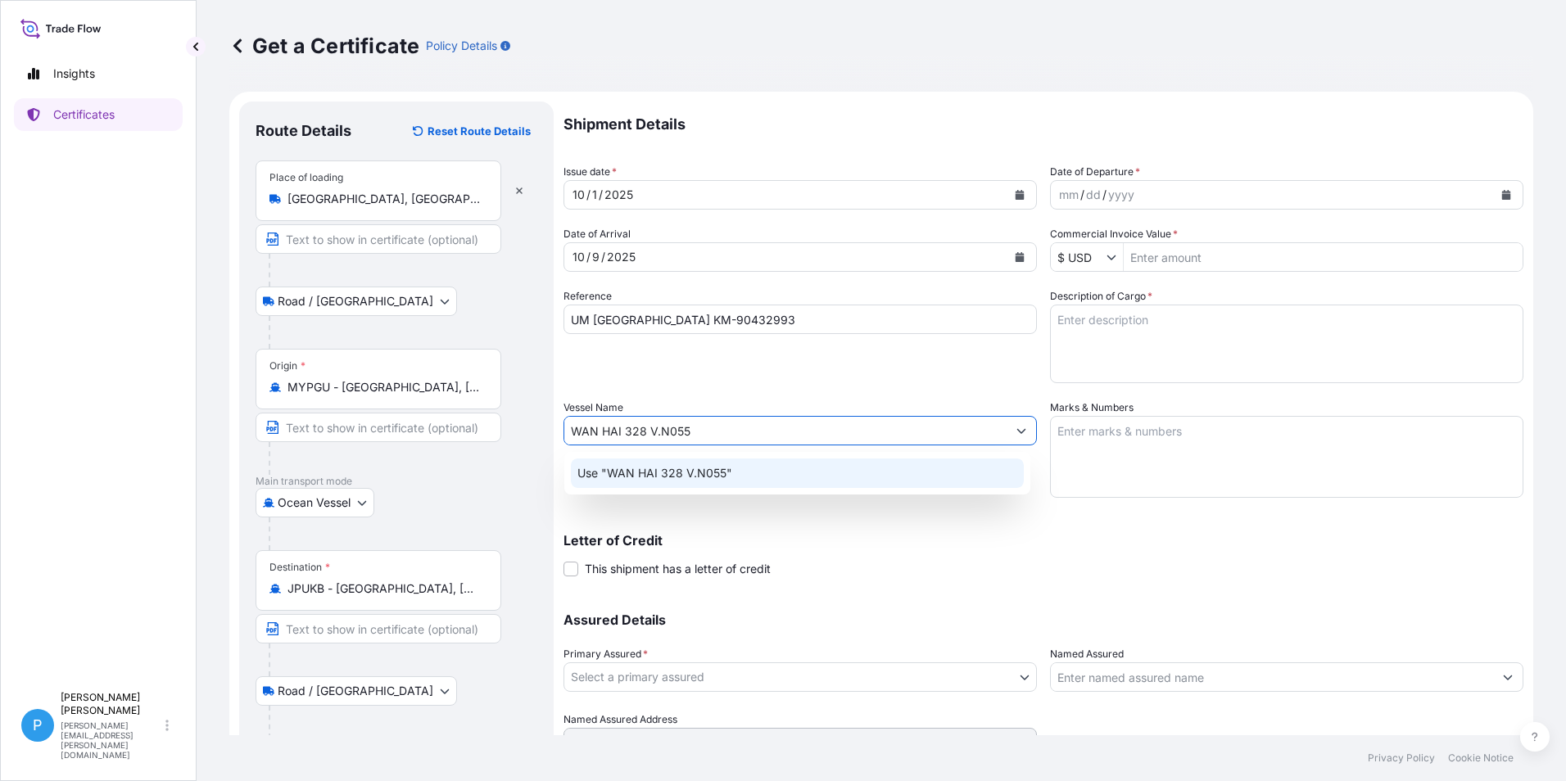
click at [667, 476] on p "Use "WAN HAI 328 V.N055"" at bounding box center [654, 473] width 155 height 16
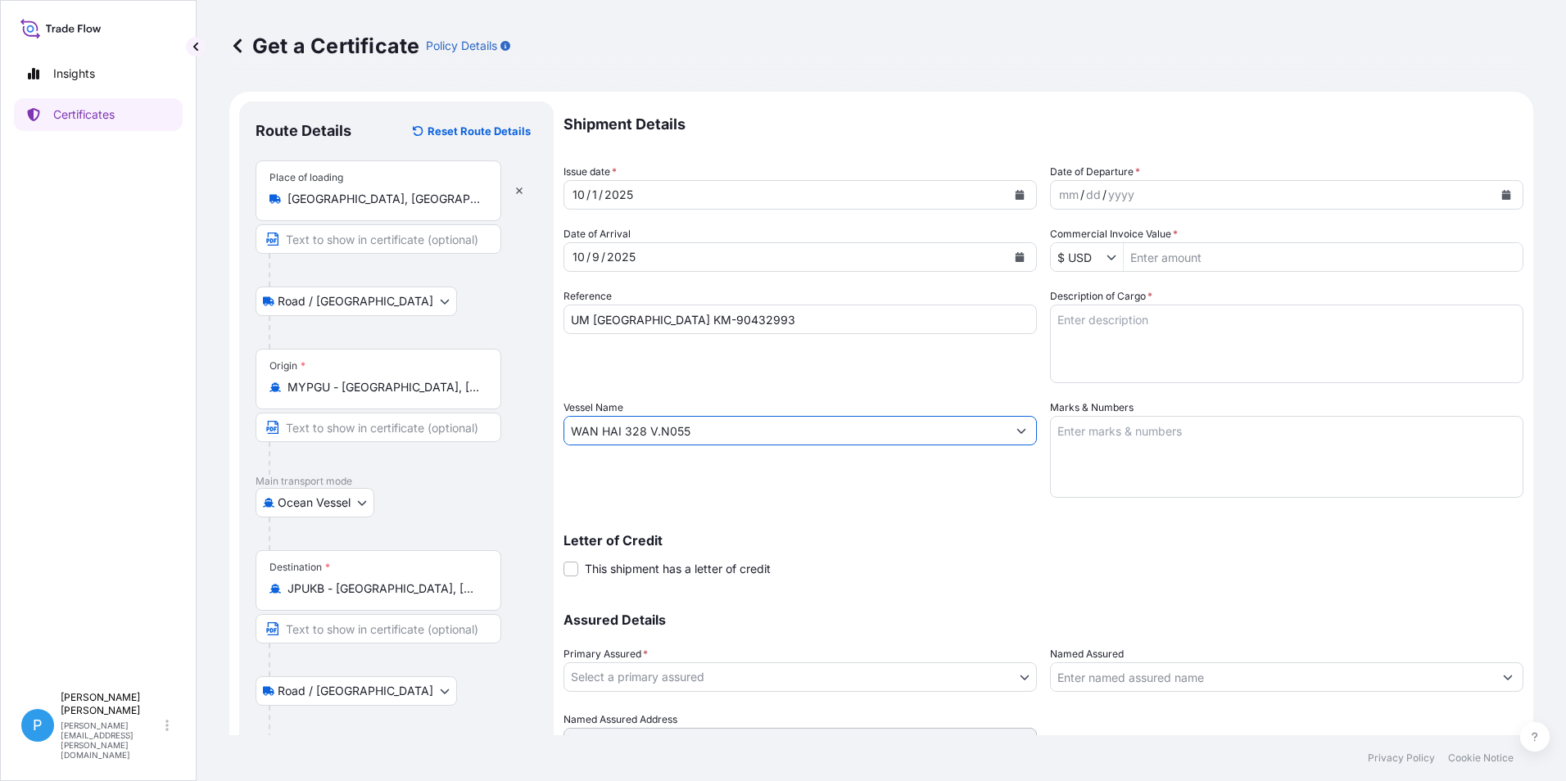
type input "WAN HAI 328 V.N055"
click at [1502, 195] on icon "Calendar" at bounding box center [1506, 195] width 9 height 10
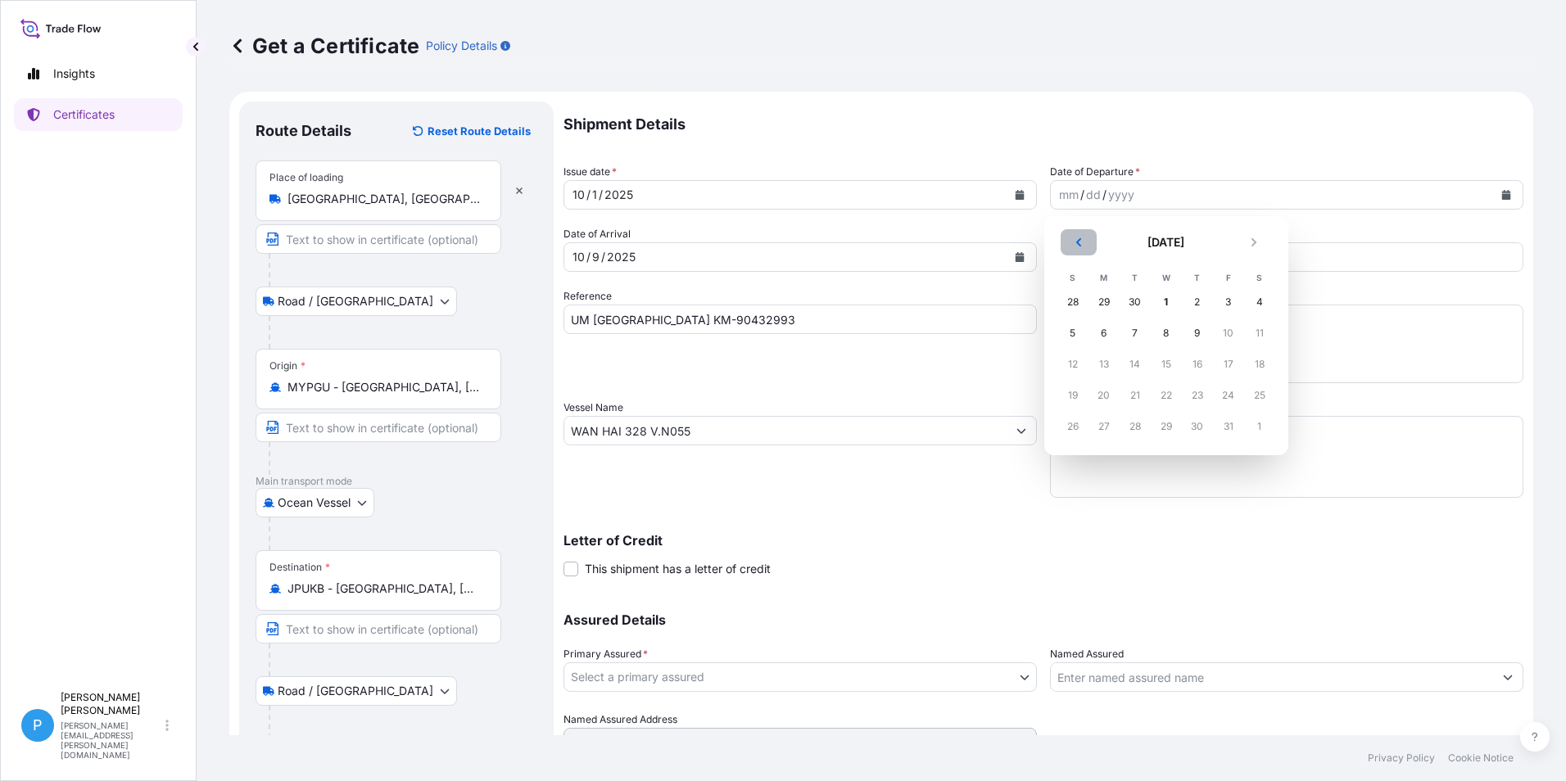
click at [1076, 246] on icon "Previous" at bounding box center [1079, 242] width 10 height 10
click at [1230, 396] on div "26" at bounding box center [1228, 395] width 29 height 29
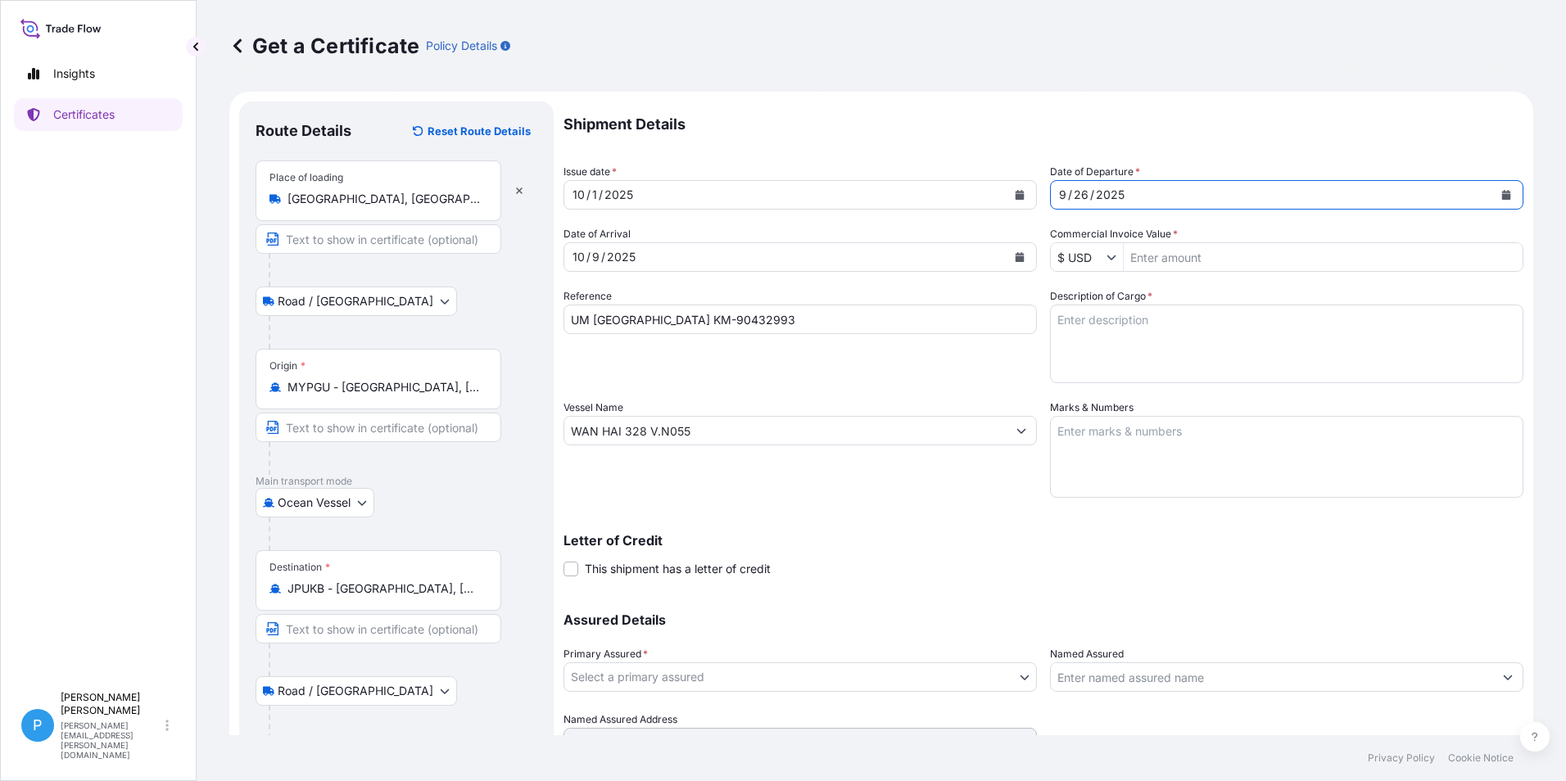
click at [1150, 255] on input "Commercial Invoice Value *" at bounding box center [1322, 256] width 399 height 29
type input "63,294.3"
click at [1110, 441] on textarea "Marks & Numbers" at bounding box center [1286, 457] width 473 height 82
paste textarea "PO/NO .: KM-[DATE] [GEOGRAPHIC_DATA]"
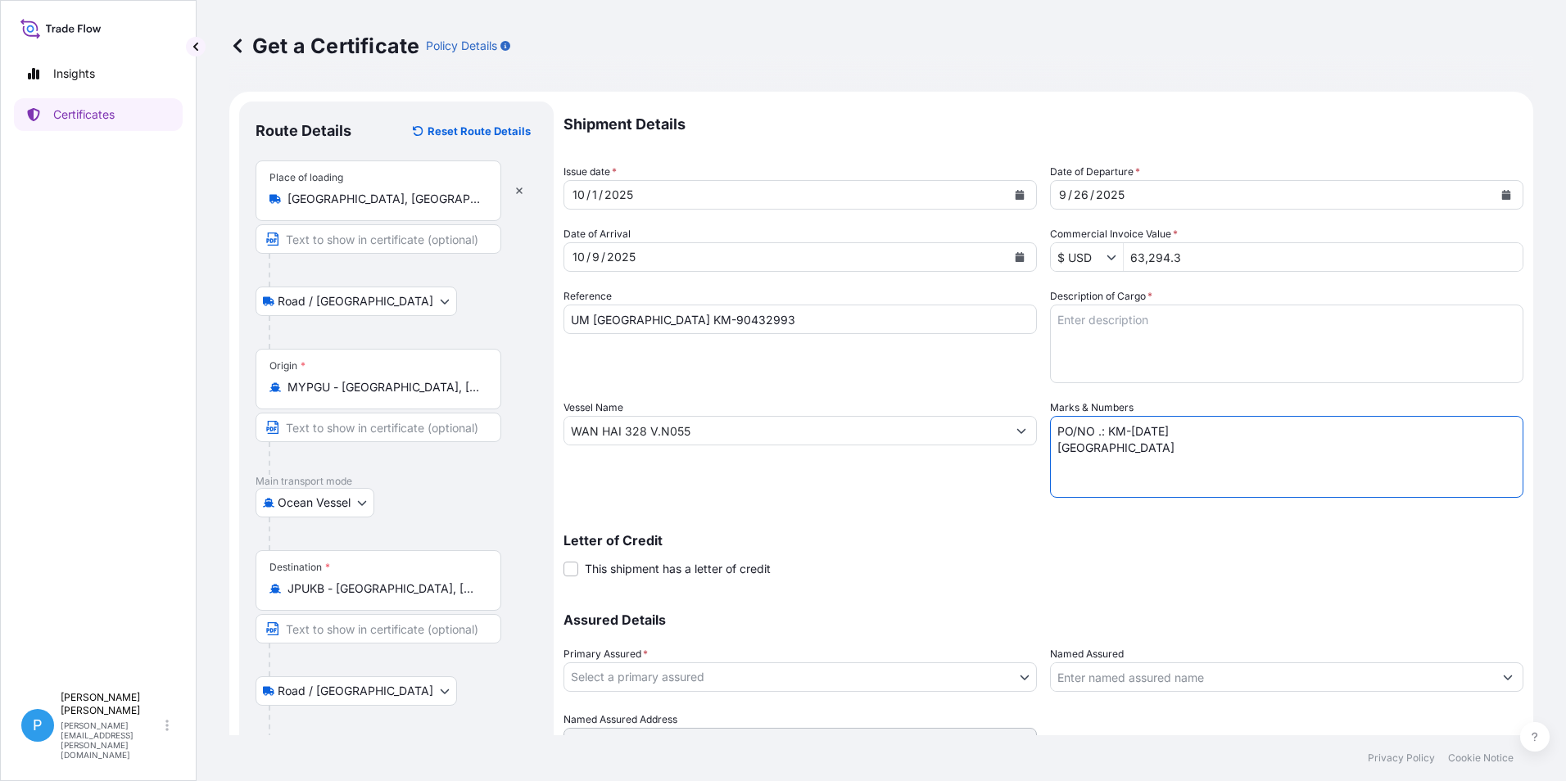
type textarea "PO/NO .: KM-[DATE] [GEOGRAPHIC_DATA]"
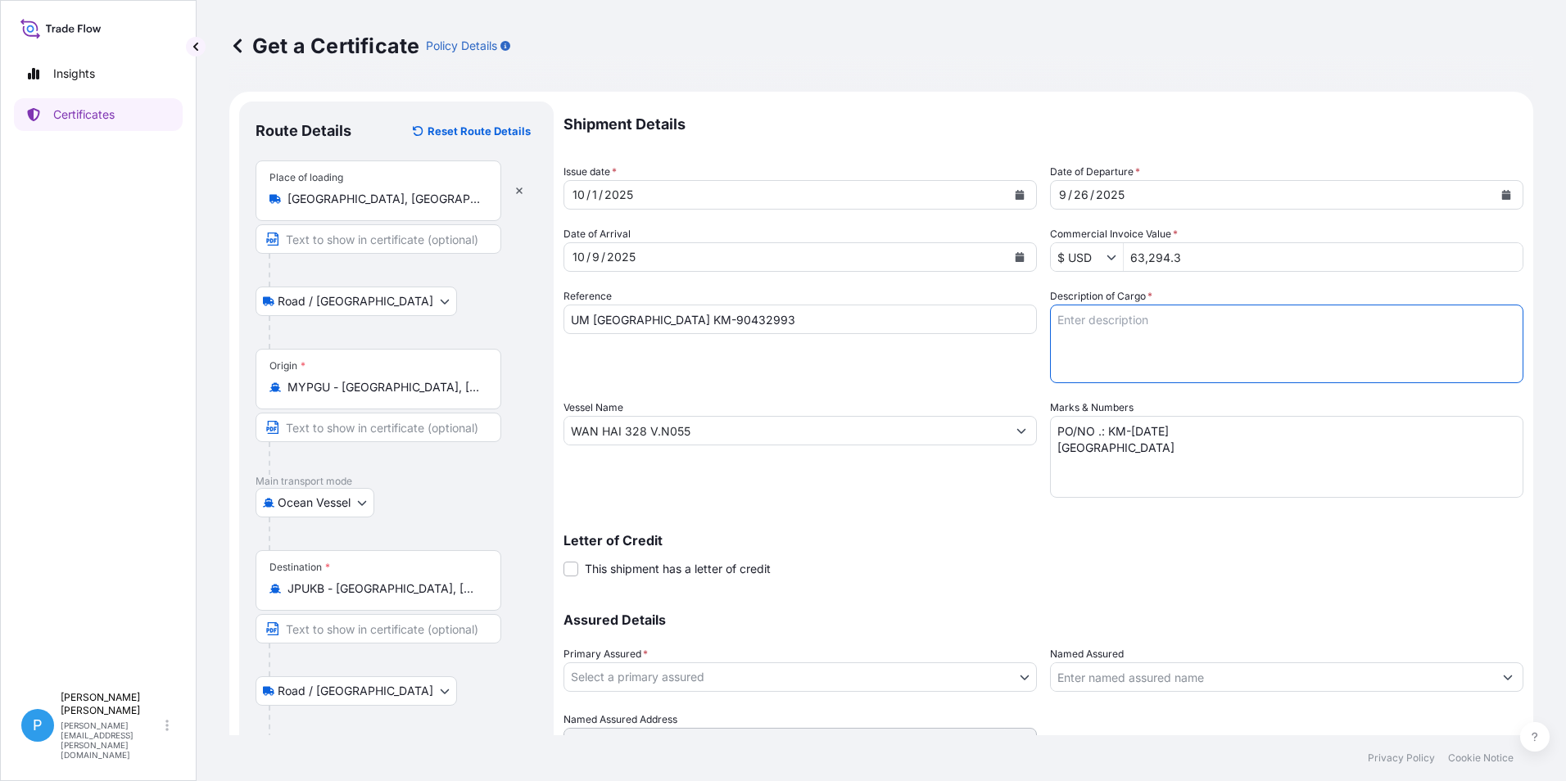
click at [1078, 329] on textarea "Description of Cargo *" at bounding box center [1286, 344] width 473 height 79
paste textarea "ZINC METAL PIGMENT ZPS 30 BAGS X 600 KG 10 PALLETS GROSS WEIGHT : 18,375.00 KGS…"
type textarea "ZINC METAL PIGMENT ZPS 30 BAGS X 600 KG 10 PALLETS GROSS WEIGHT : 18,375.00 KGS…"
click at [938, 594] on div "Assured Details Primary Assured * Select a primary assured EverZinc EverZinc [G…" at bounding box center [1043, 676] width 960 height 164
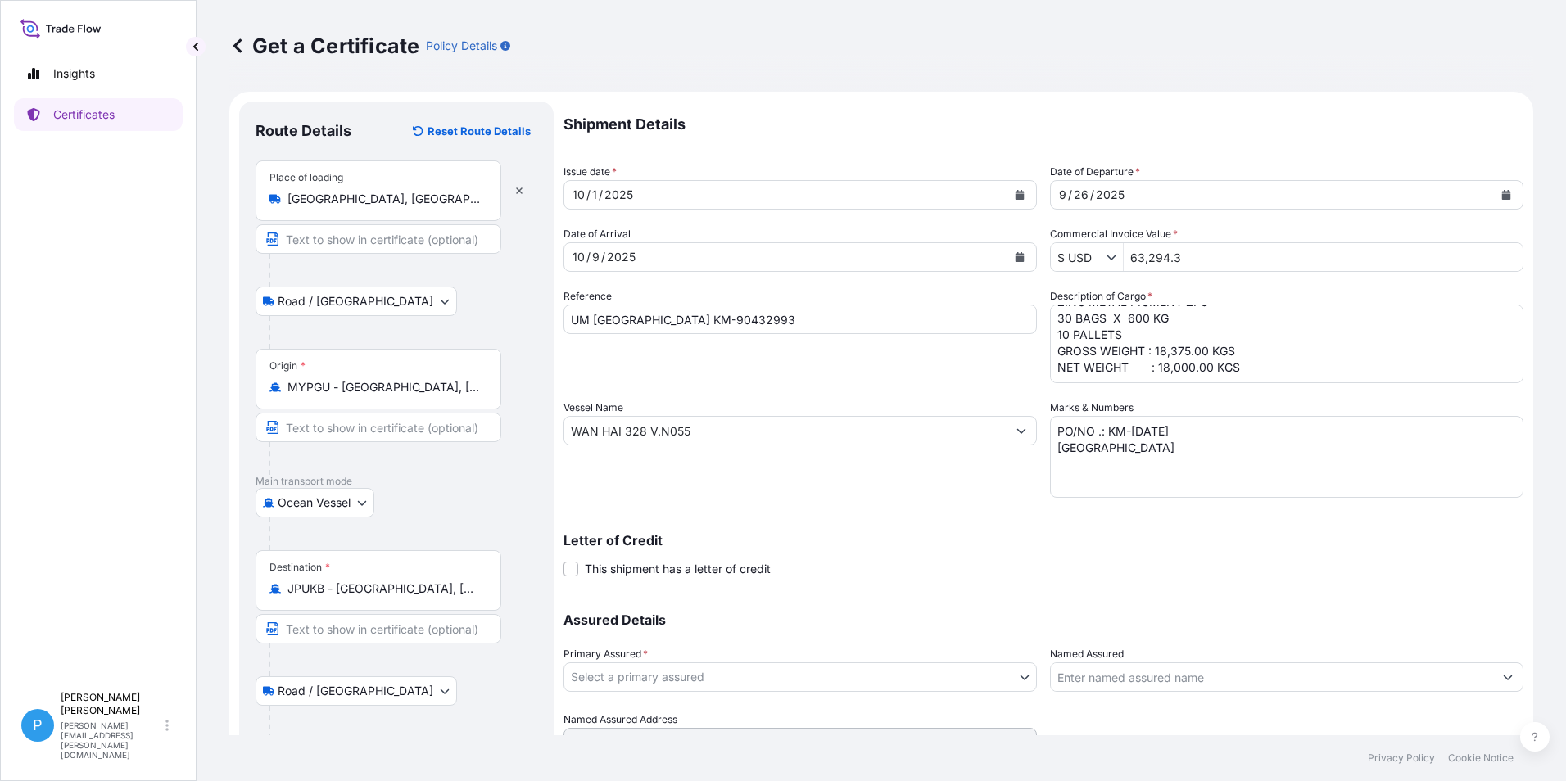
click at [767, 673] on body "Insights Certificates P Perline Wong [EMAIL_ADDRESS][PERSON_NAME][DOMAIN_NAME] …" at bounding box center [783, 390] width 1566 height 781
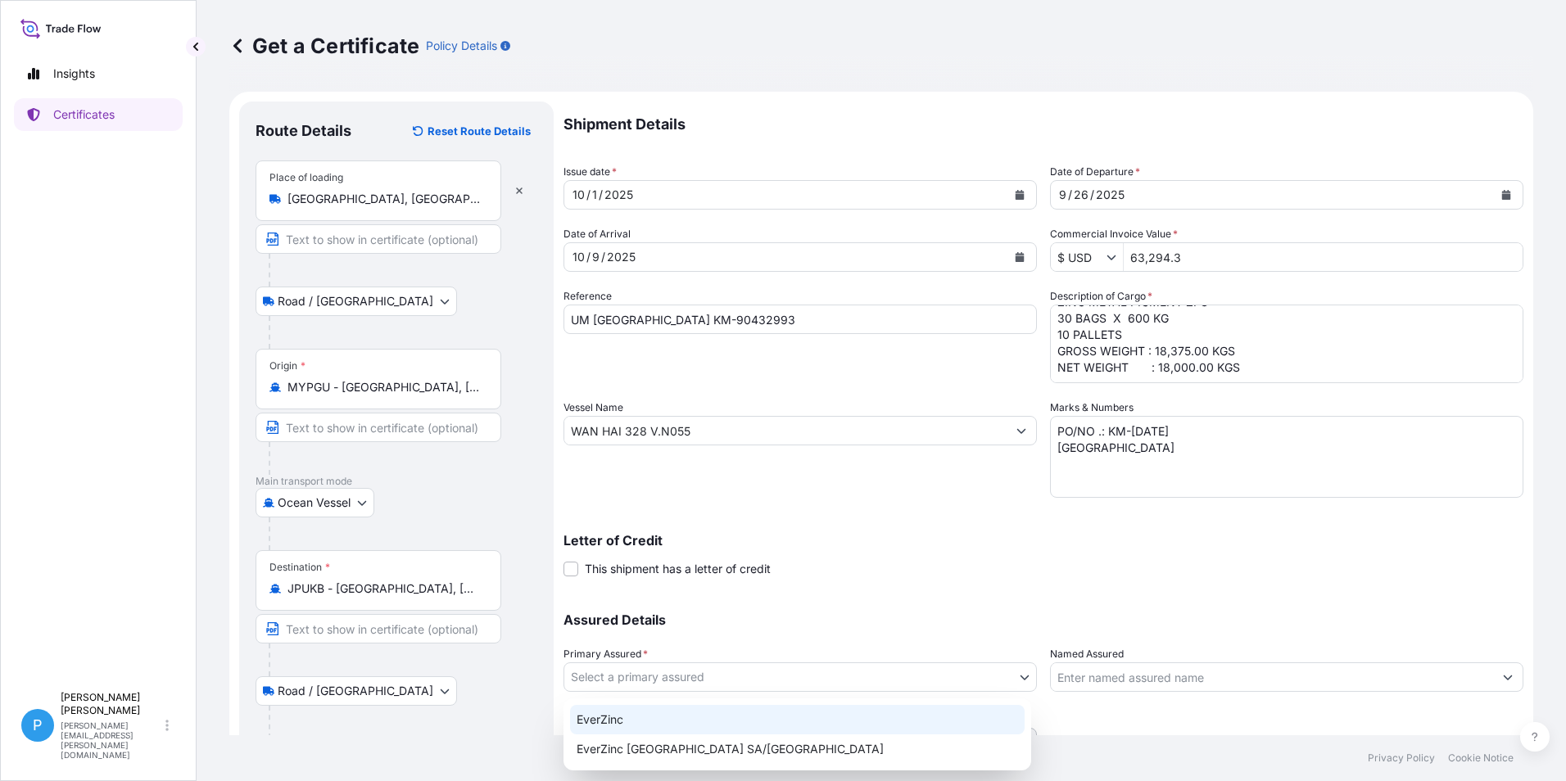
click at [649, 721] on div "EverZinc" at bounding box center [797, 719] width 454 height 29
select select "31493"
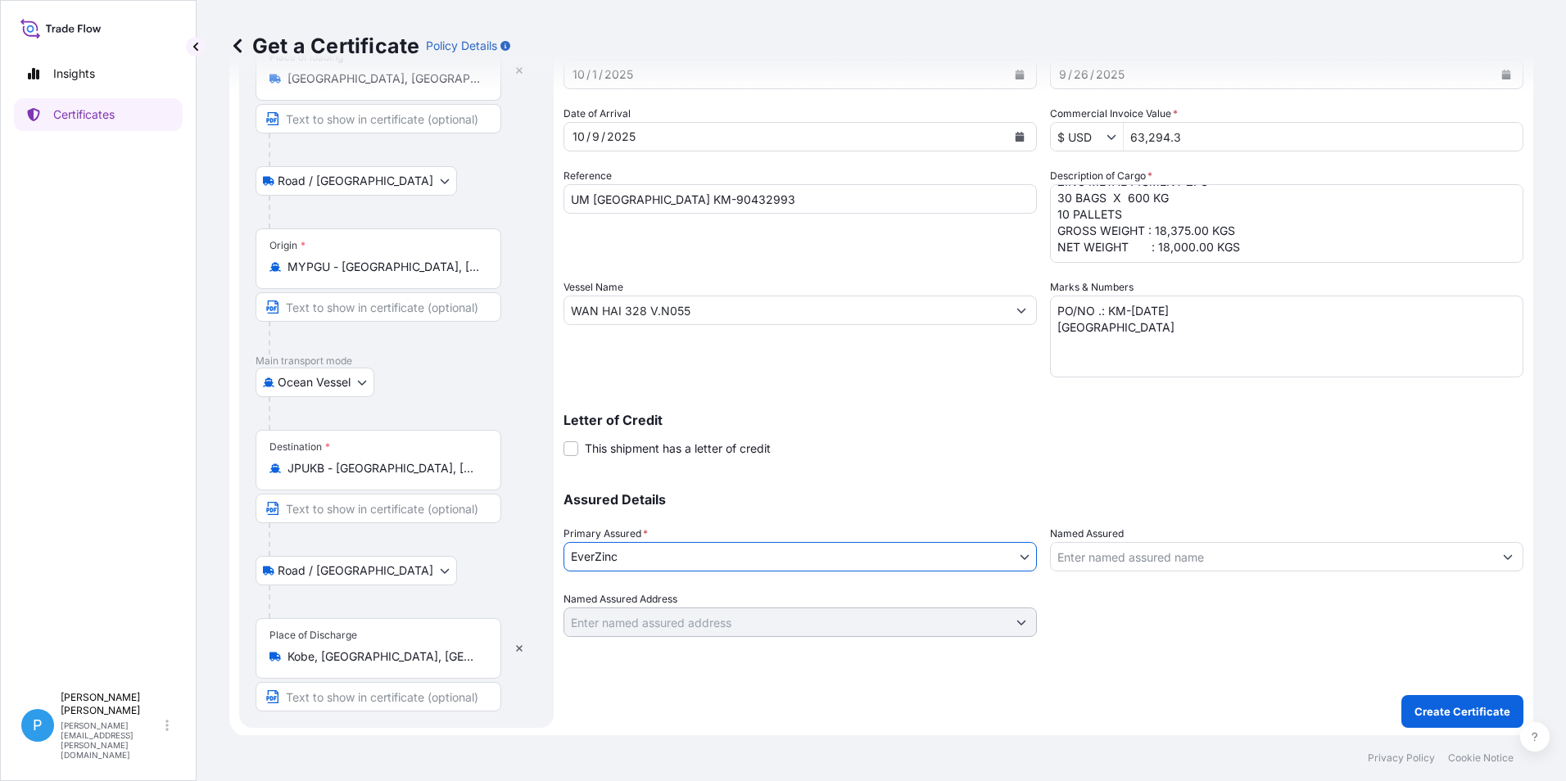
scroll to position [123, 0]
click at [359, 694] on input "Text to appear on certificate" at bounding box center [378, 694] width 246 height 29
click at [359, 689] on input "Text to appear on certificate" at bounding box center [378, 694] width 246 height 29
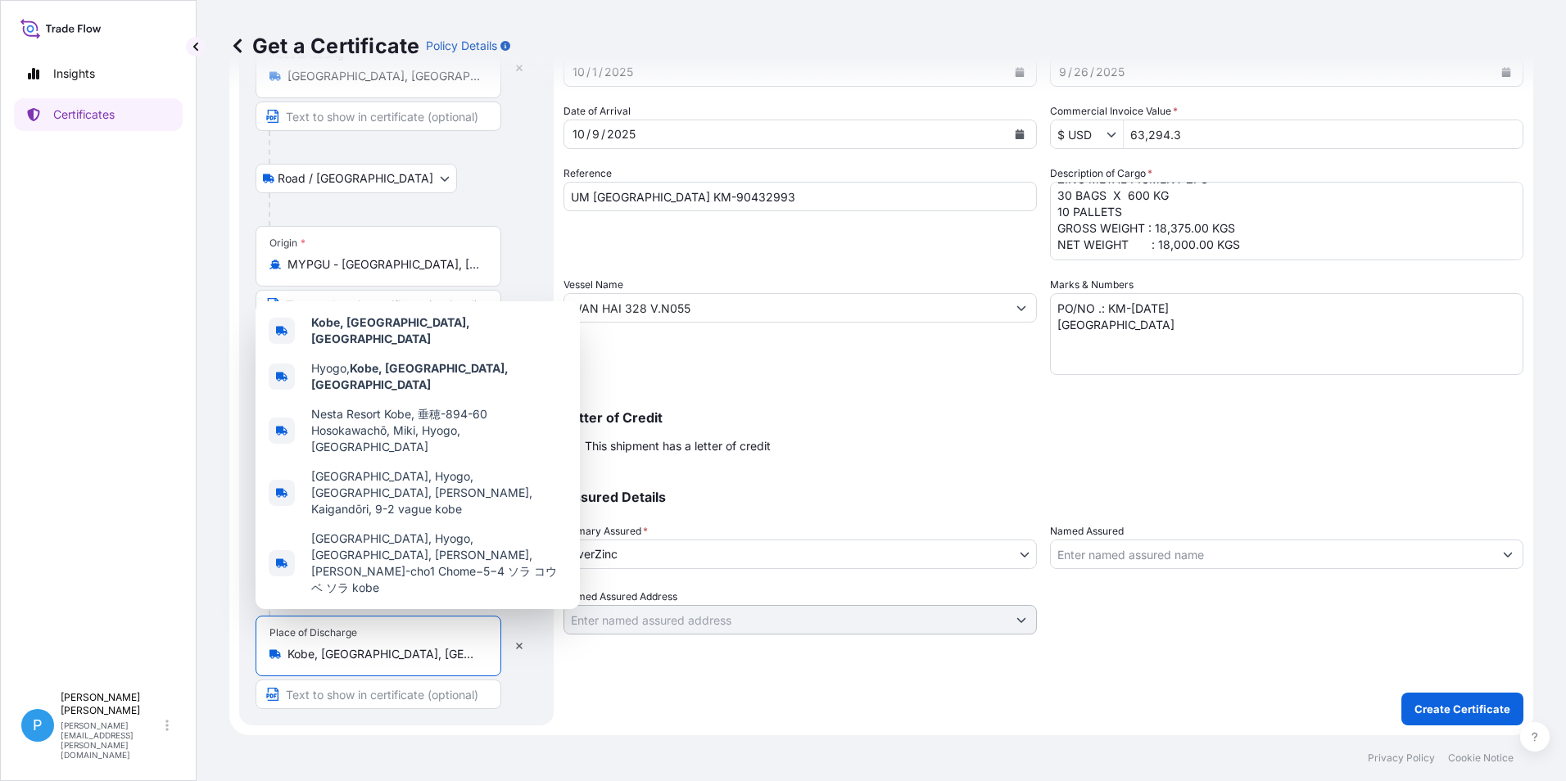
click at [461, 652] on input "Kobe, [GEOGRAPHIC_DATA], [GEOGRAPHIC_DATA]" at bounding box center [383, 654] width 193 height 16
click at [671, 698] on div "Shipment Details Issue date * [DATE] Date of Departure * [DATE] Date of Arrival…" at bounding box center [1043, 352] width 960 height 747
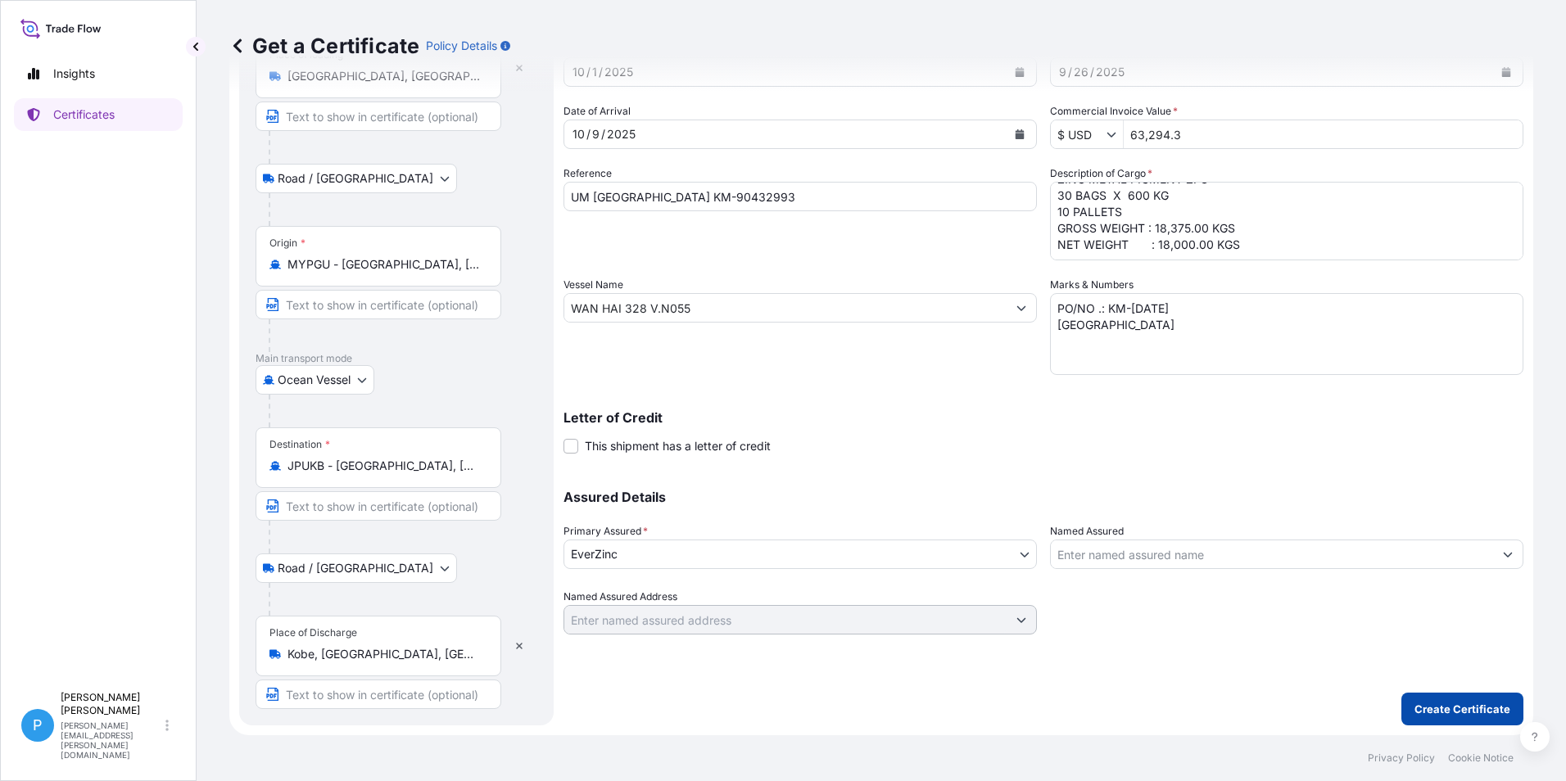
click at [1431, 708] on p "Create Certificate" at bounding box center [1462, 709] width 96 height 16
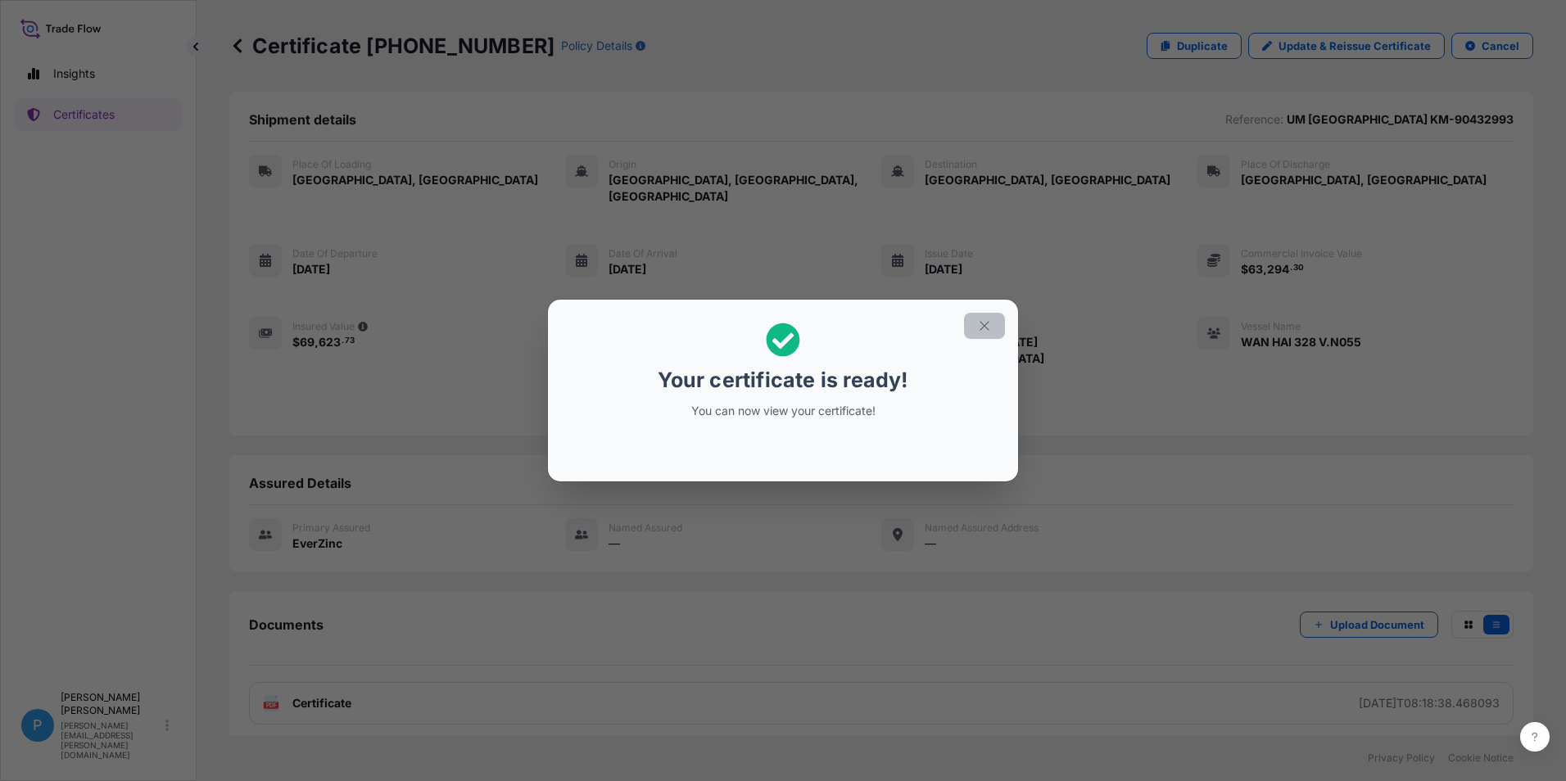
click at [988, 329] on icon "button" at bounding box center [984, 326] width 15 height 15
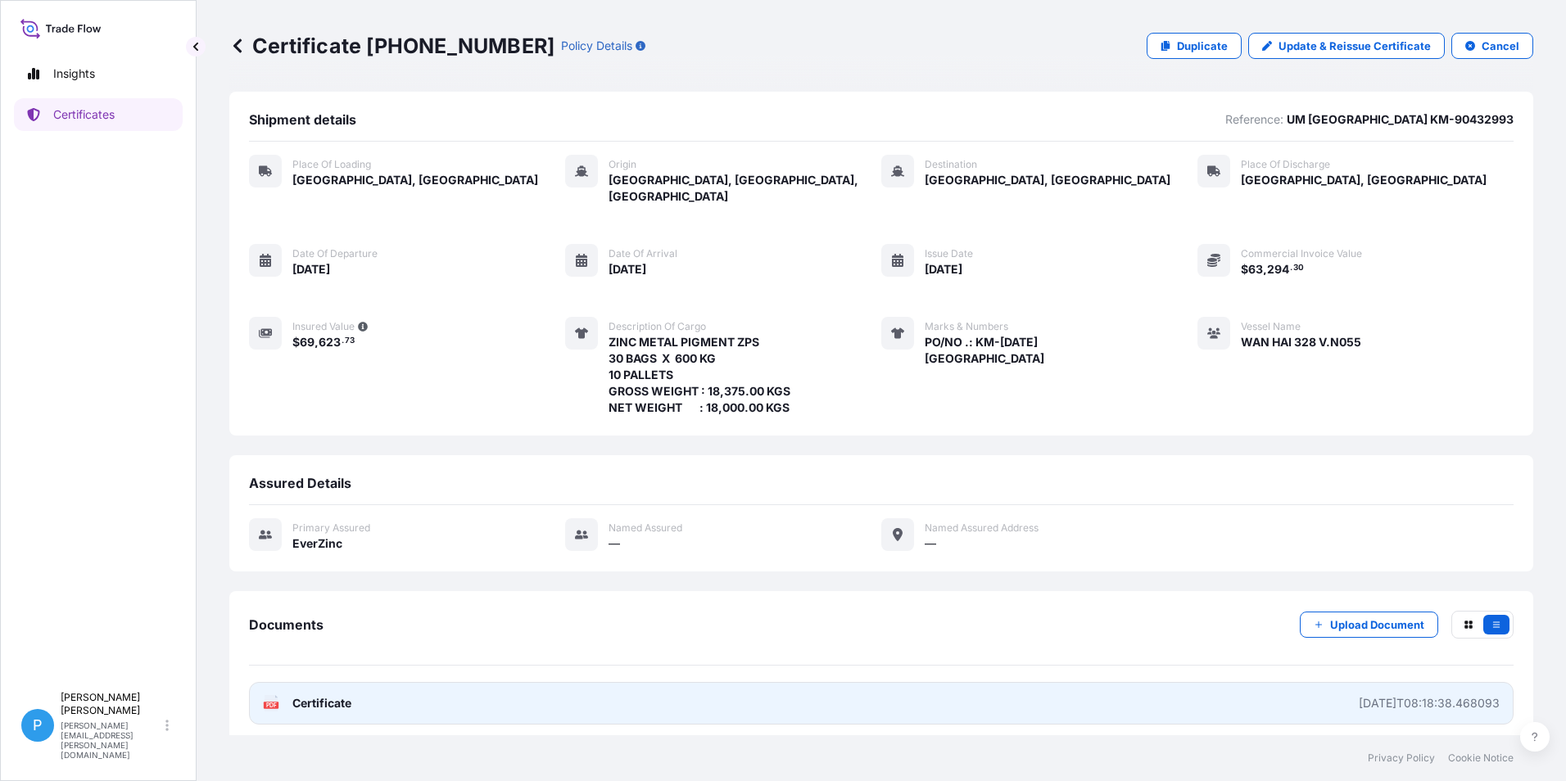
click at [324, 695] on span "Certificate" at bounding box center [321, 703] width 59 height 16
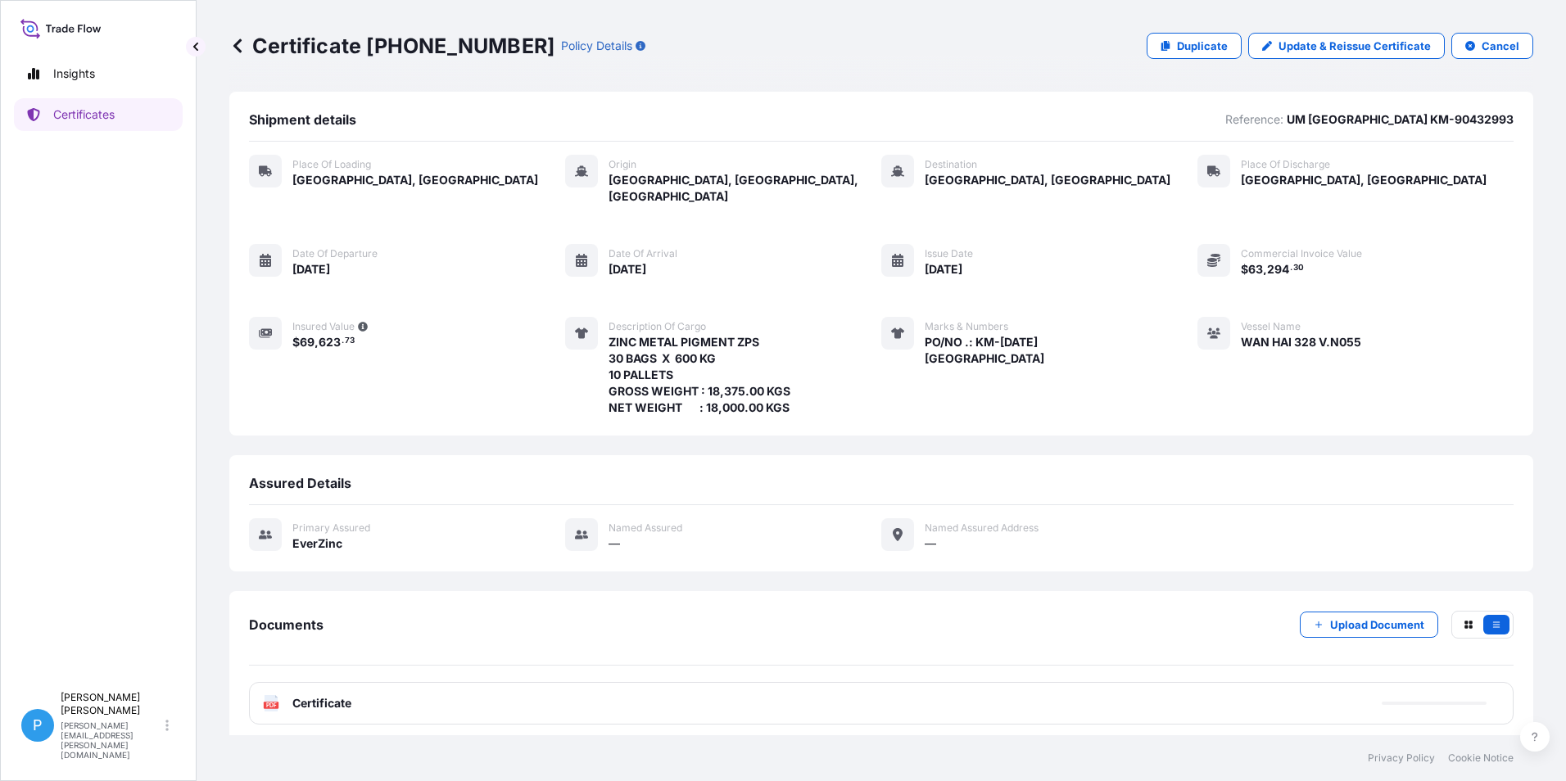
click at [237, 50] on icon at bounding box center [237, 45] width 8 height 14
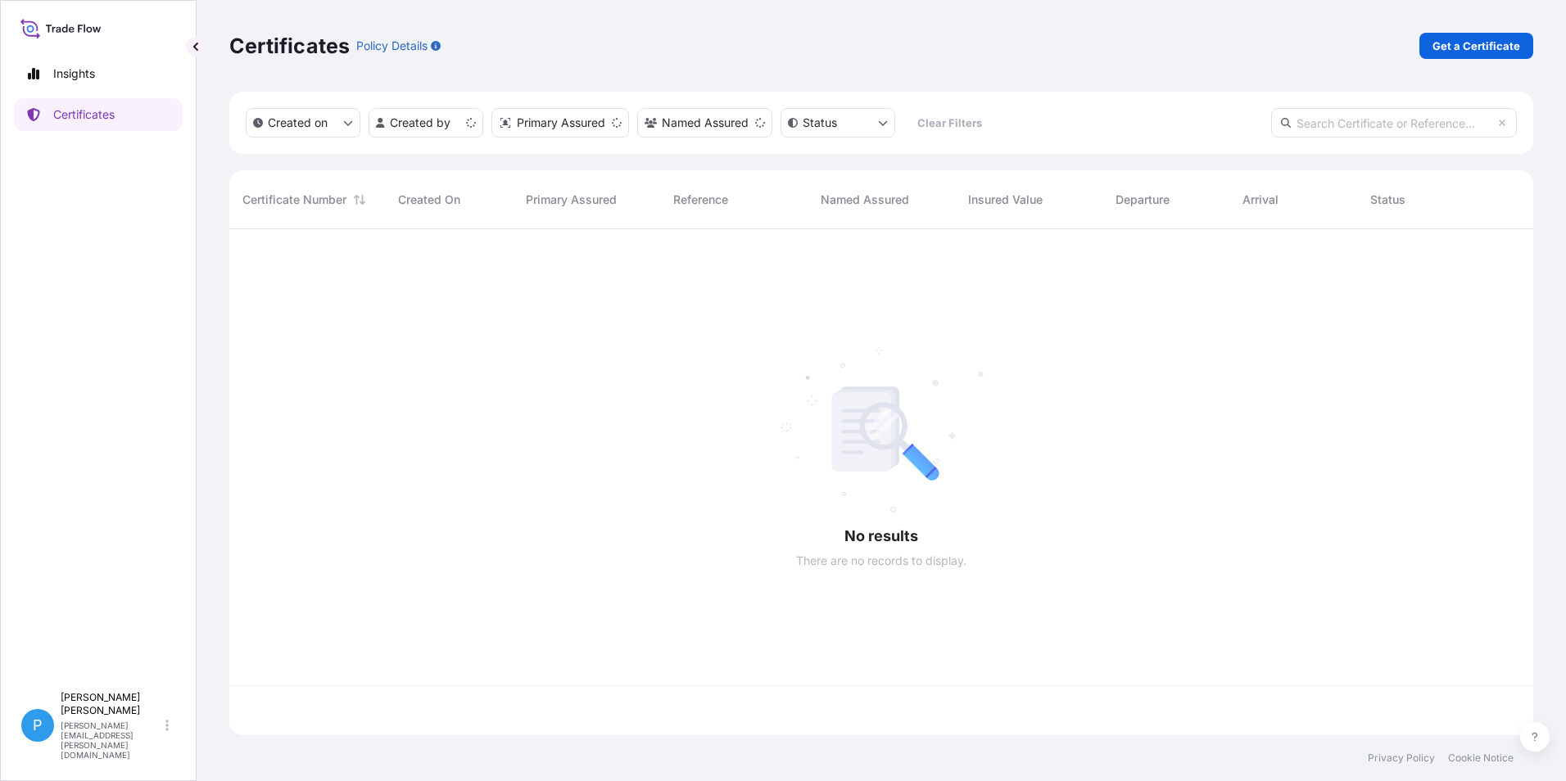
scroll to position [503, 1291]
